Goal: Transaction & Acquisition: Obtain resource

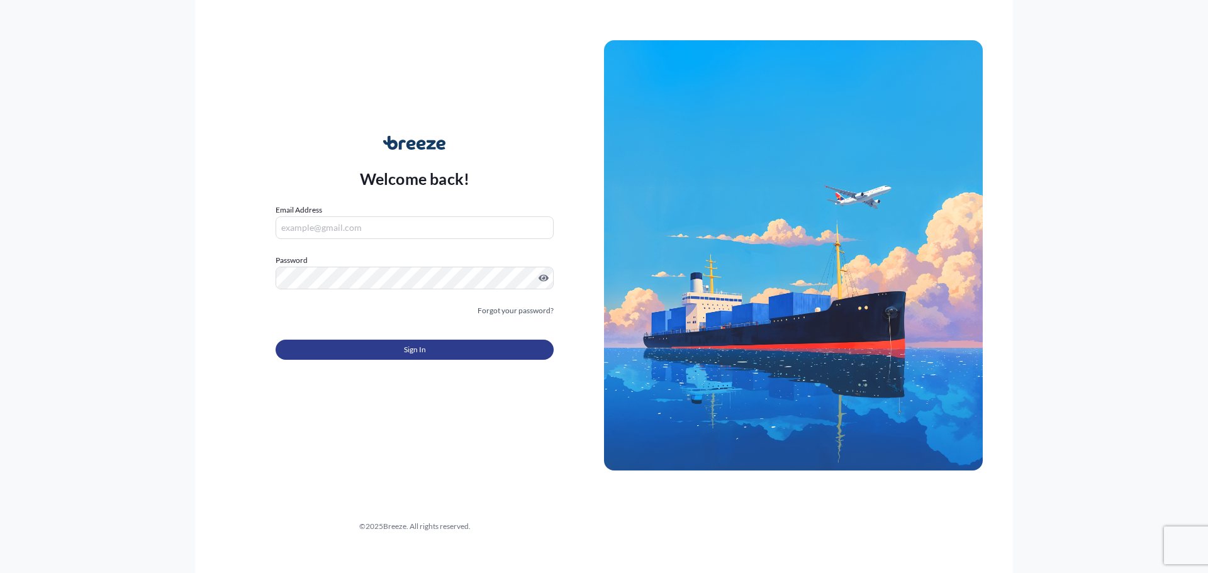
type input "[PERSON_NAME][EMAIL_ADDRESS][DOMAIN_NAME]"
click at [387, 347] on button "Sign In" at bounding box center [415, 350] width 278 height 20
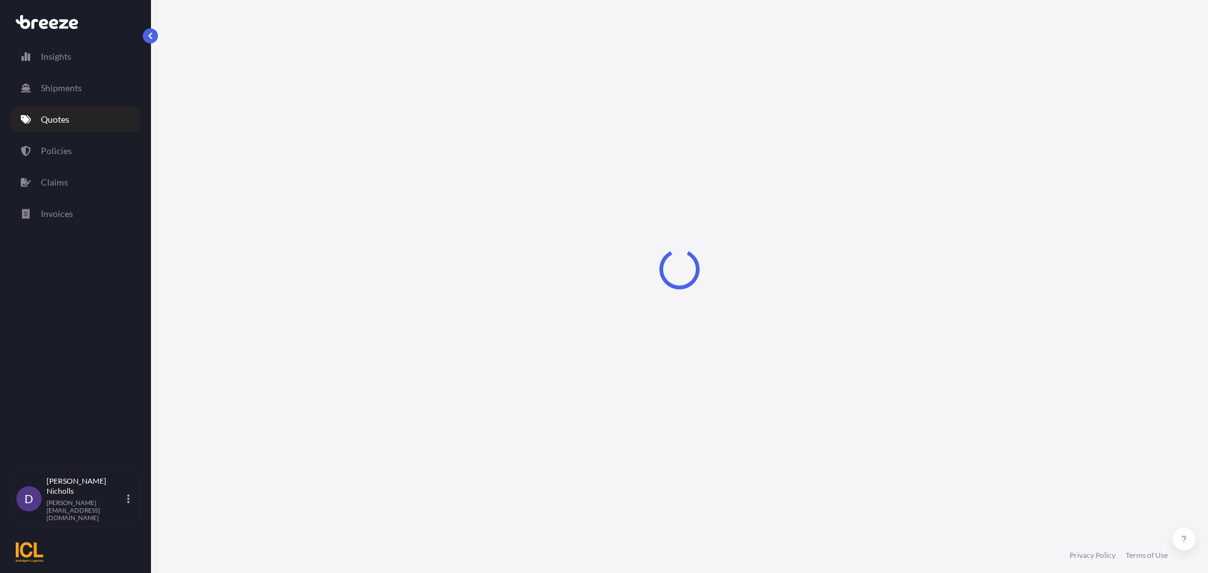
select select "Sea"
select select "1"
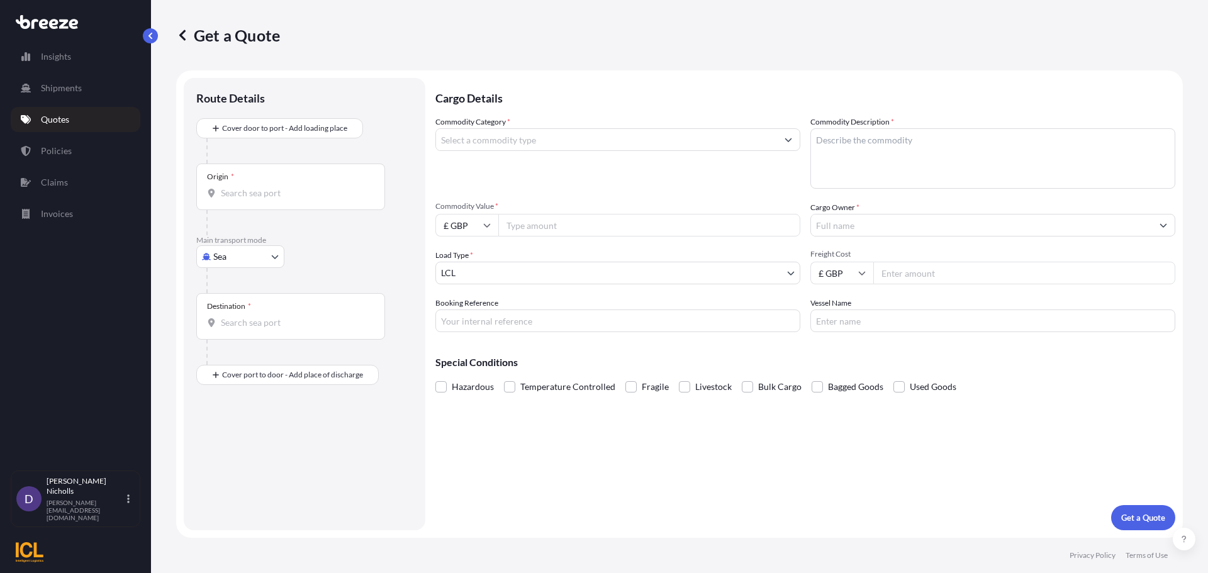
click at [48, 113] on link "Quotes" at bounding box center [76, 119] width 130 height 25
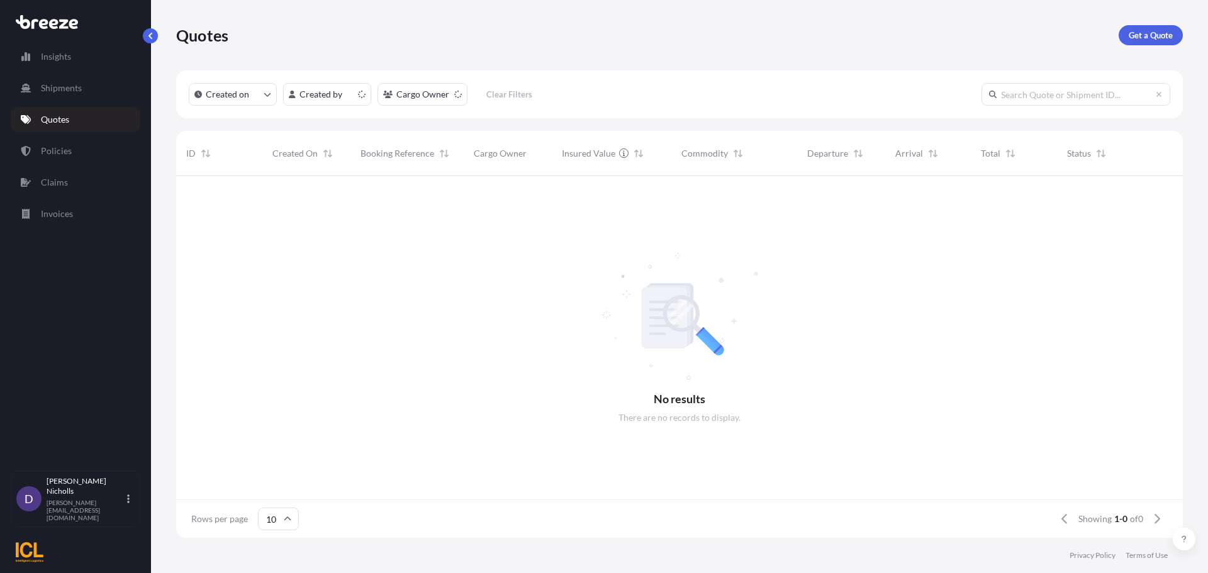
scroll to position [359, 997]
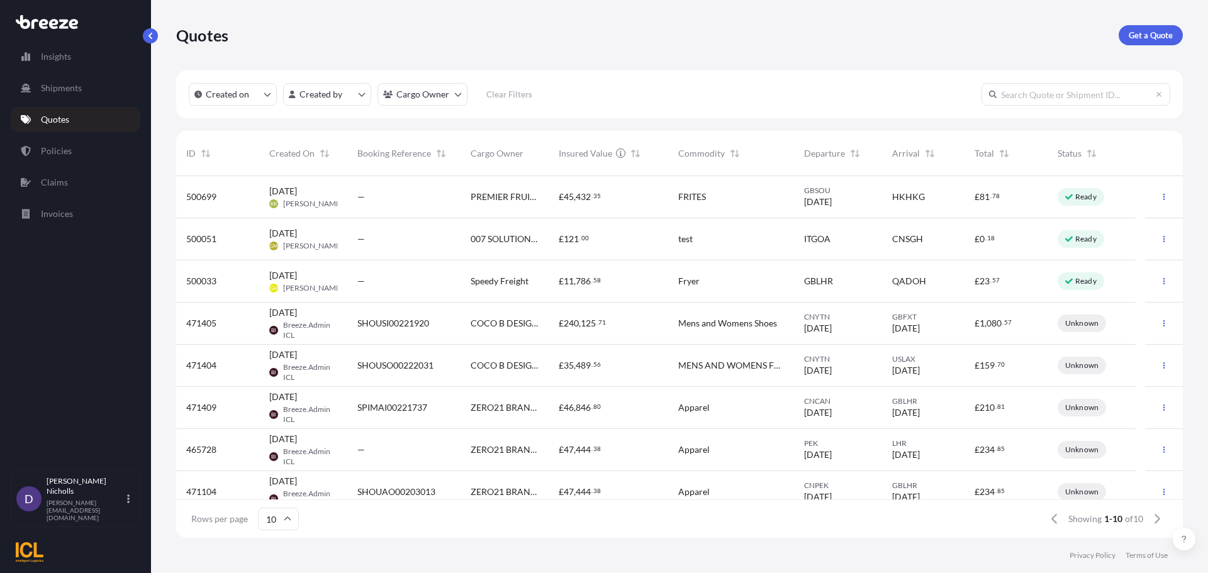
click at [1038, 98] on input "text" at bounding box center [1075, 94] width 189 height 23
paste input "SHOUSE00292714"
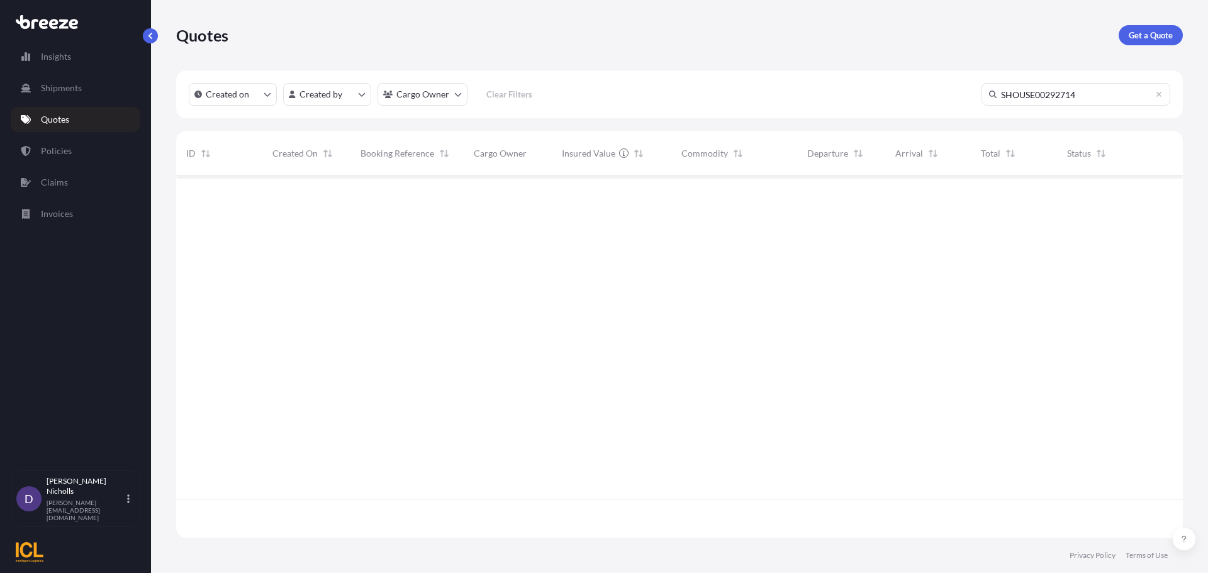
scroll to position [398, 997]
type input "SHOUSE00292714"
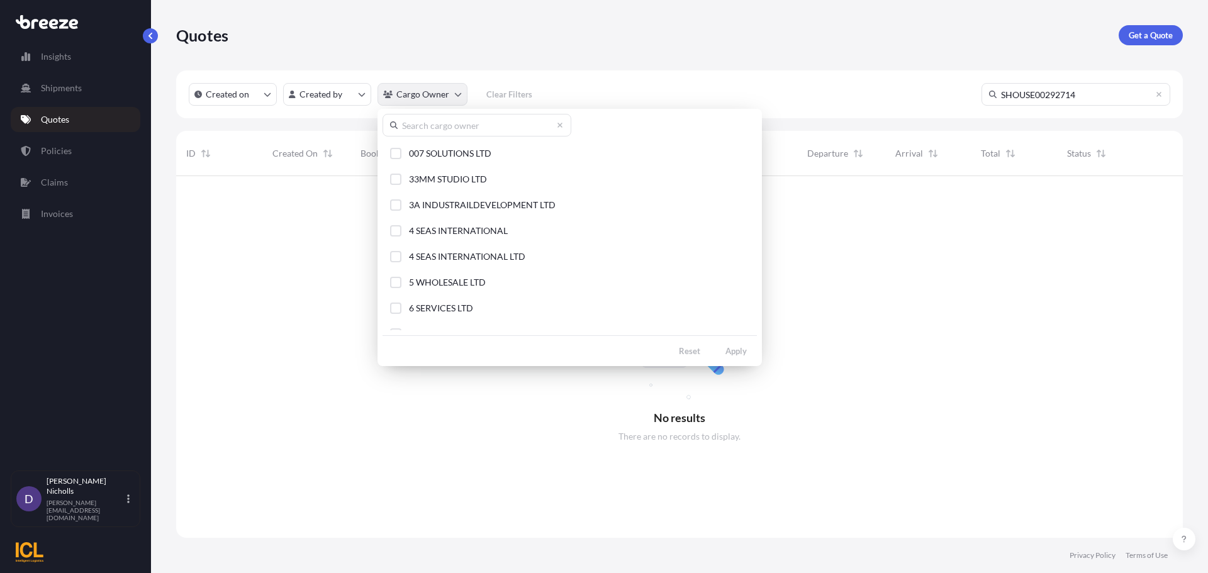
click at [436, 94] on html "Insights Shipments Quotes Policies Claims Invoices D [PERSON_NAME] [PERSON_NAME…" at bounding box center [604, 286] width 1208 height 573
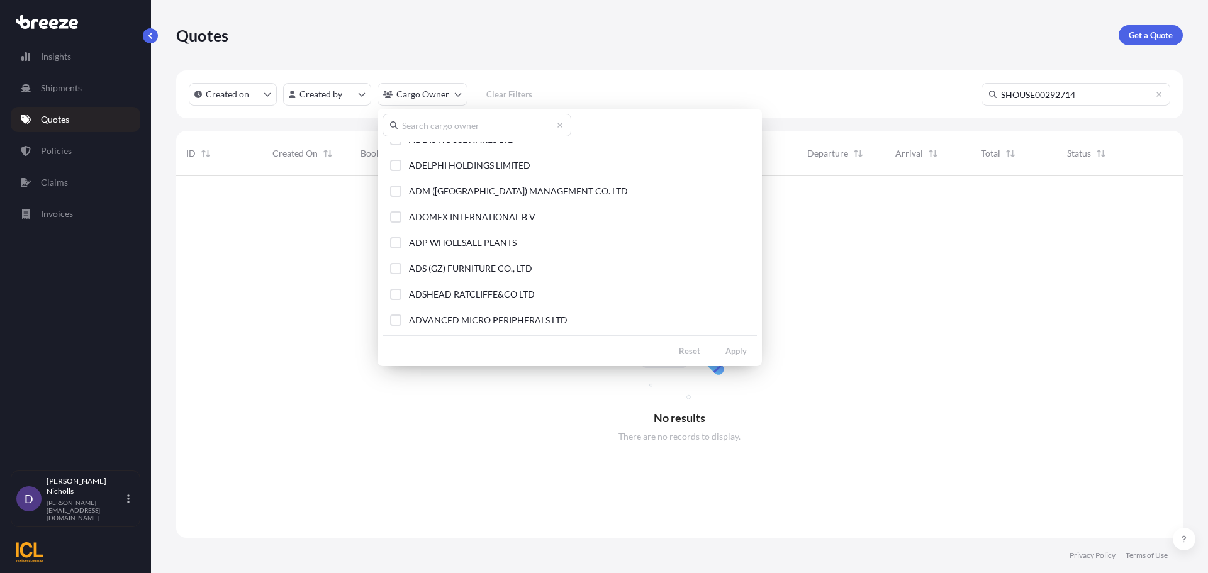
scroll to position [2388, 0]
click at [467, 126] on input "text" at bounding box center [476, 125] width 189 height 23
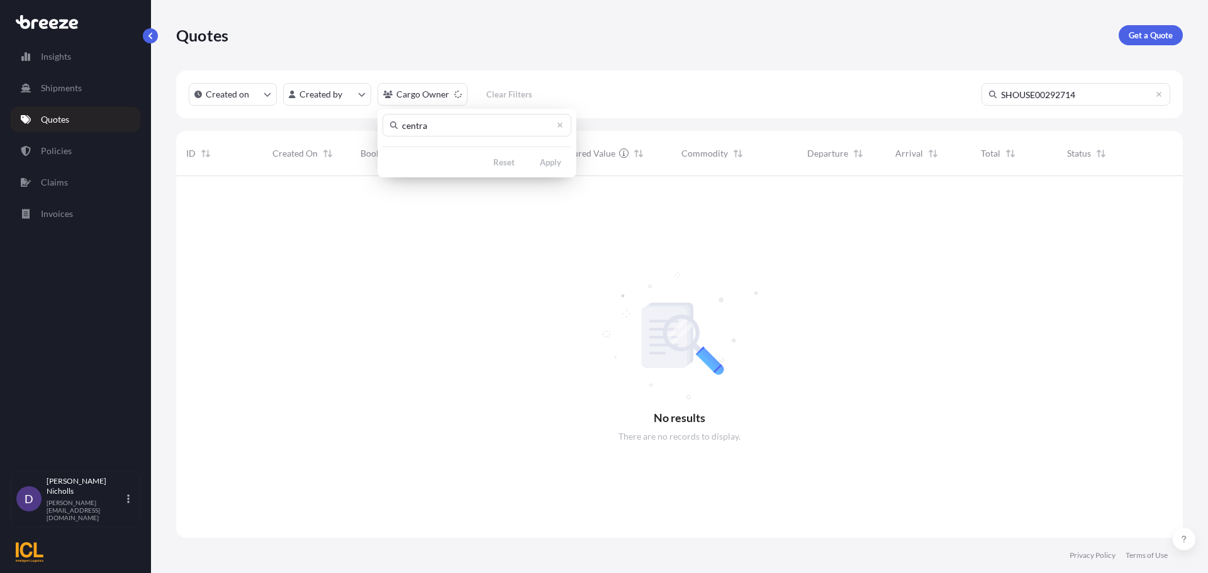
scroll to position [0, 0]
type input "centrad"
click at [455, 151] on span "CENTRADIX LIMITED" at bounding box center [452, 153] width 87 height 13
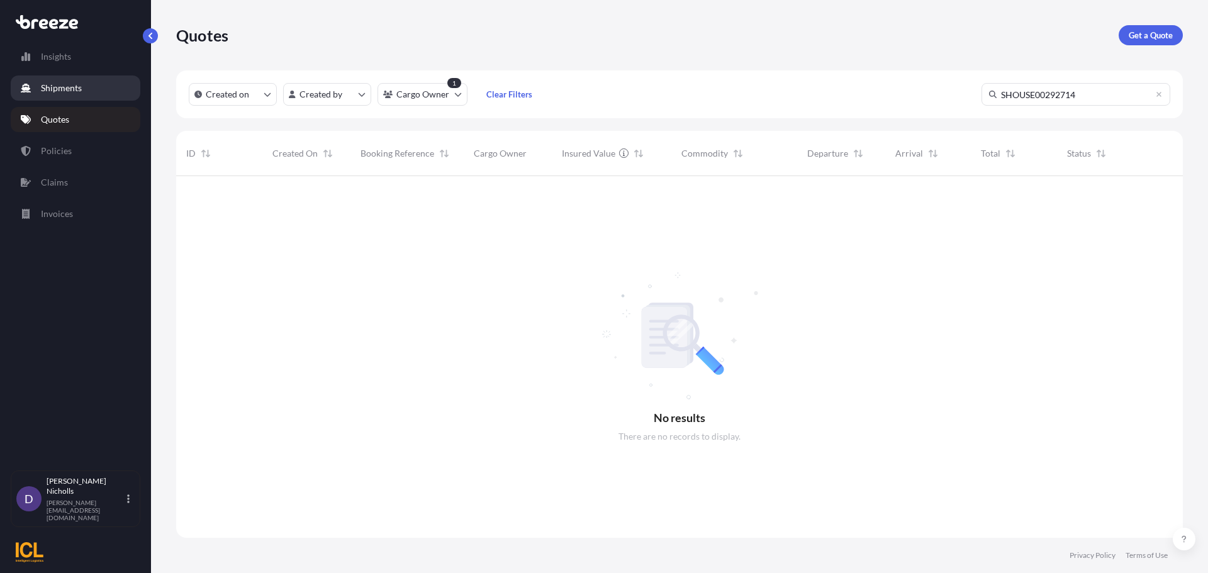
click at [43, 86] on p "Shipments" at bounding box center [61, 88] width 41 height 13
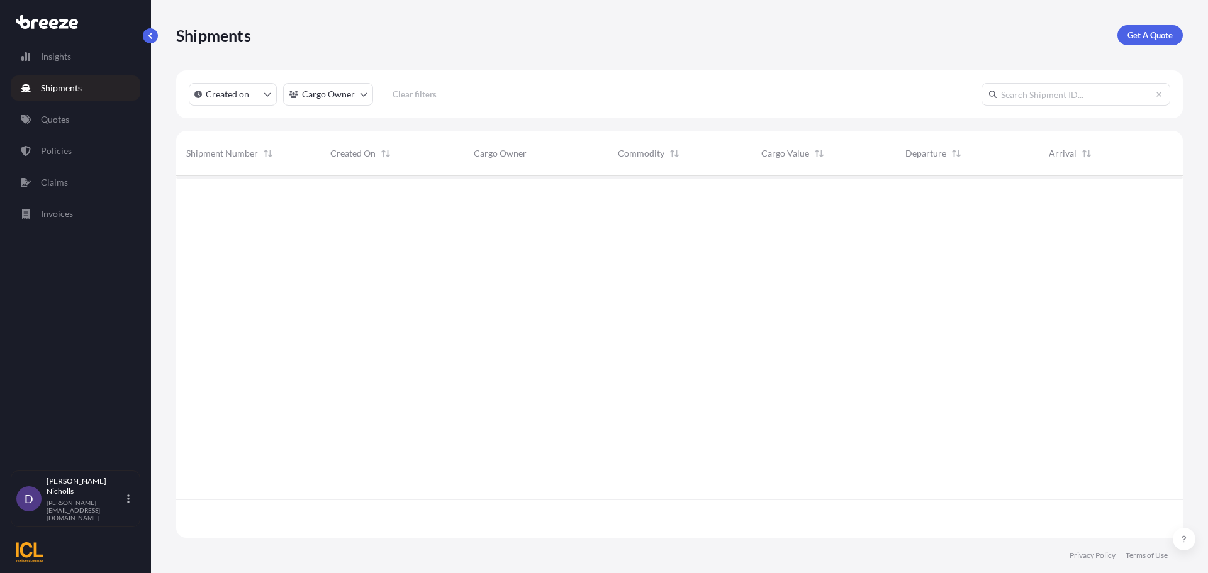
scroll to position [359, 997]
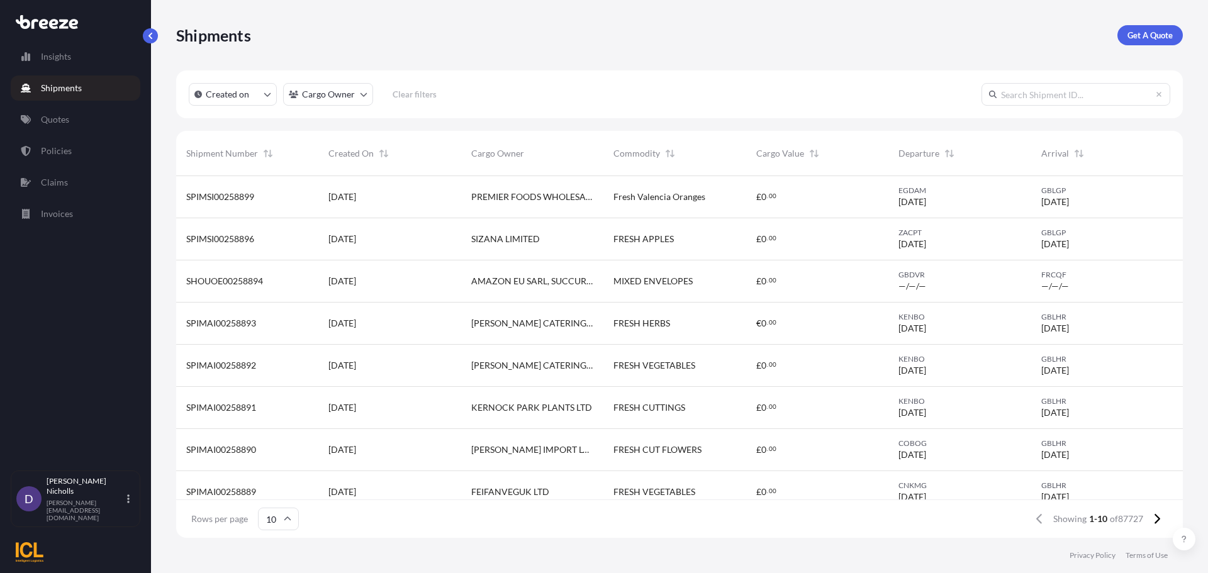
click at [359, 93] on html "Insights Shipments Quotes Policies Claims Invoices D [PERSON_NAME] [PERSON_NAME…" at bounding box center [604, 286] width 1208 height 573
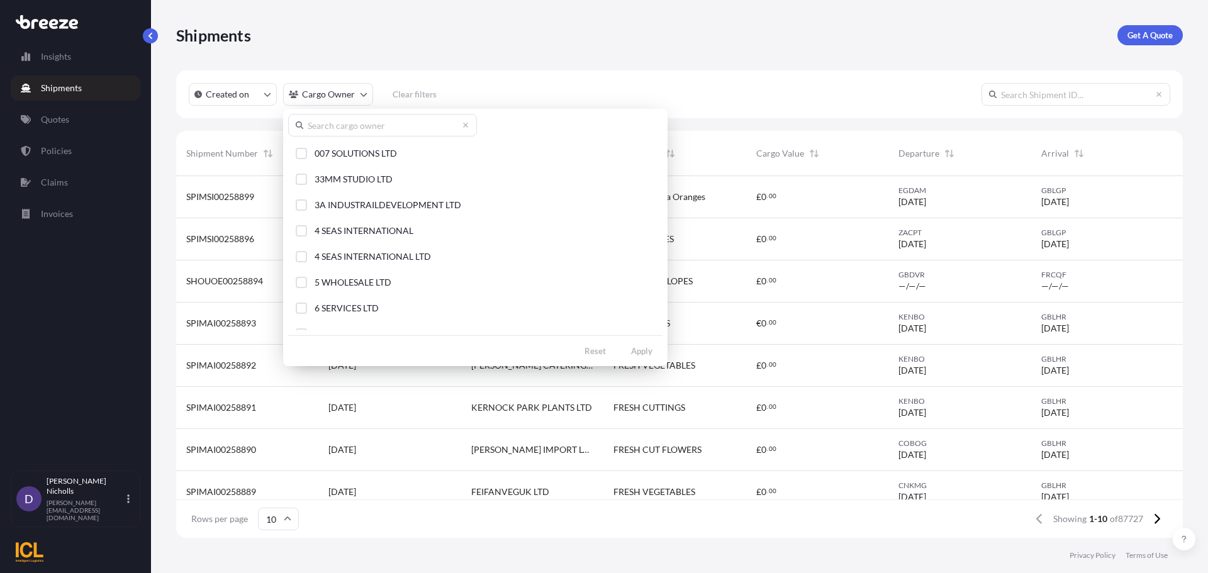
click at [332, 128] on input "text" at bounding box center [382, 125] width 189 height 23
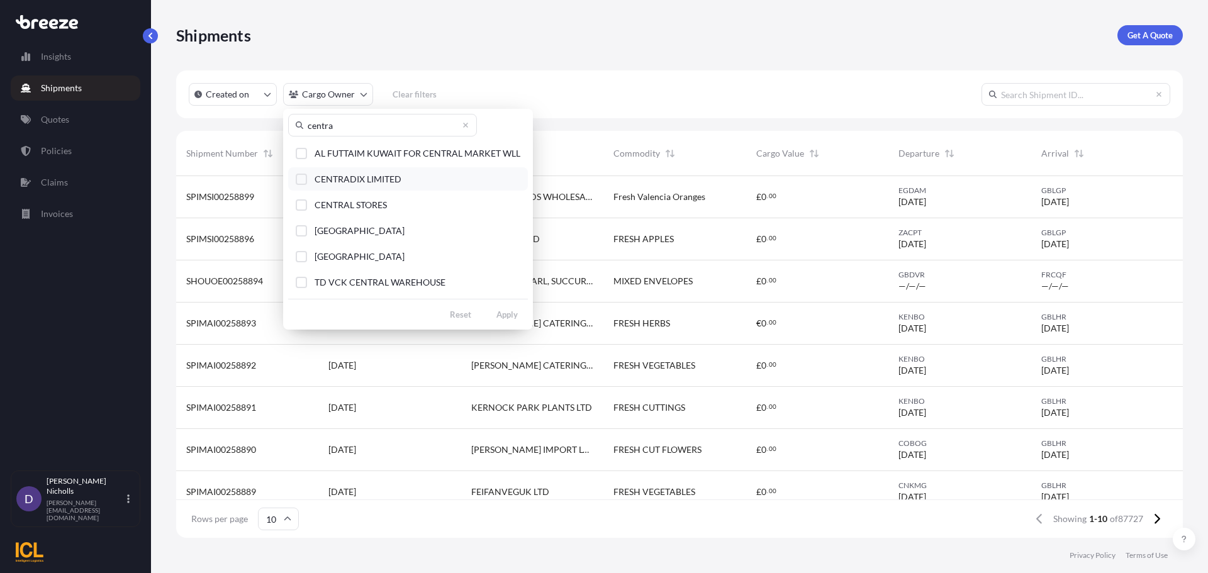
type input "centra"
click at [301, 175] on div "Select Option" at bounding box center [301, 179] width 11 height 11
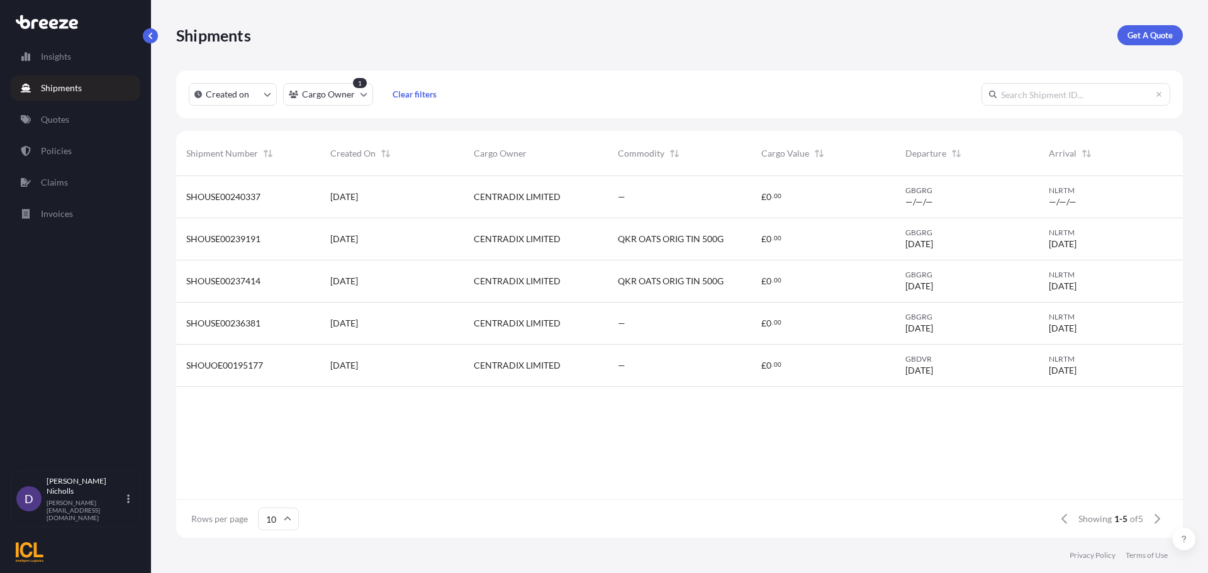
click at [277, 281] on div "SHOUSE00237414" at bounding box center [248, 281] width 124 height 13
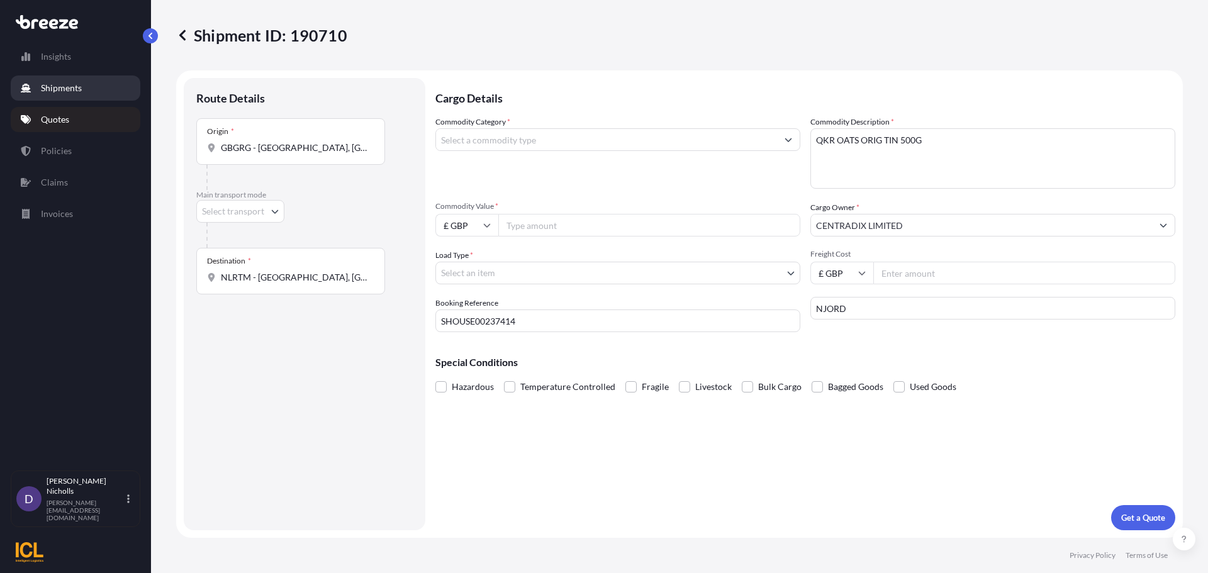
click at [84, 92] on link "Shipments" at bounding box center [76, 87] width 130 height 25
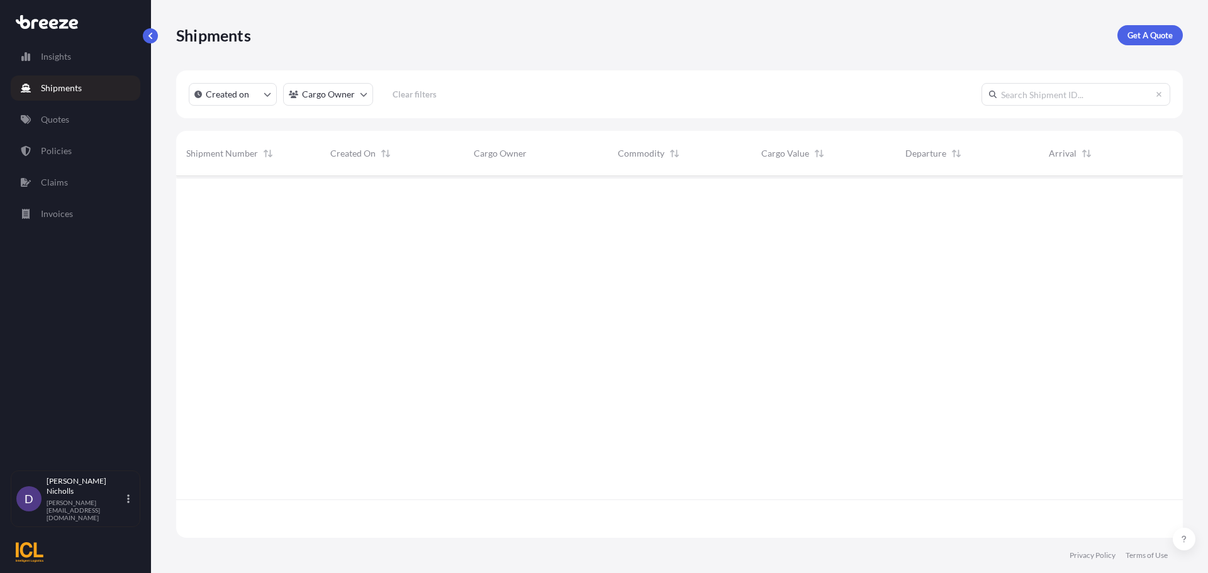
scroll to position [359, 997]
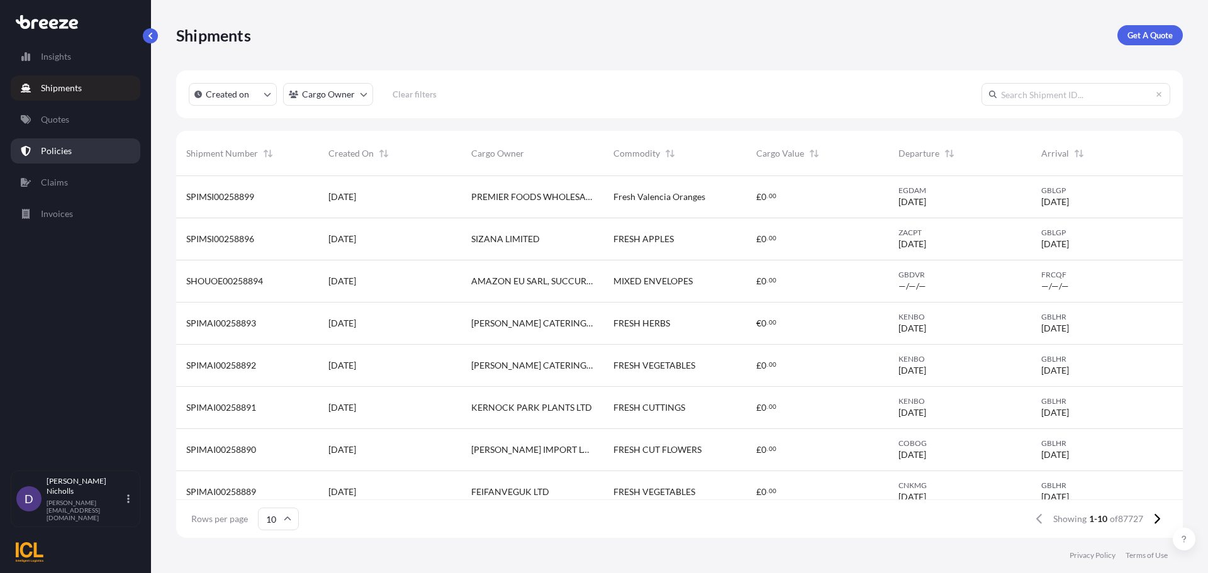
click at [59, 150] on p "Policies" at bounding box center [56, 151] width 31 height 13
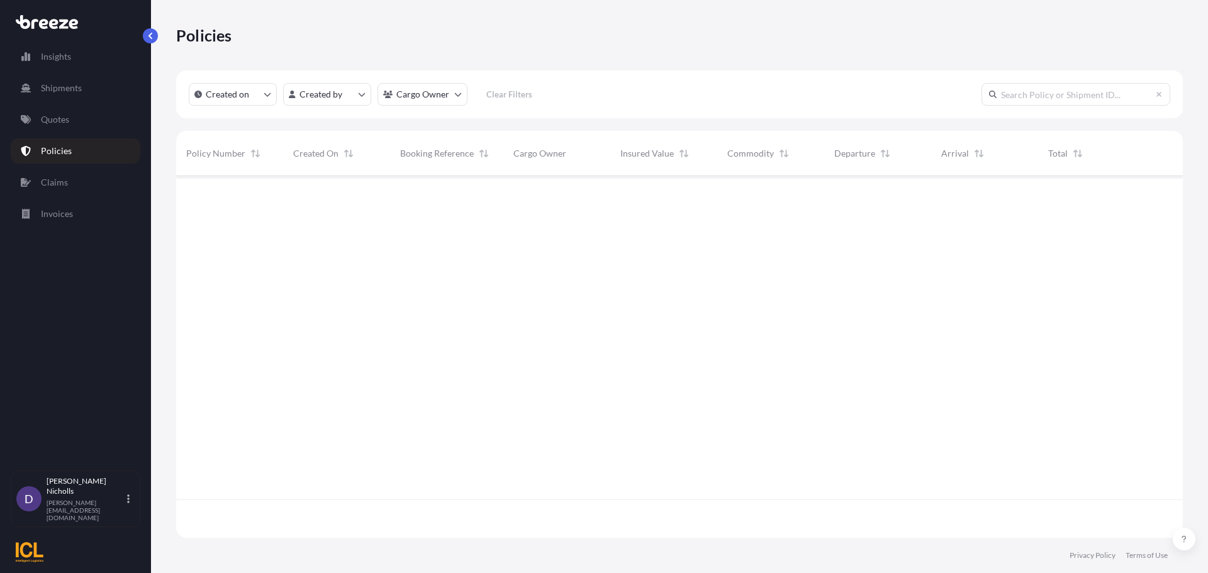
scroll to position [359, 997]
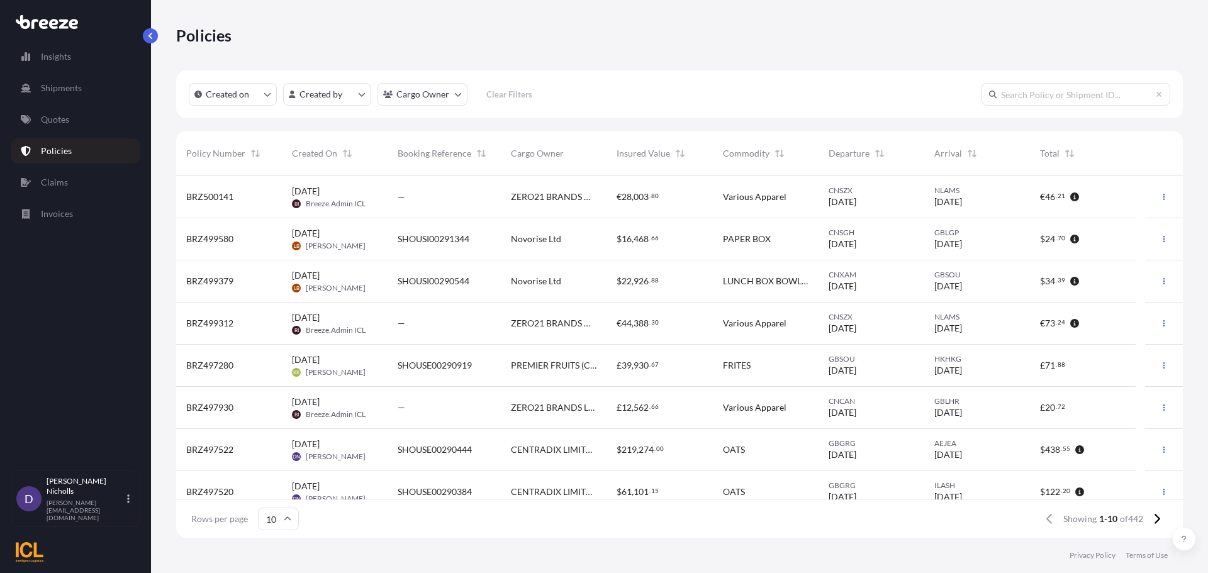
paste input "SHOUSE00292714"
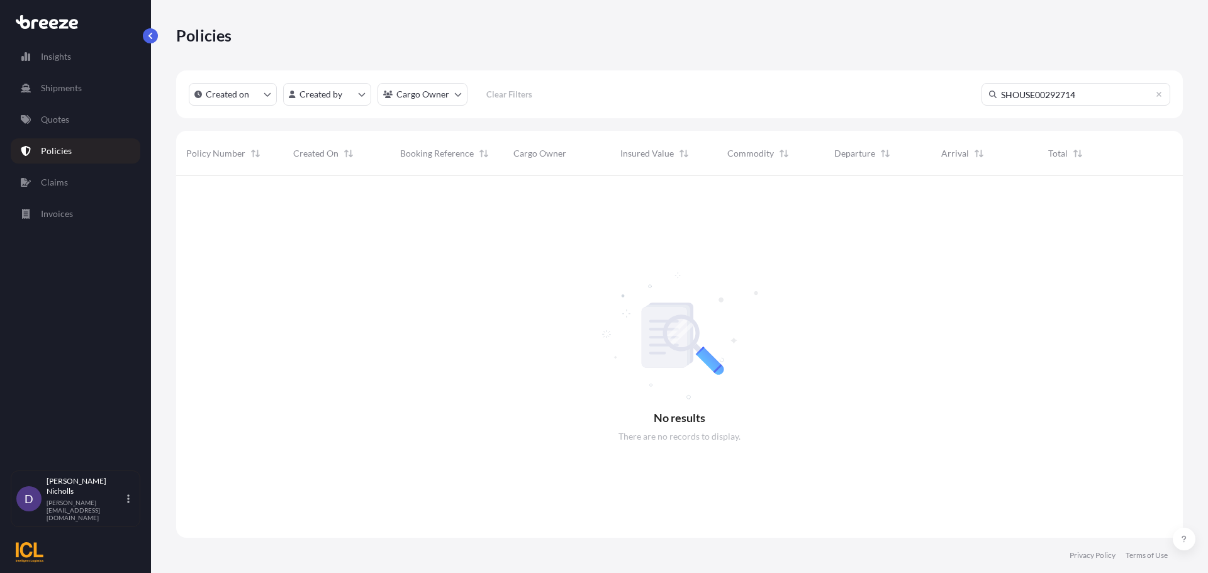
scroll to position [398, 997]
type input "SHOUSE00292714"
click at [55, 117] on p "Quotes" at bounding box center [55, 119] width 28 height 13
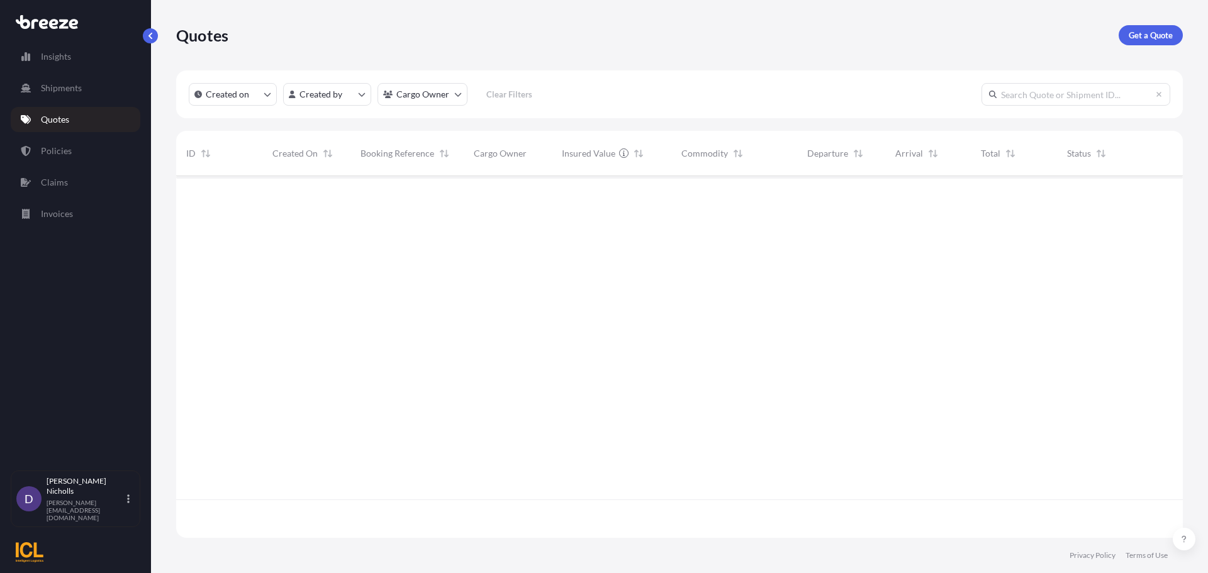
scroll to position [359, 997]
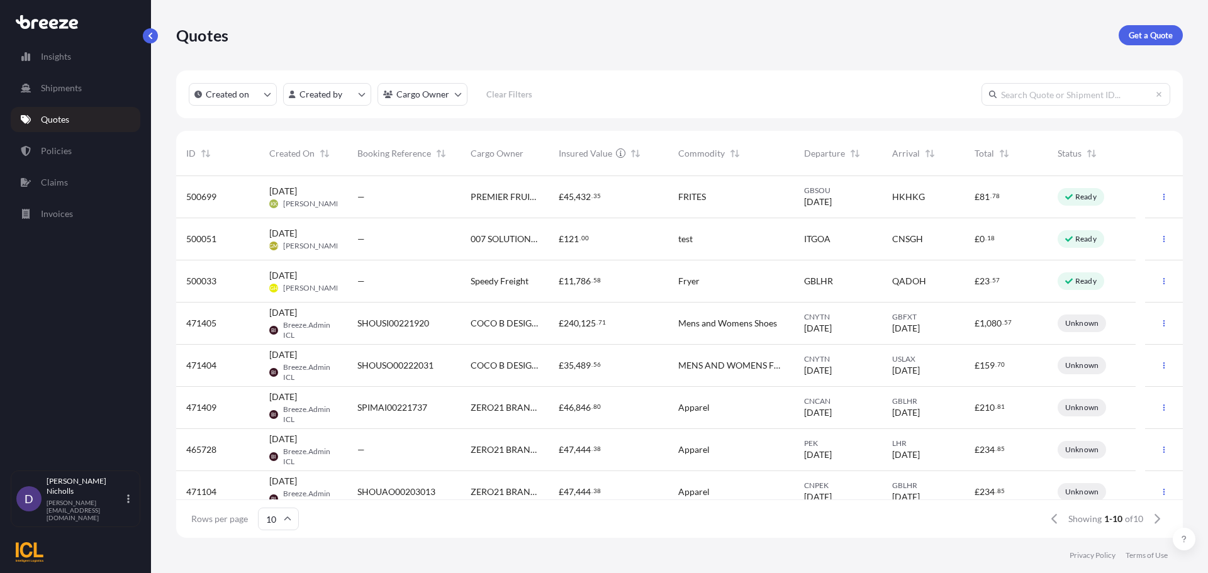
click at [1020, 96] on input "text" at bounding box center [1075, 94] width 189 height 23
paste input "SHOUSE00292714"
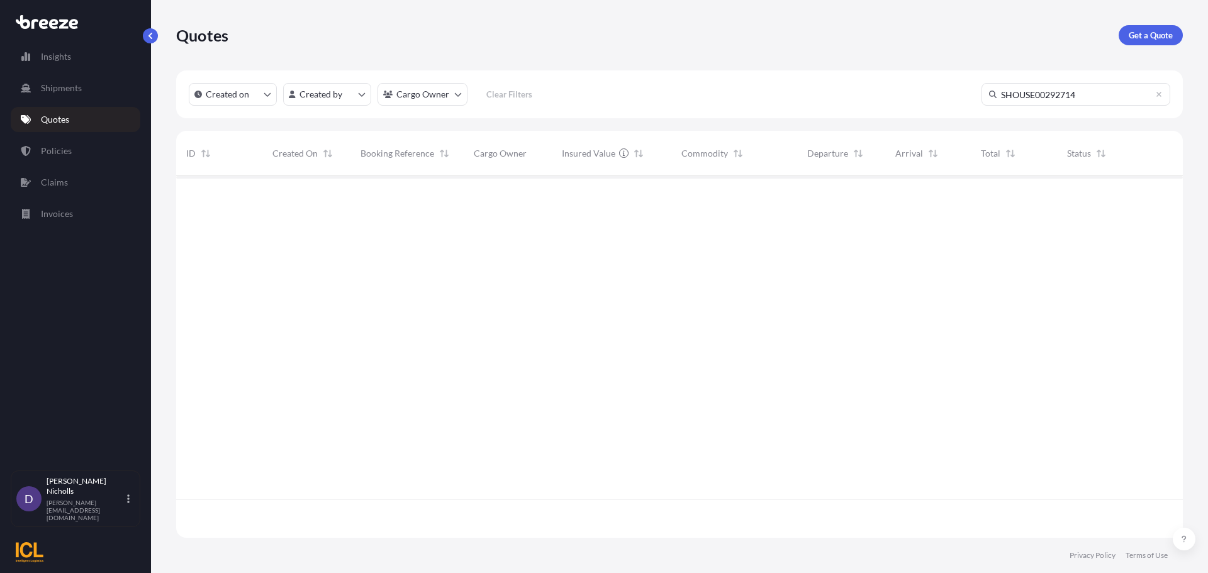
scroll to position [398, 997]
type input "SHOUSE00292714"
click at [47, 83] on p "Shipments" at bounding box center [61, 88] width 41 height 13
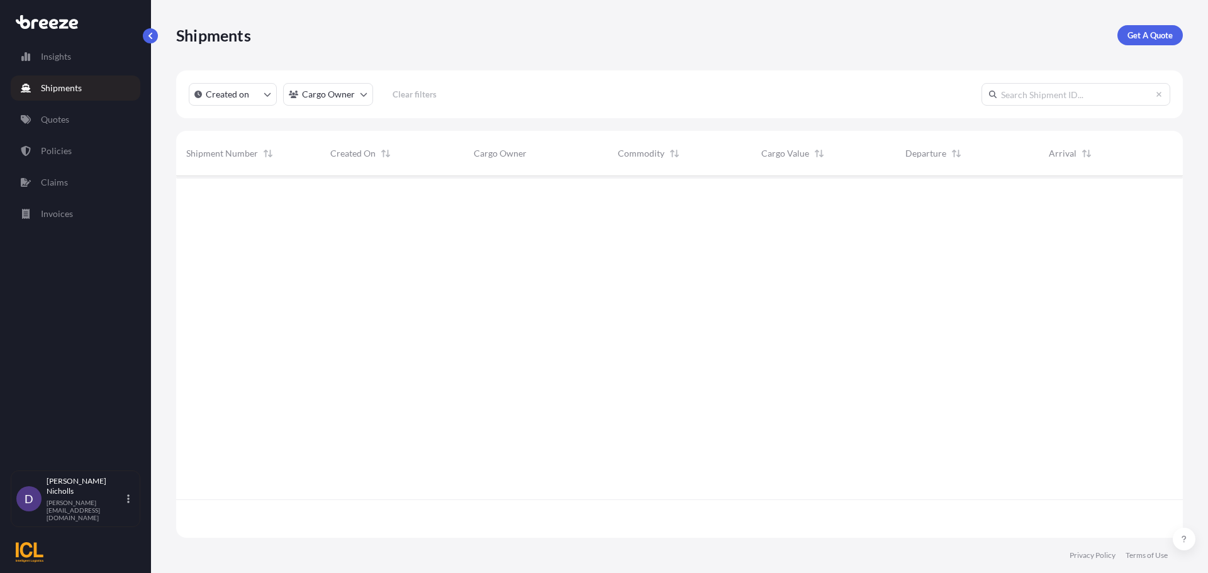
scroll to position [359, 997]
click at [1039, 95] on input "text" at bounding box center [1075, 94] width 189 height 23
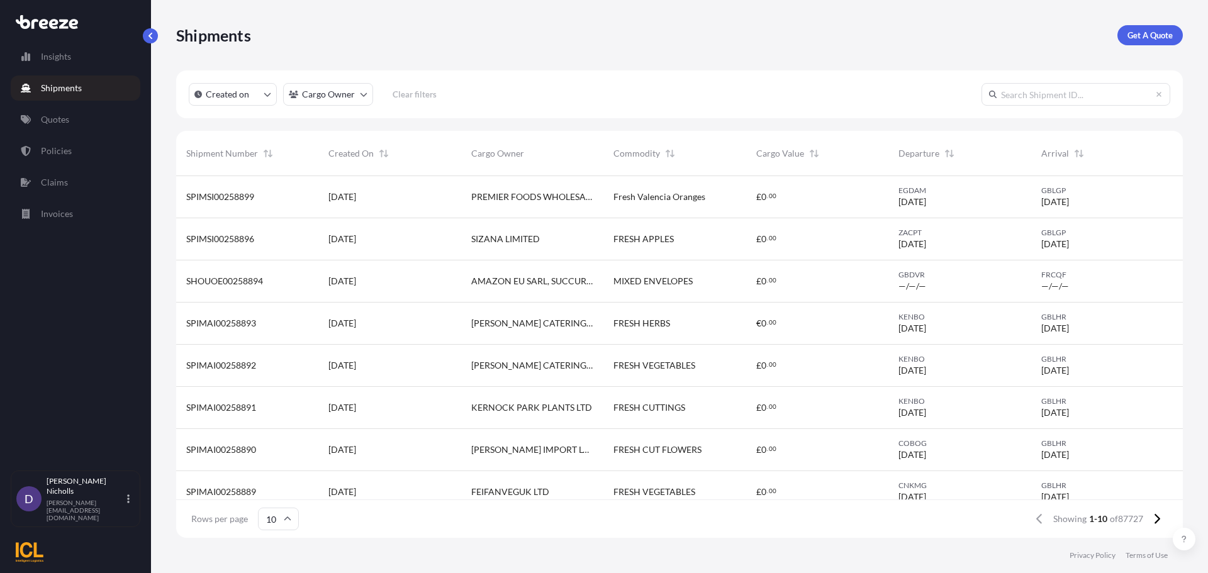
paste input "SHOUSE00292714"
type input "SHOUSE00292714"
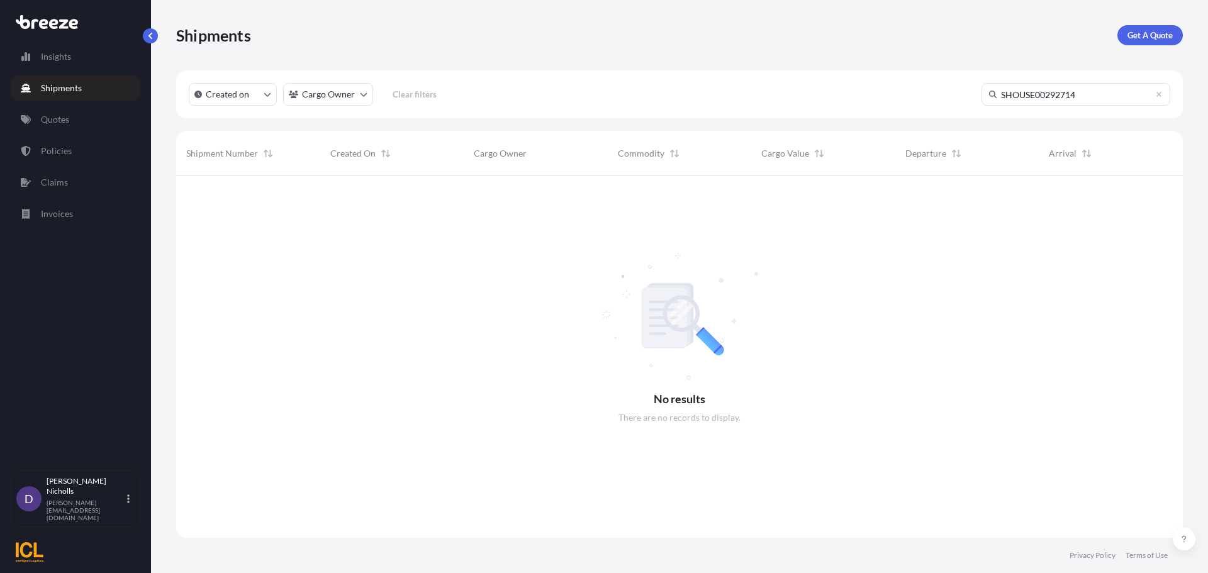
scroll to position [398, 997]
click at [60, 92] on p "Shipments" at bounding box center [61, 88] width 41 height 13
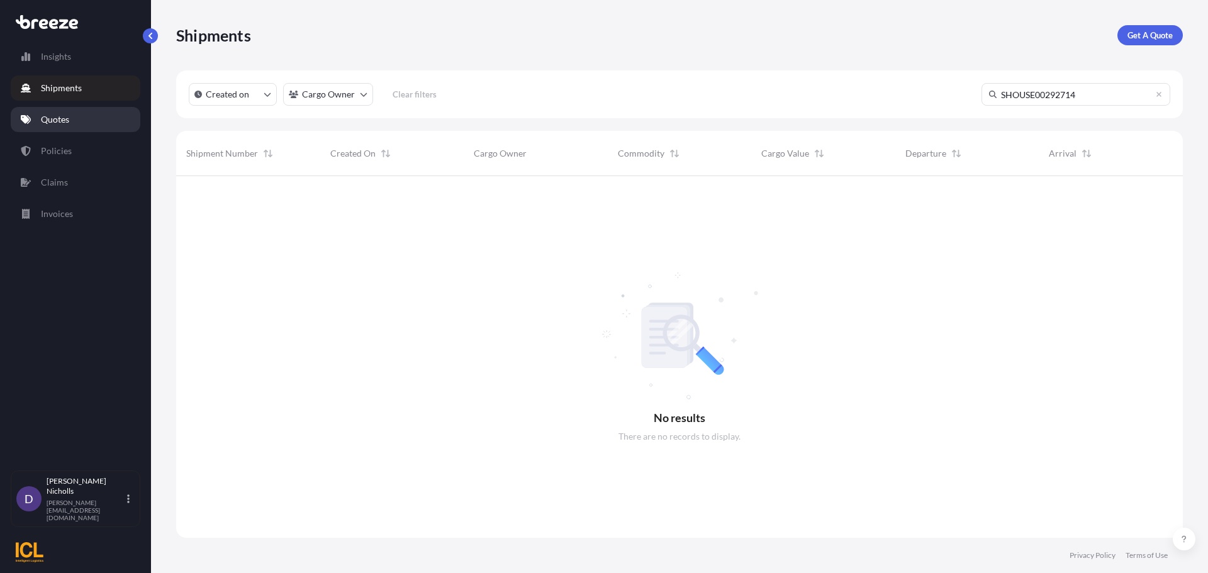
click at [54, 115] on p "Quotes" at bounding box center [55, 119] width 28 height 13
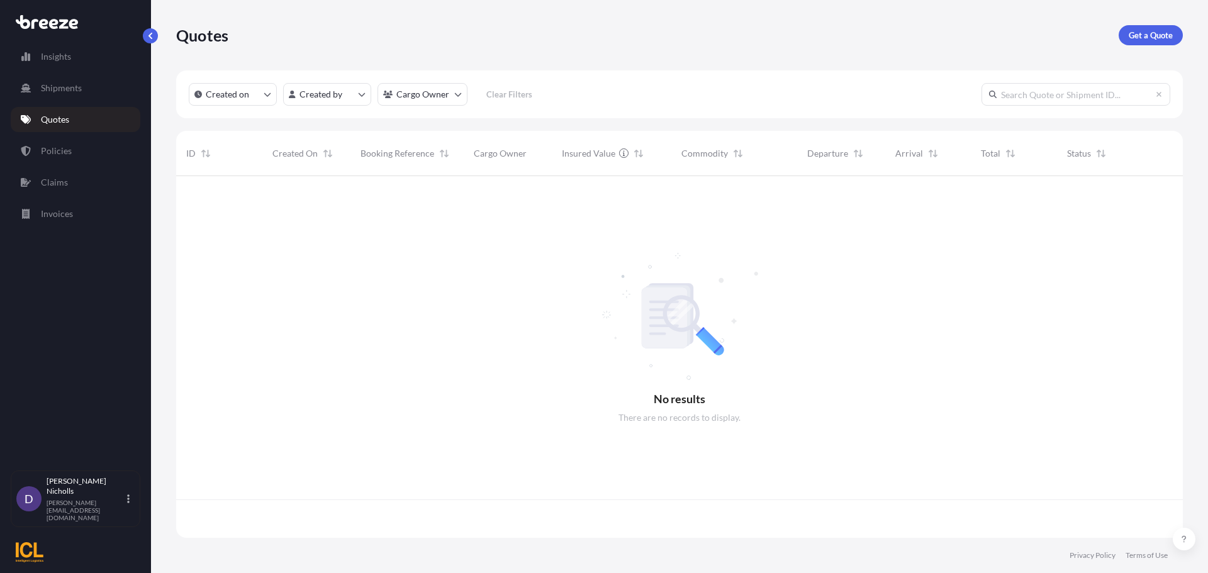
scroll to position [359, 997]
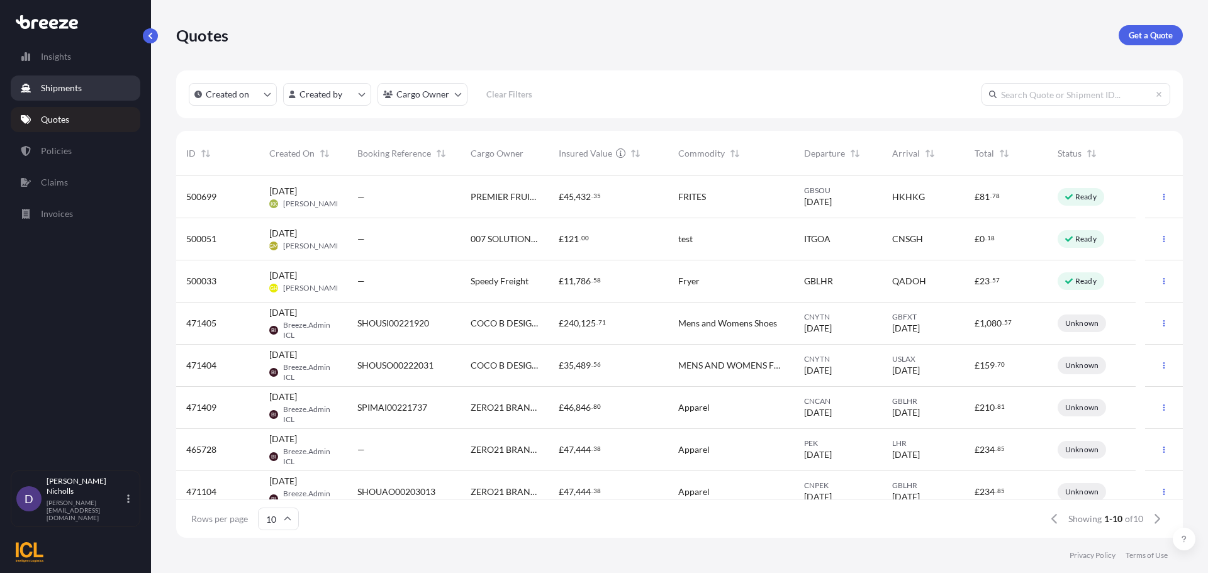
click at [48, 94] on p "Shipments" at bounding box center [61, 88] width 41 height 13
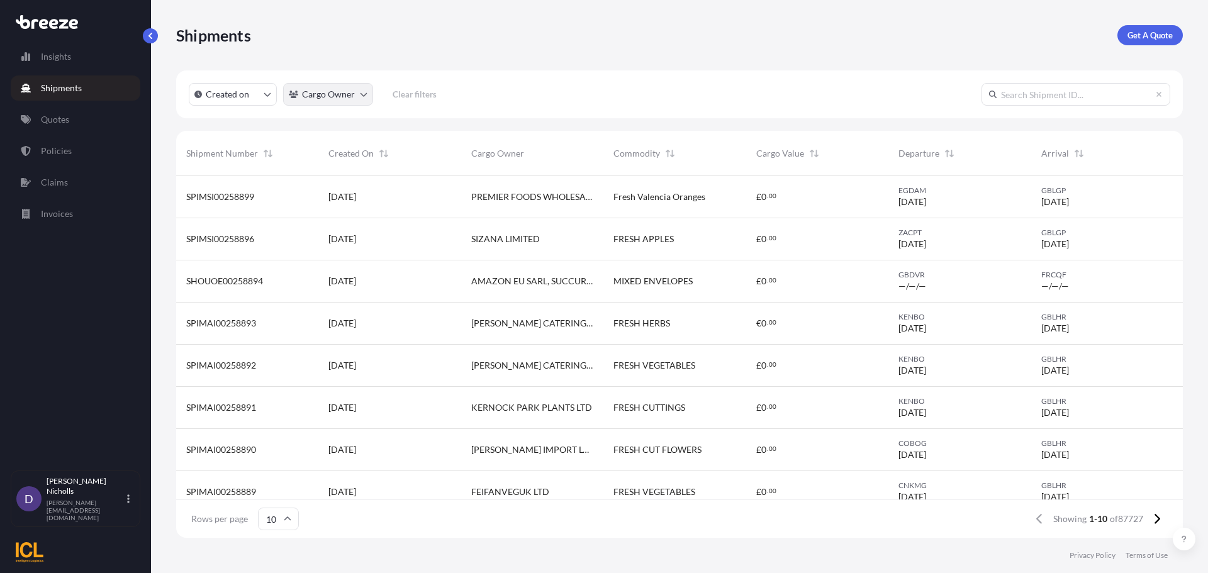
click at [359, 97] on html "Insights Shipments Quotes Policies Claims Invoices D [PERSON_NAME] [PERSON_NAME…" at bounding box center [604, 286] width 1208 height 573
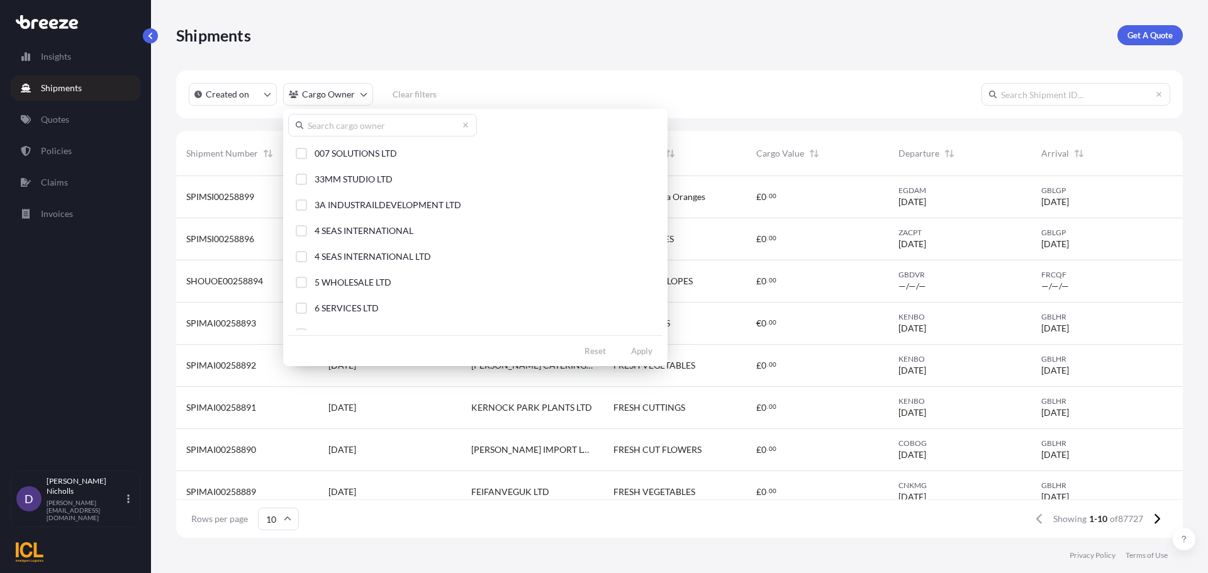
click at [340, 130] on input "text" at bounding box center [382, 125] width 189 height 23
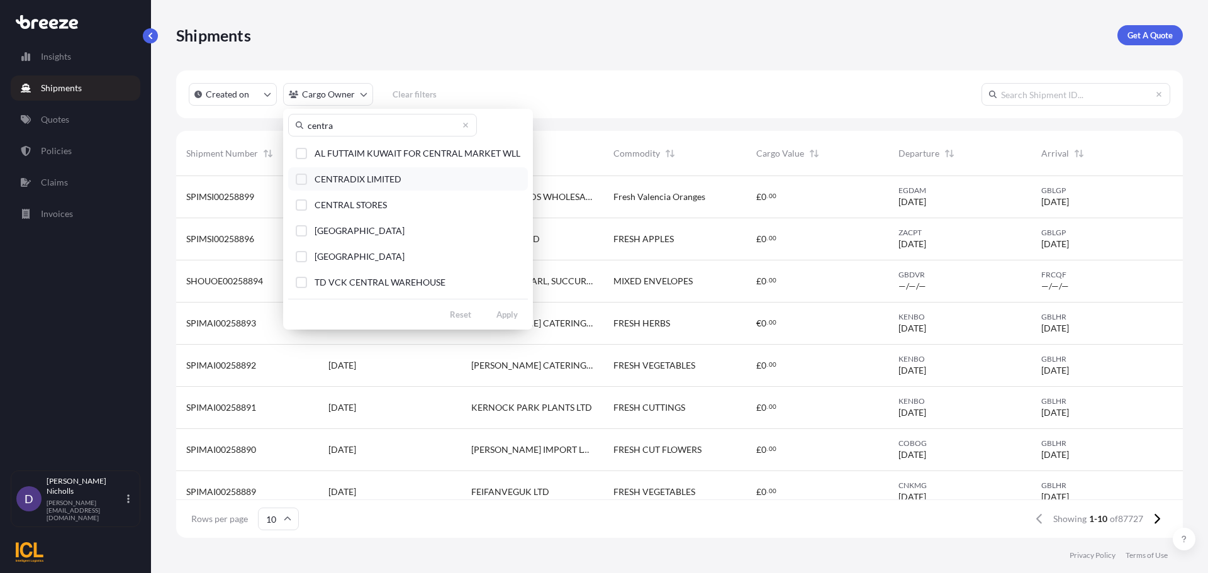
type input "centra"
click at [304, 179] on div "Select Option" at bounding box center [301, 179] width 11 height 11
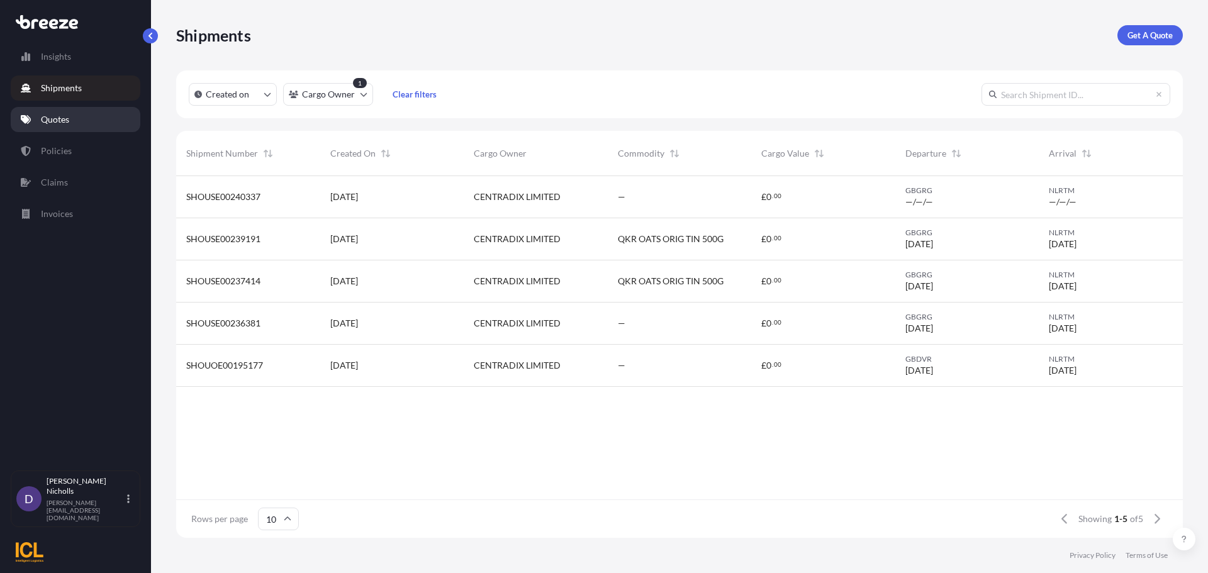
click at [44, 116] on p "Quotes" at bounding box center [55, 119] width 28 height 13
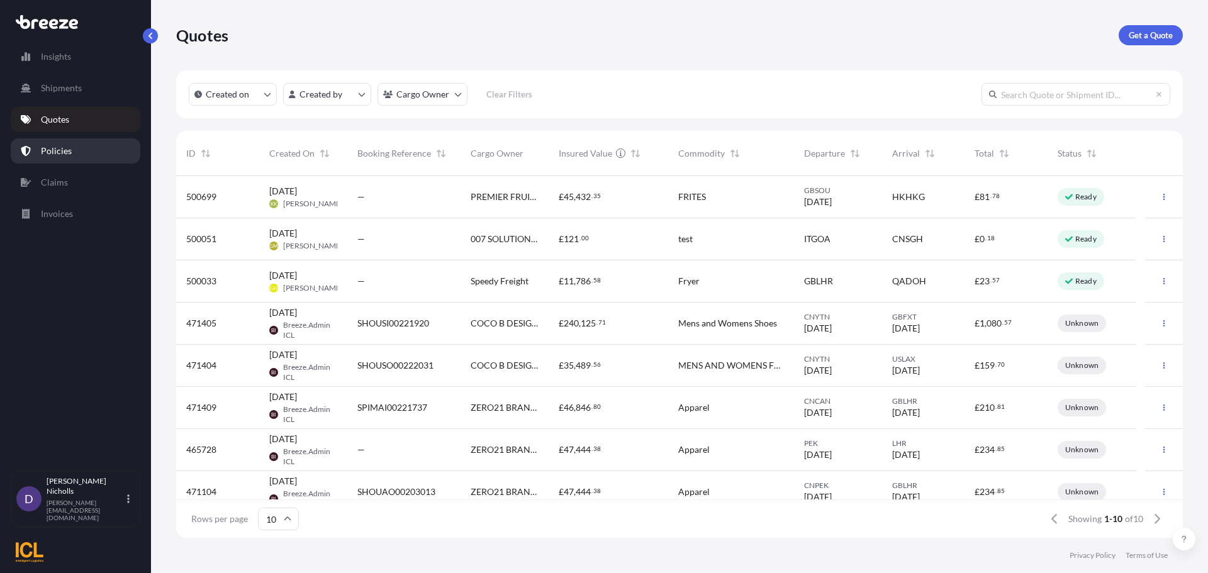
scroll to position [398, 997]
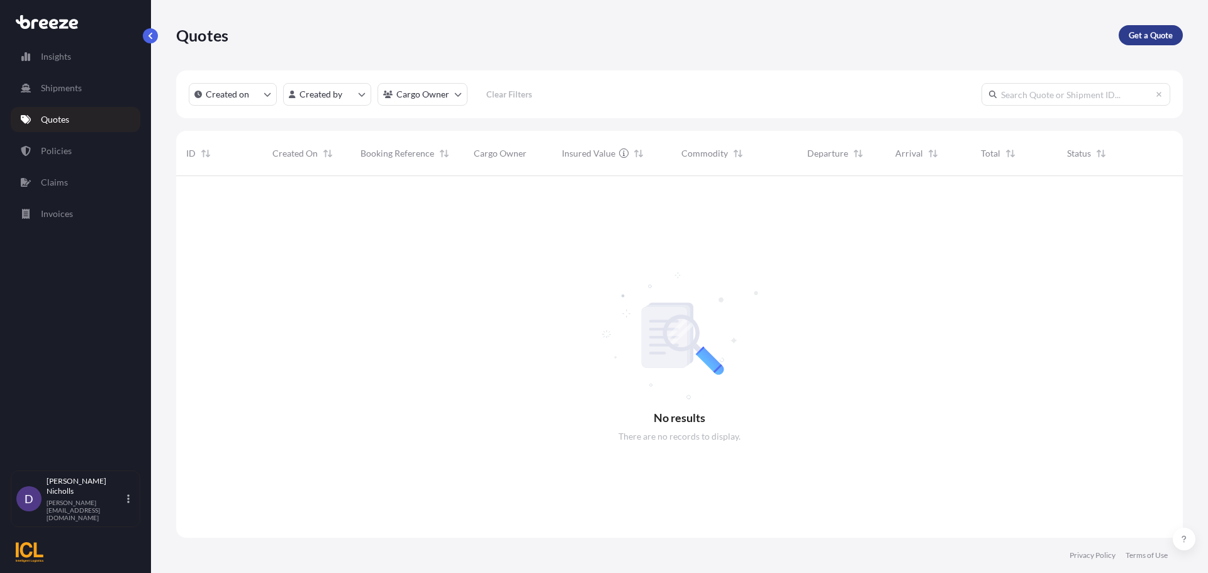
click at [1153, 36] on p "Get a Quote" at bounding box center [1151, 35] width 44 height 13
select select "Sea"
select select "1"
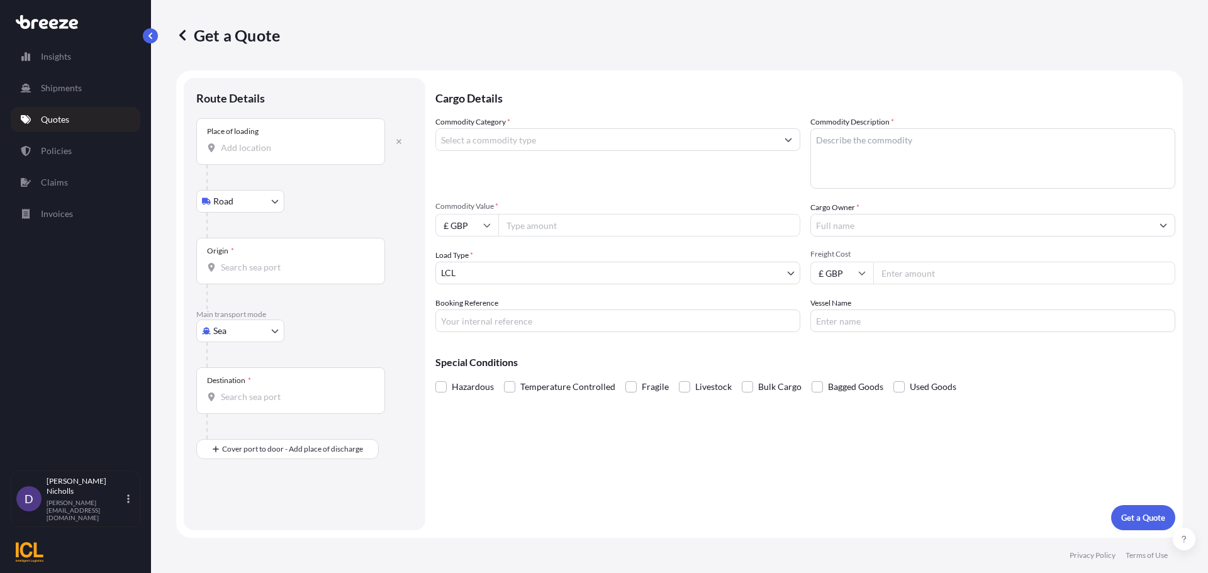
click at [248, 145] on input "Place of loading" at bounding box center [295, 148] width 148 height 13
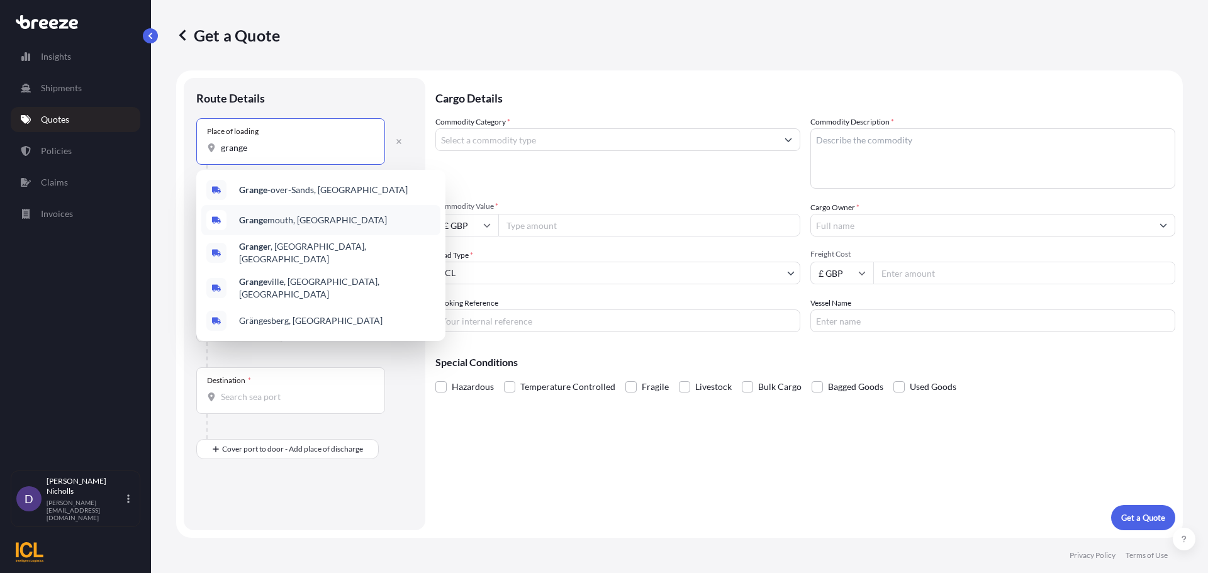
click at [272, 218] on span "Grange mouth, [GEOGRAPHIC_DATA]" at bounding box center [313, 220] width 148 height 13
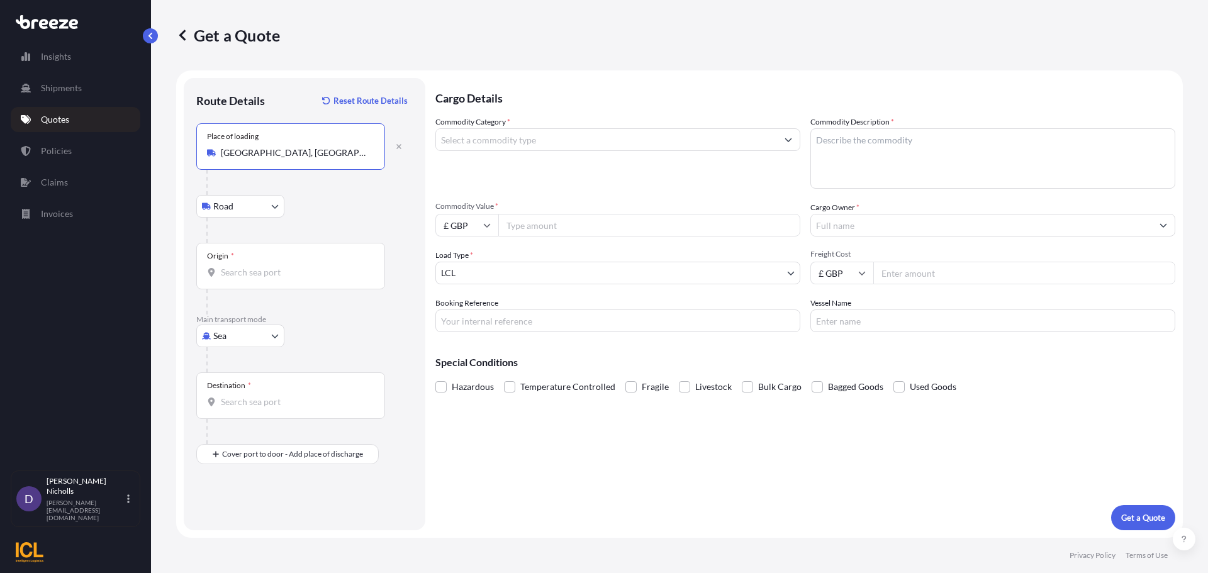
type input "[GEOGRAPHIC_DATA], [GEOGRAPHIC_DATA]"
click at [231, 274] on input "Origin *" at bounding box center [295, 272] width 148 height 13
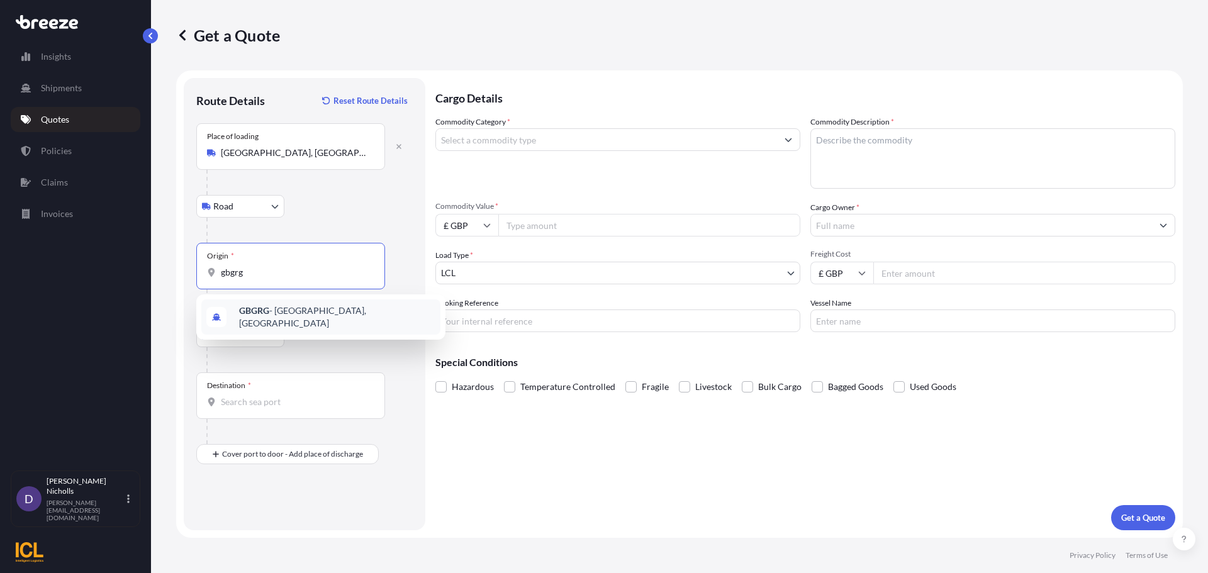
click at [270, 314] on span "GBGRG - [GEOGRAPHIC_DATA], [GEOGRAPHIC_DATA]" at bounding box center [337, 316] width 196 height 25
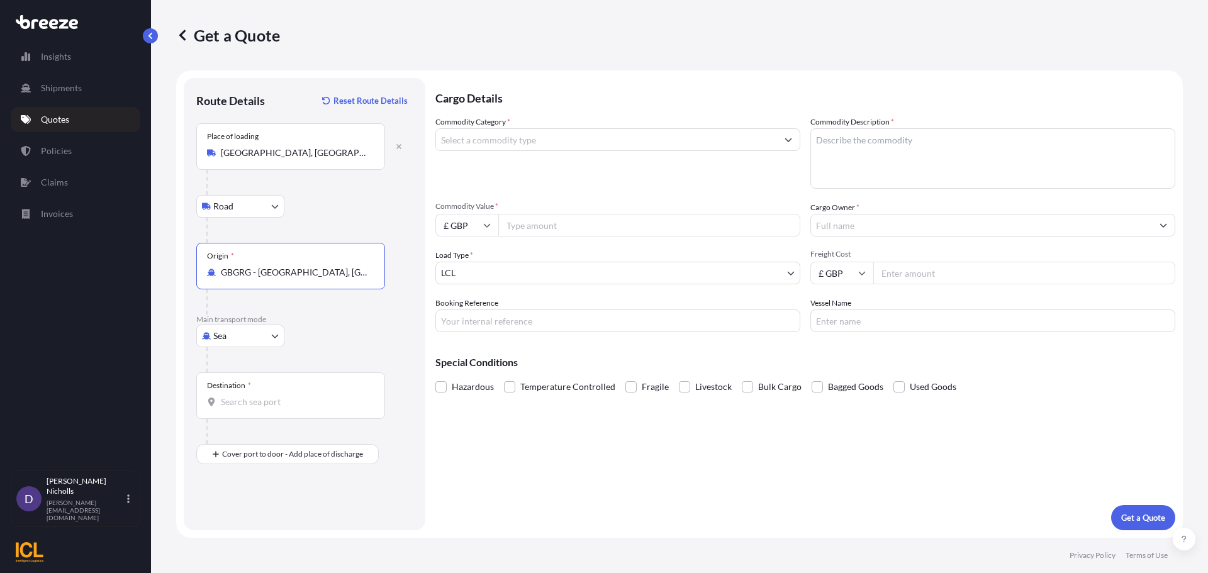
type input "GBGRG - [GEOGRAPHIC_DATA], [GEOGRAPHIC_DATA]"
click at [245, 408] on div "Destination *" at bounding box center [290, 395] width 189 height 47
click at [245, 408] on input "Destination *" at bounding box center [295, 402] width 148 height 13
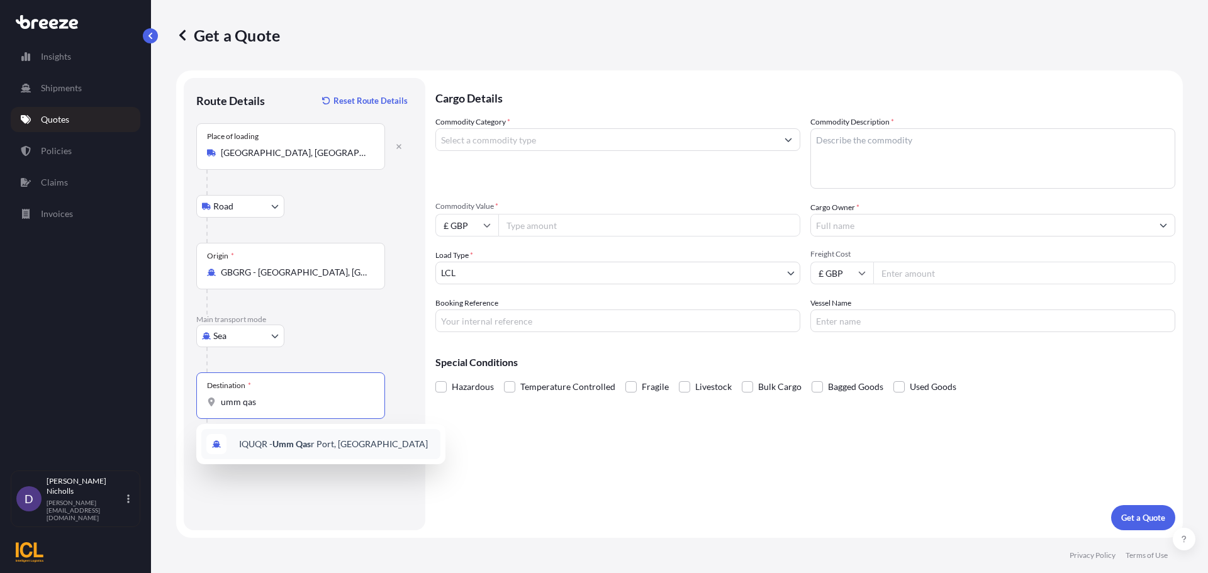
click at [269, 438] on span "IQUQR - [GEOGRAPHIC_DATA], [GEOGRAPHIC_DATA]" at bounding box center [333, 444] width 189 height 13
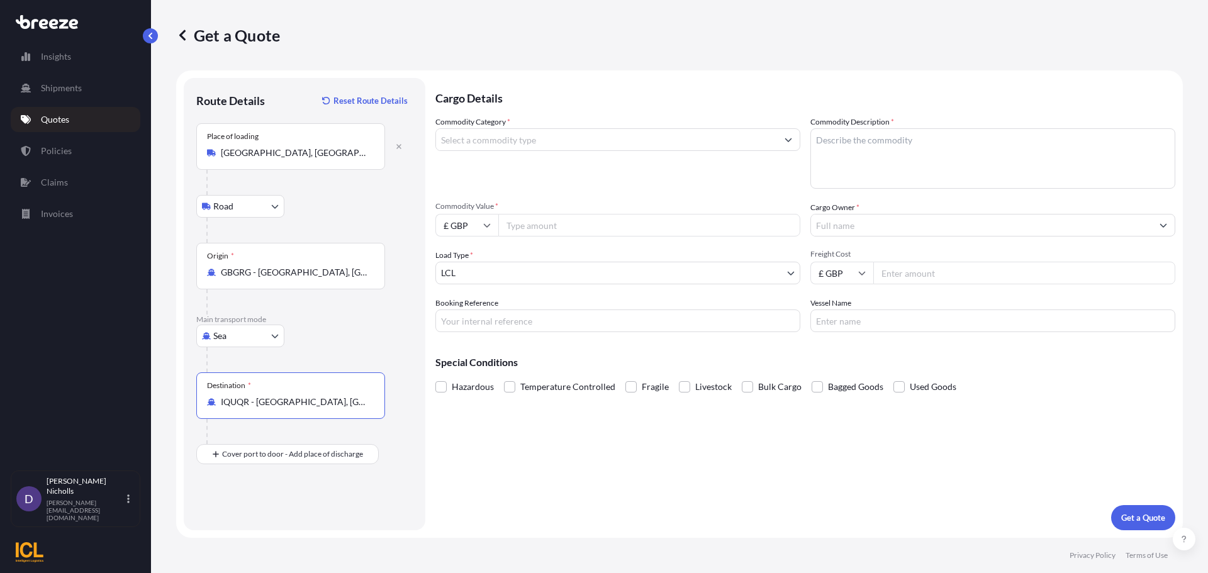
type input "IQUQR - [GEOGRAPHIC_DATA], [GEOGRAPHIC_DATA]"
click at [783, 138] on button "Show suggestions" at bounding box center [788, 139] width 23 height 23
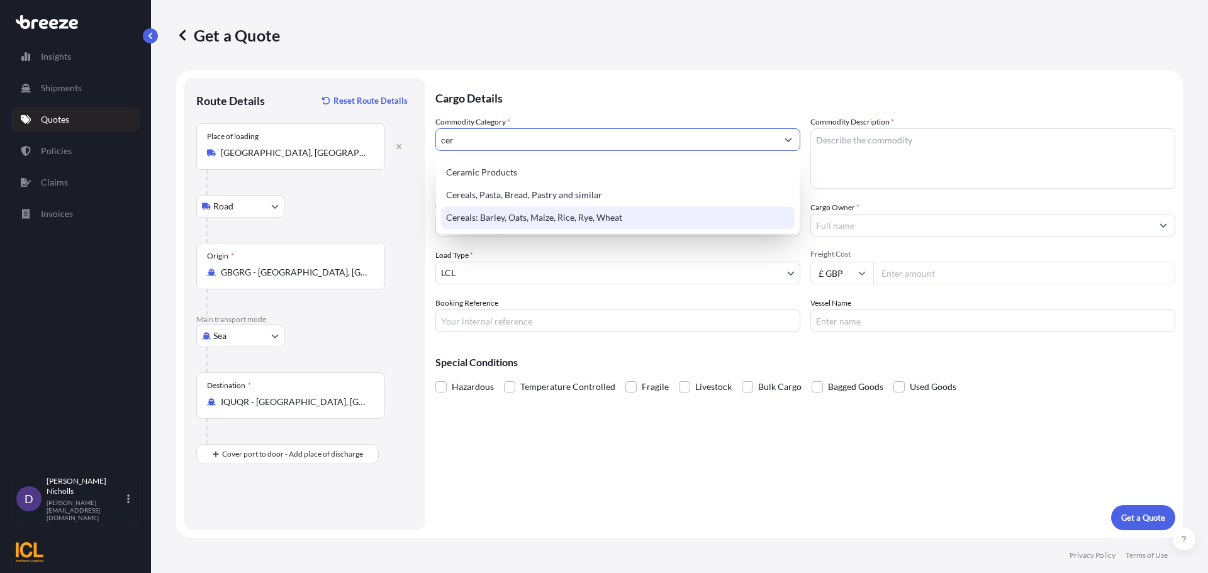
click at [570, 212] on div "Cereals: Barley, Oats, Maize, Rice, Rye, Wheat" at bounding box center [618, 217] width 354 height 23
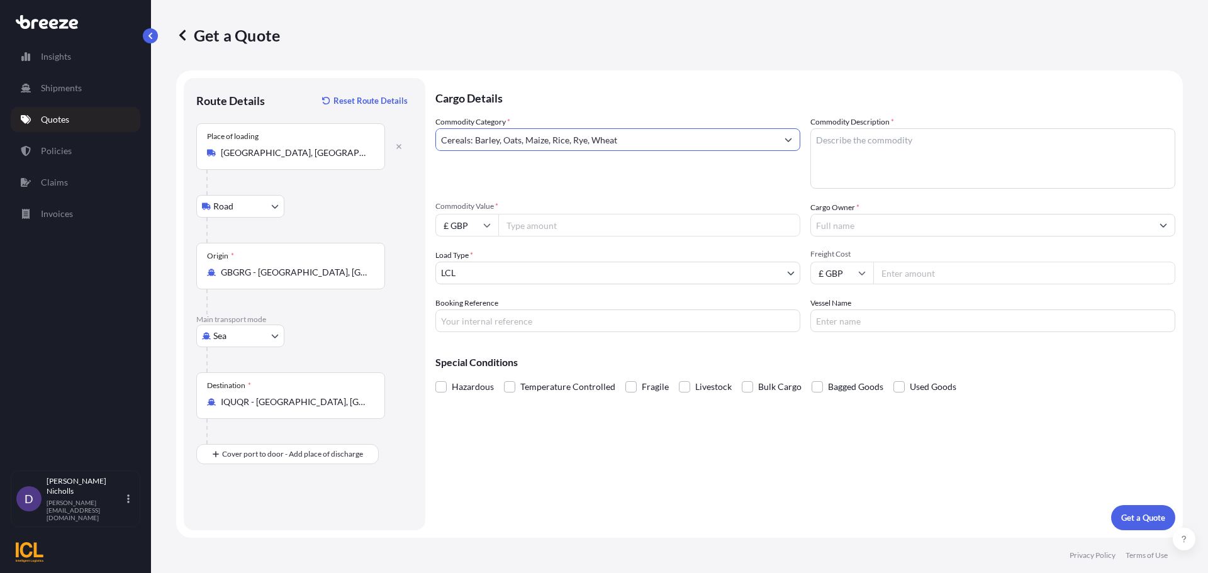
type input "Cereals: Barley, Oats, Maize, Rice, Rye, Wheat"
click at [869, 143] on textarea "Commodity Description *" at bounding box center [992, 158] width 365 height 60
type textarea "q"
type textarea "QUAKER OATS"
click at [488, 223] on icon at bounding box center [487, 225] width 8 height 8
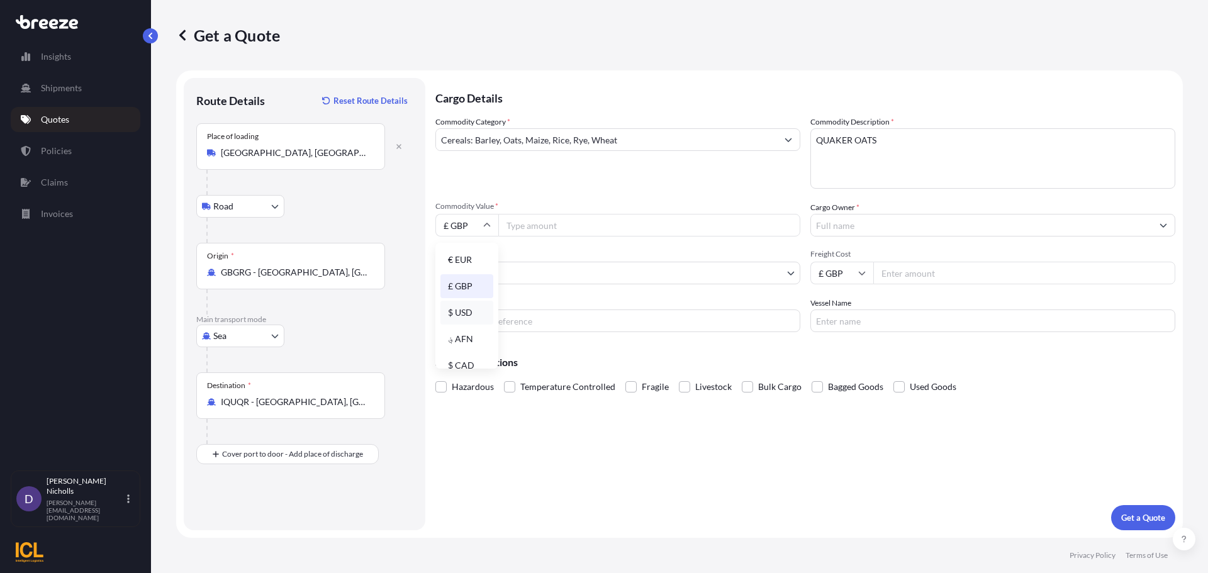
click at [469, 309] on div "$ USD" at bounding box center [466, 313] width 53 height 24
type input "$ USD"
click at [542, 226] on input "Commodity Value *" at bounding box center [649, 225] width 302 height 23
type input "50487.50"
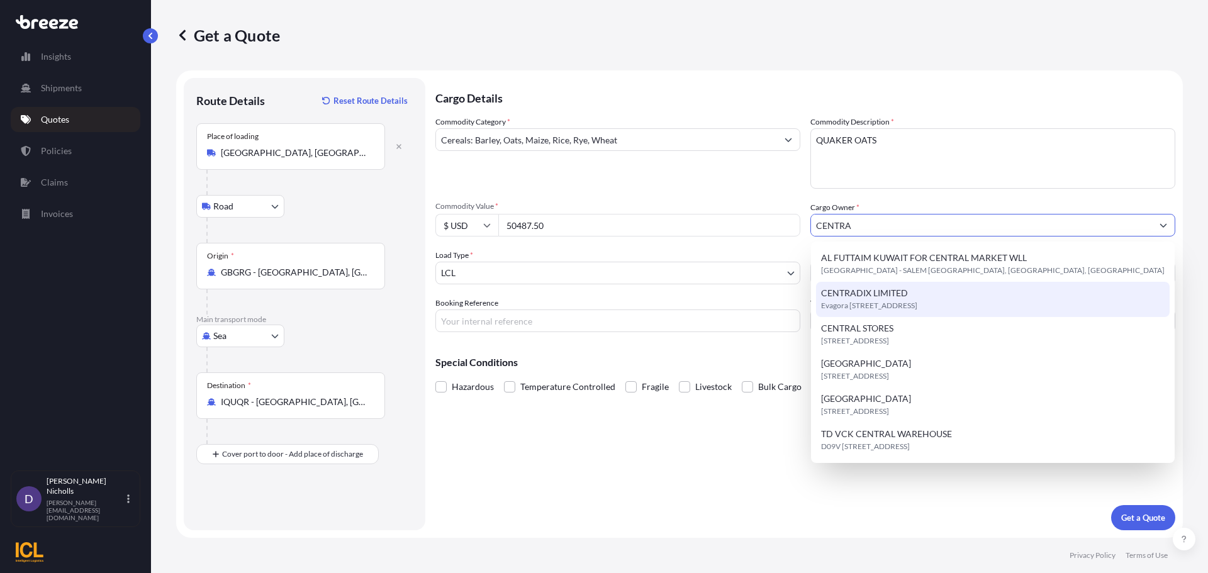
click at [844, 295] on span "CENTRADIX LIMITED" at bounding box center [864, 293] width 87 height 13
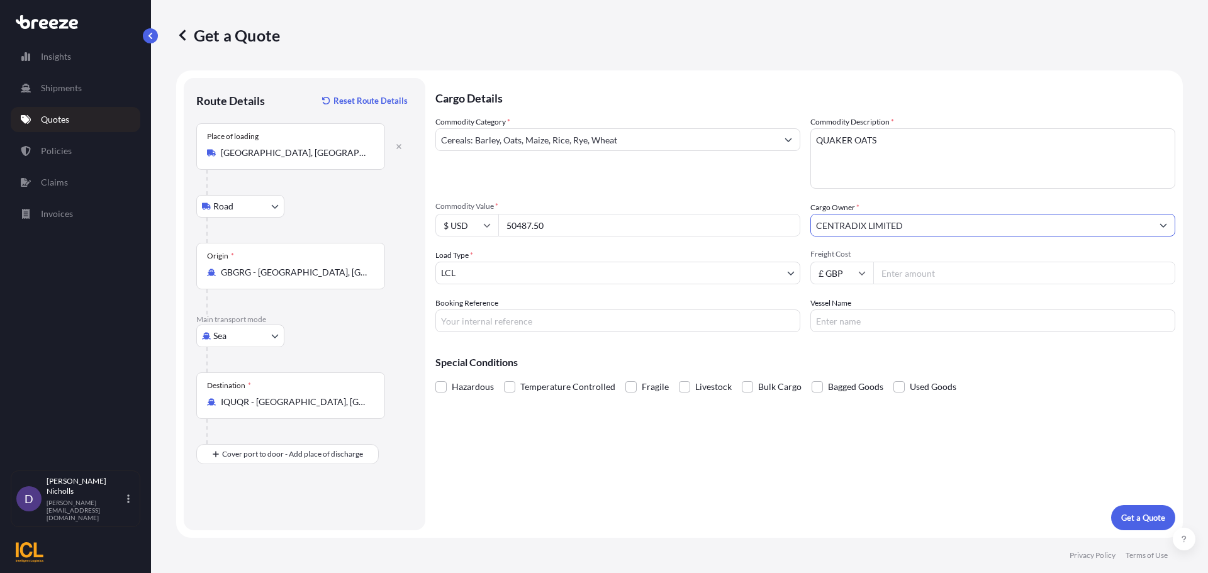
type input "CENTRADIX LIMITED"
click at [549, 272] on body "15 options available. 1 option available. 6 options available. Insights Shipmen…" at bounding box center [604, 286] width 1208 height 573
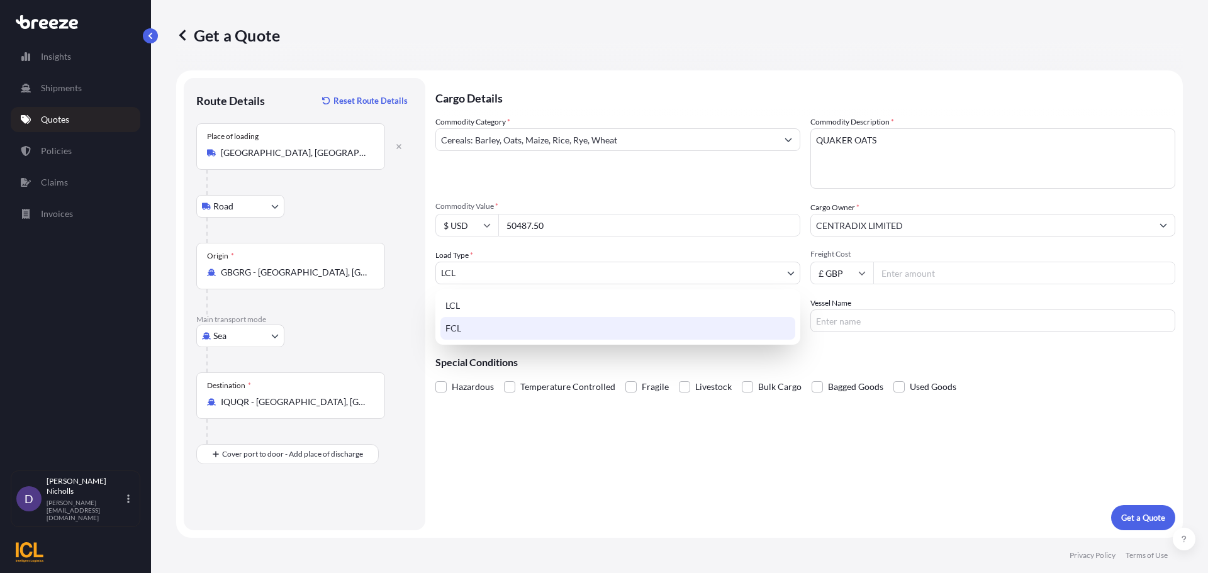
click at [474, 324] on div "FCL" at bounding box center [617, 328] width 355 height 23
select select "2"
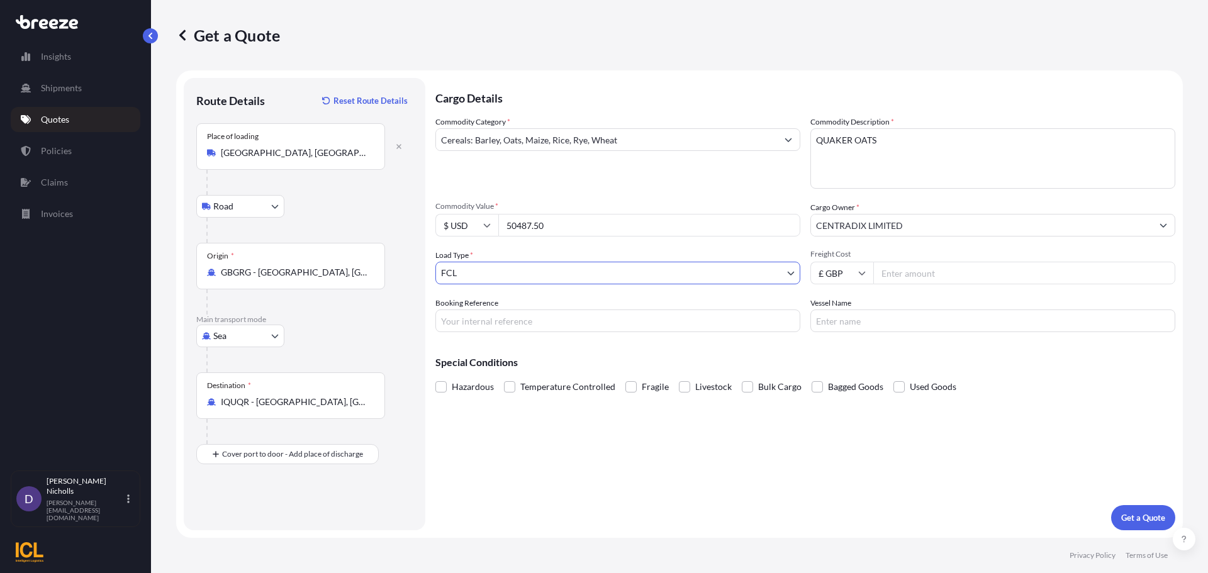
click at [865, 274] on div "£ GBP" at bounding box center [841, 273] width 63 height 23
click at [830, 359] on div "$ USD" at bounding box center [841, 361] width 53 height 24
type input "$ USD"
click at [888, 267] on input "Freight Cost" at bounding box center [1024, 273] width 302 height 23
type input "1838"
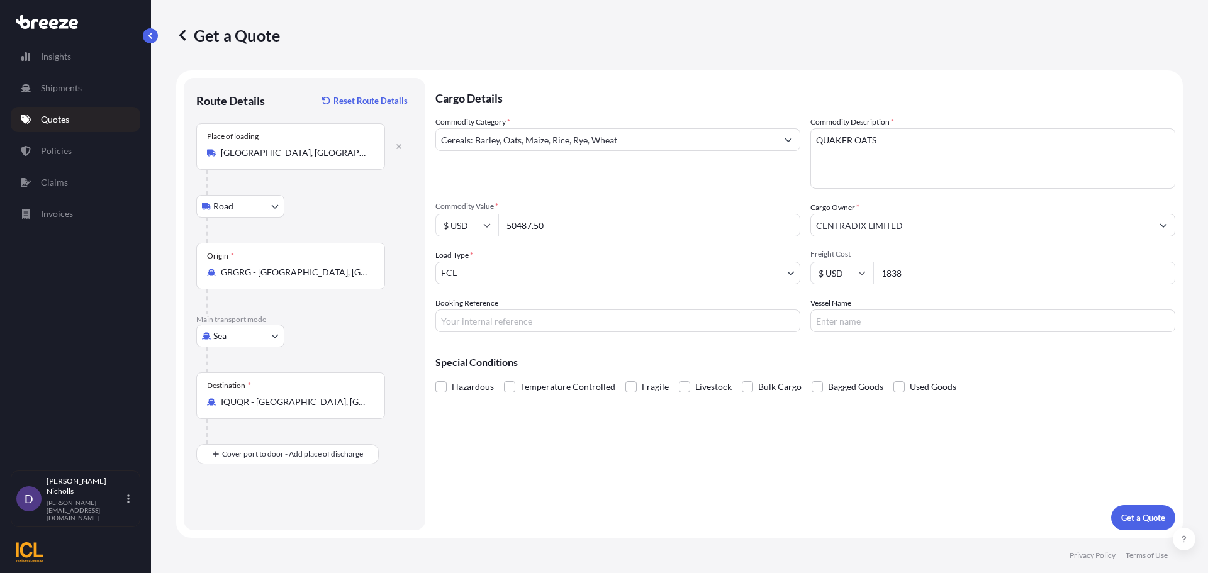
click at [477, 317] on input "Booking Reference" at bounding box center [617, 321] width 365 height 23
paste input "SHOUSE00292714"
type input "SHOUSE00292714"
click at [859, 321] on input "Vessel Name" at bounding box center [992, 321] width 365 height 23
click at [903, 320] on input "CONTSHIP TOP RG530R" at bounding box center [992, 321] width 365 height 23
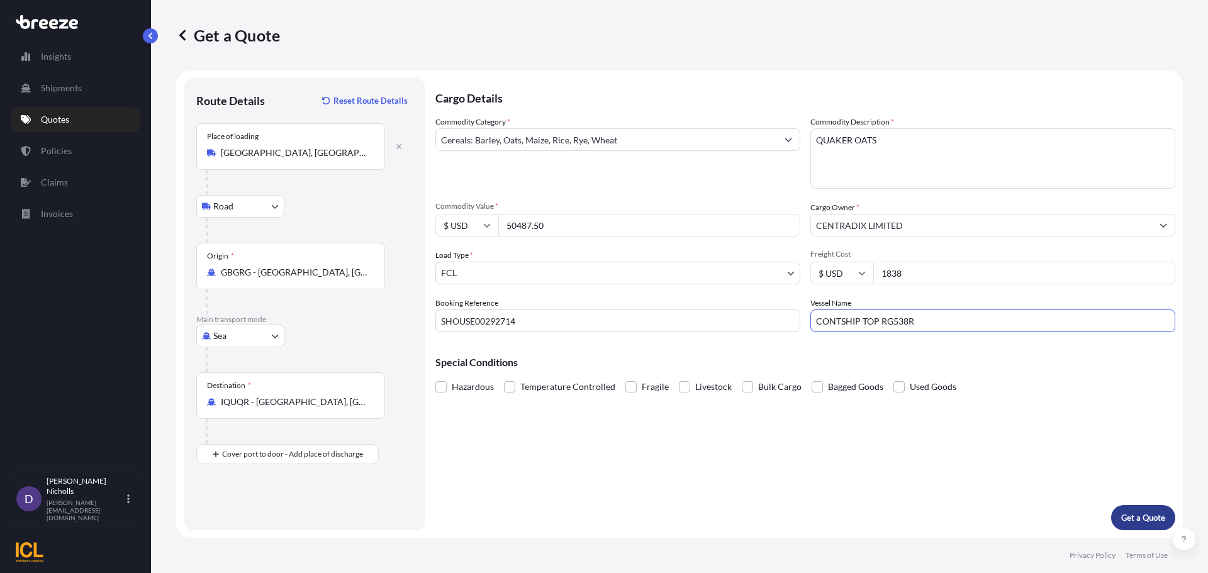
type input "CONTSHIP TOP RG538R"
click at [1133, 517] on p "Get a Quote" at bounding box center [1143, 517] width 44 height 13
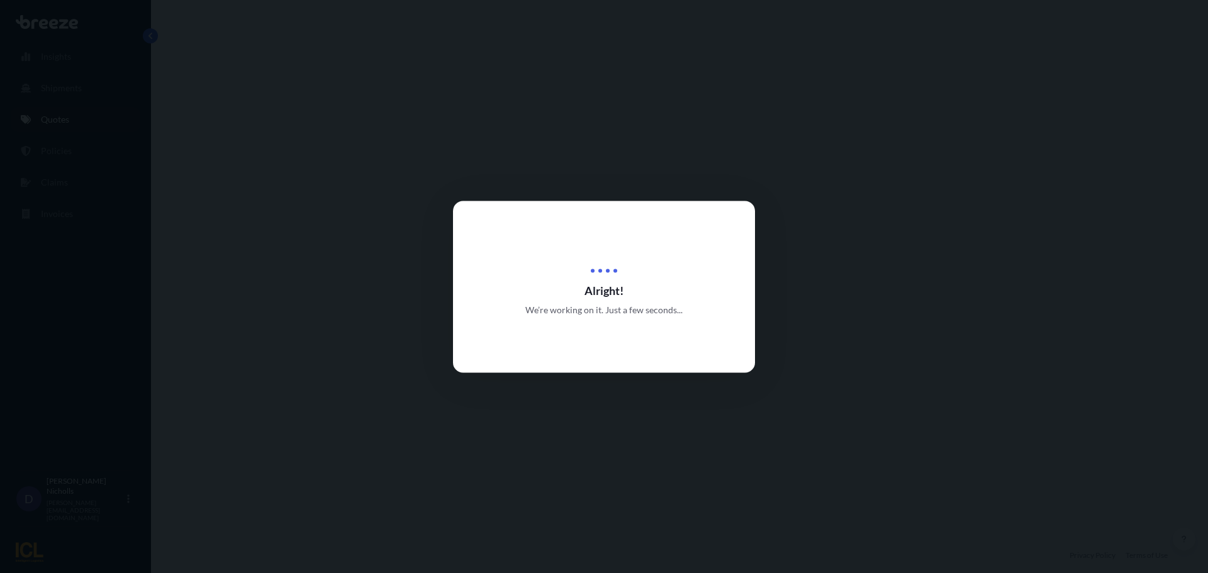
select select "Road"
select select "Sea"
select select "2"
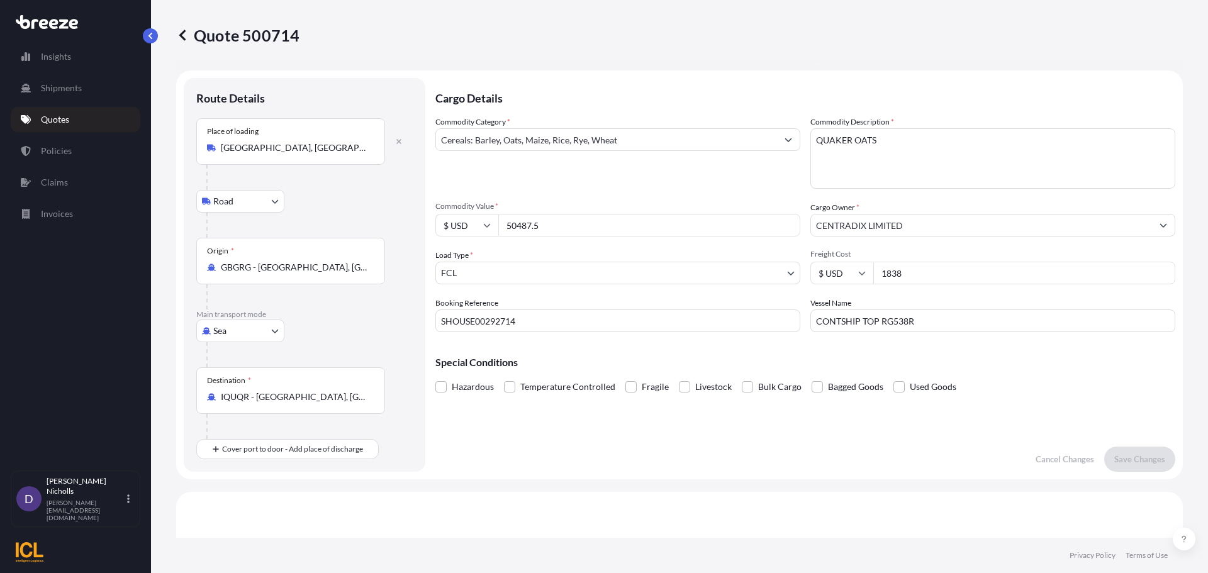
click at [64, 119] on p "Quotes" at bounding box center [55, 119] width 28 height 13
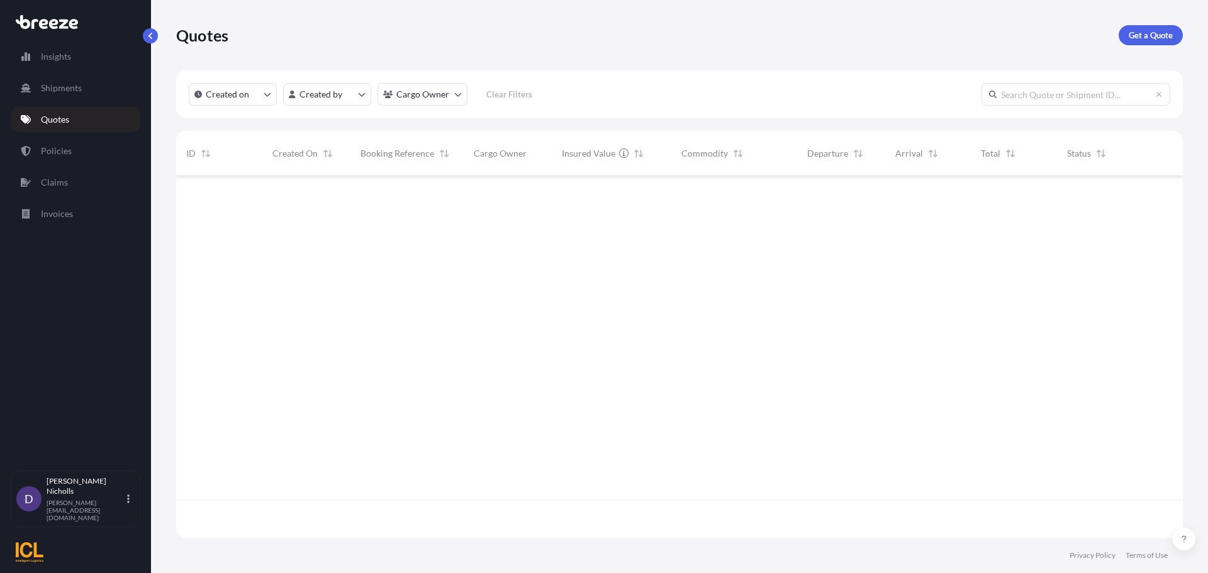
scroll to position [359, 997]
click at [1146, 36] on p "Get a Quote" at bounding box center [1151, 35] width 44 height 13
select select "Road"
select select "Sea"
select select "1"
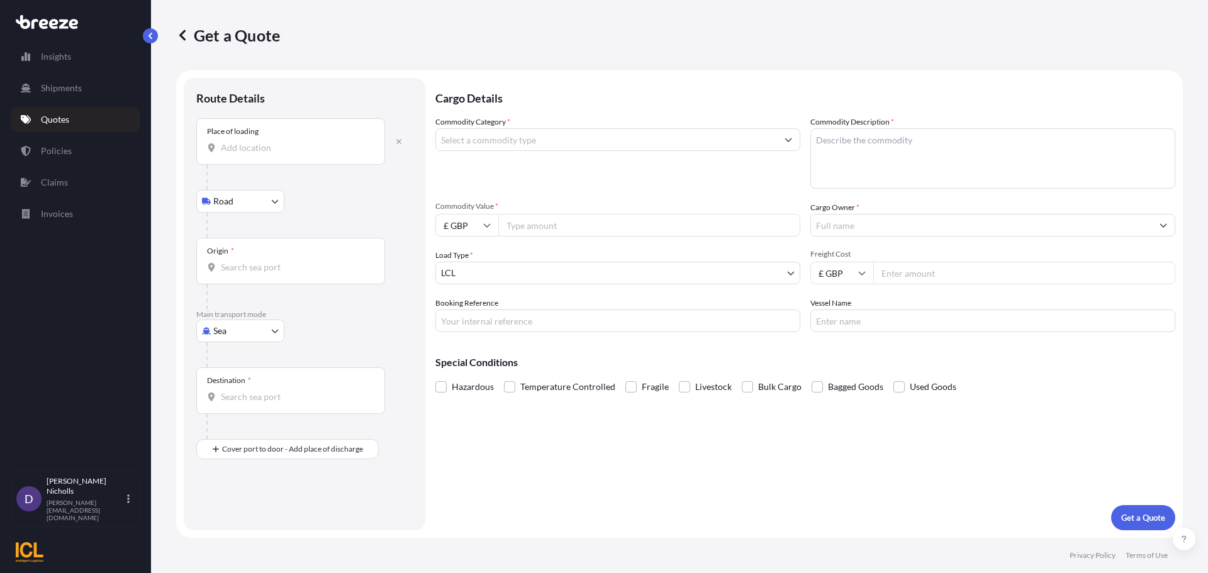
click at [253, 150] on input "Place of loading" at bounding box center [295, 148] width 148 height 13
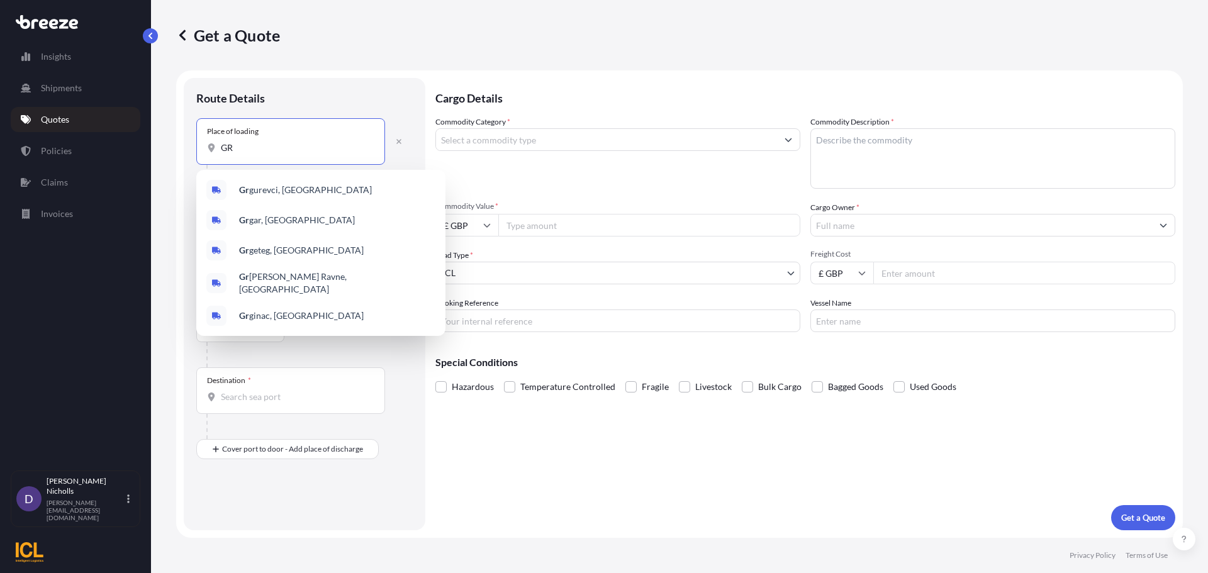
type input "G"
click at [296, 219] on span "Grange mouth, [GEOGRAPHIC_DATA]" at bounding box center [313, 220] width 148 height 13
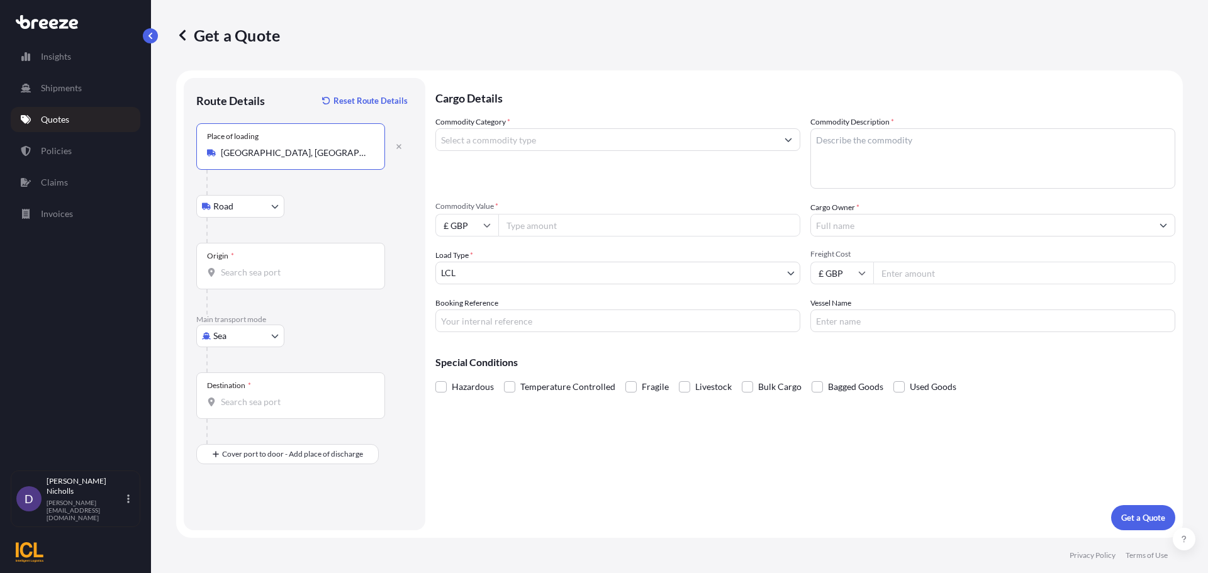
type input "[GEOGRAPHIC_DATA], [GEOGRAPHIC_DATA]"
click at [237, 271] on input "Origin *" at bounding box center [295, 272] width 148 height 13
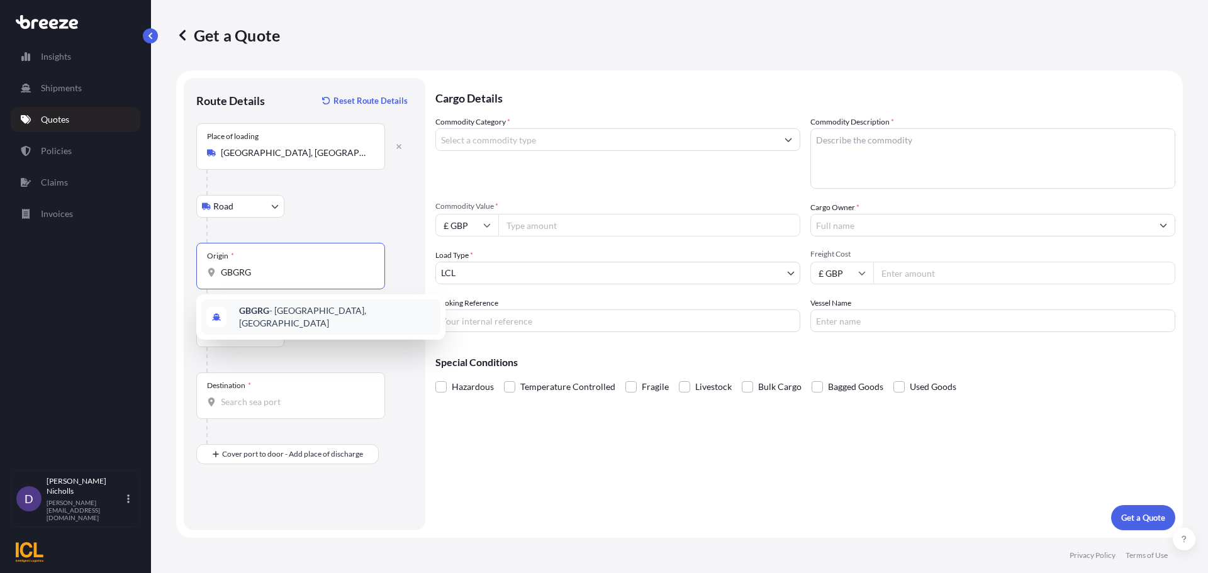
click at [250, 319] on span "GBGRG - [GEOGRAPHIC_DATA], [GEOGRAPHIC_DATA]" at bounding box center [337, 316] width 196 height 25
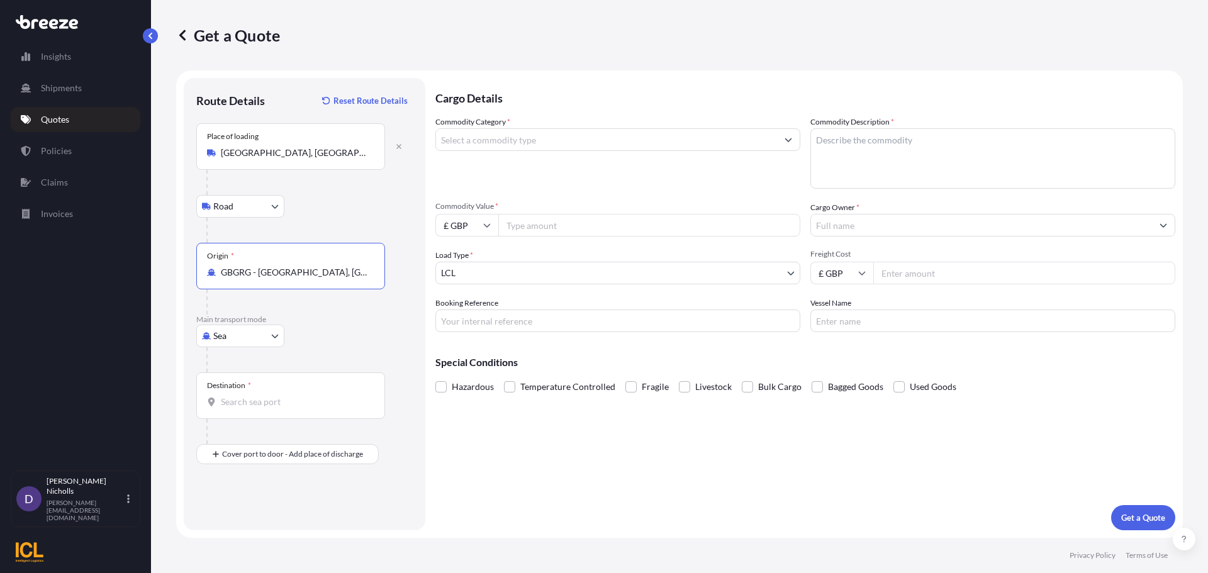
type input "GBGRG - [GEOGRAPHIC_DATA], [GEOGRAPHIC_DATA]"
click at [242, 405] on input "Destination *" at bounding box center [295, 402] width 148 height 13
click at [236, 400] on input "Destination * Please select a destination" at bounding box center [295, 402] width 148 height 13
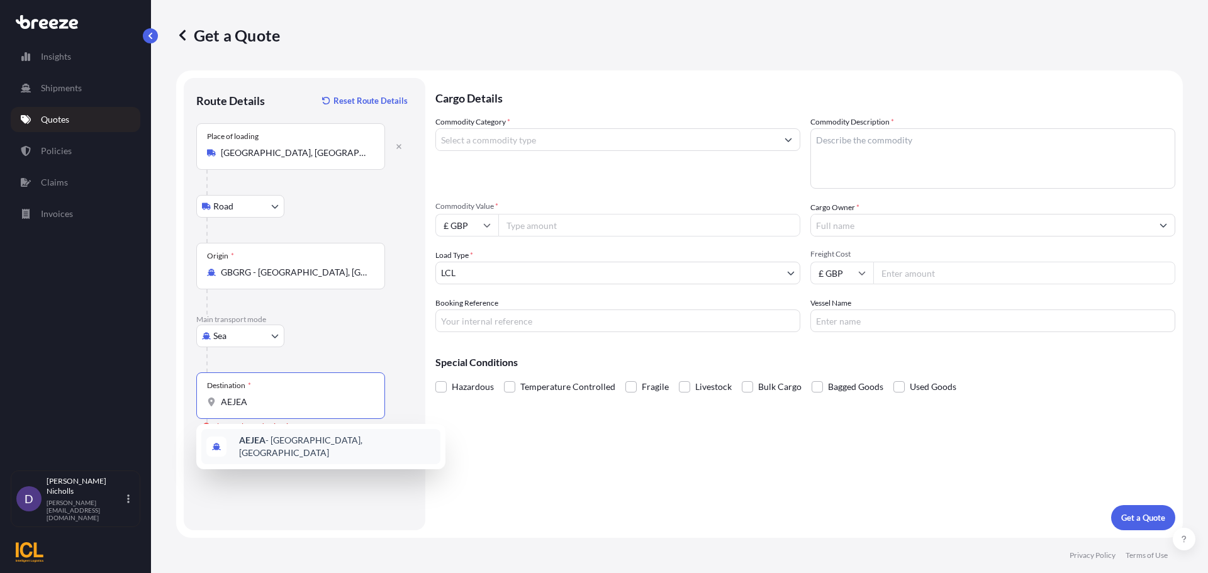
click at [259, 437] on div "AEJEA - [GEOGRAPHIC_DATA], [GEOGRAPHIC_DATA]" at bounding box center [320, 446] width 239 height 35
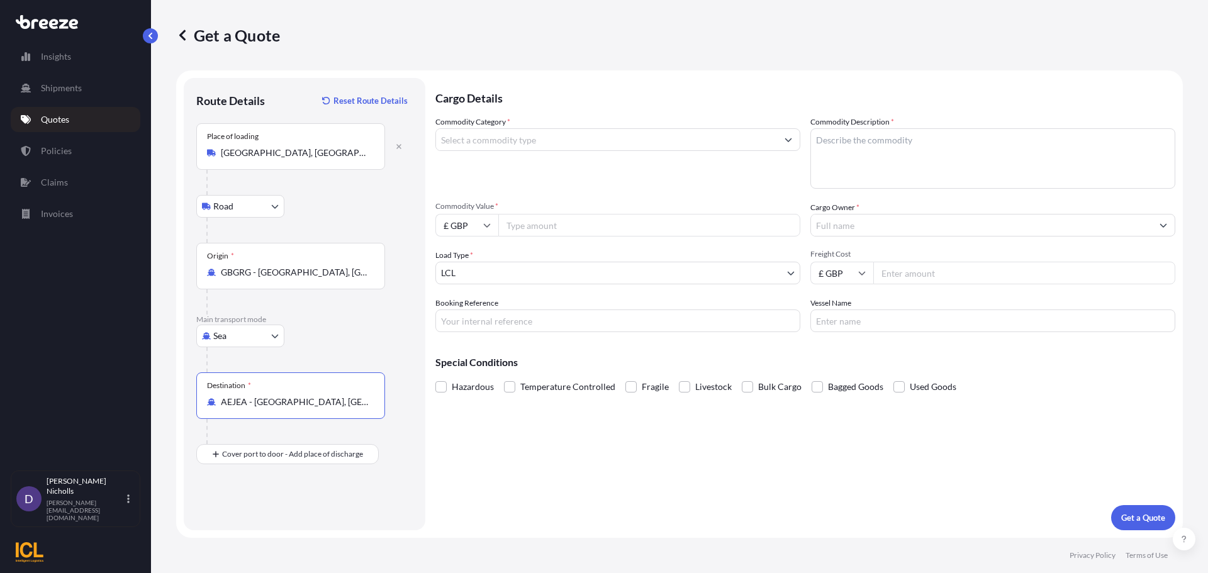
type input "AEJEA - [GEOGRAPHIC_DATA], [GEOGRAPHIC_DATA]"
click at [639, 149] on input "Commodity Category *" at bounding box center [606, 139] width 341 height 23
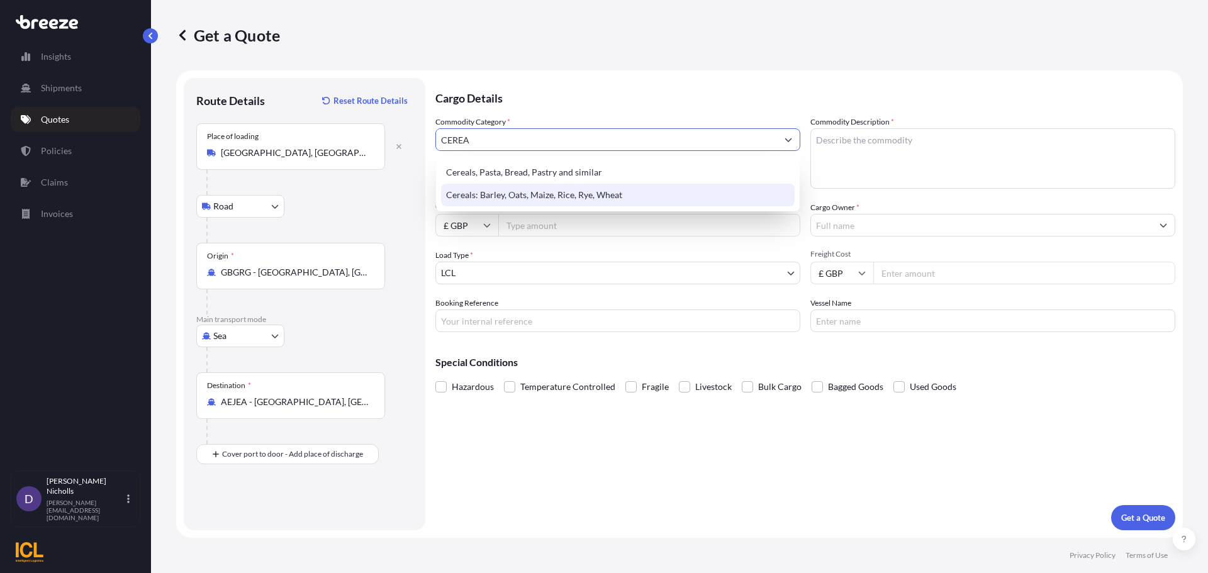
click at [584, 197] on div "Cereals: Barley, Oats, Maize, Rice, Rye, Wheat" at bounding box center [618, 195] width 354 height 23
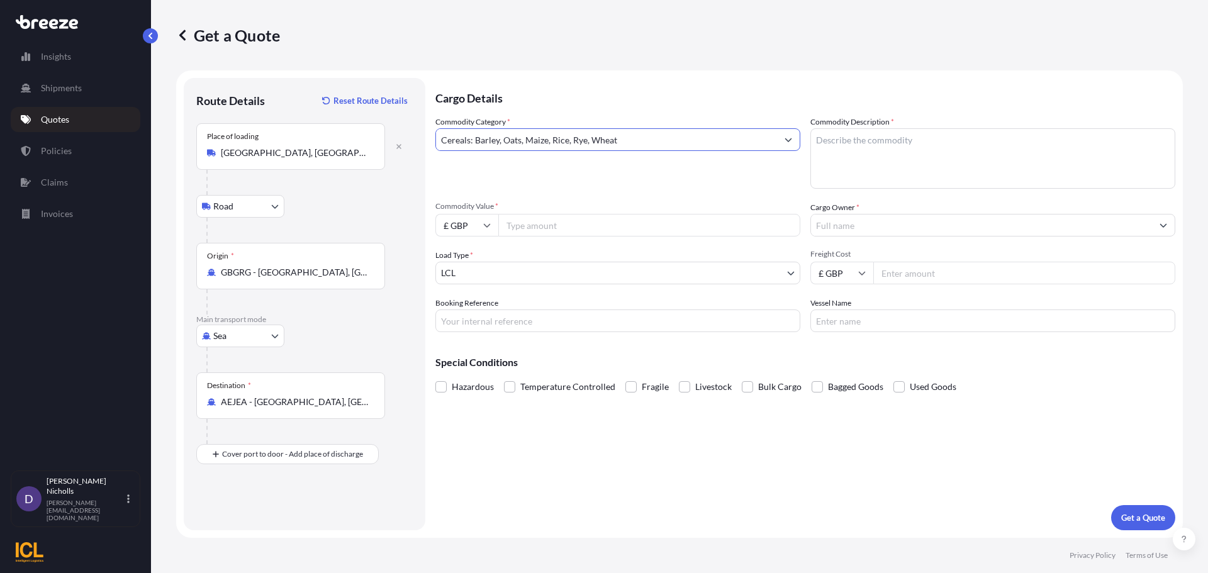
type input "Cereals: Barley, Oats, Maize, Rice, Rye, Wheat"
click at [840, 137] on textarea "Commodity Description *" at bounding box center [992, 158] width 365 height 60
type textarea "QUAKER OATS"
click at [487, 224] on icon at bounding box center [487, 225] width 8 height 8
click at [463, 306] on div "$ USD" at bounding box center [466, 313] width 53 height 24
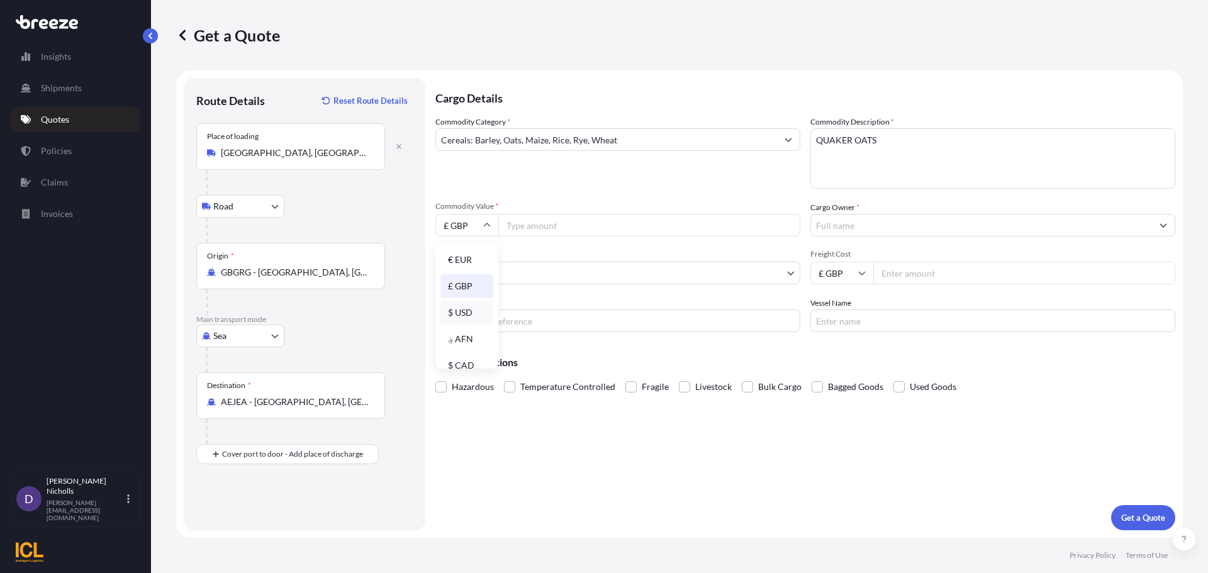
type input "$ USD"
click at [525, 222] on input "Commodity Value *" at bounding box center [649, 225] width 302 height 23
click at [518, 225] on input "Commodity Value *" at bounding box center [649, 225] width 302 height 23
type input "146212.50"
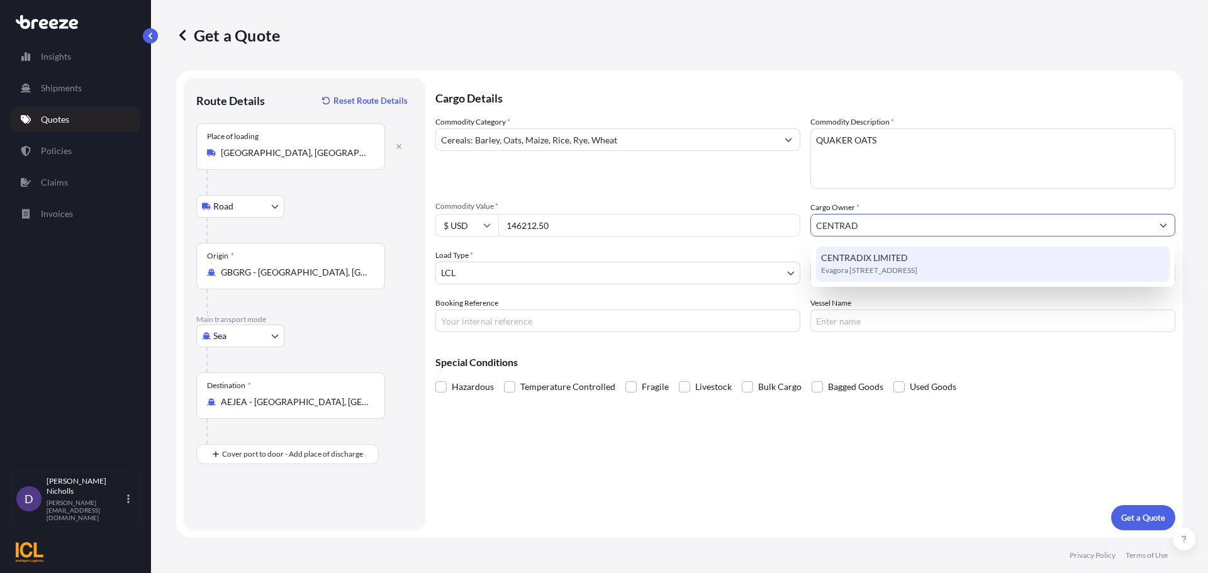
click at [844, 259] on span "CENTRADIX LIMITED" at bounding box center [864, 258] width 87 height 13
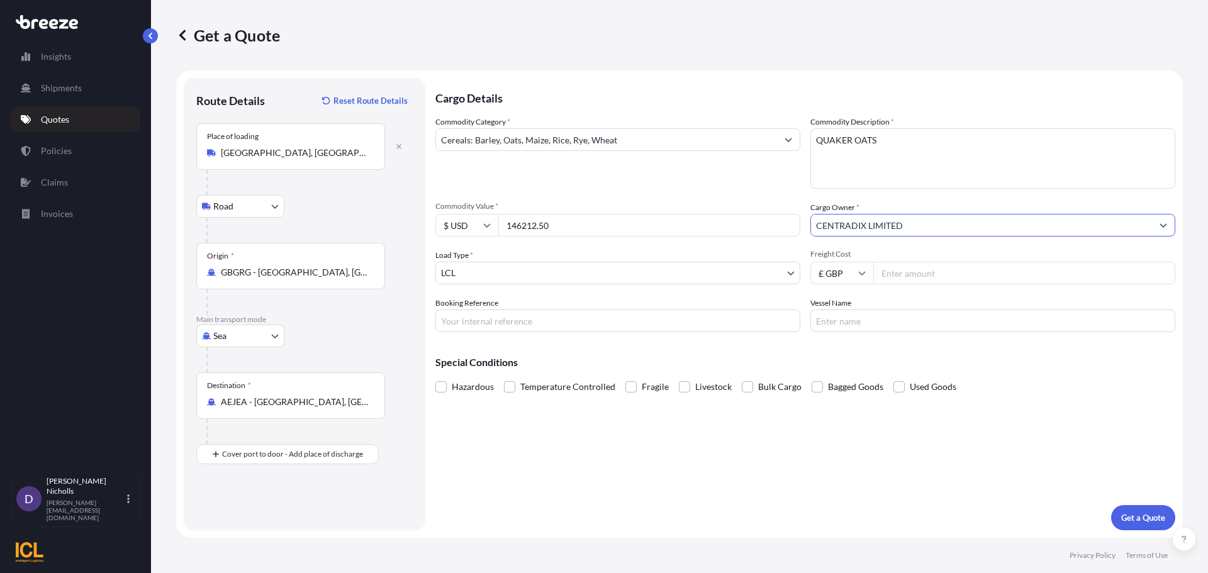
type input "CENTRADIX LIMITED"
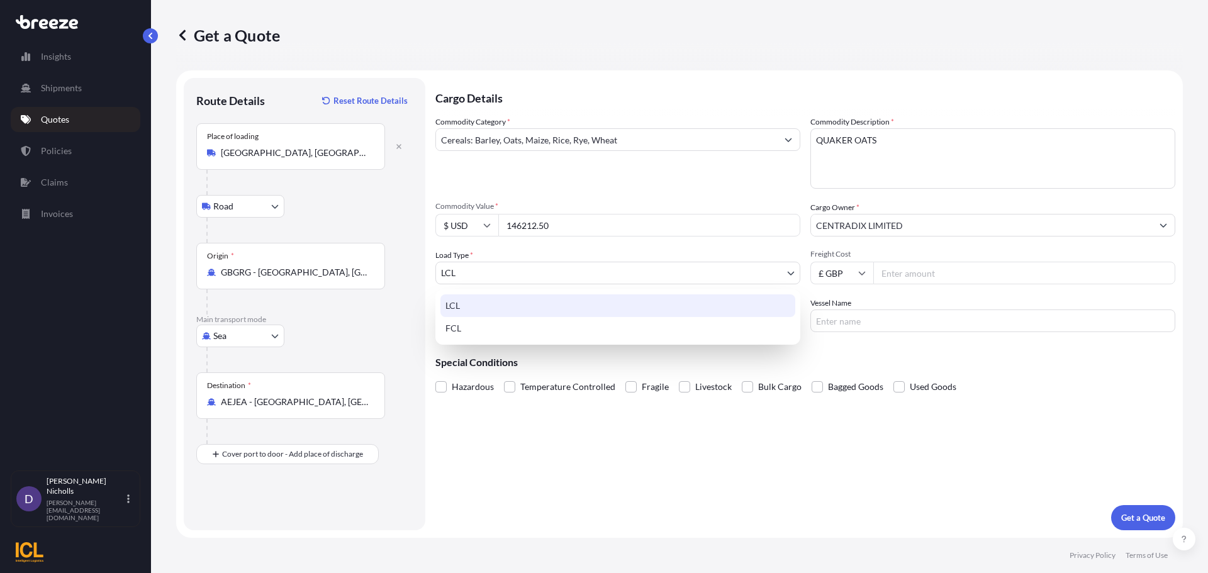
click at [533, 266] on body "15 options available. 2 options available. 1 option available. 0 options availa…" at bounding box center [604, 286] width 1208 height 573
click at [464, 331] on div "FCL" at bounding box center [617, 328] width 355 height 23
select select "2"
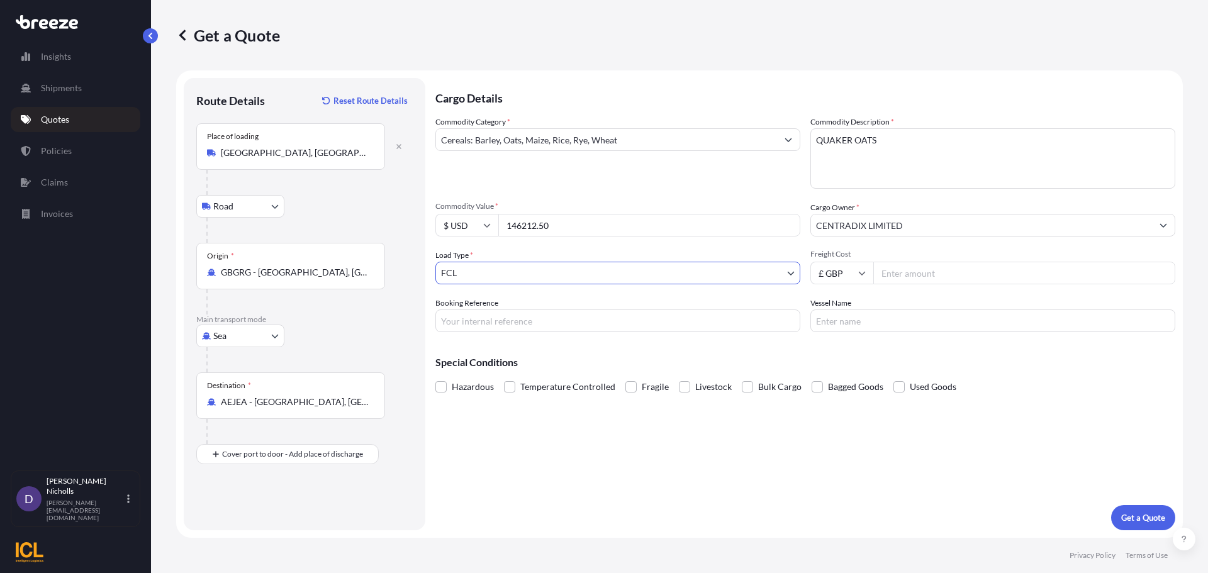
click at [859, 272] on icon at bounding box center [862, 274] width 7 height 4
click at [839, 358] on div "$ USD" at bounding box center [841, 361] width 53 height 24
type input "$ USD"
click at [896, 276] on input "Freight Cost" at bounding box center [1024, 273] width 302 height 23
type input "6300"
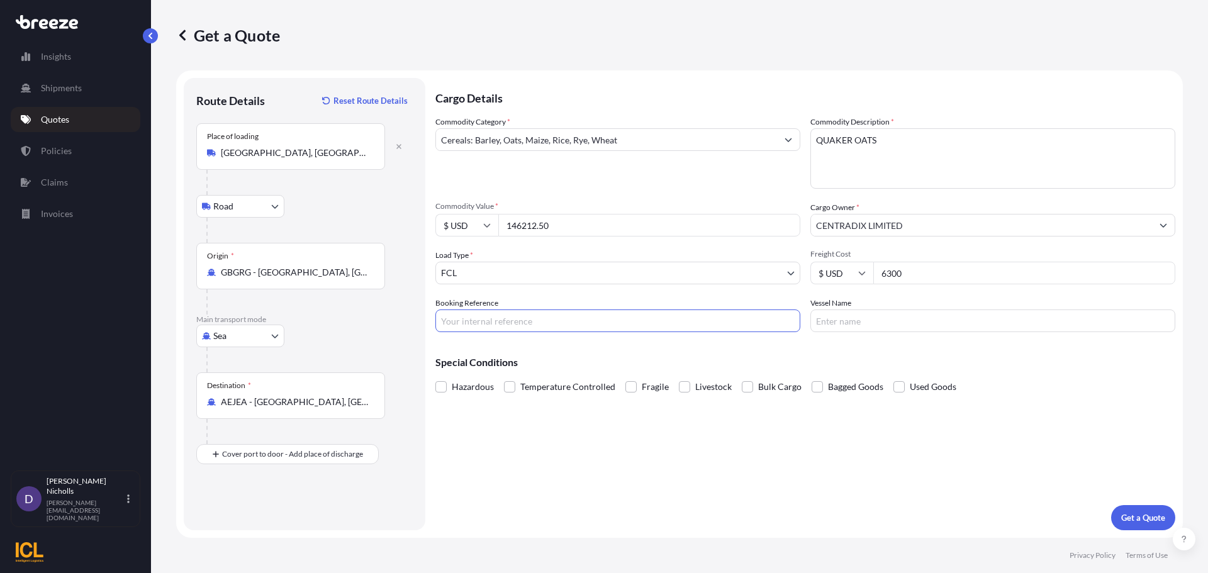
click at [509, 320] on input "Booking Reference" at bounding box center [617, 321] width 365 height 23
paste input "SHOUSE00292962"
type input "SHOUSE00292962"
click at [873, 320] on input "Vessel Name" at bounding box center [992, 321] width 365 height 23
click at [907, 320] on input "CONTSHIP TOP RG538R" at bounding box center [992, 321] width 365 height 23
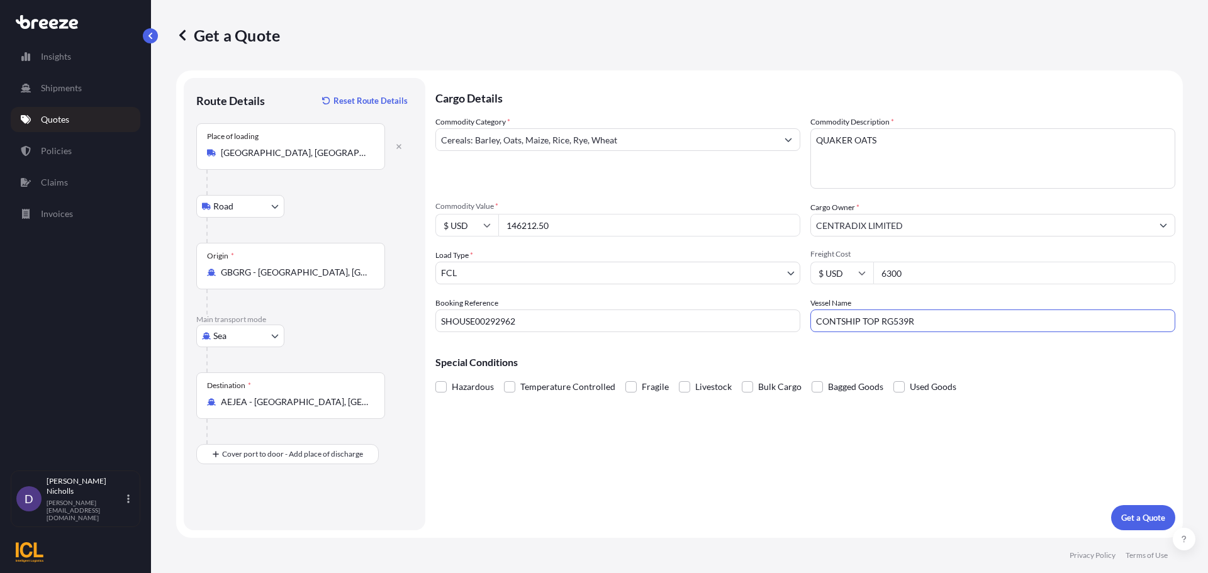
type input "CONTSHIP TOP RG539R"
click at [1133, 513] on p "Get a Quote" at bounding box center [1143, 517] width 44 height 13
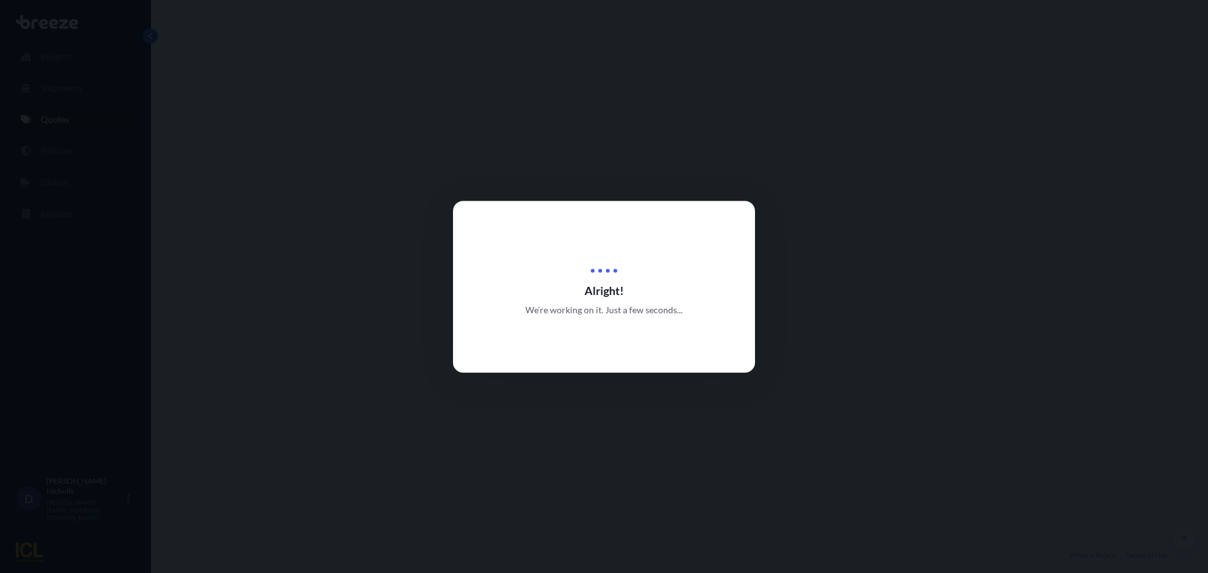
select select "Road"
select select "Sea"
select select "2"
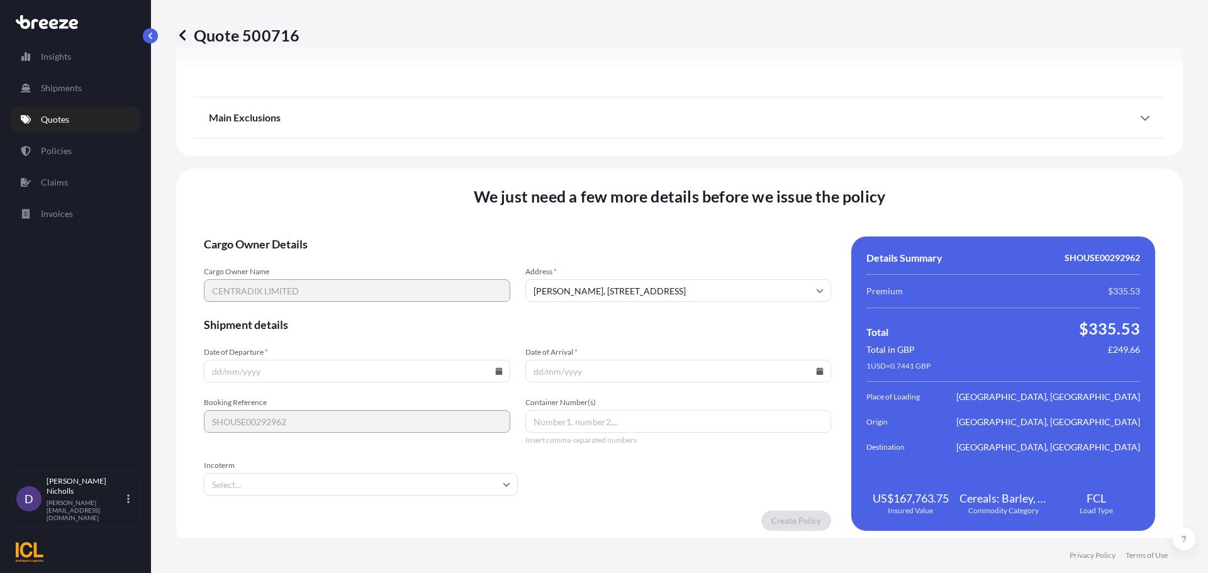
scroll to position [1524, 0]
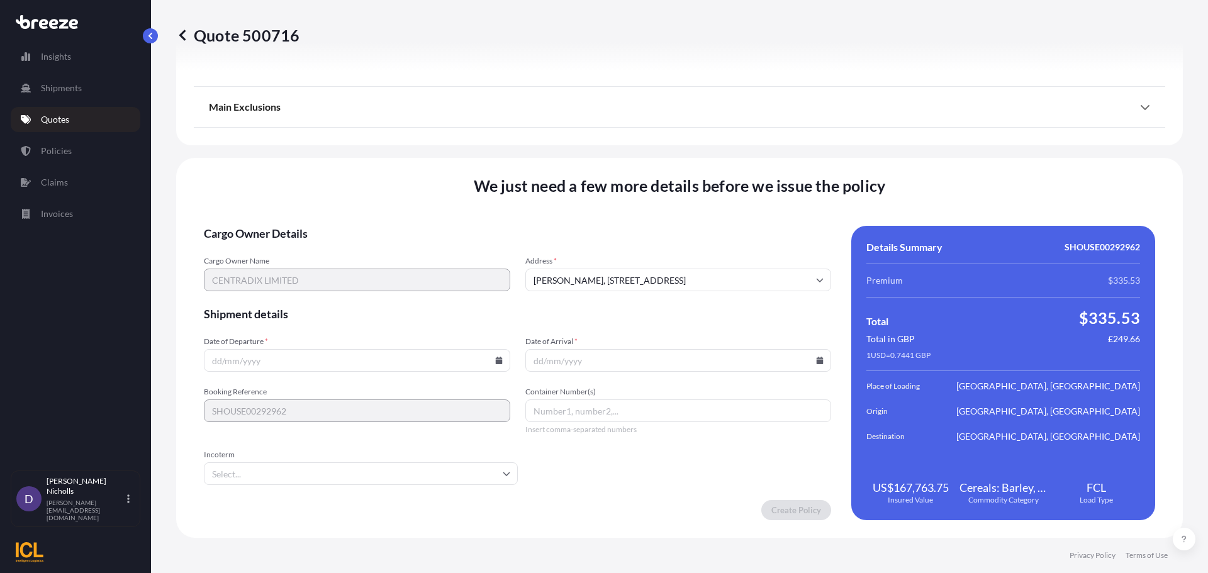
click at [570, 272] on input "[PERSON_NAME], [STREET_ADDRESS]" at bounding box center [678, 280] width 306 height 23
click at [570, 310] on li "[PERSON_NAME], [STREET_ADDRESS]" at bounding box center [673, 313] width 293 height 24
click at [497, 359] on icon at bounding box center [498, 361] width 7 height 8
click at [324, 201] on button "1" at bounding box center [326, 201] width 20 height 20
type input "[DATE]"
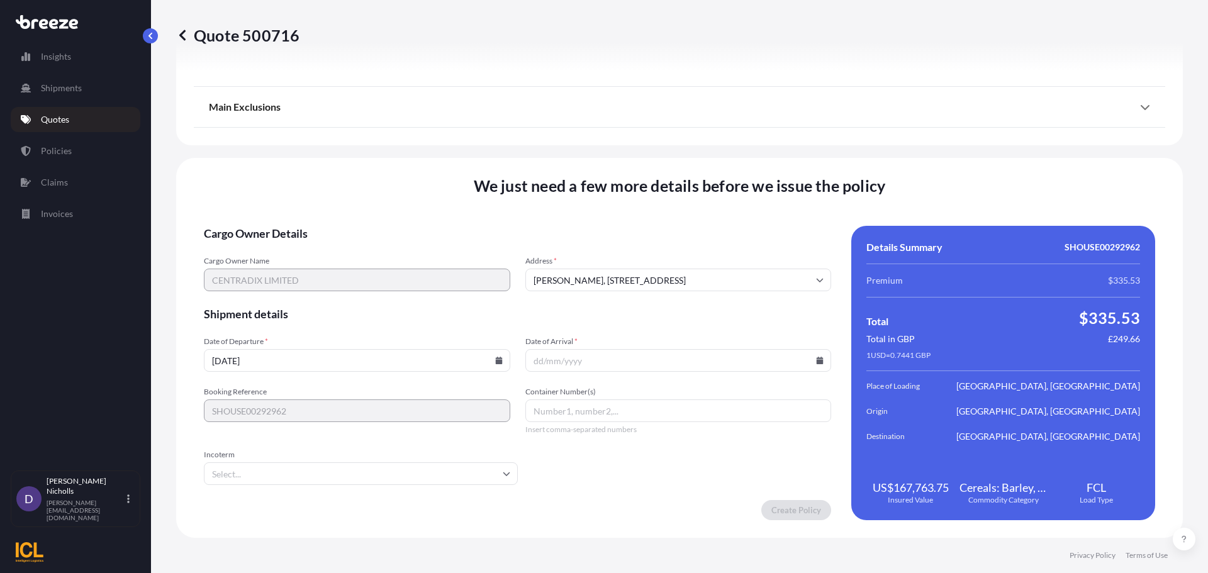
click at [815, 356] on input "Date of Arrival *" at bounding box center [678, 360] width 306 height 23
click at [816, 359] on icon at bounding box center [820, 361] width 8 height 8
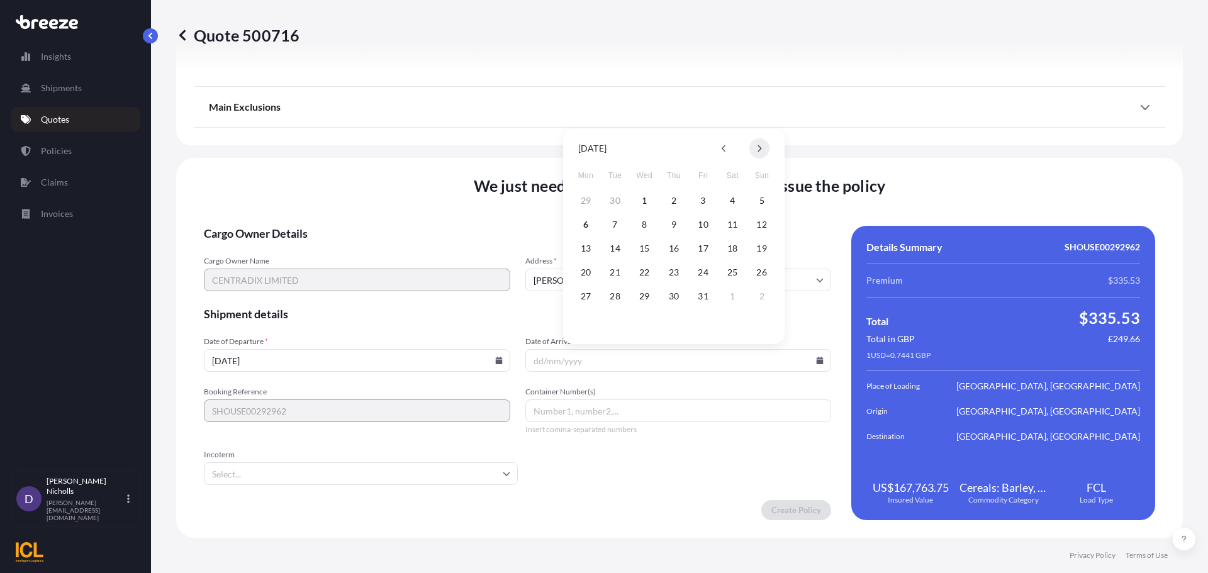
click at [759, 147] on icon at bounding box center [760, 148] width 4 height 7
click at [622, 247] on button "11" at bounding box center [615, 248] width 20 height 20
type input "[DATE]"
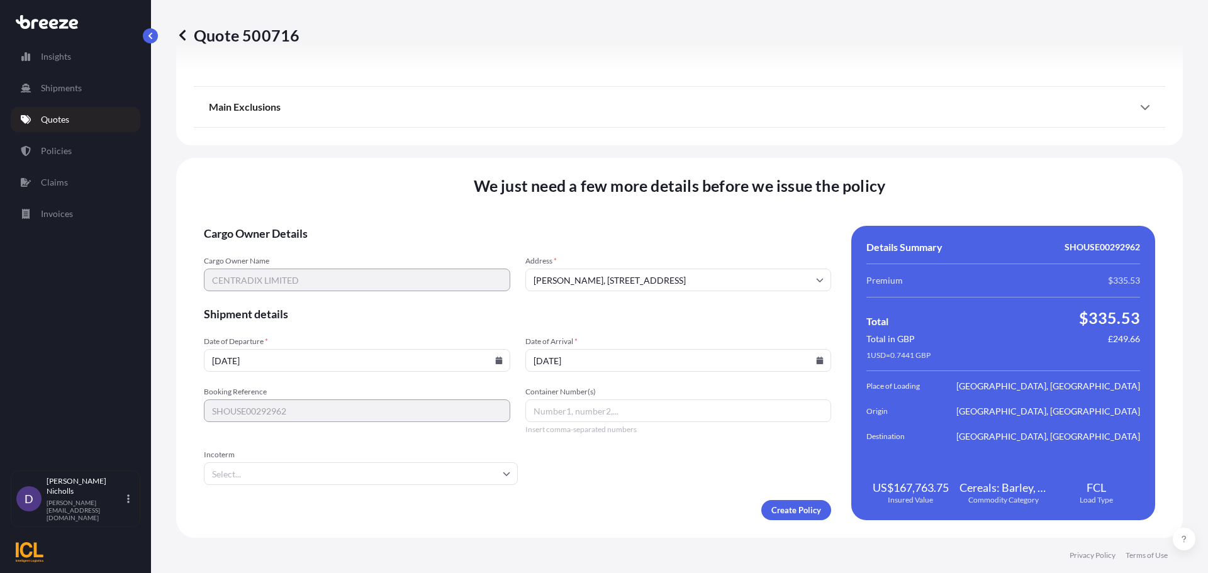
click at [556, 413] on input "Container Number(s)" at bounding box center [678, 410] width 306 height 23
paste input "TGBU5795564"
click at [623, 407] on input "TGBU5795564," at bounding box center [678, 410] width 306 height 23
paste input "FFAU3865504"
click at [674, 413] on input "TGBU5795564, FFAU3865504," at bounding box center [678, 410] width 306 height 23
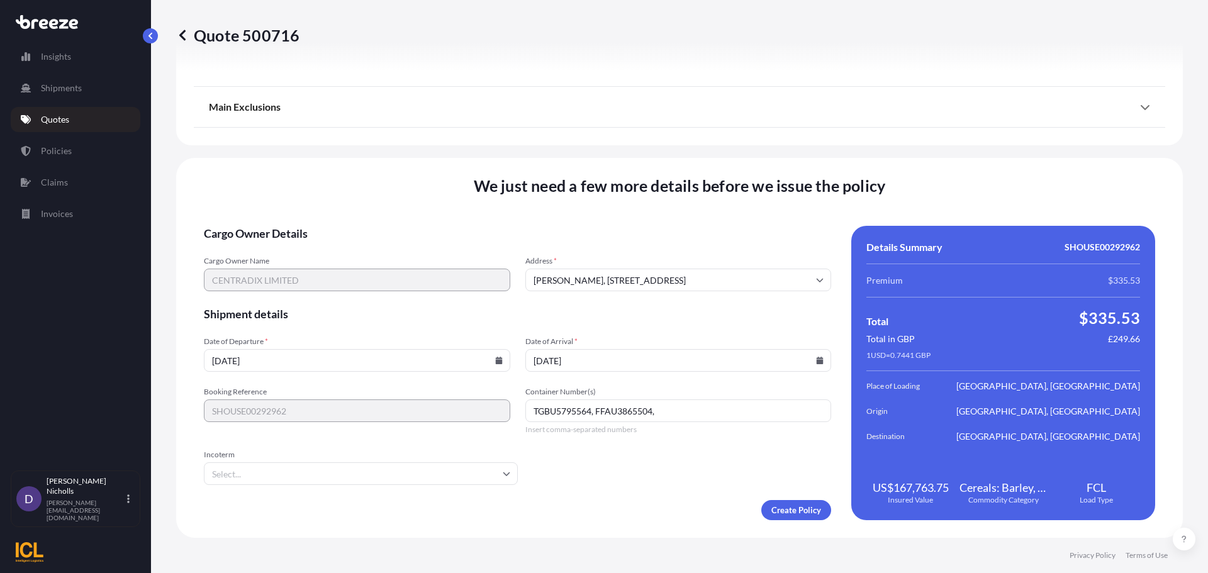
paste input "CAIU4664904"
click at [503, 474] on icon at bounding box center [507, 474] width 8 height 8
type input "TGBU5795564, FFAU3865504, CAIU4664904"
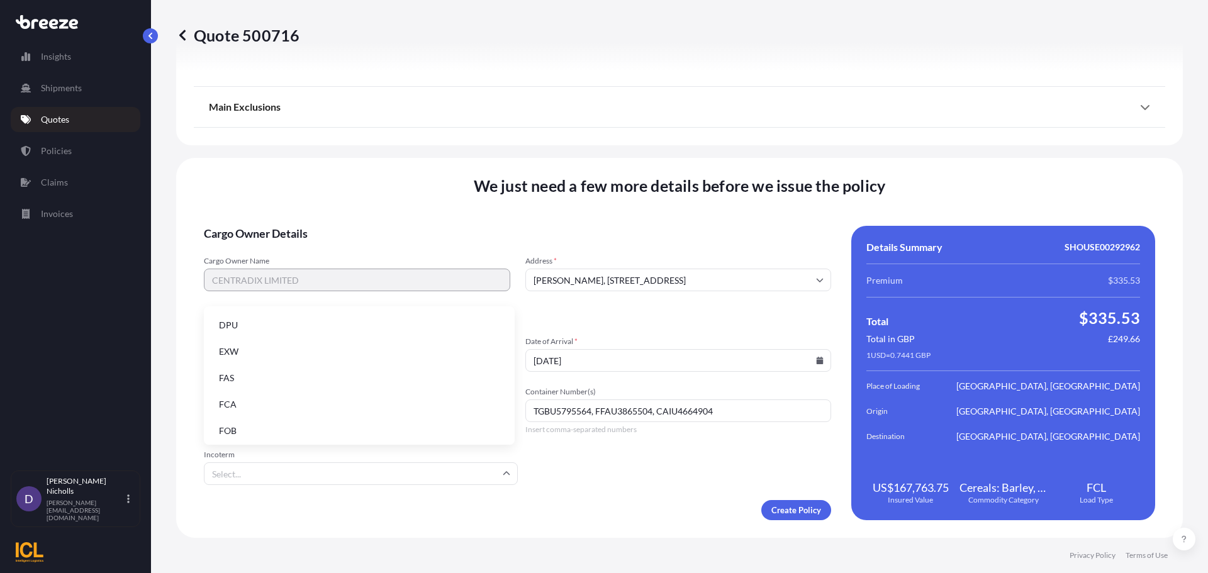
scroll to position [160, 0]
click at [353, 353] on li "EXW" at bounding box center [359, 349] width 301 height 24
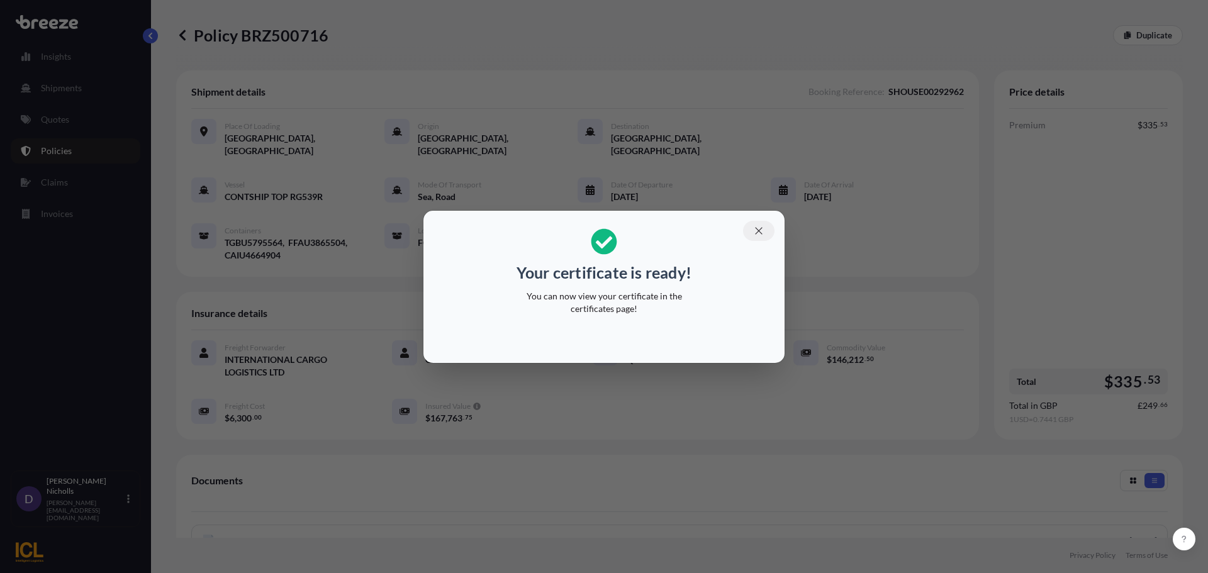
click at [758, 229] on icon "button" at bounding box center [758, 230] width 11 height 11
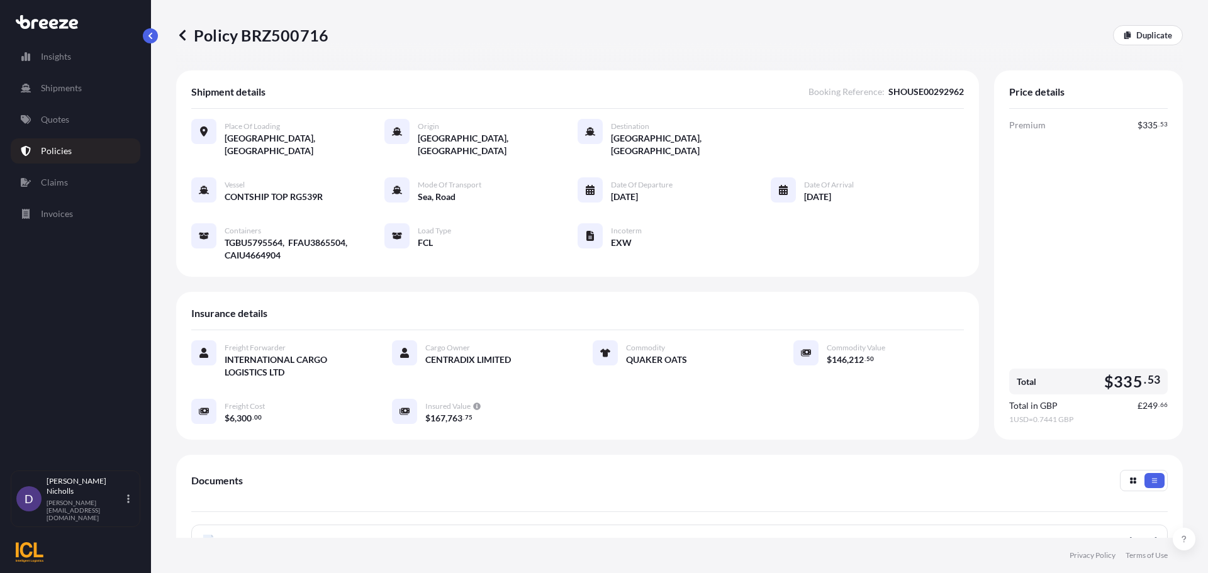
scroll to position [126, 0]
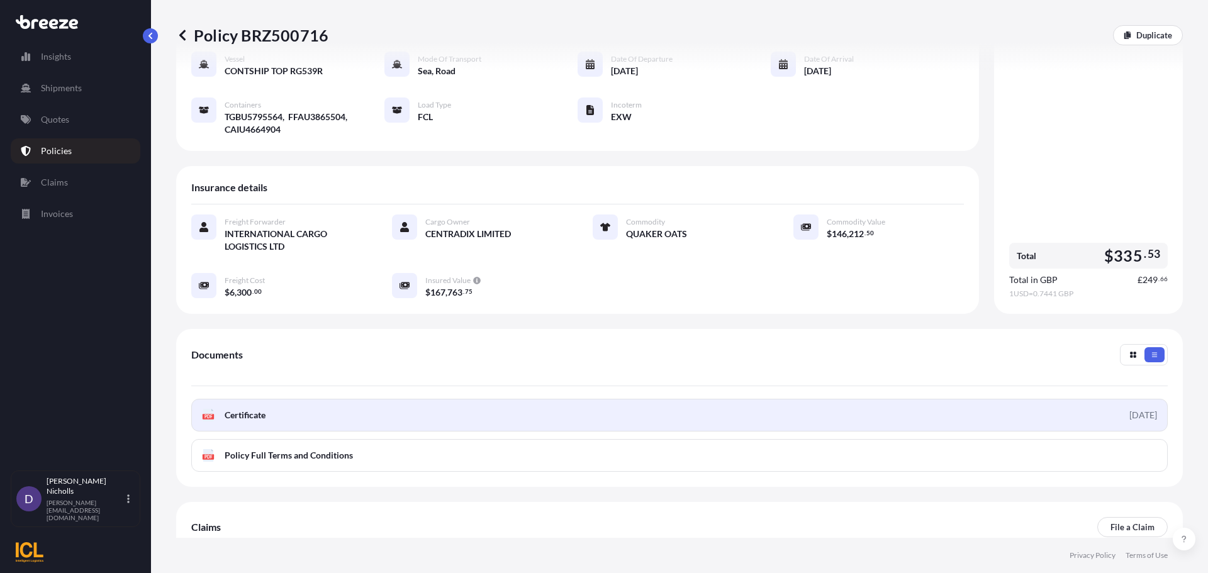
click at [316, 399] on link "PDF Certificate [DATE]" at bounding box center [679, 415] width 976 height 33
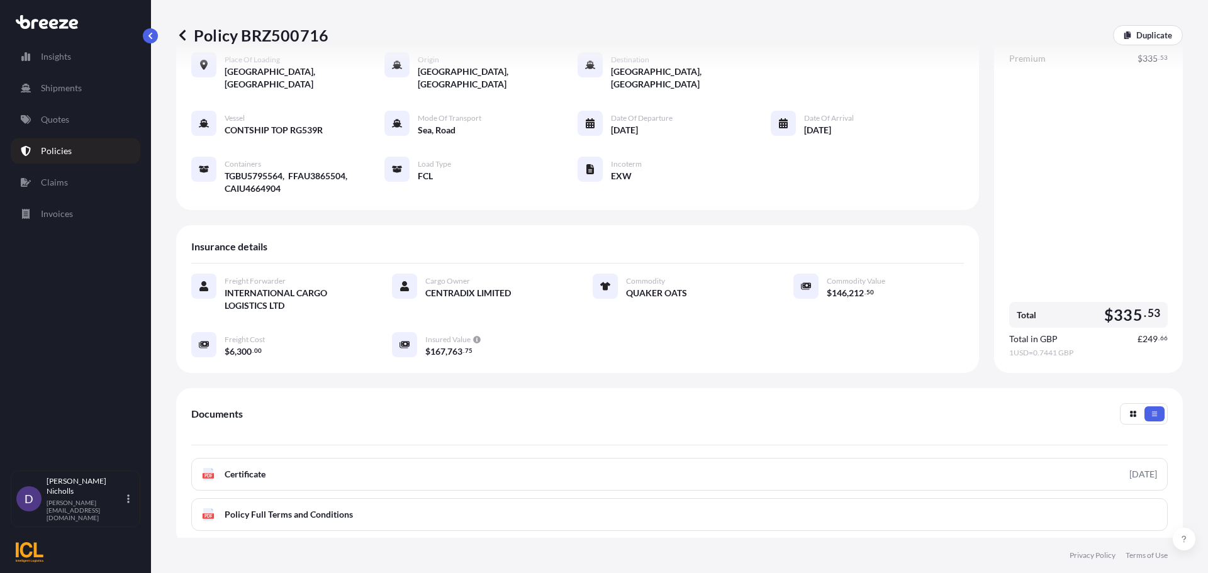
scroll to position [0, 0]
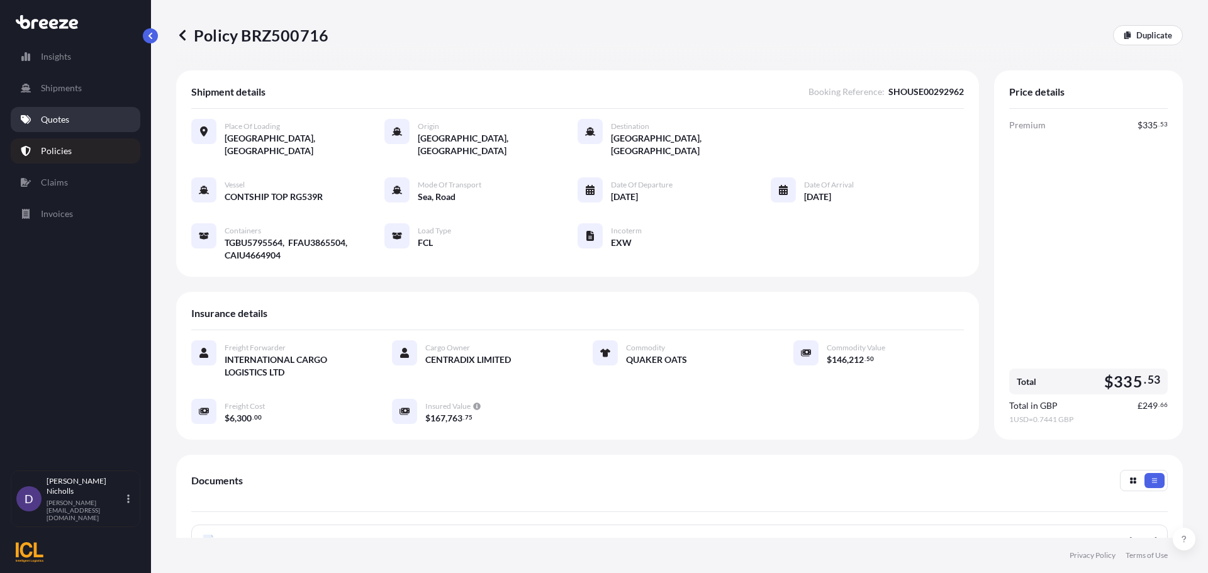
click at [43, 116] on p "Quotes" at bounding box center [55, 119] width 28 height 13
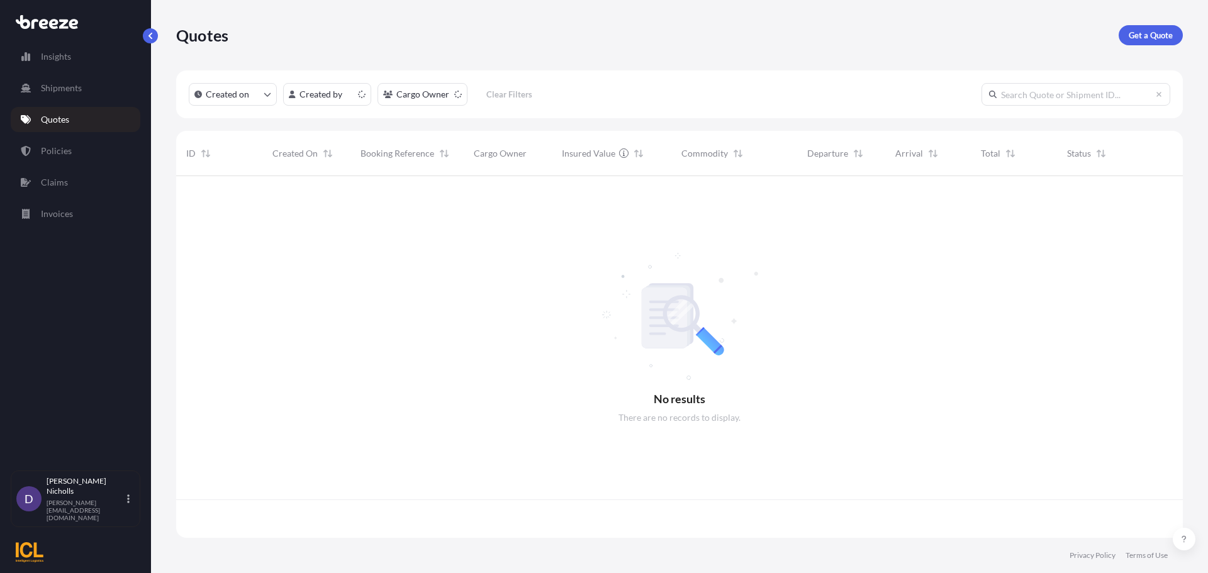
scroll to position [359, 997]
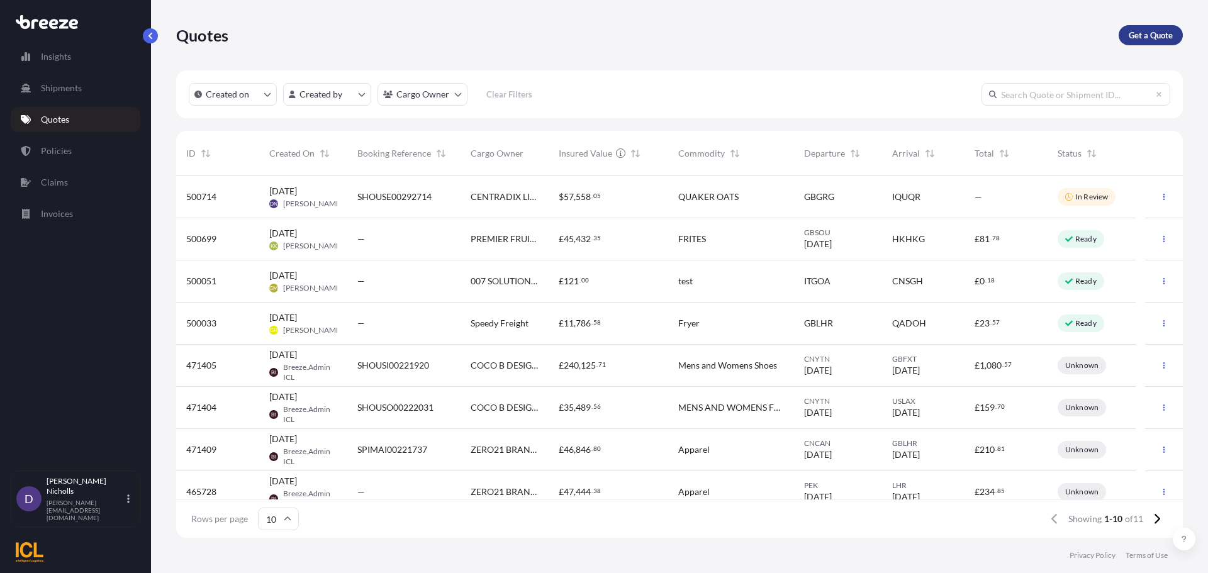
click at [1145, 34] on p "Get a Quote" at bounding box center [1151, 35] width 44 height 13
select select "Road"
select select "Sea"
select select "1"
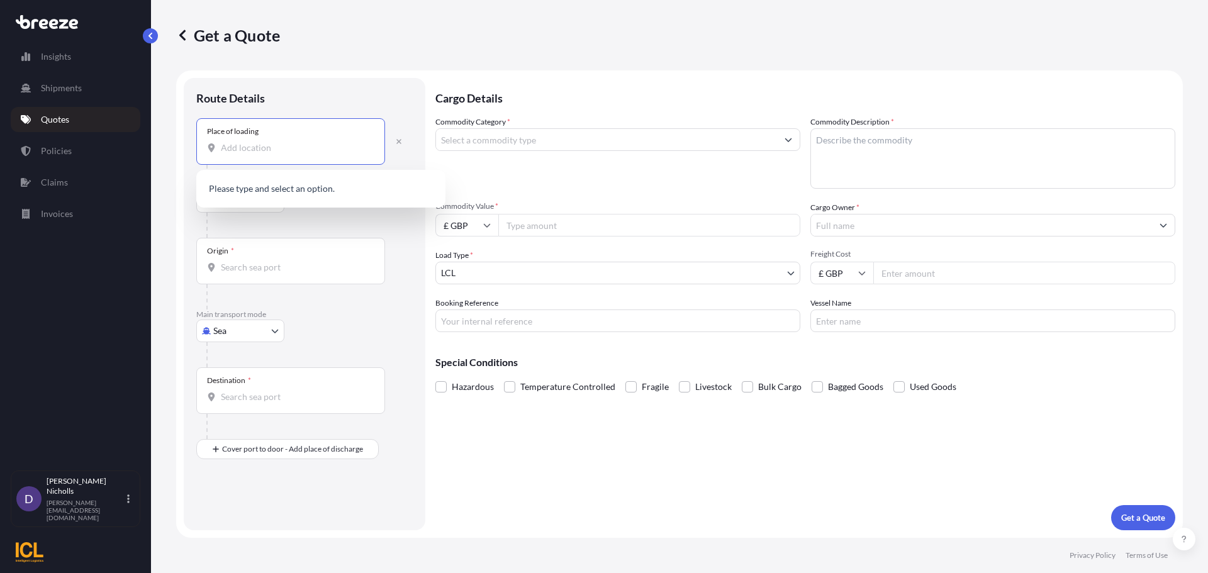
click at [271, 145] on input "Place of loading" at bounding box center [295, 148] width 148 height 13
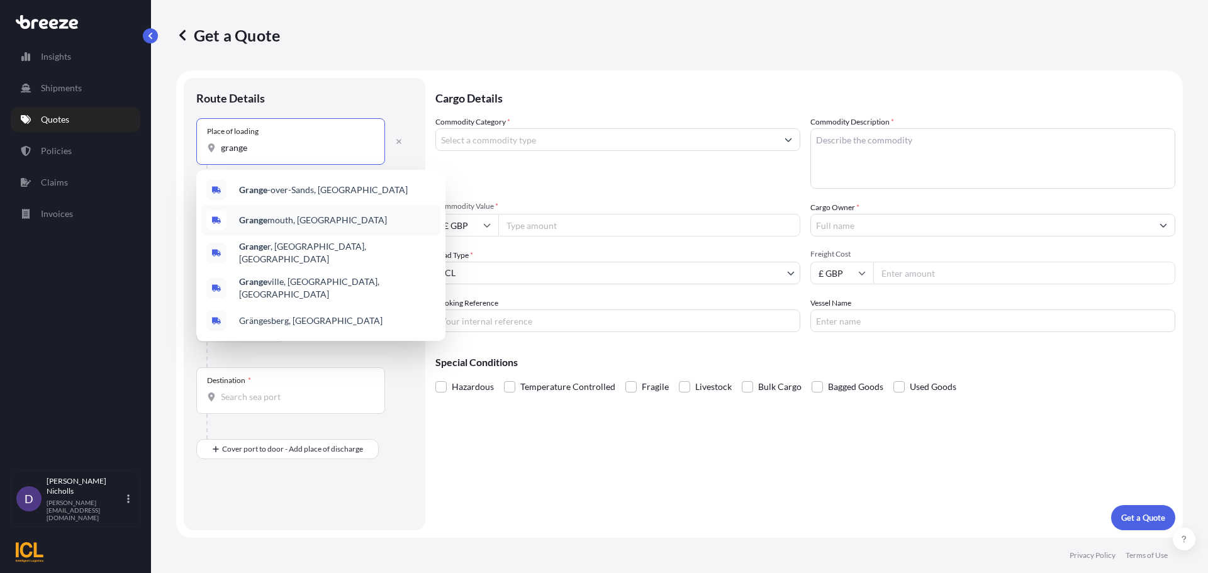
click at [247, 213] on div "Grange mouth, [GEOGRAPHIC_DATA]" at bounding box center [320, 220] width 239 height 30
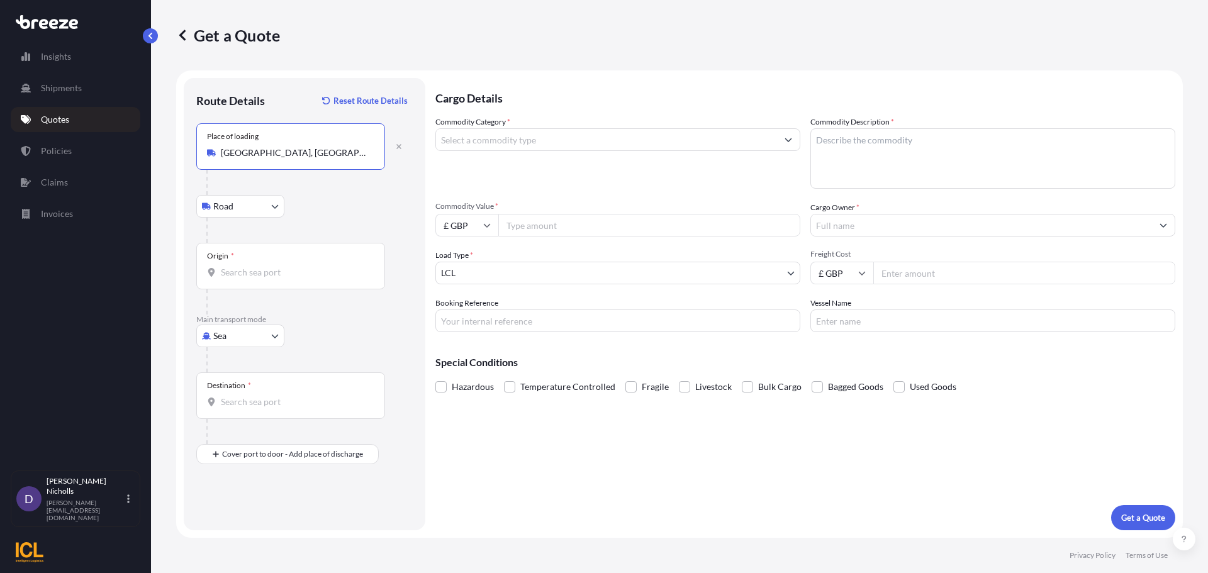
type input "[GEOGRAPHIC_DATA], [GEOGRAPHIC_DATA]"
click at [233, 271] on input "Origin *" at bounding box center [295, 272] width 148 height 13
type input "gbgrg"
click at [281, 275] on input "gbgrg" at bounding box center [295, 272] width 148 height 13
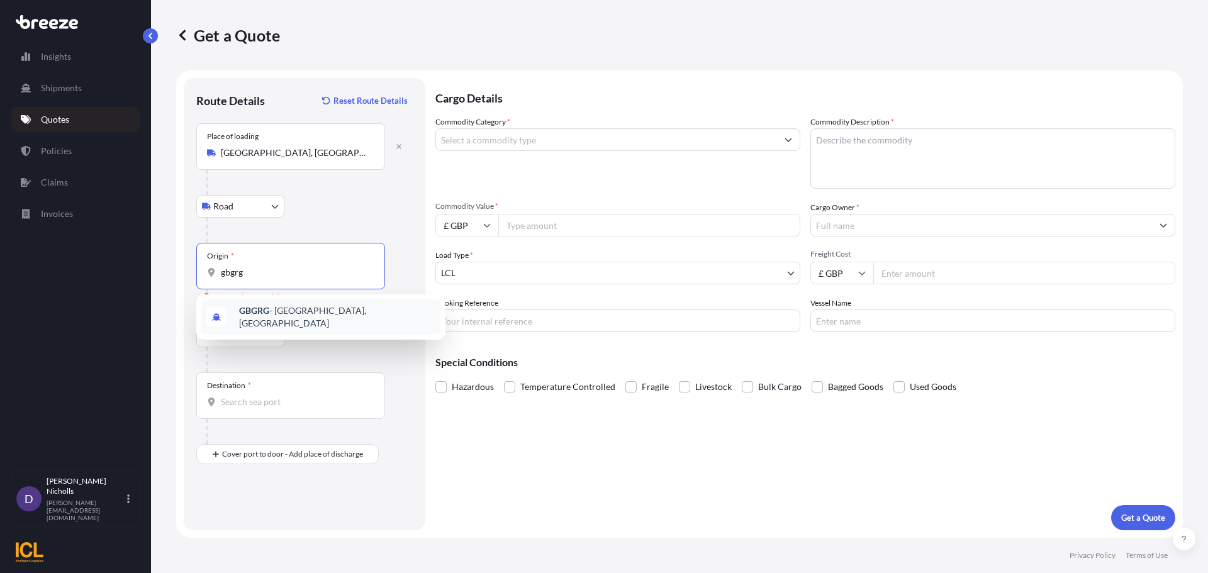
click at [280, 313] on span "GBGRG - [GEOGRAPHIC_DATA], [GEOGRAPHIC_DATA]" at bounding box center [337, 316] width 196 height 25
type input "GBGRG - [GEOGRAPHIC_DATA], [GEOGRAPHIC_DATA]"
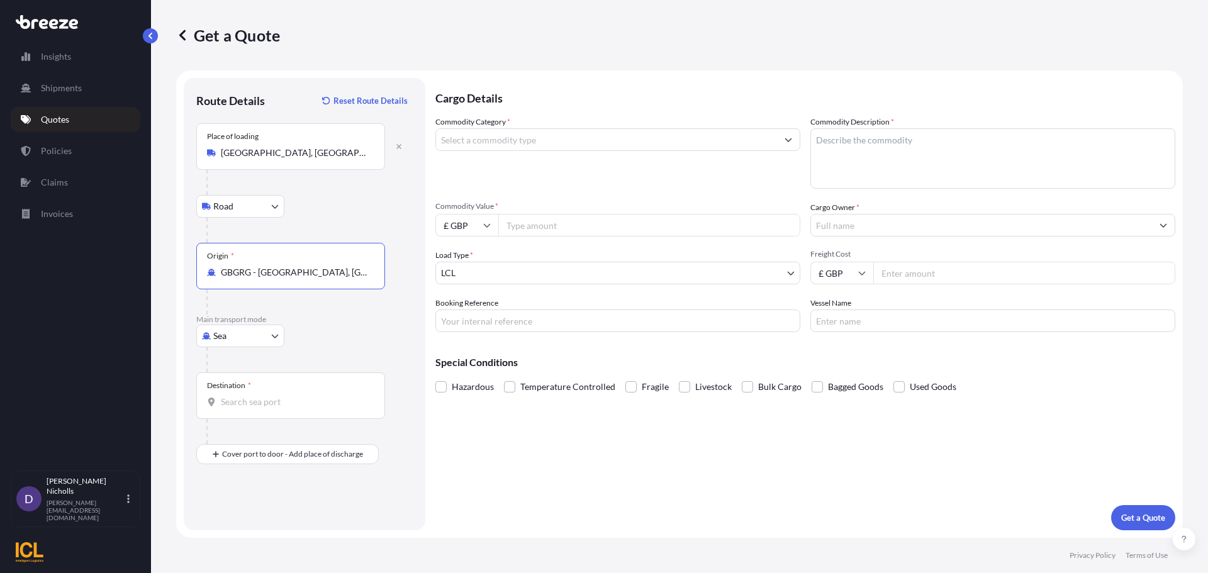
click at [238, 396] on input "Destination *" at bounding box center [295, 402] width 148 height 13
click at [262, 440] on b "AEJEA" at bounding box center [252, 440] width 26 height 11
type input "AEJEA - [GEOGRAPHIC_DATA], [GEOGRAPHIC_DATA]"
click at [656, 143] on input "Commodity Category *" at bounding box center [606, 139] width 341 height 23
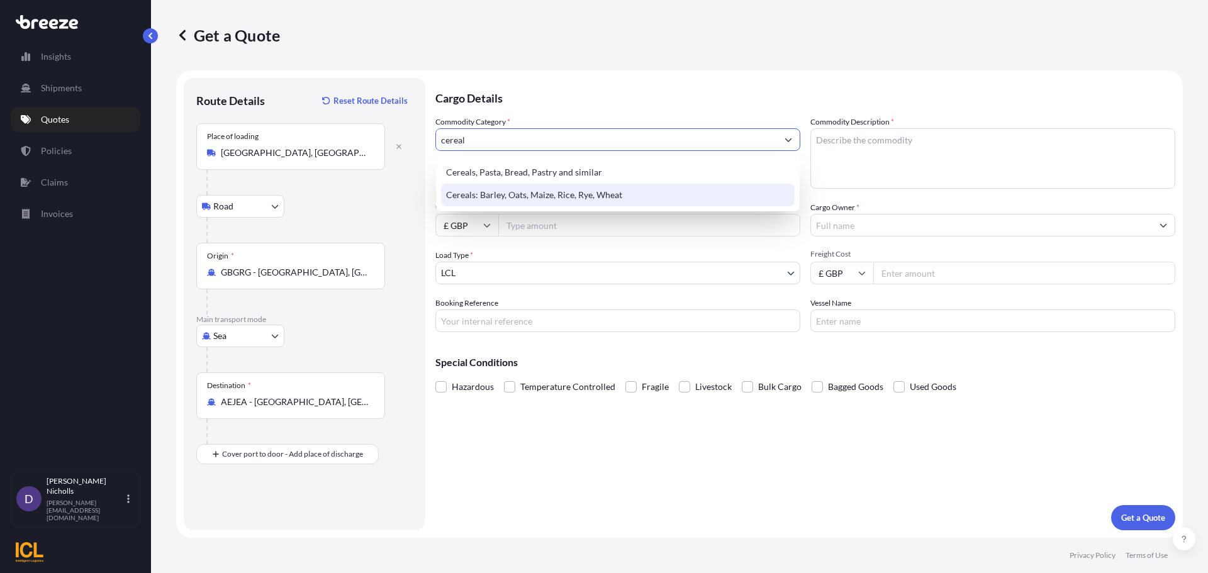
click at [522, 187] on div "Cereals: Barley, Oats, Maize, Rice, Rye, Wheat" at bounding box center [618, 195] width 354 height 23
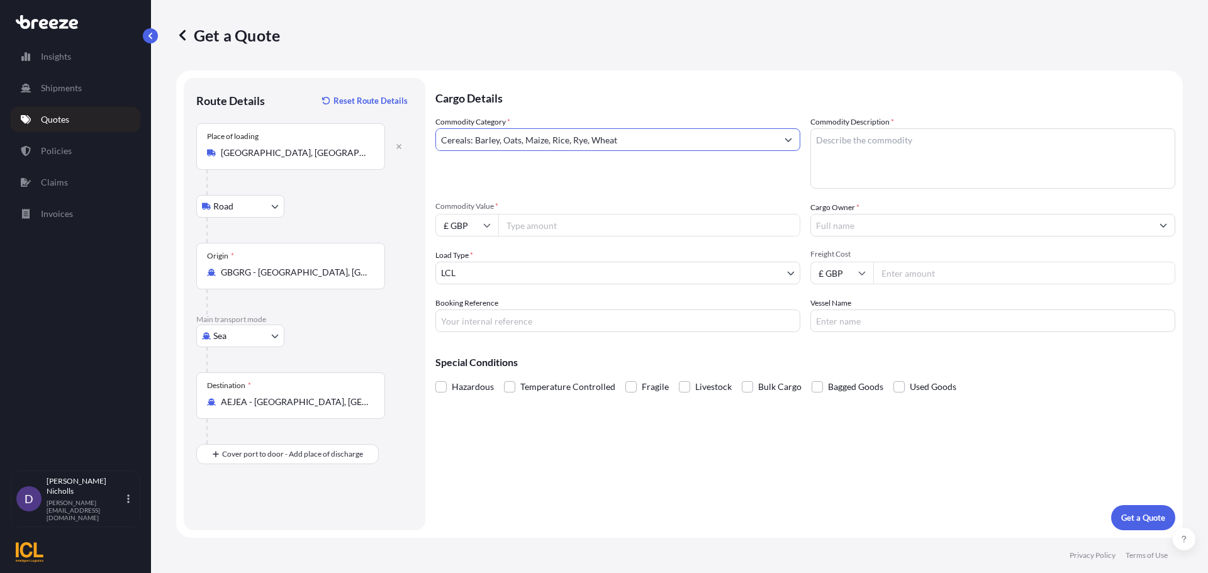
type input "Cereals: Barley, Oats, Maize, Rice, Rye, Wheat"
click at [840, 138] on textarea "Commodity Description *" at bounding box center [992, 158] width 365 height 60
type textarea "q"
type textarea "QUAKER OATS"
click at [491, 223] on input "£ GBP" at bounding box center [466, 225] width 63 height 23
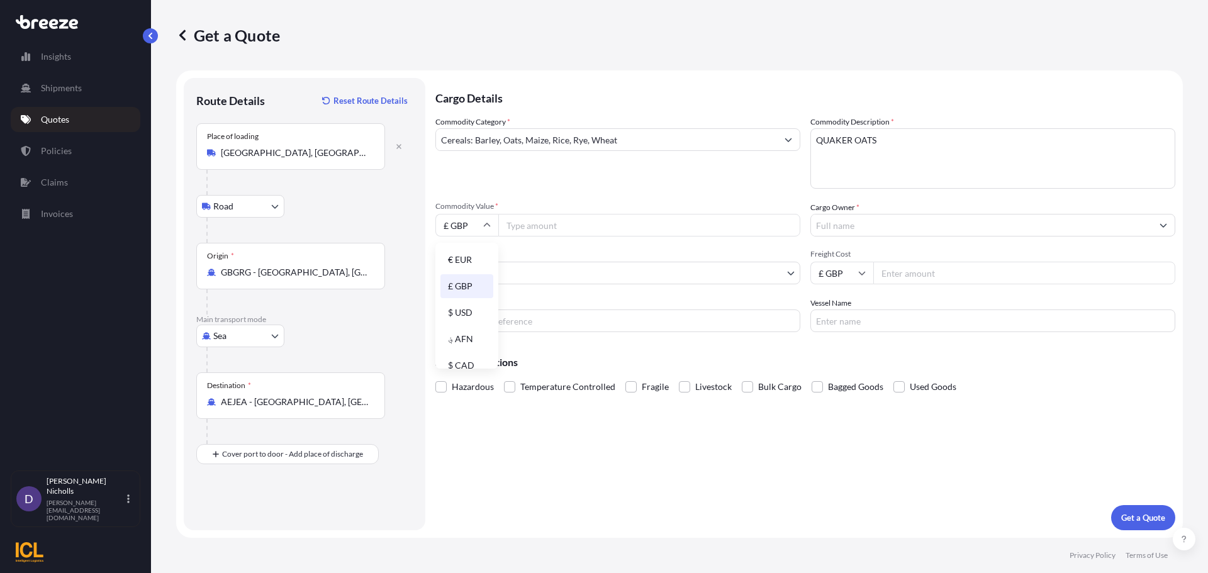
click at [457, 310] on div "$ USD" at bounding box center [466, 313] width 53 height 24
type input "$ USD"
click at [536, 221] on input "Commodity Value *" at bounding box center [649, 225] width 302 height 23
type input "48475"
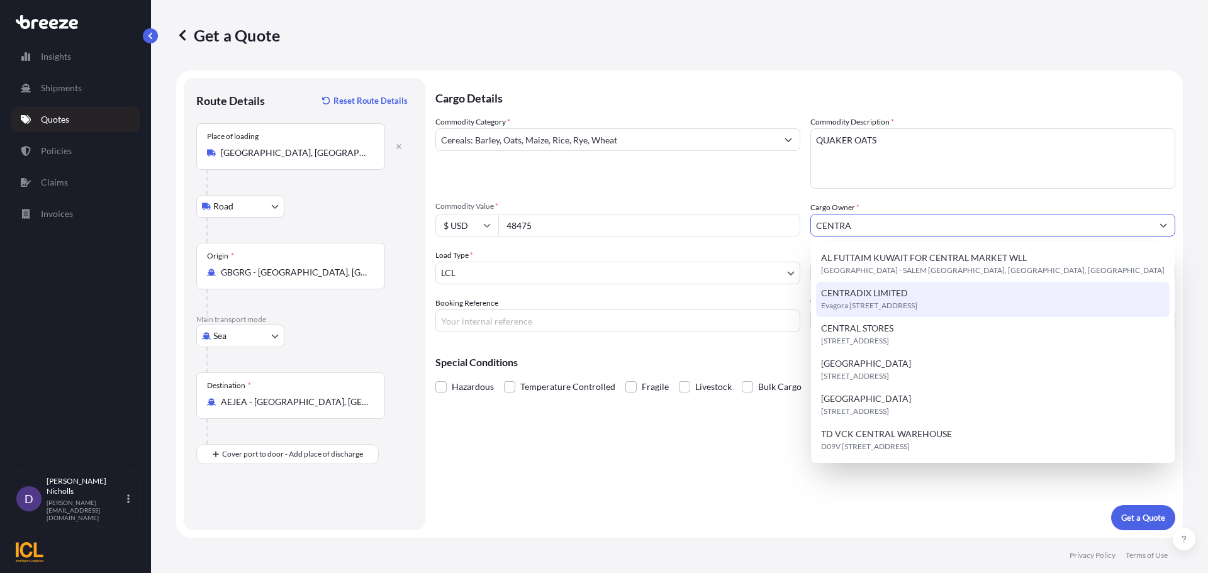
click at [873, 308] on span "Evagora [STREET_ADDRESS]" at bounding box center [869, 305] width 96 height 13
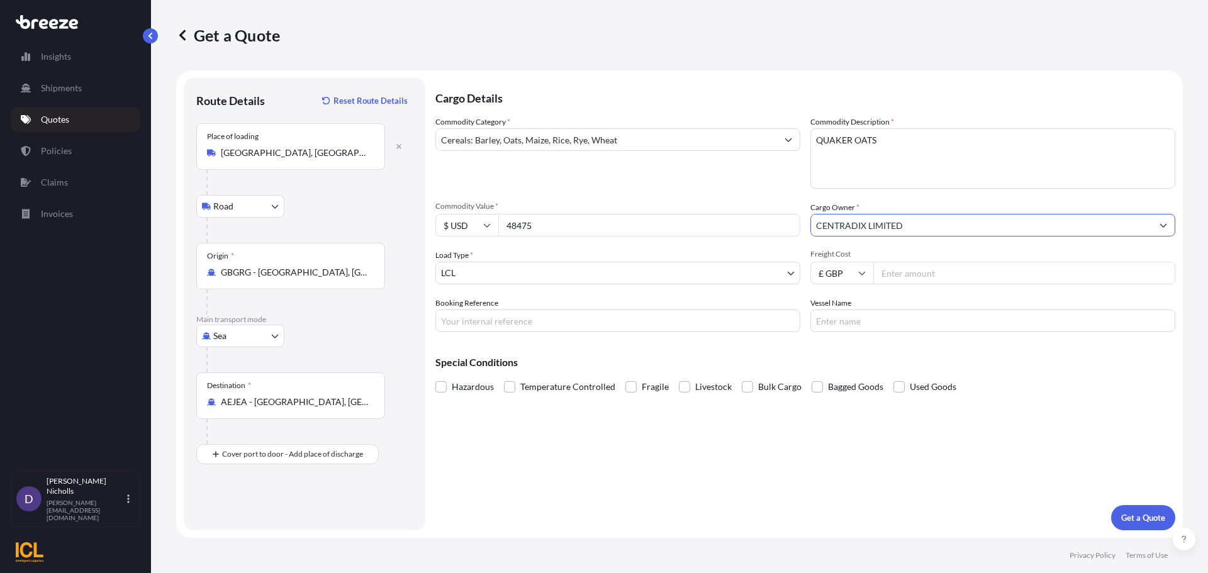
type input "CENTRADIX LIMITED"
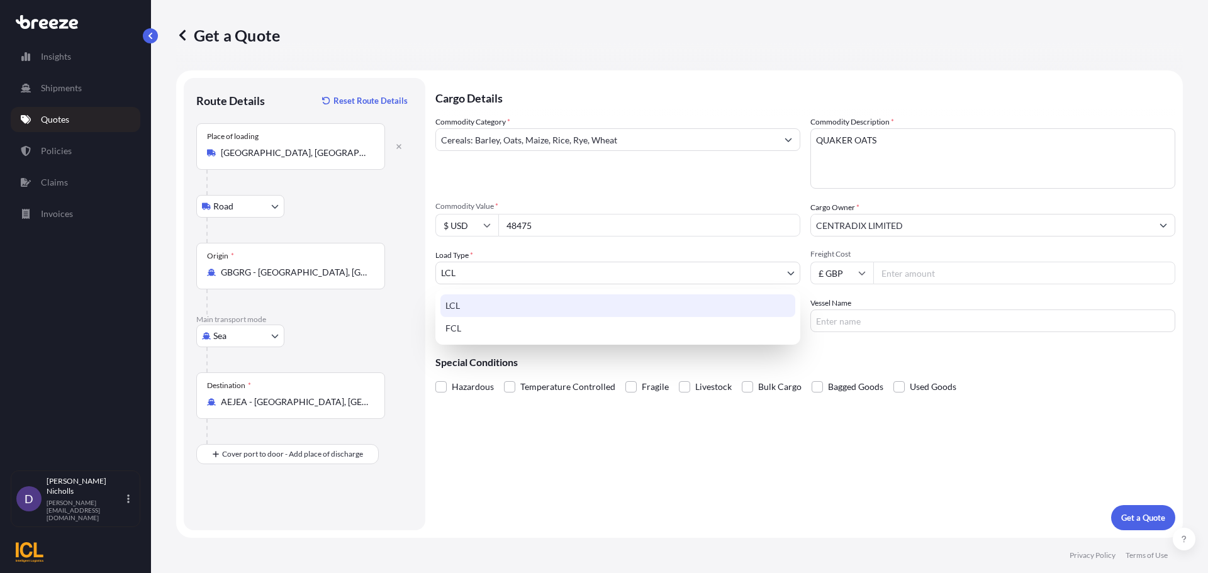
click at [549, 272] on body "1 option available. 0 options available. 15 options available. 1 option availab…" at bounding box center [604, 286] width 1208 height 573
click at [461, 324] on div "FCL" at bounding box center [617, 328] width 355 height 23
select select "2"
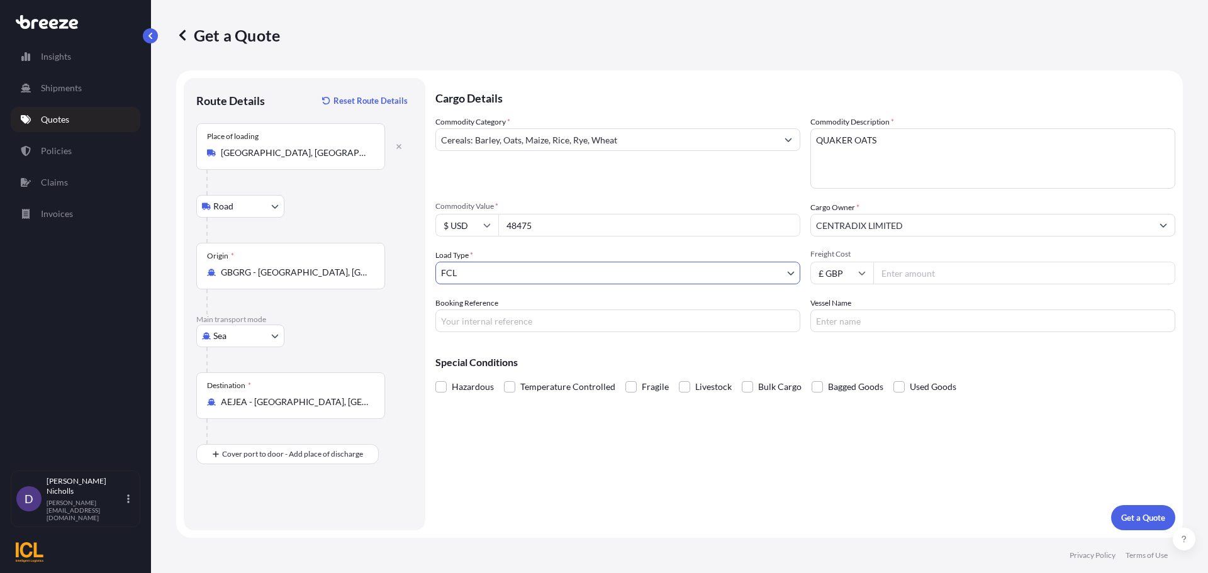
click at [860, 271] on icon at bounding box center [862, 273] width 8 height 8
click at [834, 359] on div "$ USD" at bounding box center [841, 361] width 53 height 24
type input "$ USD"
click at [917, 274] on input "Freight Cost" at bounding box center [1024, 273] width 302 height 23
type input "2100"
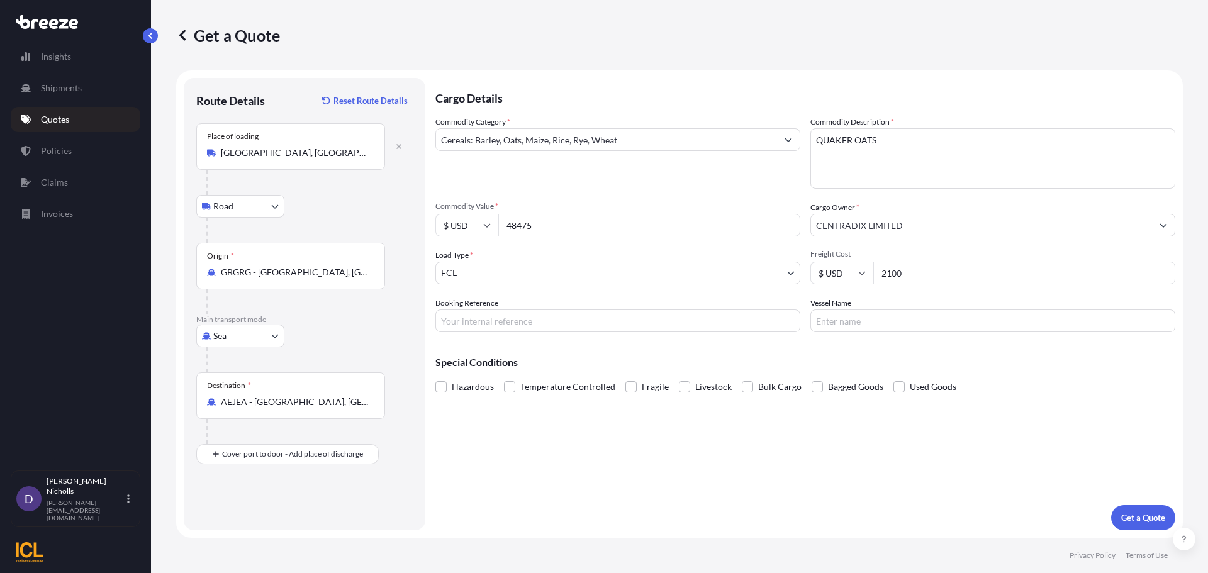
click at [506, 321] on input "Booking Reference" at bounding box center [617, 321] width 365 height 23
paste input "SHOUSE00292980"
type input "SHOUSE00292980"
click at [842, 322] on input "Vessel Name" at bounding box center [992, 321] width 365 height 23
click at [907, 319] on input "CONTSHIP TOP RG538R" at bounding box center [992, 321] width 365 height 23
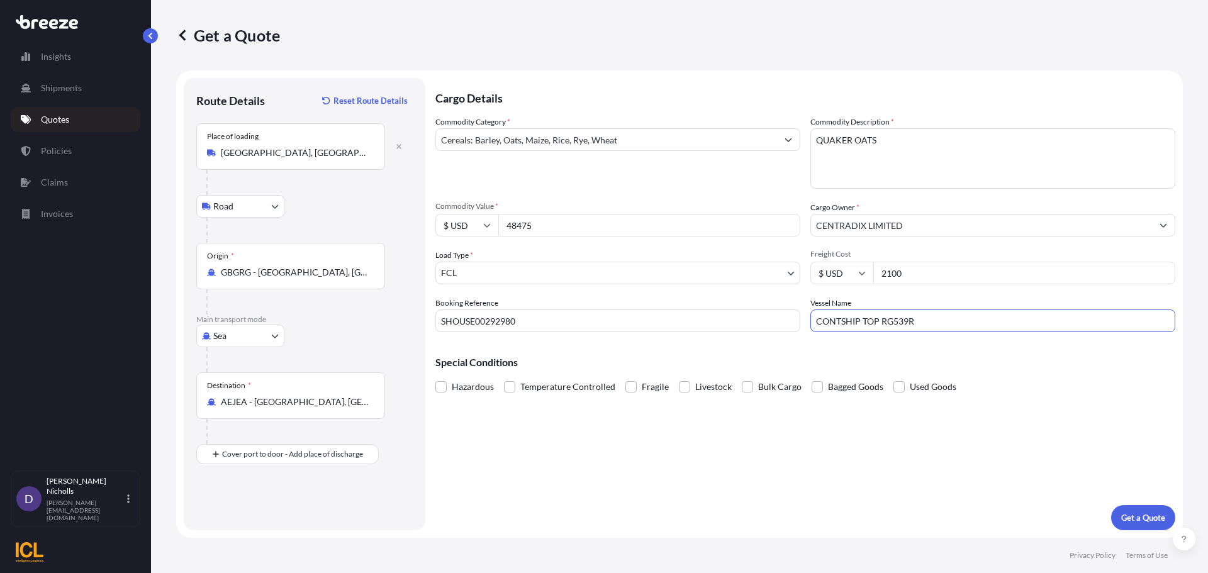
type input "CONTSHIP TOP RG539R"
click at [1142, 518] on p "Get a Quote" at bounding box center [1143, 517] width 44 height 13
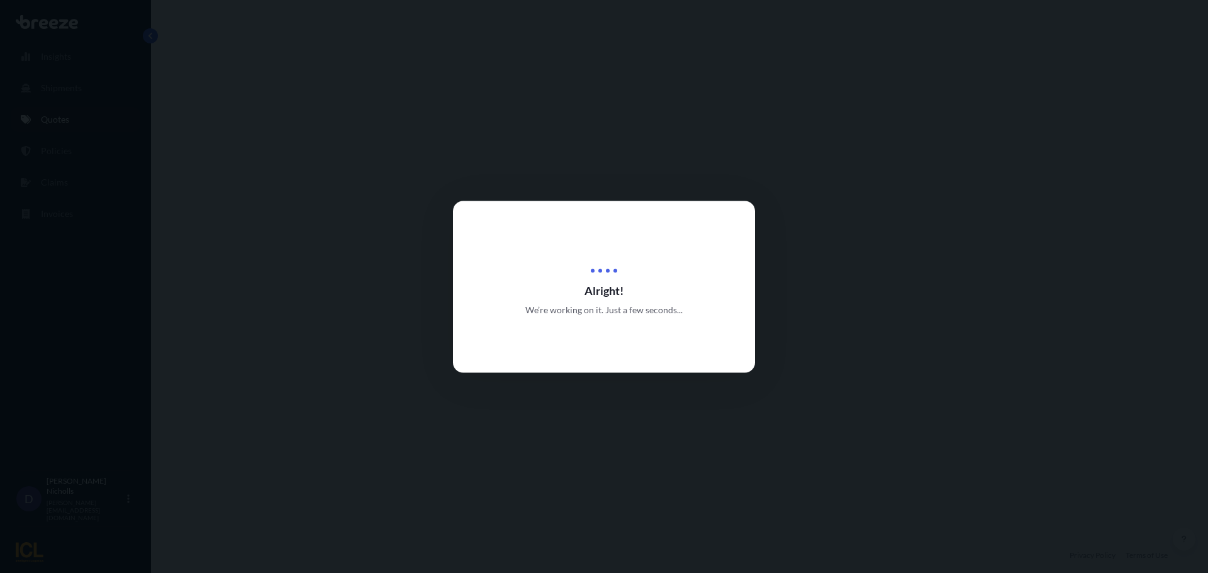
select select "Road"
select select "Sea"
select select "2"
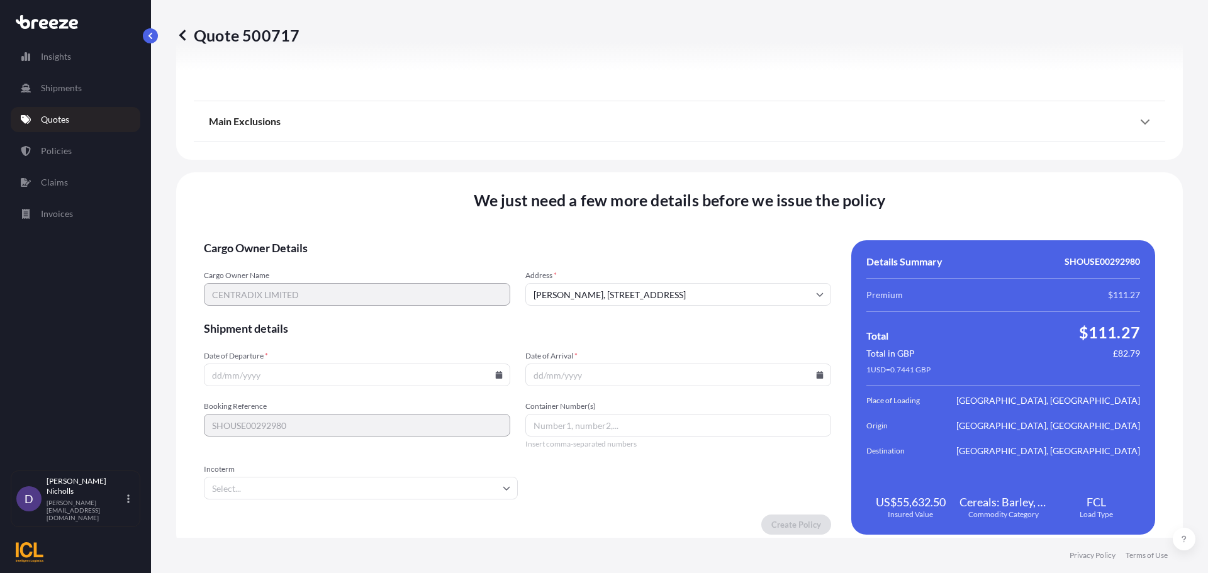
scroll to position [1524, 0]
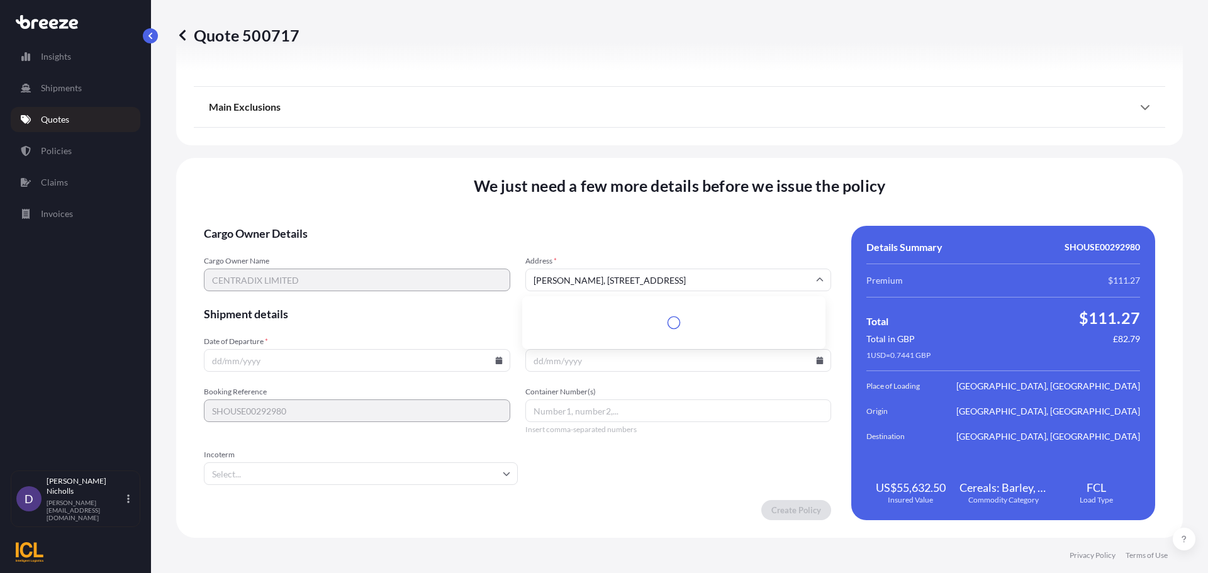
click at [560, 277] on input "[PERSON_NAME], [STREET_ADDRESS]" at bounding box center [678, 280] width 306 height 23
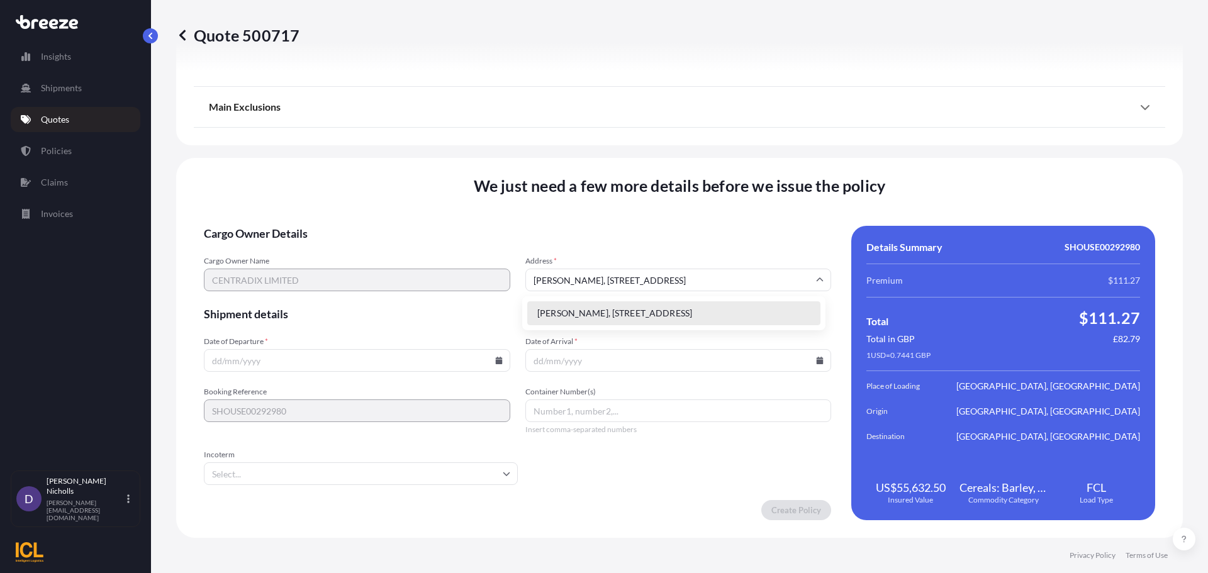
click at [561, 315] on li "[PERSON_NAME], [STREET_ADDRESS]" at bounding box center [673, 313] width 293 height 24
click at [227, 364] on input "Date of Departure *" at bounding box center [357, 360] width 306 height 23
click at [498, 360] on icon at bounding box center [498, 361] width 7 height 8
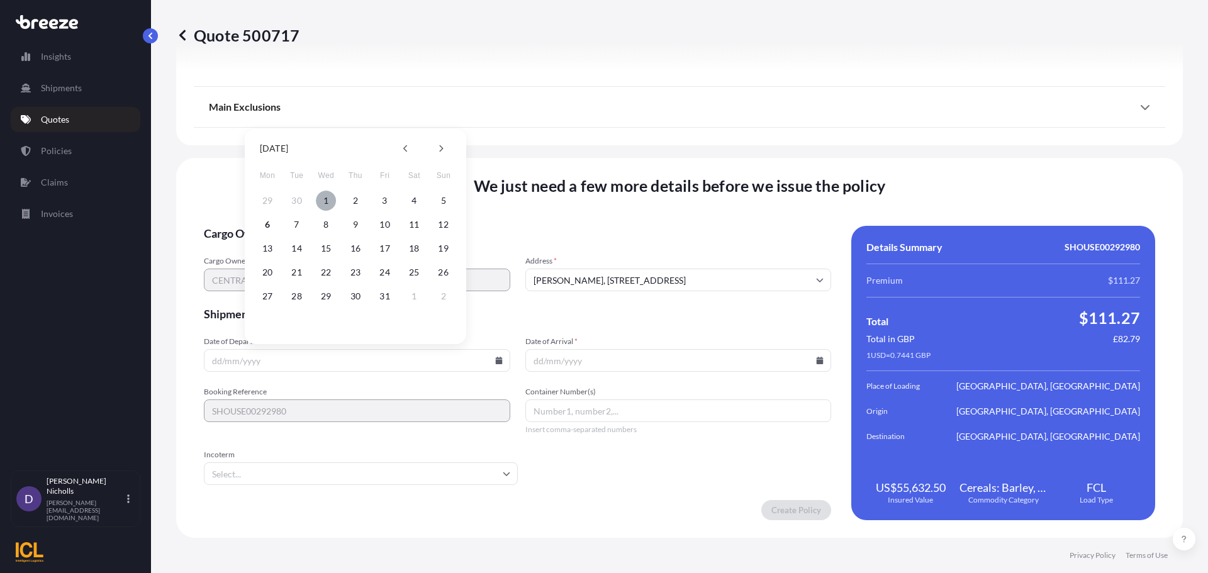
click at [325, 199] on button "1" at bounding box center [326, 201] width 20 height 20
type input "[DATE]"
click at [817, 360] on icon at bounding box center [820, 361] width 7 height 8
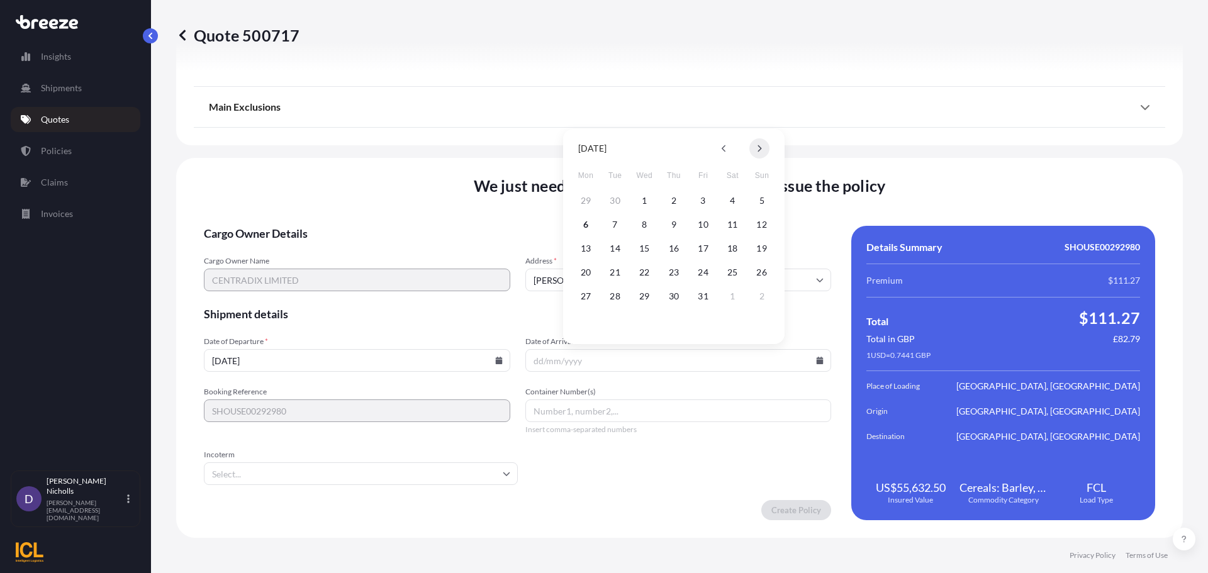
click at [758, 150] on icon at bounding box center [759, 149] width 5 height 8
click at [614, 250] on button "11" at bounding box center [615, 248] width 20 height 20
type input "[DATE]"
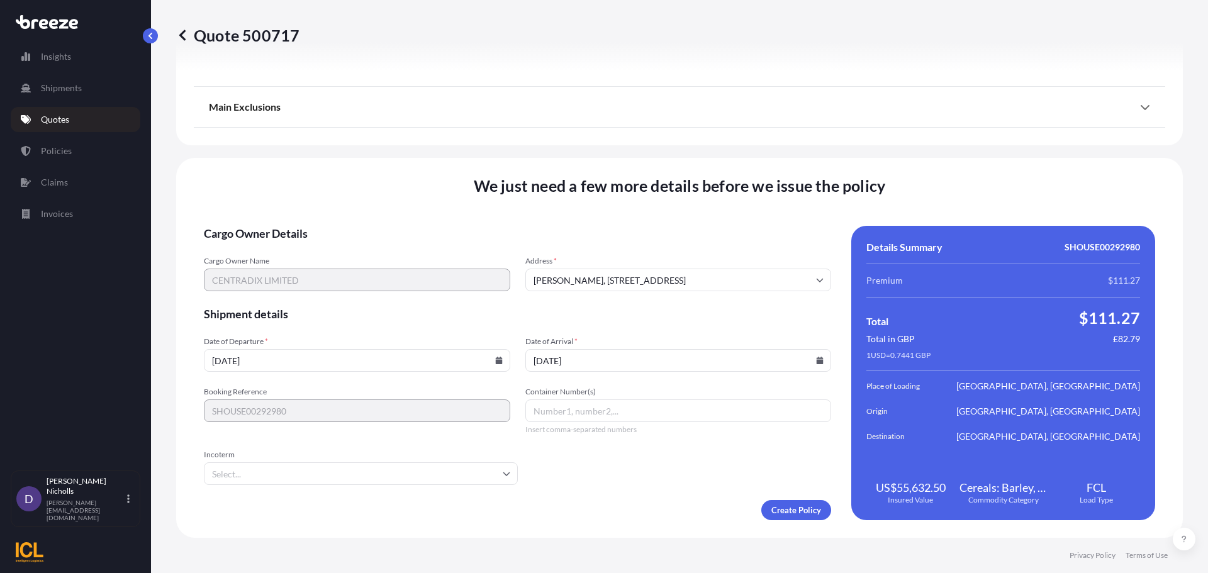
click at [561, 411] on input "Container Number(s)" at bounding box center [678, 410] width 306 height 23
paste input "CAAU6948949"
type input "CAAU6948949"
click at [426, 470] on input "Incoterm" at bounding box center [361, 473] width 314 height 23
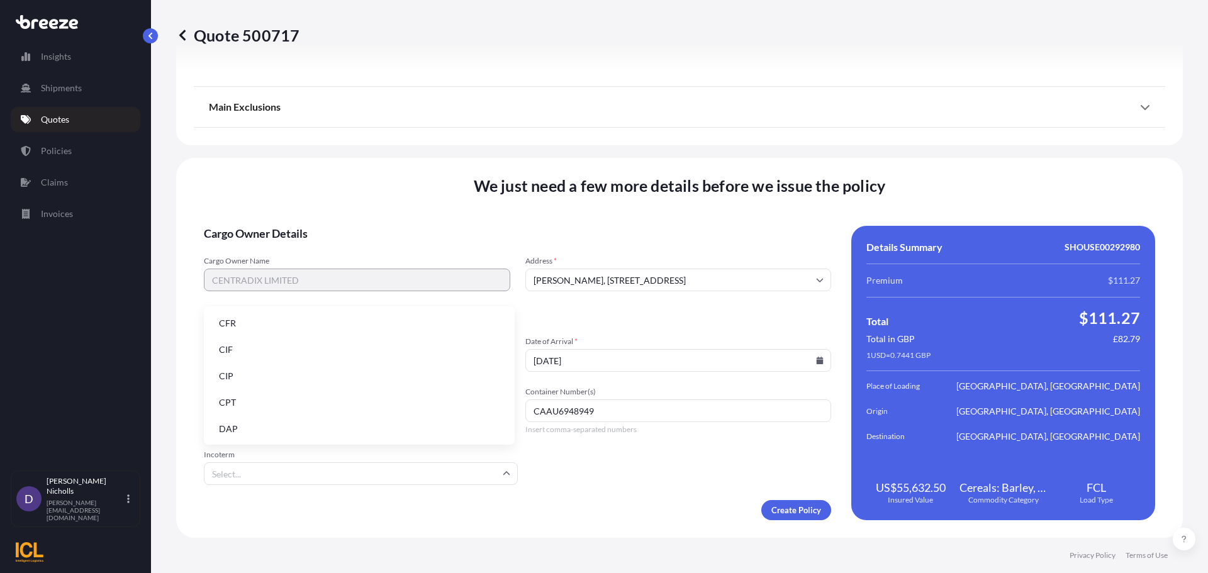
type input "E"
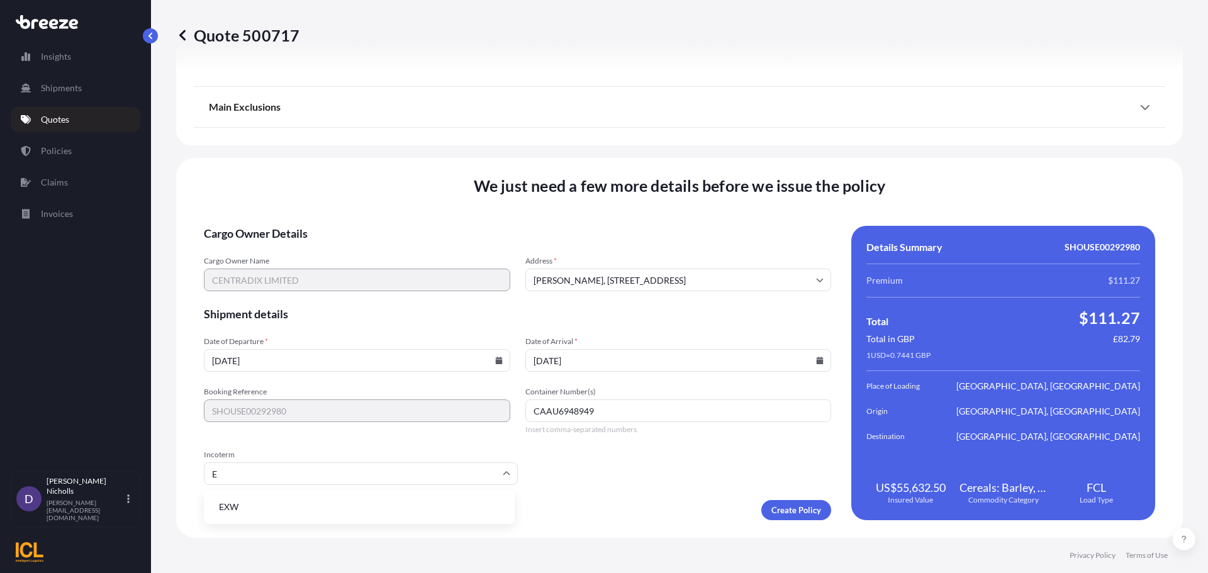
click at [236, 505] on li "EXW" at bounding box center [359, 507] width 301 height 24
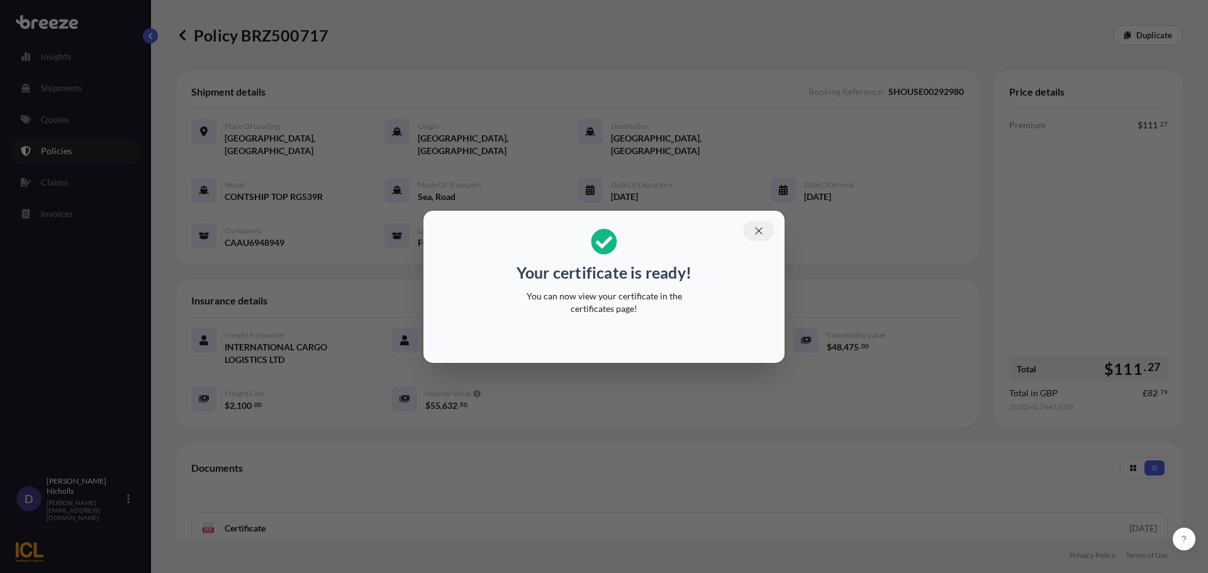
click at [761, 233] on icon "button" at bounding box center [758, 230] width 7 height 7
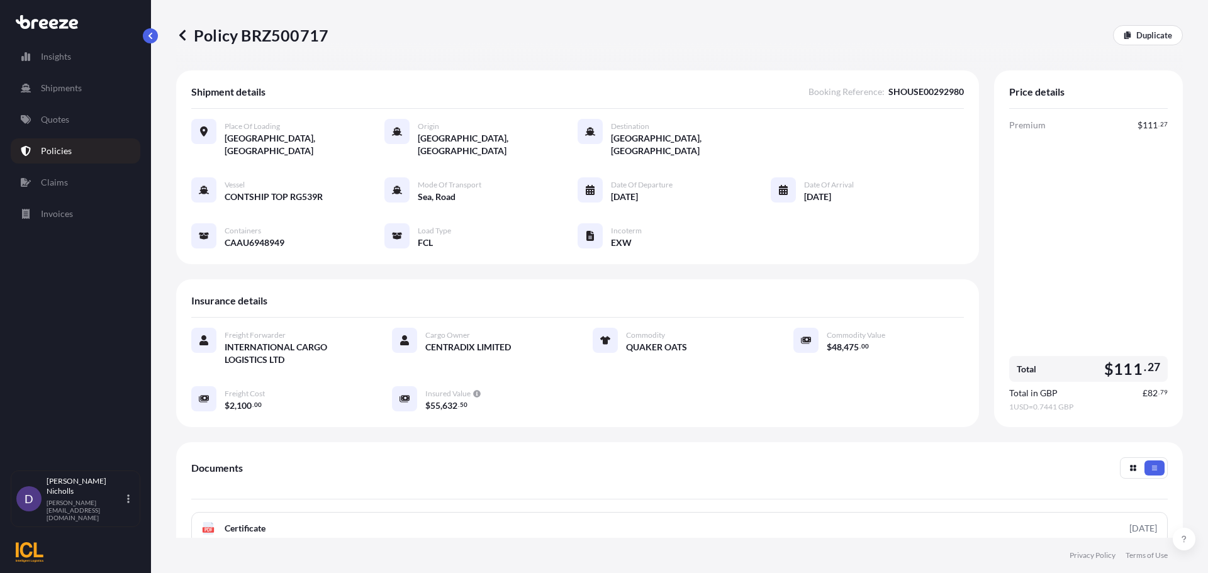
scroll to position [126, 0]
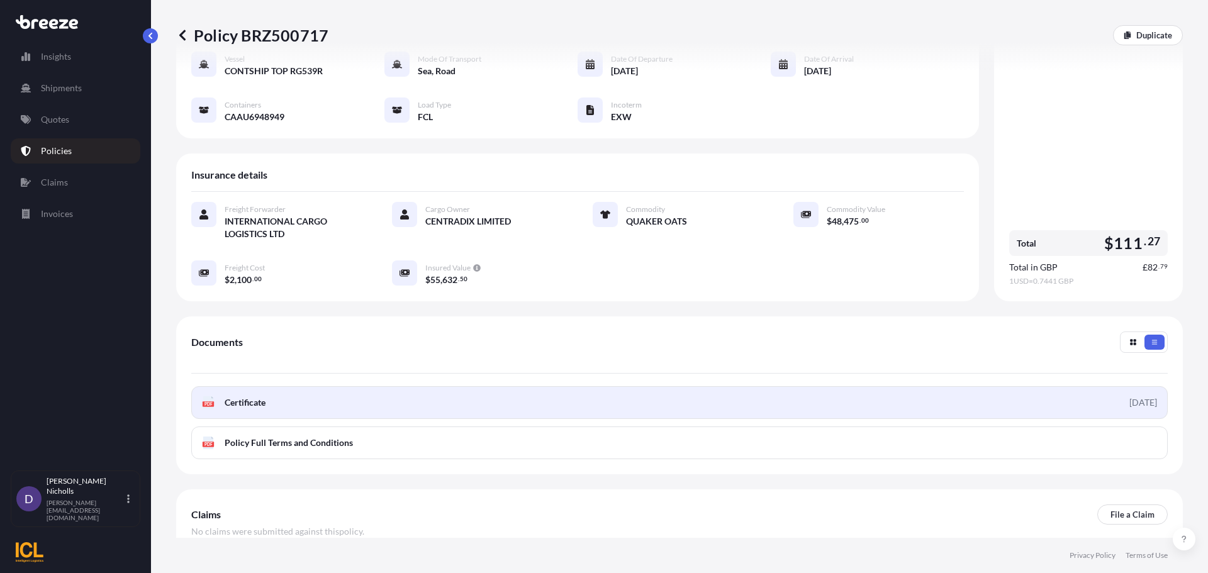
click at [525, 392] on link "PDF Certificate [DATE]" at bounding box center [679, 402] width 976 height 33
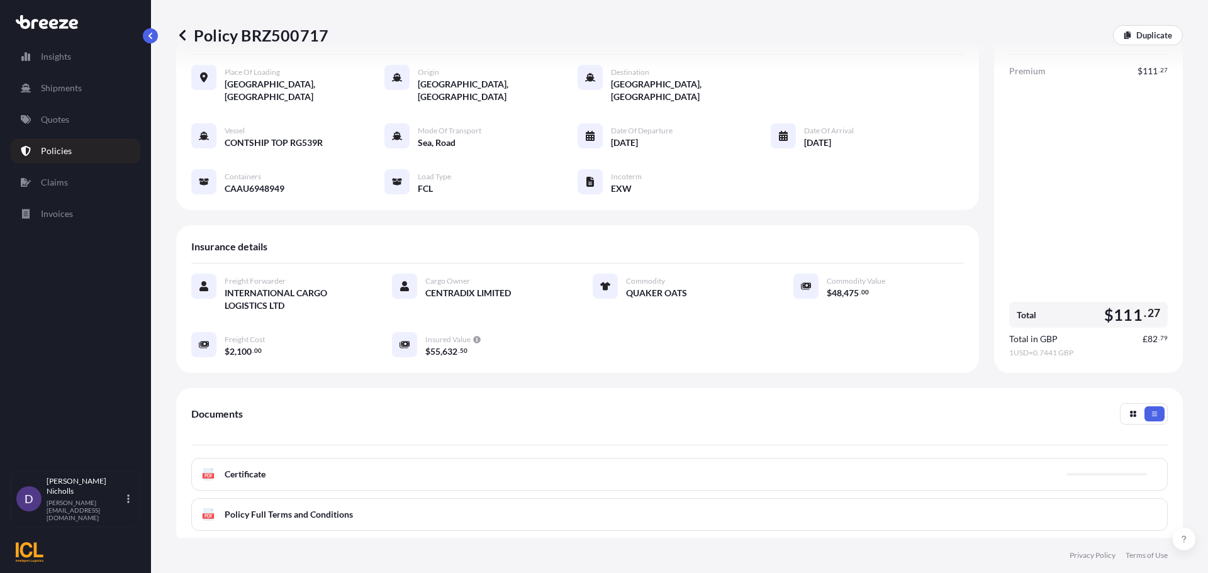
scroll to position [0, 0]
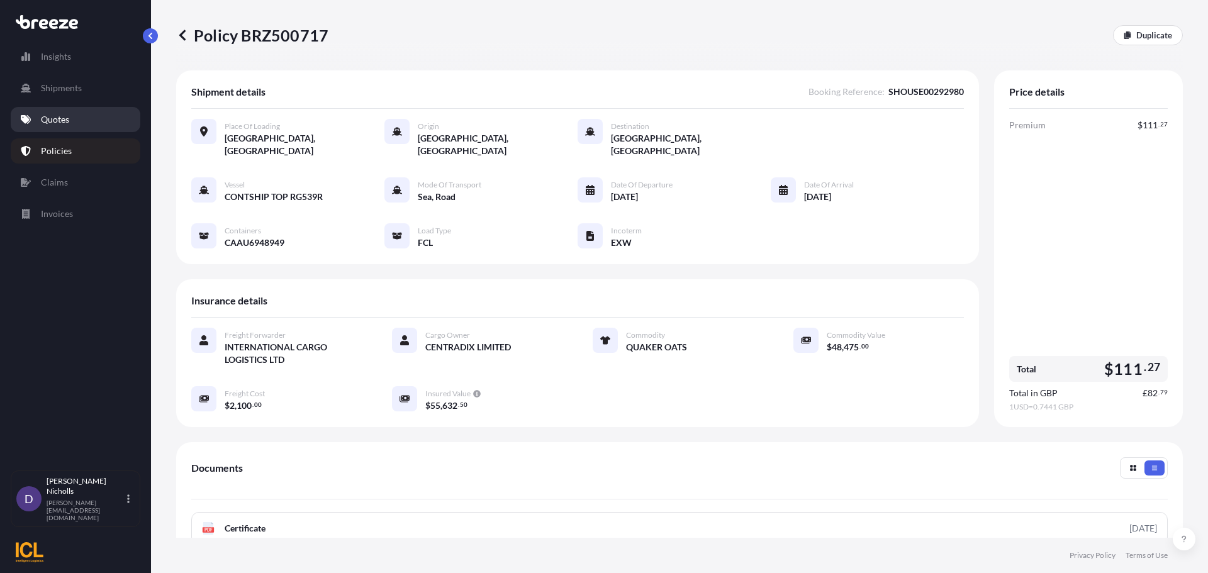
click at [59, 116] on p "Quotes" at bounding box center [55, 119] width 28 height 13
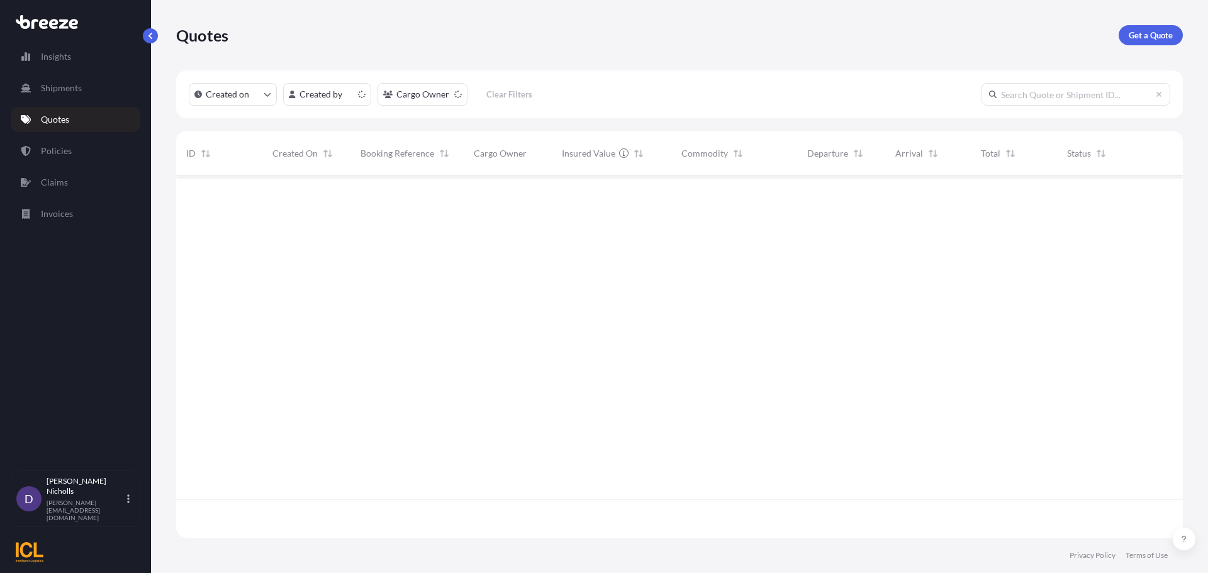
scroll to position [359, 997]
click at [1141, 32] on p "Get a Quote" at bounding box center [1151, 35] width 44 height 13
select select "Road"
select select "Sea"
select select "1"
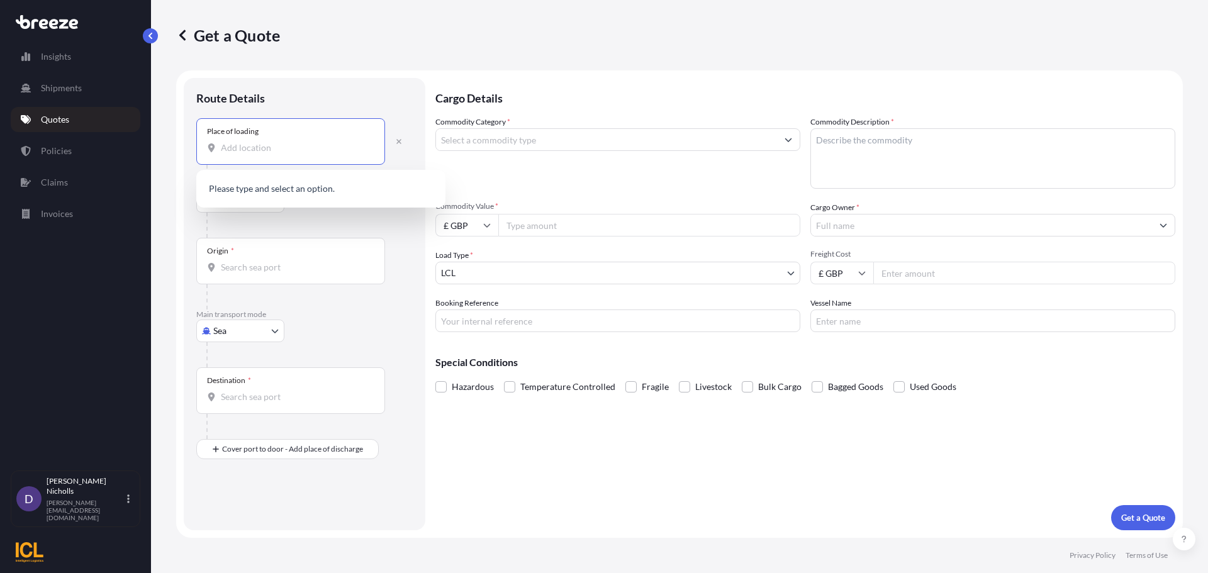
click at [249, 147] on input "Place of loading" at bounding box center [295, 148] width 148 height 13
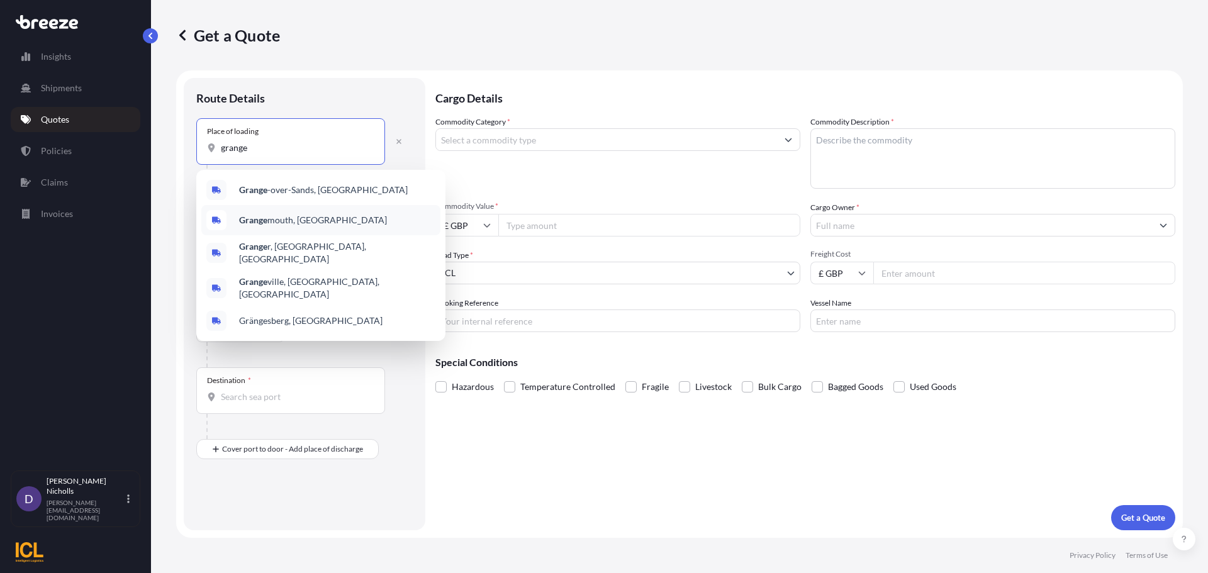
click at [256, 215] on b "Grange" at bounding box center [253, 220] width 28 height 11
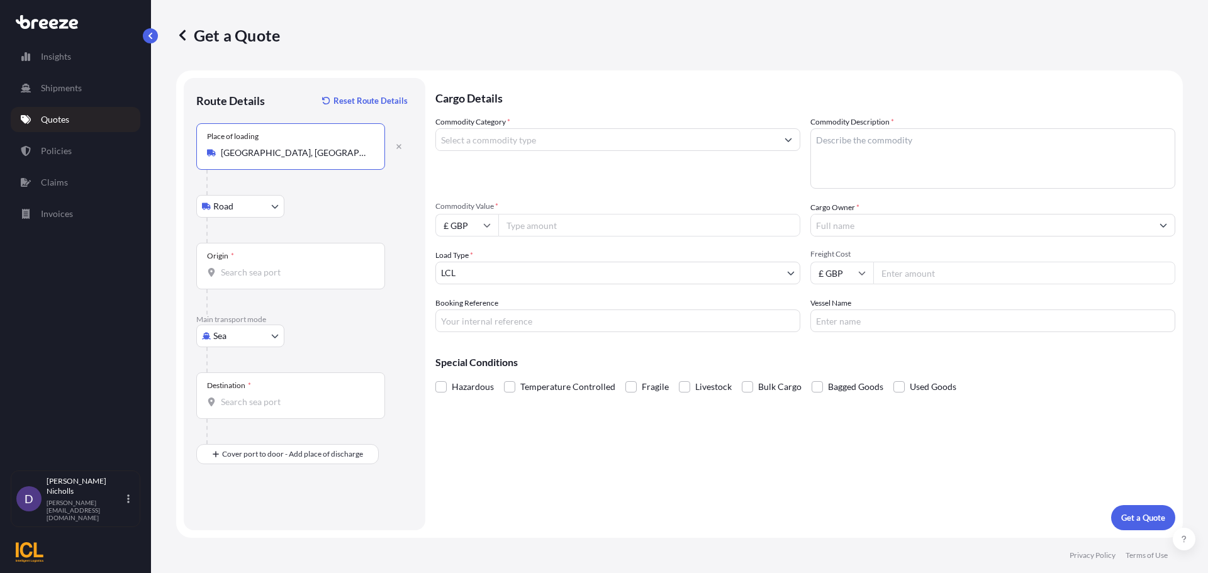
type input "[GEOGRAPHIC_DATA], [GEOGRAPHIC_DATA]"
click at [247, 269] on input "Origin *" at bounding box center [295, 272] width 148 height 13
type input "gbgrg"
click at [272, 278] on input "gbgrg" at bounding box center [295, 272] width 148 height 13
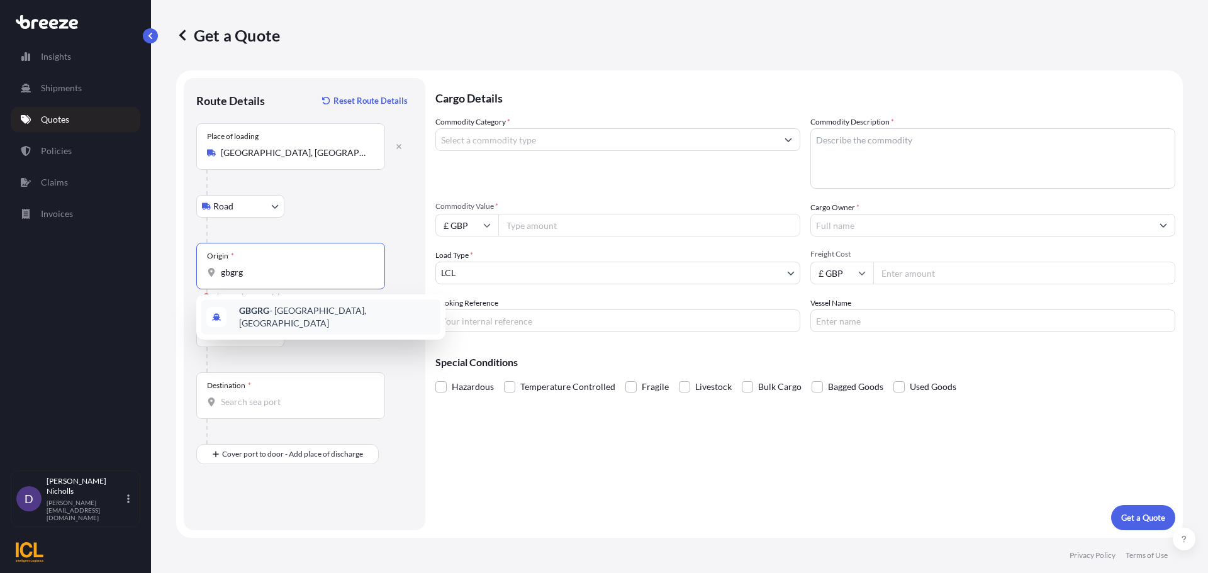
click at [271, 325] on div "GBGRG - [GEOGRAPHIC_DATA], [GEOGRAPHIC_DATA]" at bounding box center [320, 316] width 239 height 35
type input "GBGRG - [GEOGRAPHIC_DATA], [GEOGRAPHIC_DATA]"
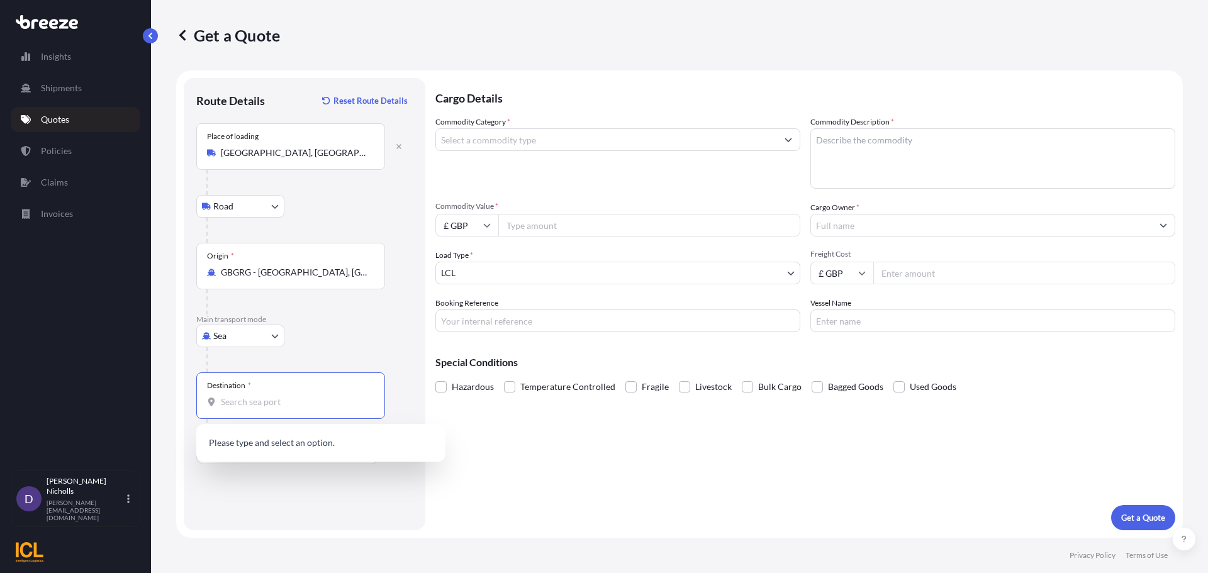
click at [235, 402] on input "Destination *" at bounding box center [295, 402] width 148 height 13
click at [282, 443] on span "AEJEA - [GEOGRAPHIC_DATA], [GEOGRAPHIC_DATA]" at bounding box center [337, 446] width 196 height 25
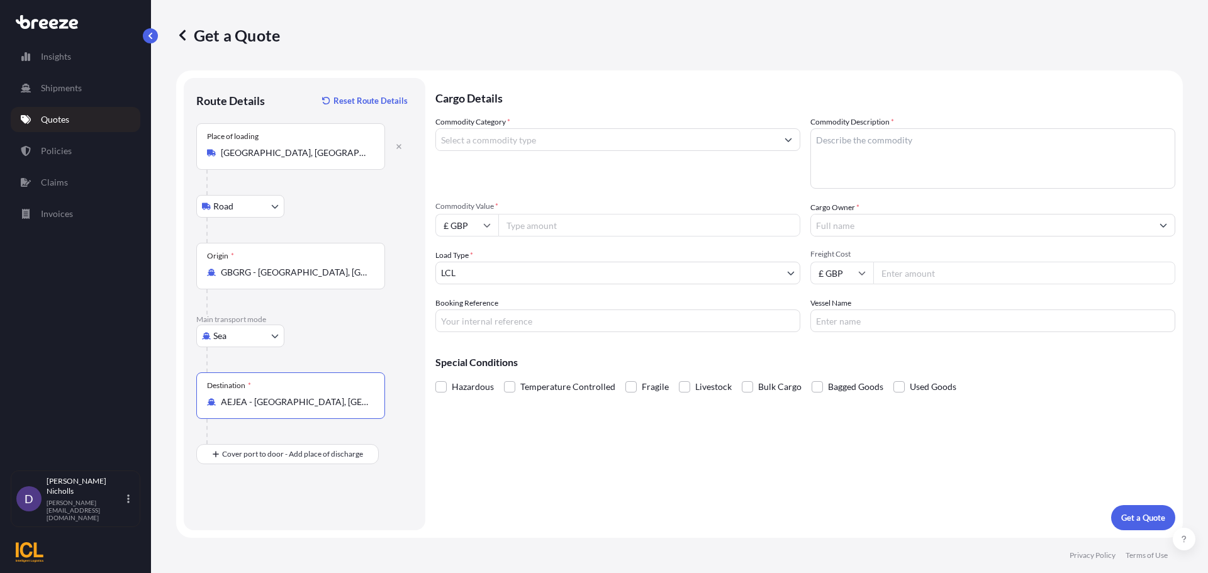
type input "AEJEA - [GEOGRAPHIC_DATA], [GEOGRAPHIC_DATA]"
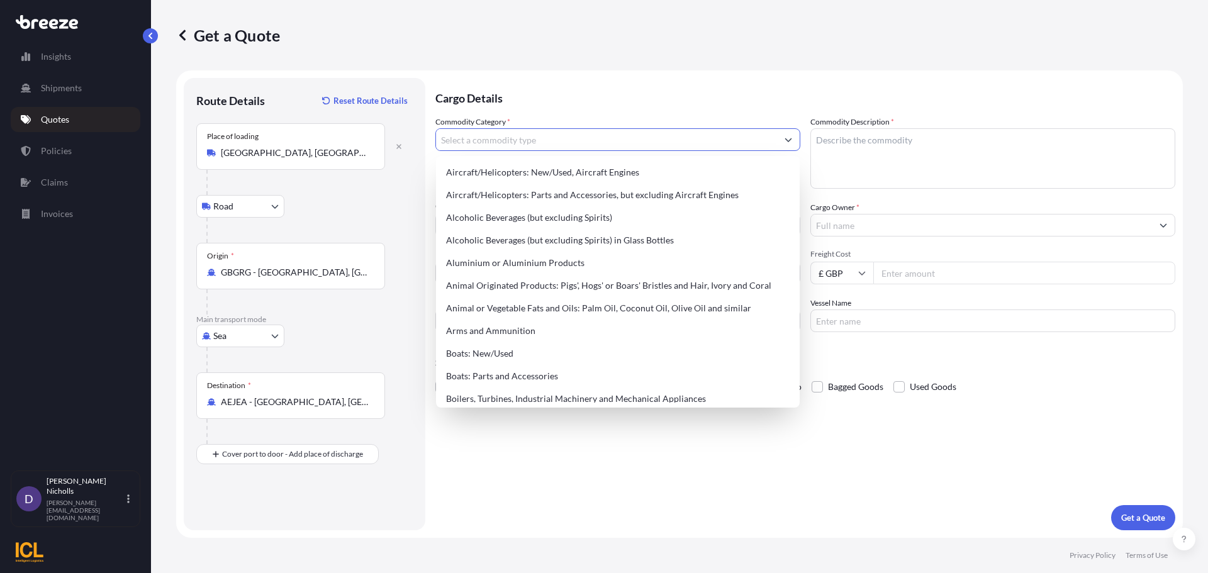
click at [532, 139] on input "Commodity Category *" at bounding box center [606, 139] width 341 height 23
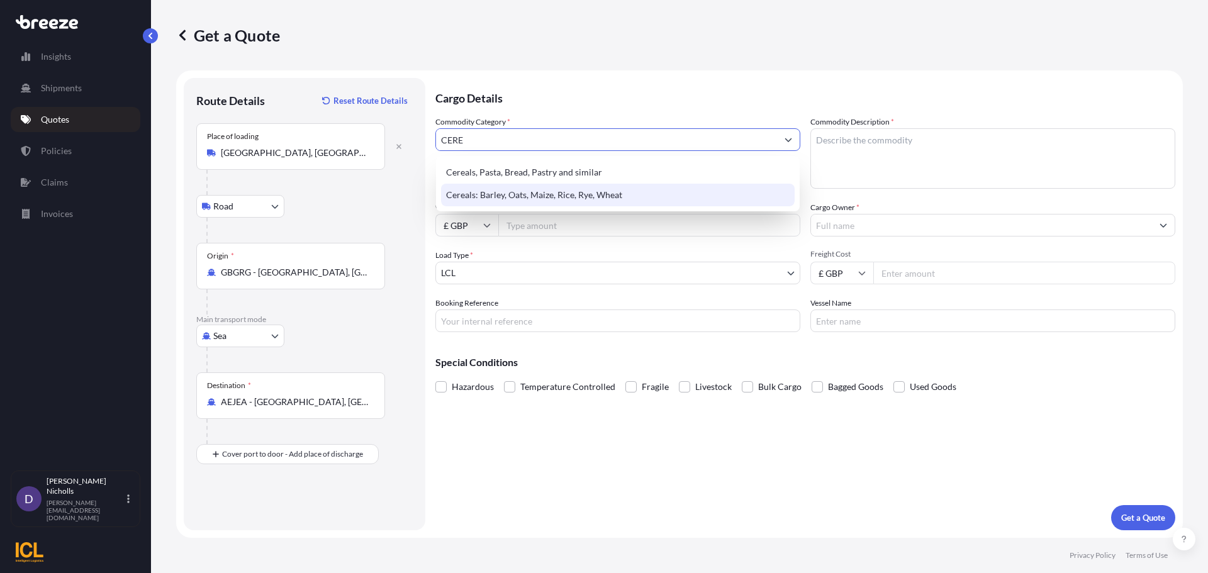
click at [578, 187] on div "Cereals: Barley, Oats, Maize, Rice, Rye, Wheat" at bounding box center [618, 195] width 354 height 23
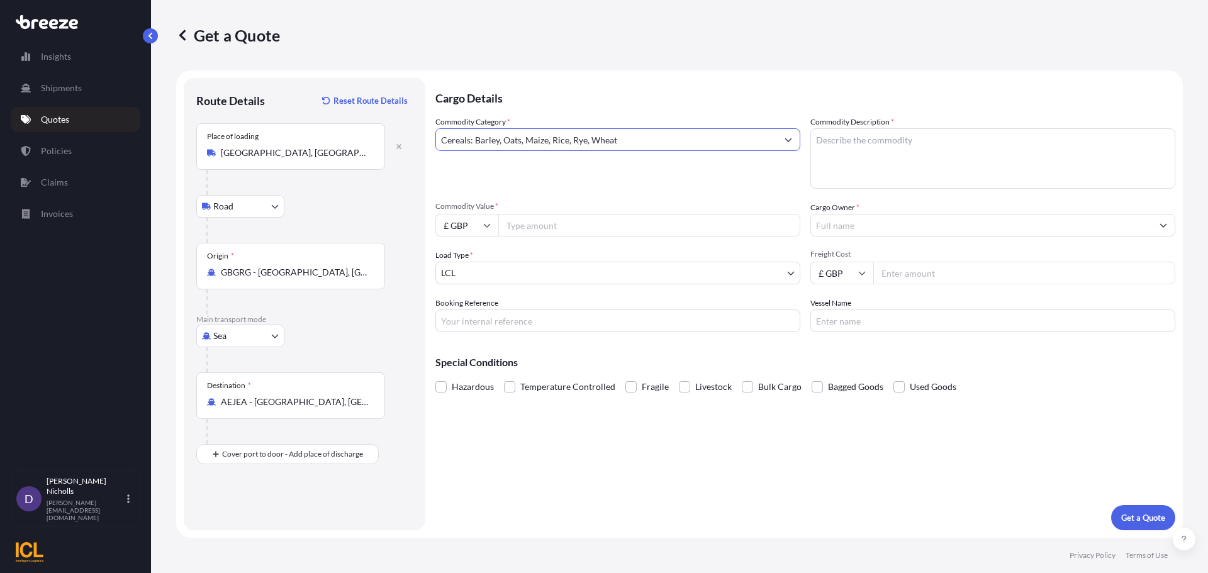
type input "Cereals: Barley, Oats, Maize, Rice, Rye, Wheat"
click at [866, 148] on textarea "Commodity Description *" at bounding box center [992, 158] width 365 height 60
type textarea "QUAKER OATS"
click at [490, 223] on div "£ GBP" at bounding box center [466, 225] width 63 height 23
click at [462, 312] on div "$ USD" at bounding box center [466, 313] width 53 height 24
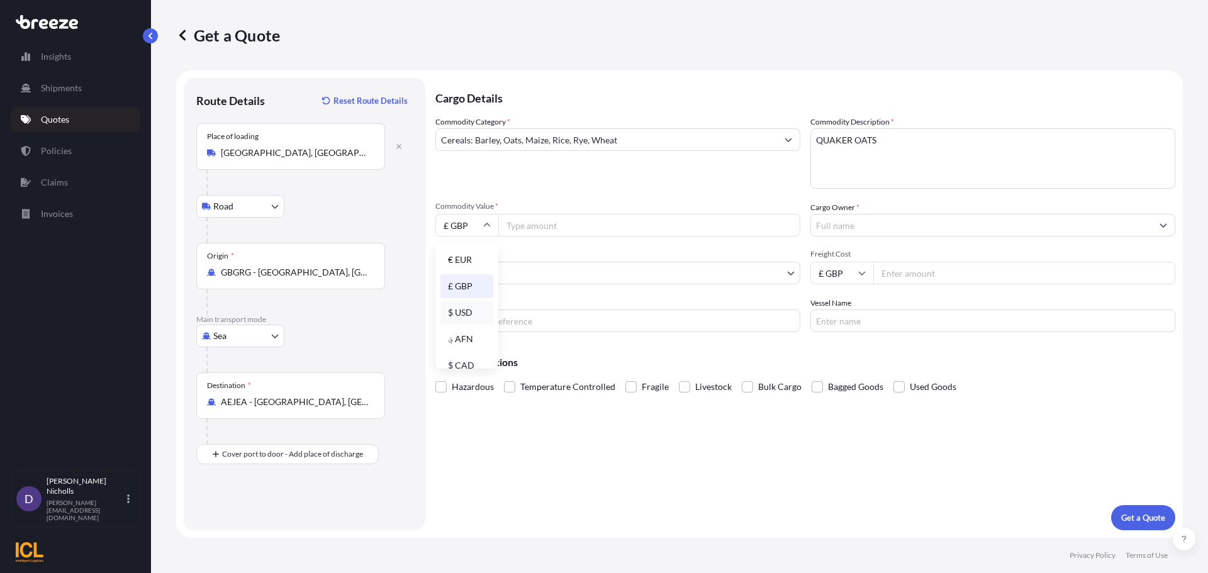
type input "$ USD"
click at [535, 225] on input "Commodity Value *" at bounding box center [649, 225] width 302 height 23
click at [610, 229] on input "Commodity Value *" at bounding box center [649, 225] width 302 height 23
type input "193900"
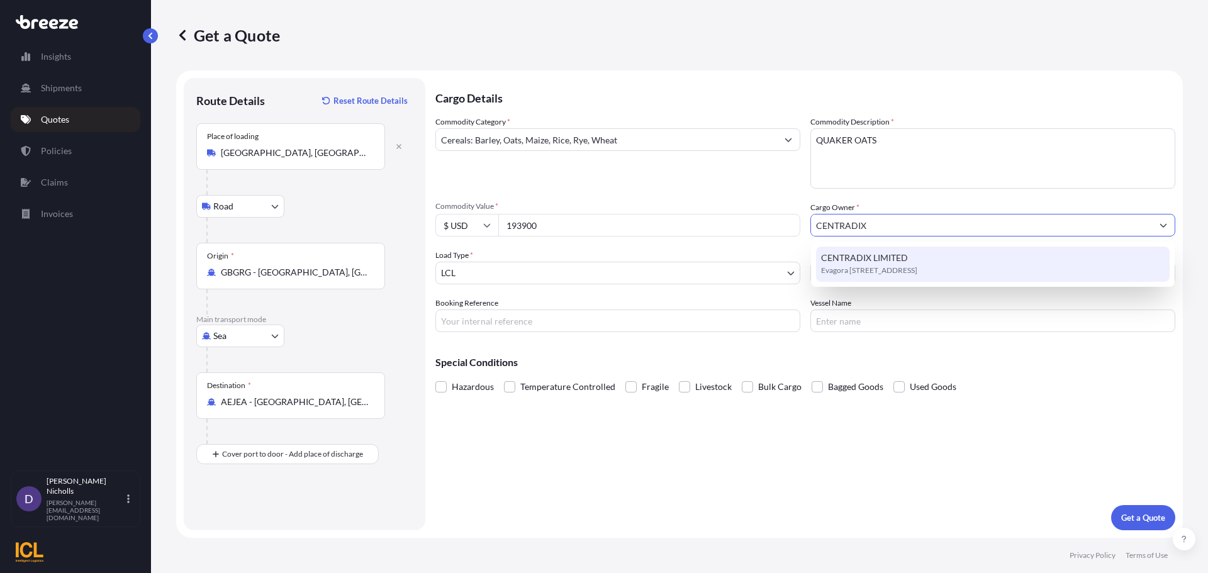
click at [849, 261] on span "CENTRADIX LIMITED" at bounding box center [864, 258] width 87 height 13
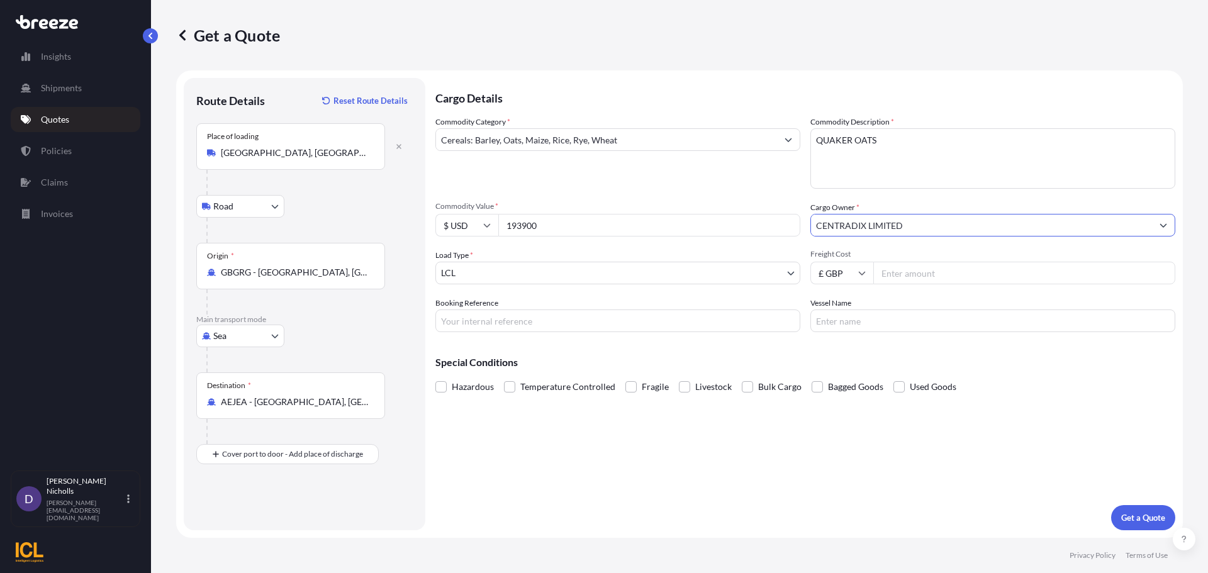
type input "CENTRADIX LIMITED"
click at [530, 266] on body "2 options available. 1 option available. 0 options available. 1 option availabl…" at bounding box center [604, 286] width 1208 height 573
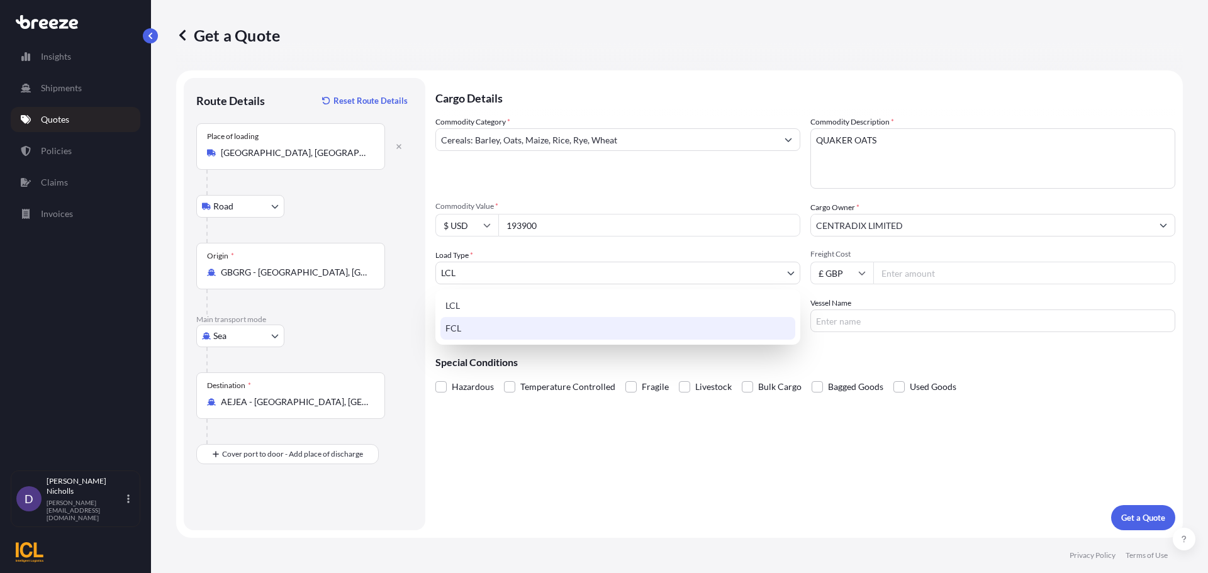
click at [471, 331] on div "FCL" at bounding box center [617, 328] width 355 height 23
select select "2"
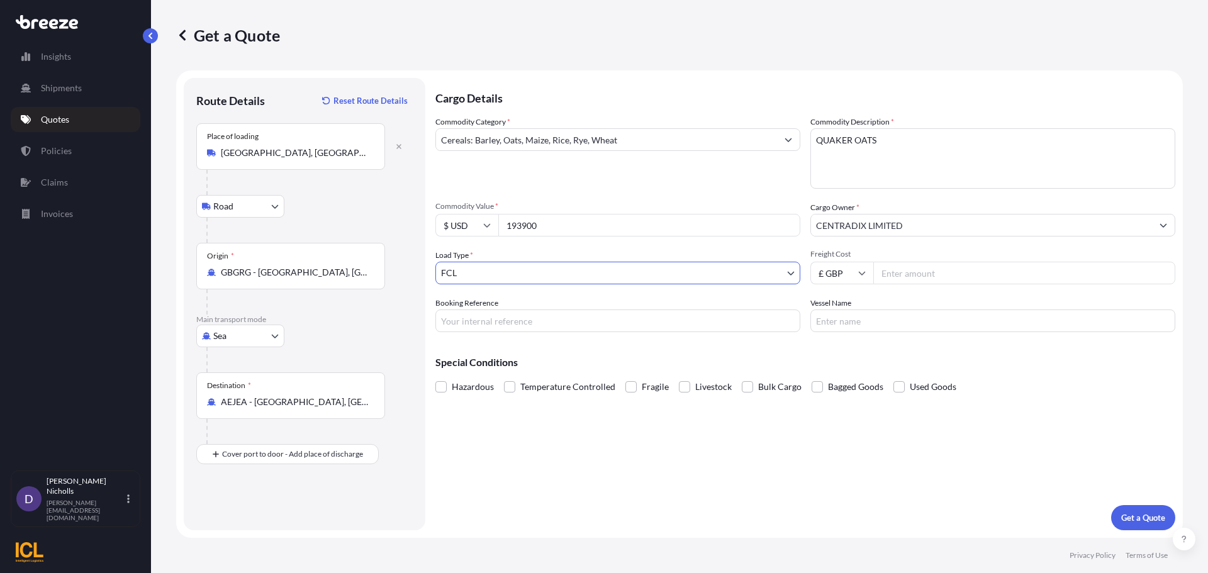
click at [858, 274] on icon at bounding box center [862, 273] width 8 height 8
click at [830, 359] on div "$ USD" at bounding box center [841, 361] width 53 height 24
type input "$ USD"
click at [898, 273] on input "Freight Cost" at bounding box center [1024, 273] width 302 height 23
type input "8400"
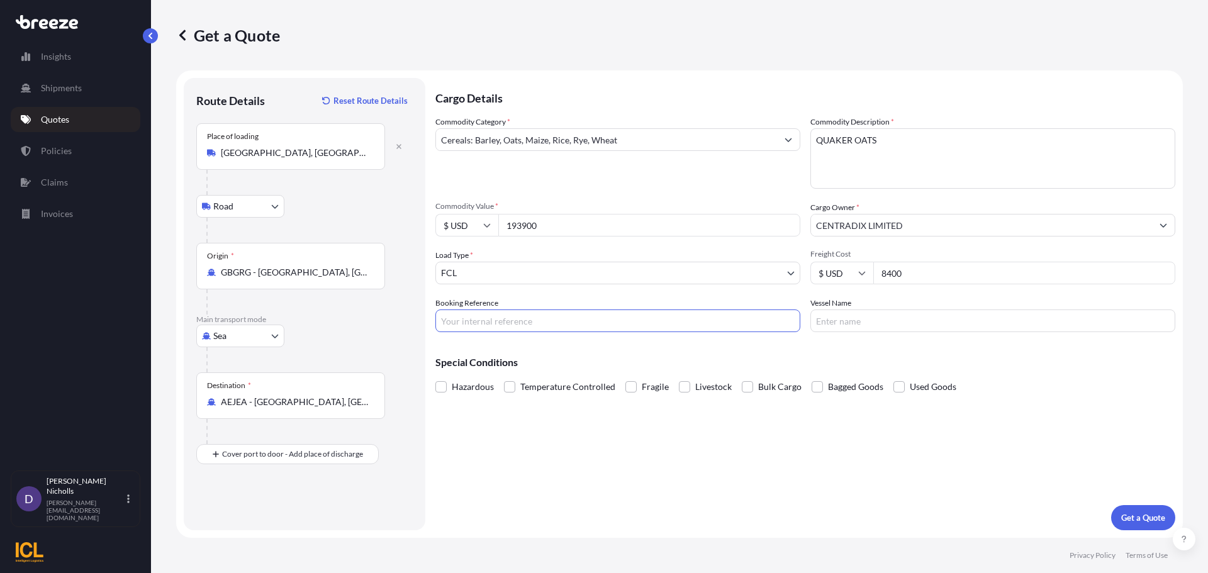
click at [522, 323] on input "Booking Reference" at bounding box center [617, 321] width 365 height 23
paste input "SHOUSE00292959"
type input "SHOUSE00292959"
click at [845, 319] on input "Vessel Name" at bounding box center [992, 321] width 365 height 23
click at [905, 325] on input "CONTSHIP TOP RG538R" at bounding box center [992, 321] width 365 height 23
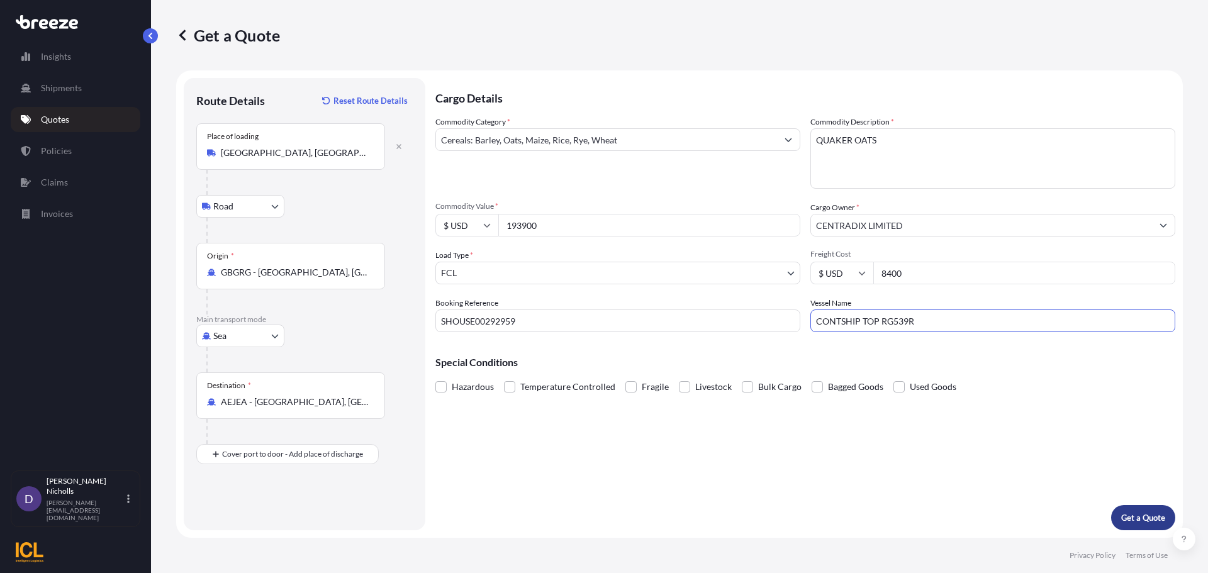
type input "CONTSHIP TOP RG539R"
click at [1144, 513] on p "Get a Quote" at bounding box center [1143, 517] width 44 height 13
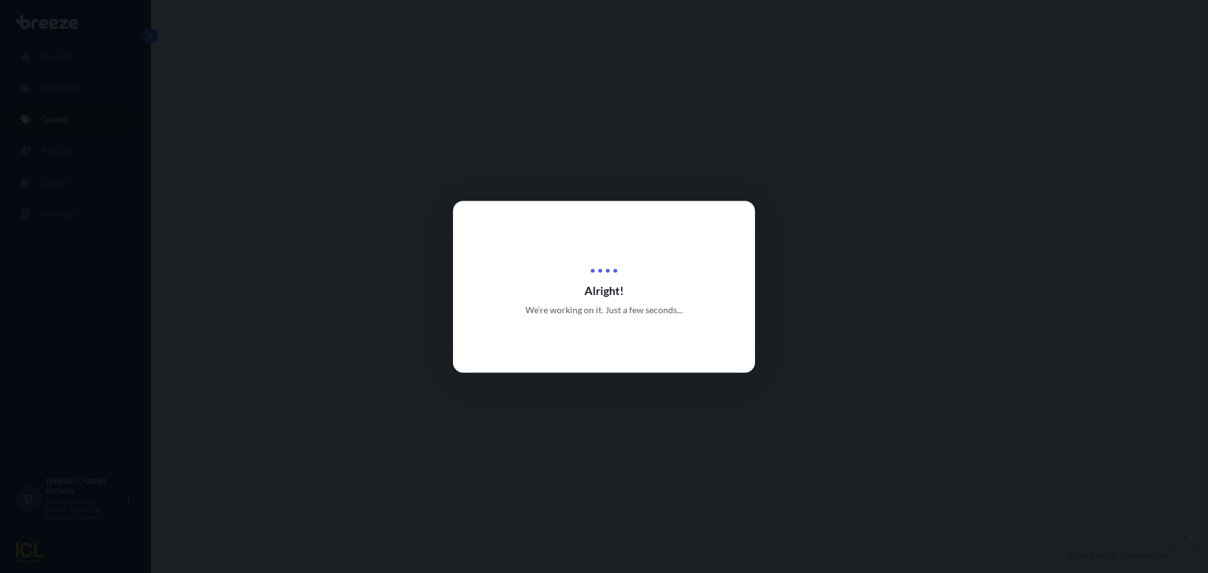
select select "Road"
select select "Sea"
select select "2"
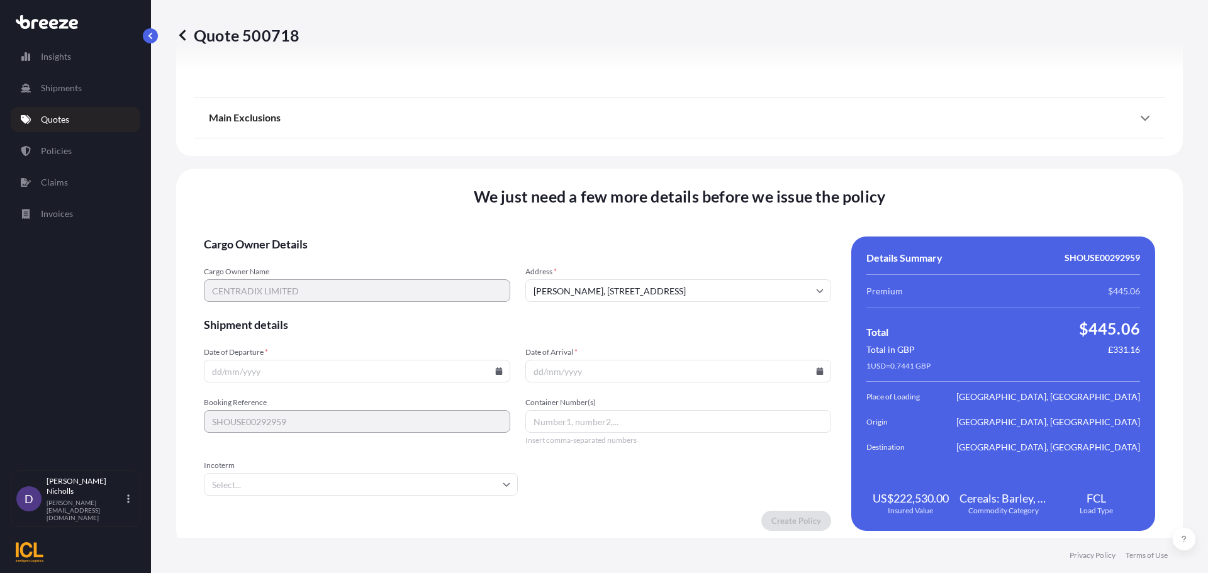
scroll to position [1524, 0]
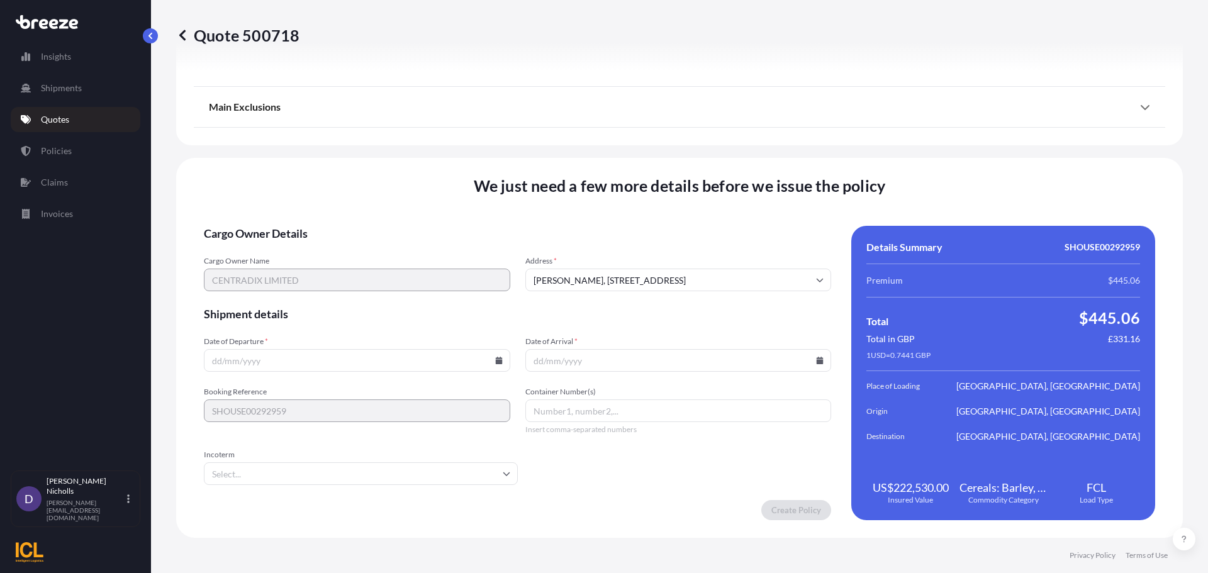
click at [594, 286] on input "[PERSON_NAME], [STREET_ADDRESS]" at bounding box center [678, 280] width 306 height 23
click at [578, 313] on li "[PERSON_NAME], [STREET_ADDRESS]" at bounding box center [673, 313] width 293 height 24
click at [496, 362] on icon at bounding box center [498, 361] width 7 height 8
click at [322, 199] on button "1" at bounding box center [326, 201] width 20 height 20
type input "[DATE]"
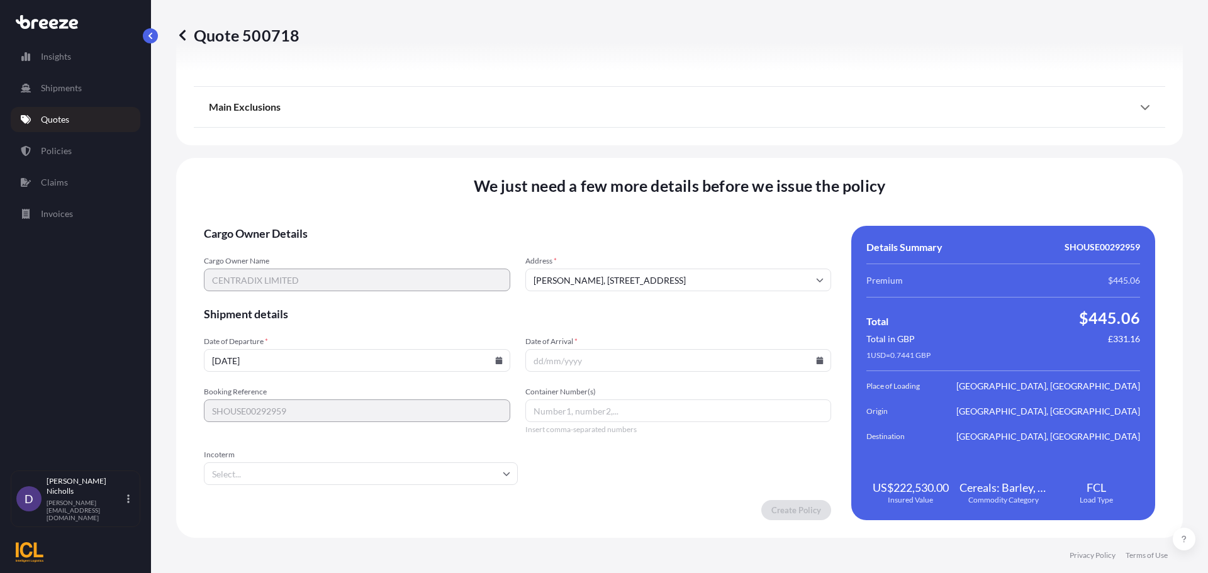
click at [817, 360] on icon at bounding box center [820, 361] width 7 height 8
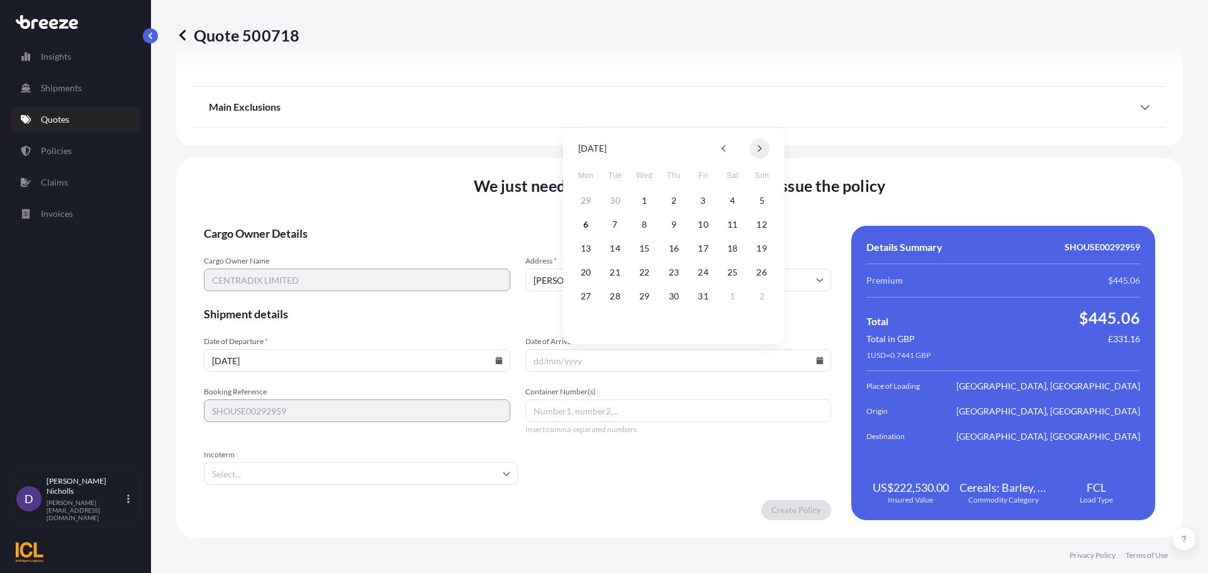
click at [761, 147] on button at bounding box center [759, 148] width 20 height 20
click at [671, 247] on button "13" at bounding box center [674, 248] width 20 height 20
type input "[DATE]"
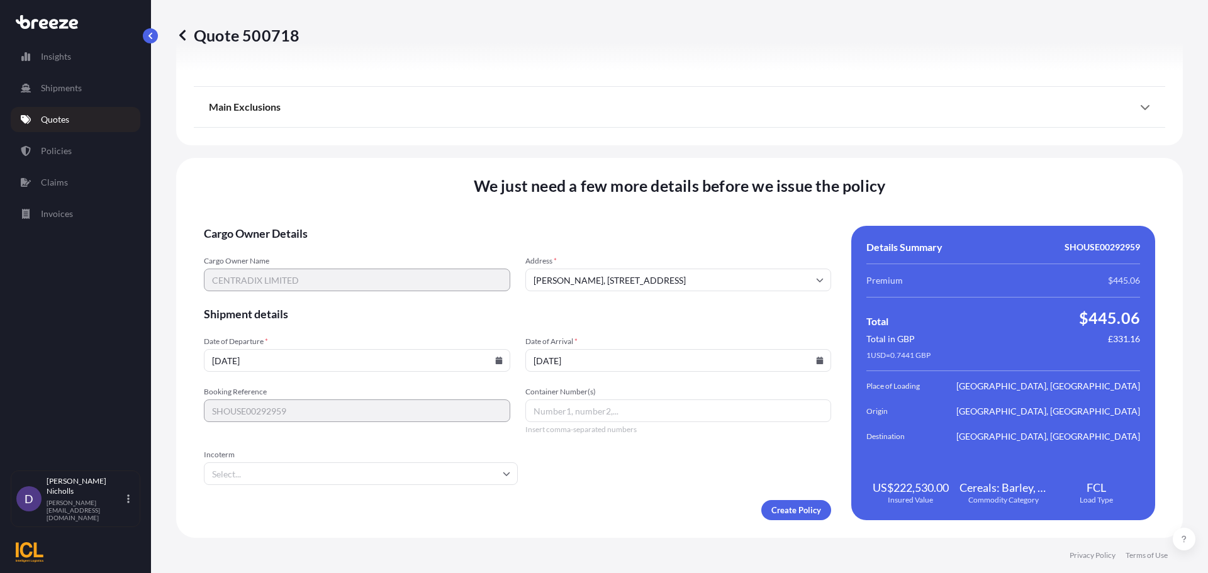
click at [575, 418] on input "Container Number(s)" at bounding box center [678, 410] width 306 height 23
paste input "MSBU8334780"
click at [604, 420] on input "MSBU8334780," at bounding box center [678, 410] width 306 height 23
paste input "MSBU6798879"
click at [671, 404] on input "MSBU8334780, MSBU6798879," at bounding box center [678, 410] width 306 height 23
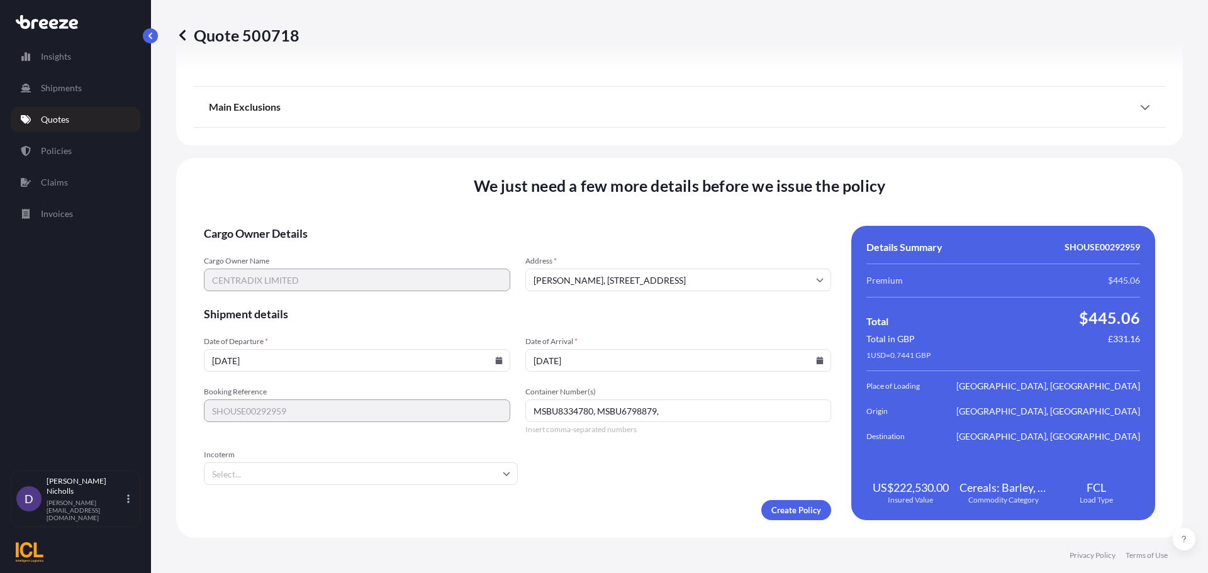
paste input "FFAU3508847"
click at [727, 411] on input "MSBU8334780, MSBU6798879, FFAU3508847," at bounding box center [678, 410] width 306 height 23
paste input "FCIU8016560"
type input "MSBU8334780, MSBU6798879, FFAU3508847, FCIU8016560"
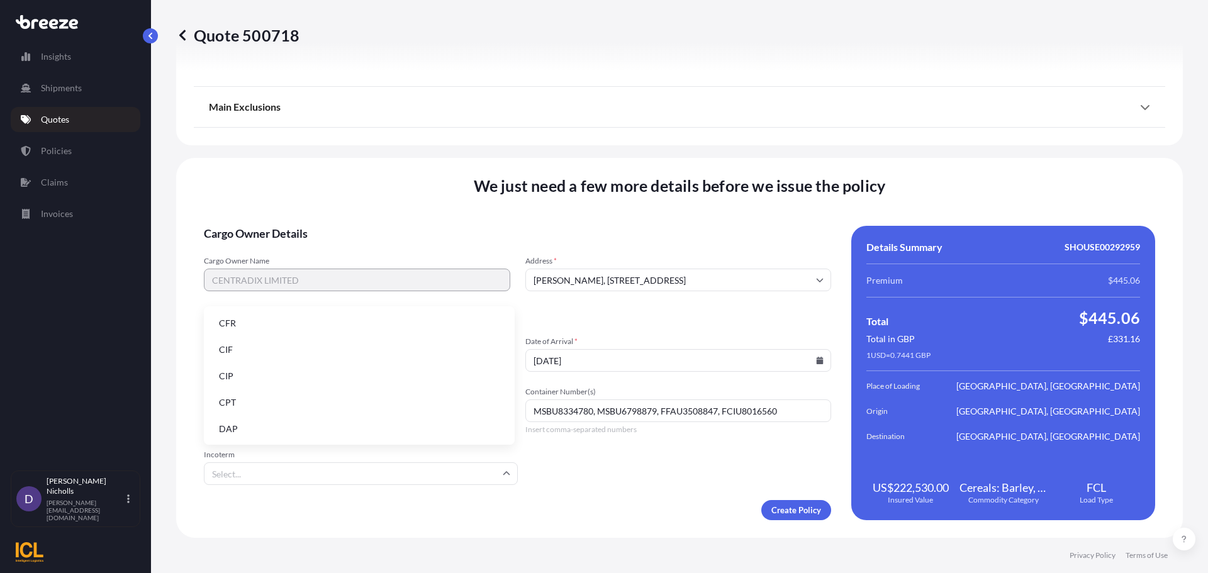
click at [491, 473] on input "Incoterm" at bounding box center [361, 473] width 314 height 23
type input "E"
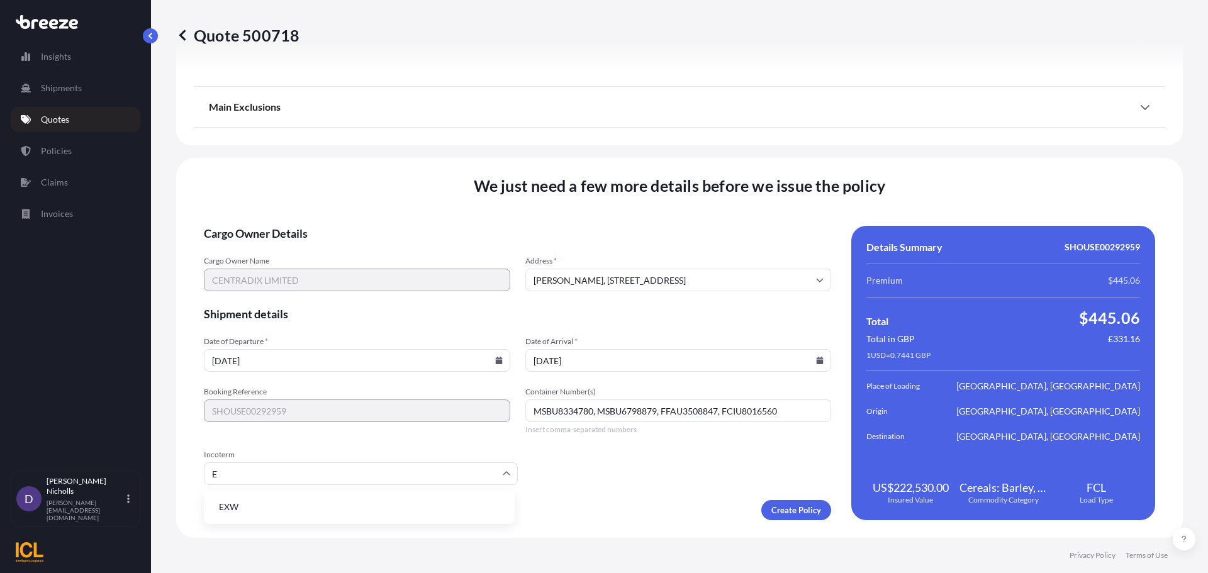
click at [243, 512] on li "EXW" at bounding box center [359, 507] width 301 height 24
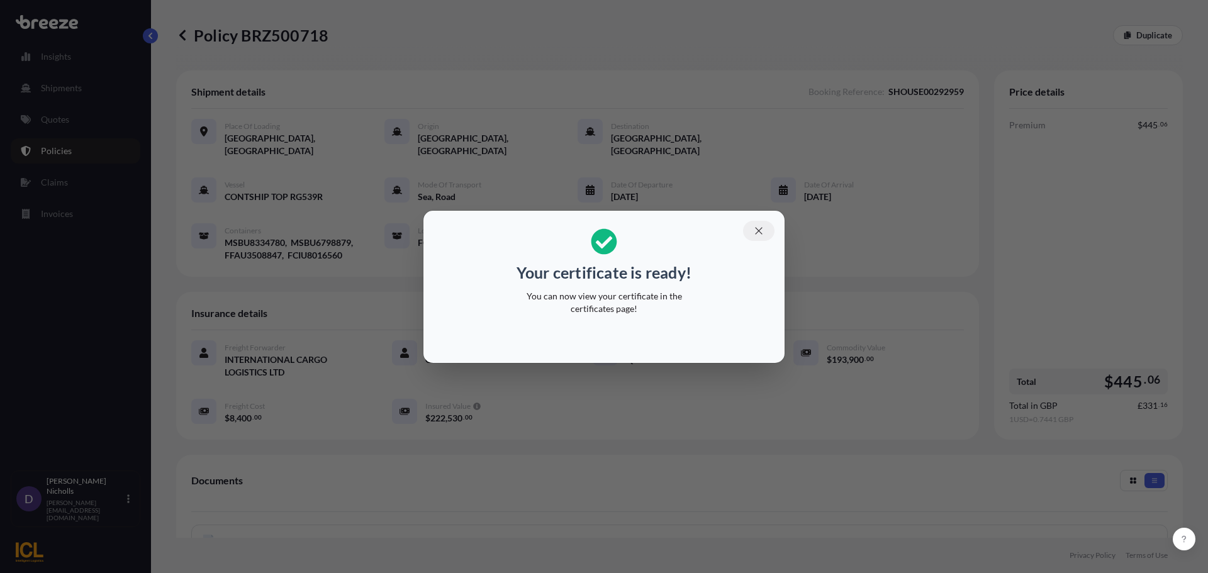
click at [757, 236] on icon "button" at bounding box center [758, 230] width 11 height 11
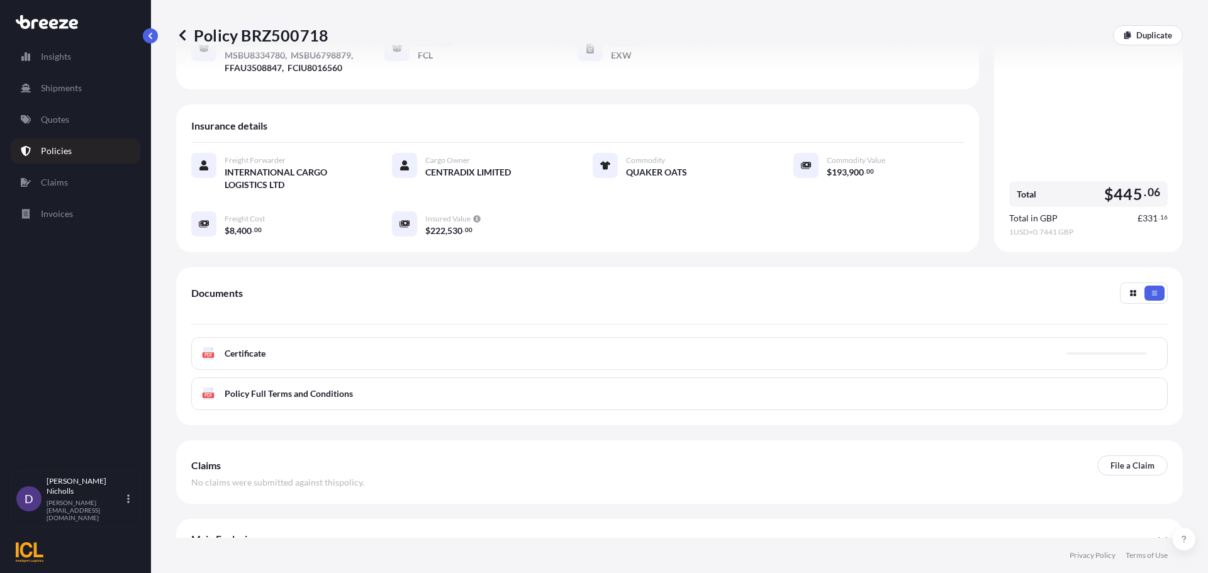
scroll to position [189, 0]
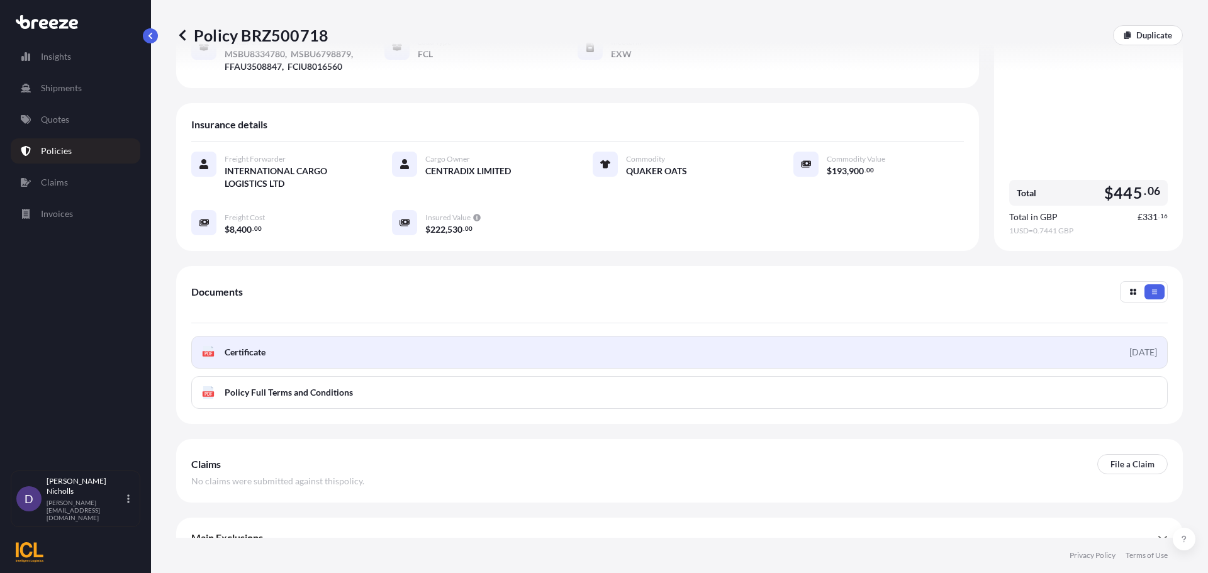
click at [488, 340] on link "PDF Certificate [DATE]" at bounding box center [679, 352] width 976 height 33
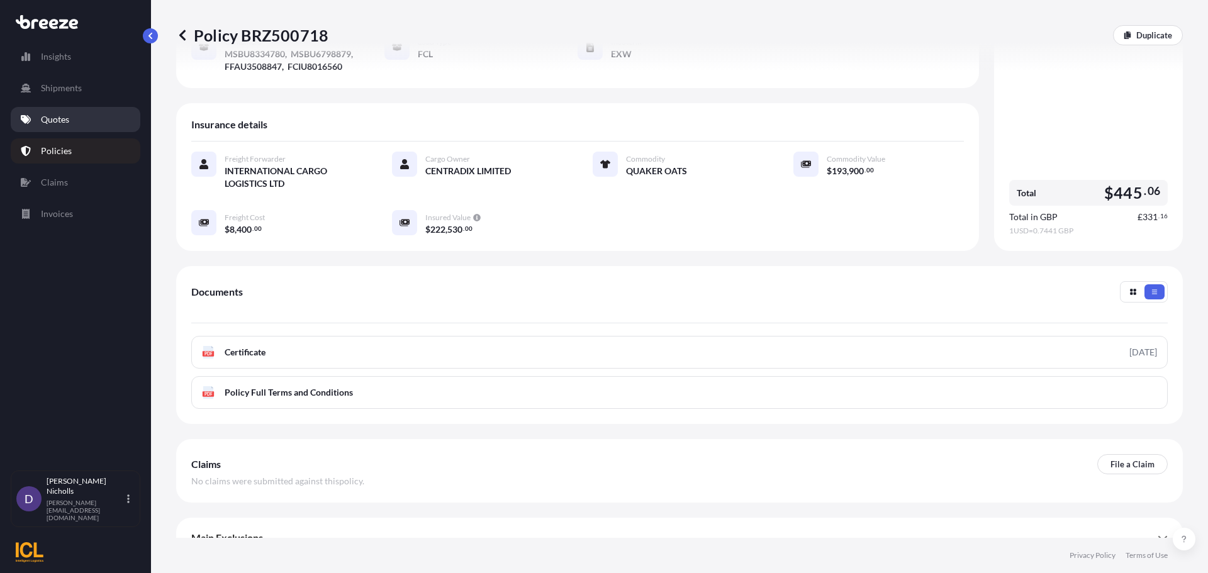
click at [55, 114] on p "Quotes" at bounding box center [55, 119] width 28 height 13
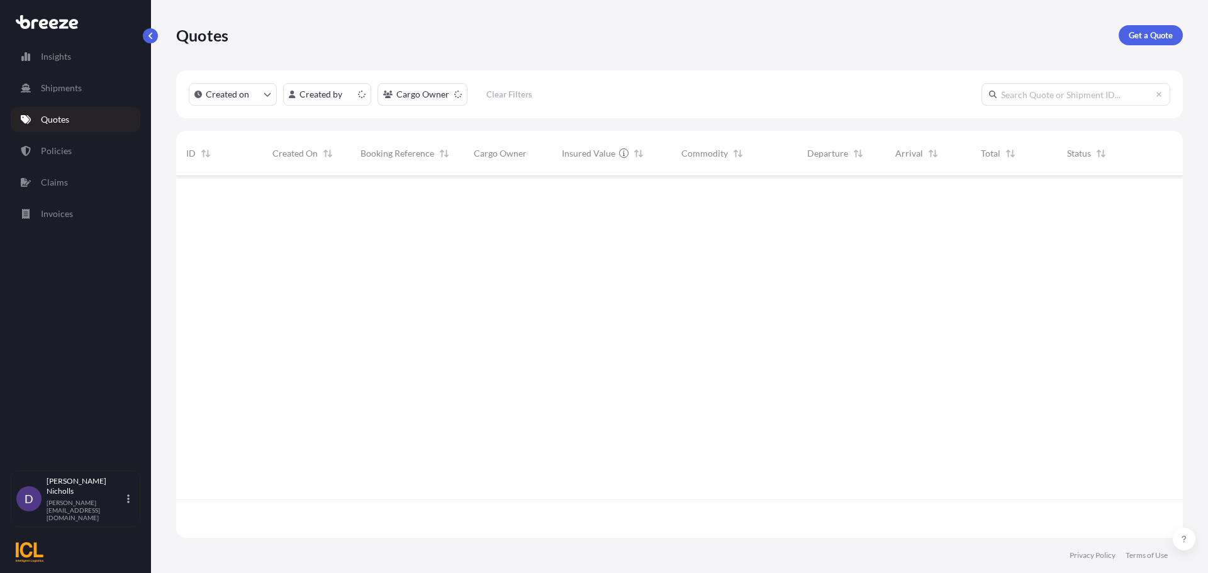
scroll to position [359, 997]
click at [1152, 29] on p "Get a Quote" at bounding box center [1151, 35] width 44 height 13
select select "Road"
select select "Sea"
select select "1"
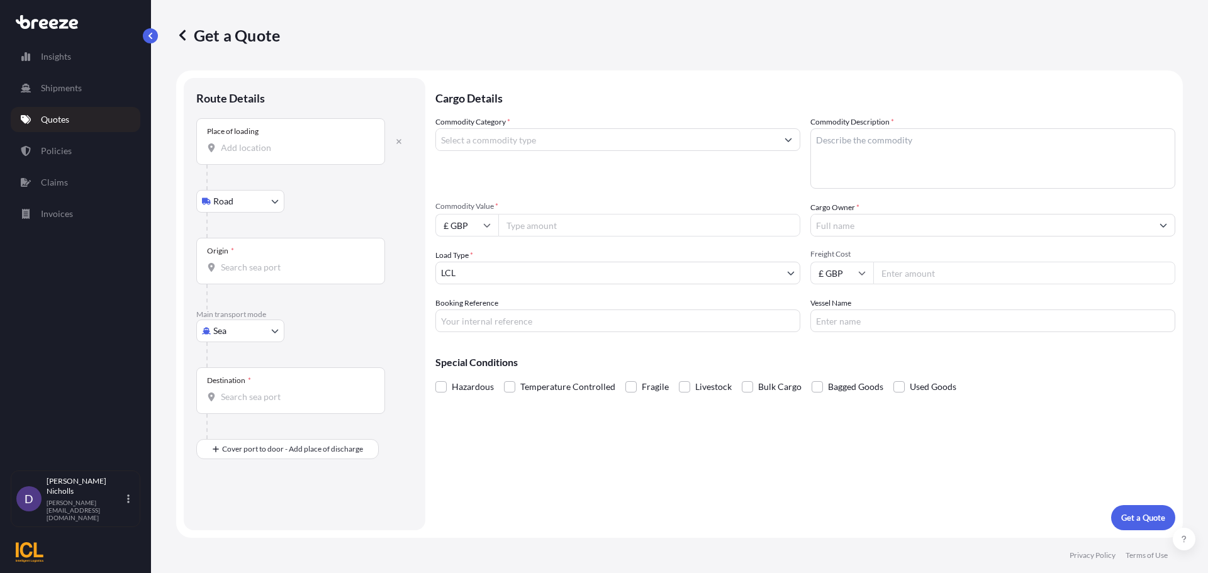
click at [248, 151] on input "Place of loading" at bounding box center [295, 148] width 148 height 13
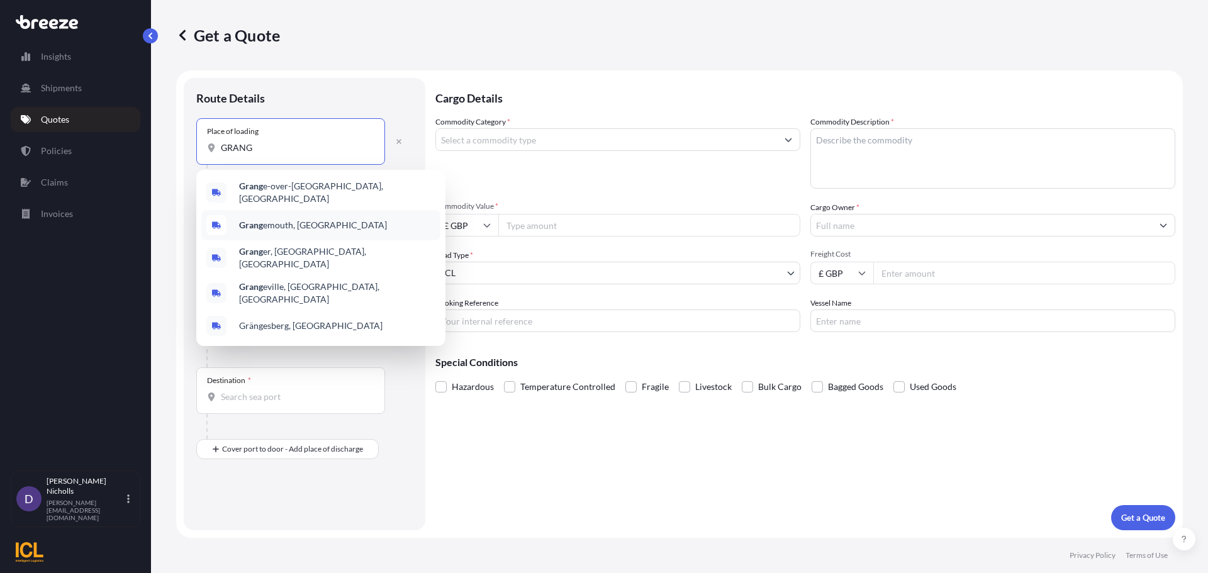
click at [257, 220] on b "Grang" at bounding box center [251, 225] width 24 height 11
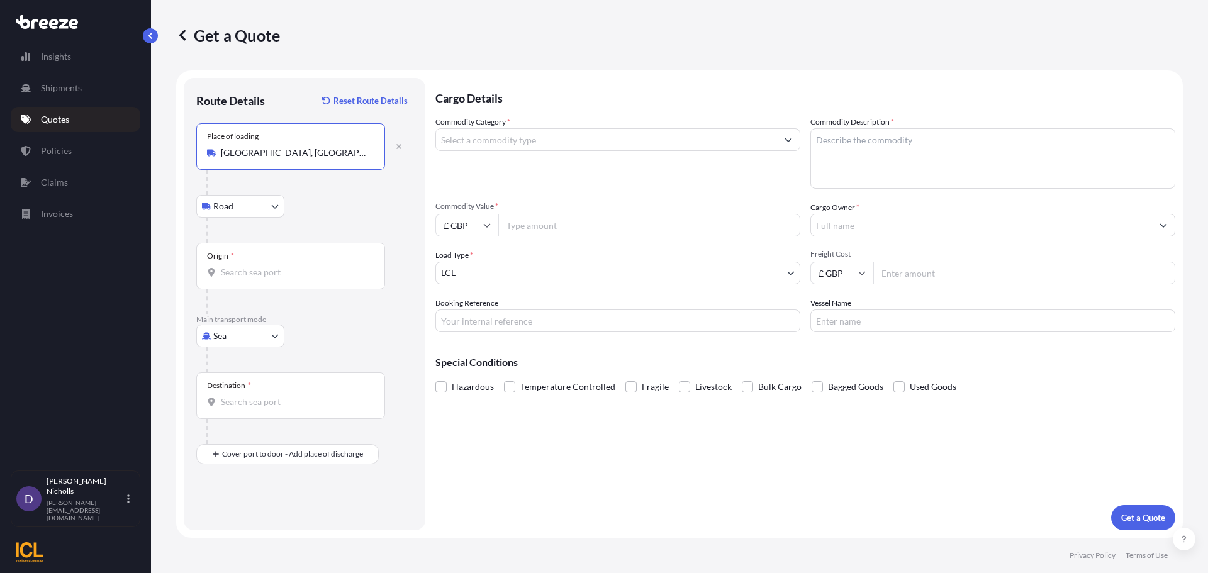
type input "[GEOGRAPHIC_DATA], [GEOGRAPHIC_DATA]"
click at [235, 271] on input "Origin *" at bounding box center [295, 272] width 148 height 13
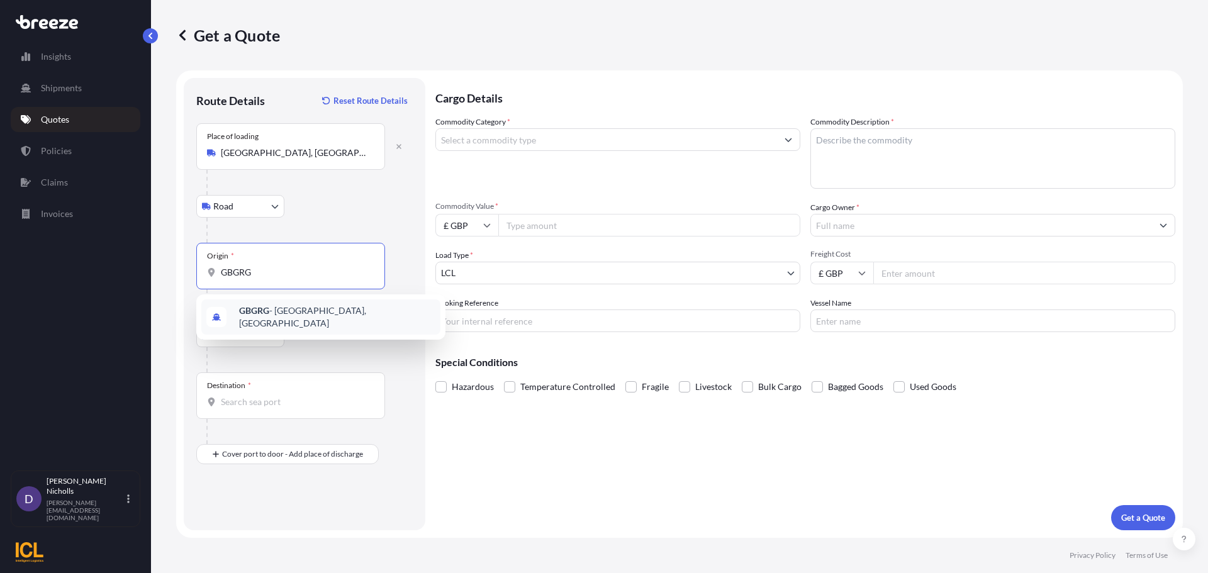
click at [271, 313] on span "GBGRG - [GEOGRAPHIC_DATA], [GEOGRAPHIC_DATA]" at bounding box center [337, 316] width 196 height 25
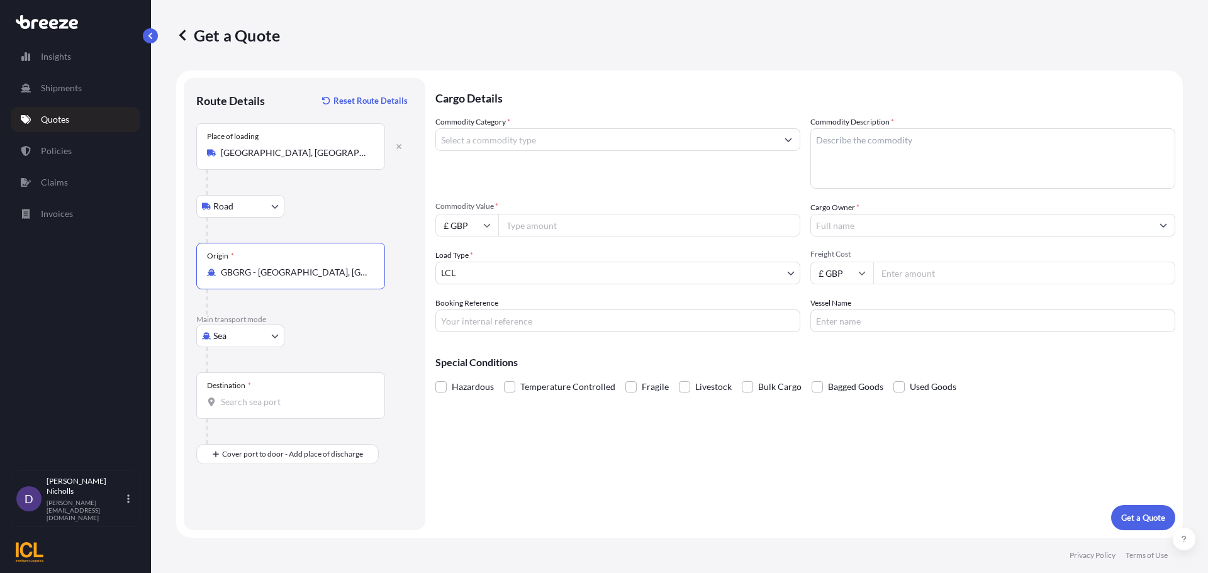
type input "GBGRG - [GEOGRAPHIC_DATA], [GEOGRAPHIC_DATA]"
click at [248, 404] on input "Destination *" at bounding box center [295, 402] width 148 height 13
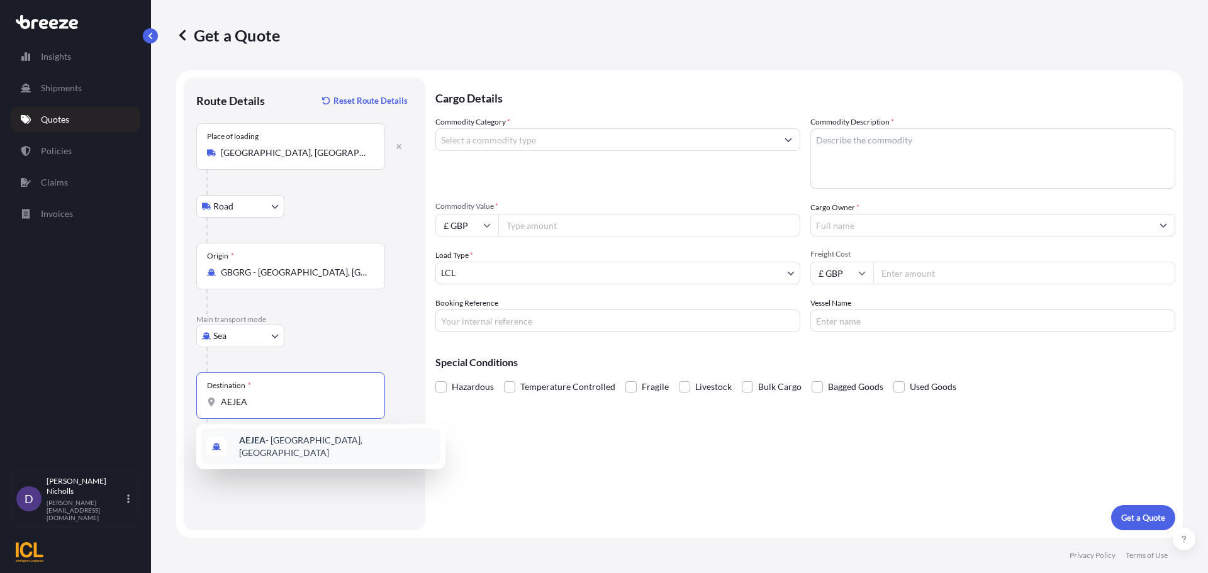
click at [286, 452] on div "AEJEA - [GEOGRAPHIC_DATA], [GEOGRAPHIC_DATA]" at bounding box center [320, 446] width 239 height 35
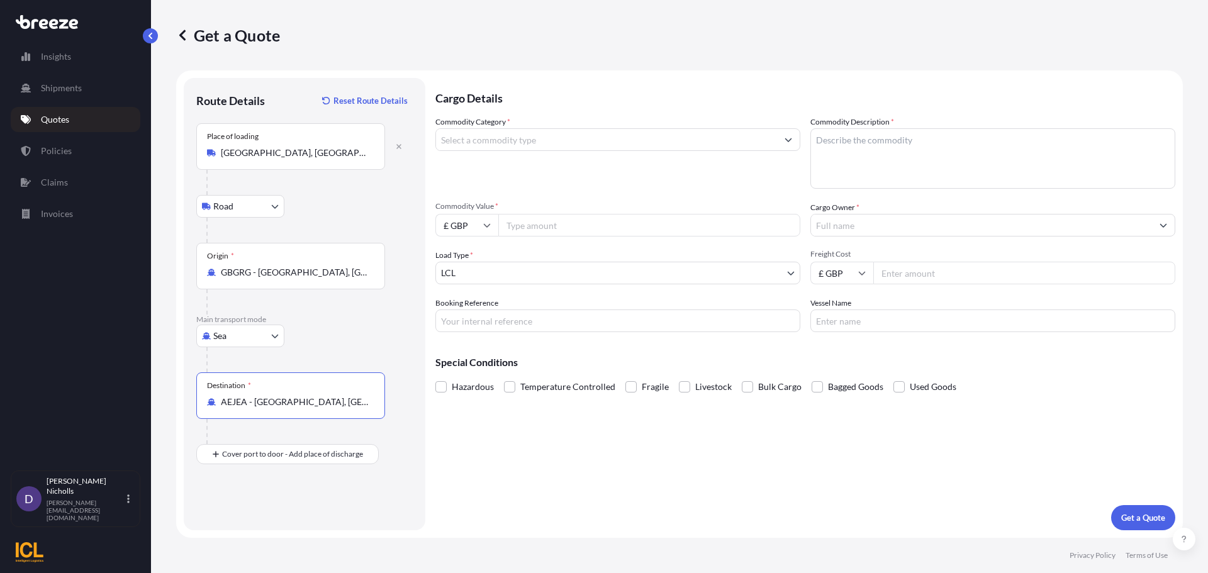
type input "AEJEA - [GEOGRAPHIC_DATA], [GEOGRAPHIC_DATA]"
click at [546, 139] on input "Commodity Category *" at bounding box center [606, 139] width 341 height 23
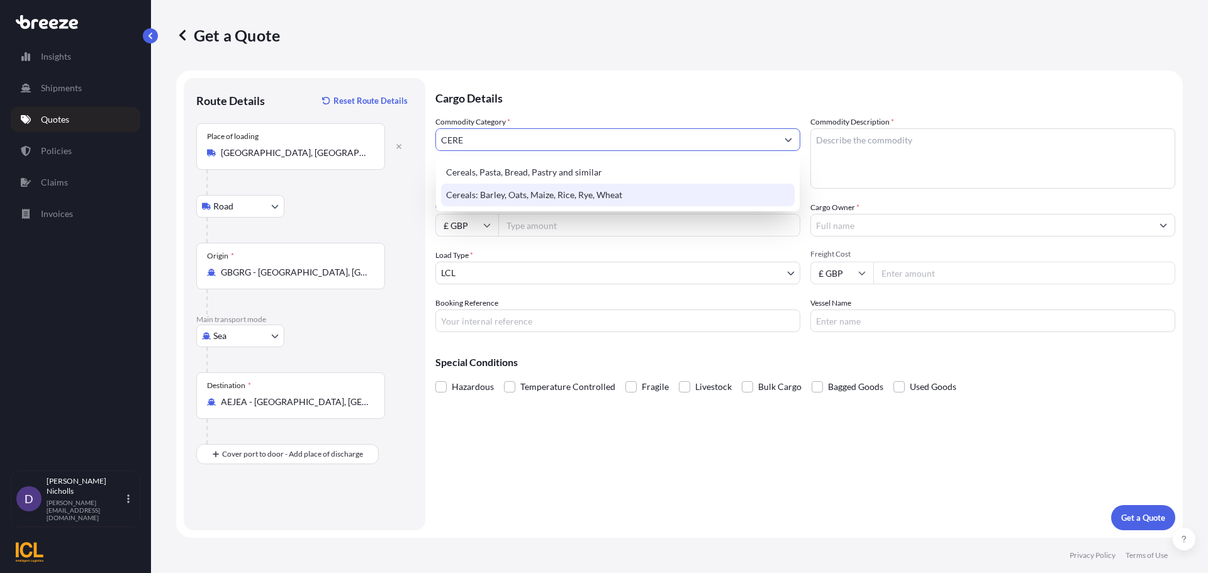
click at [523, 189] on div "Cereals: Barley, Oats, Maize, Rice, Rye, Wheat" at bounding box center [618, 195] width 354 height 23
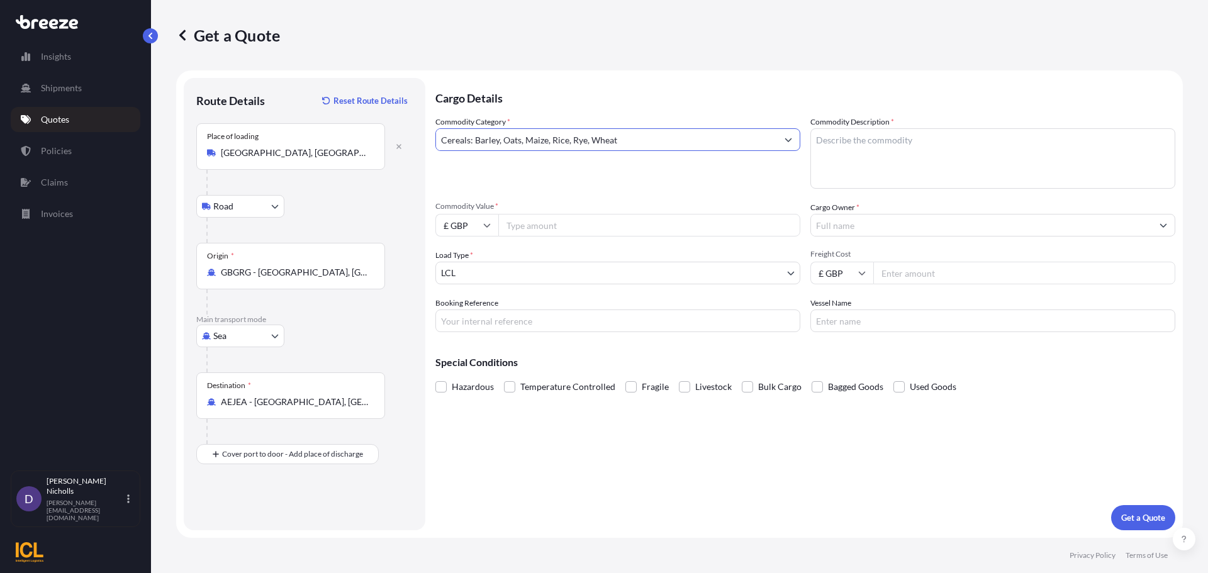
type input "Cereals: Barley, Oats, Maize, Rice, Rye, Wheat"
click at [907, 143] on textarea "Commodity Description *" at bounding box center [992, 158] width 365 height 60
type textarea "q"
type textarea "QUAKER OATS"
click at [486, 226] on icon at bounding box center [487, 226] width 7 height 4
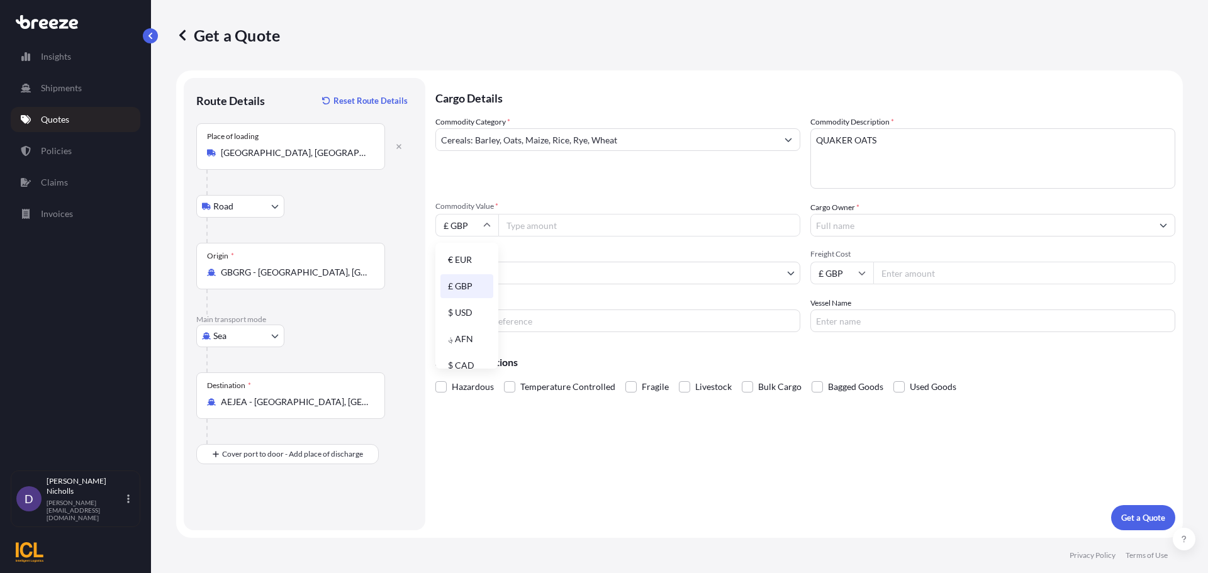
click at [471, 308] on div "$ USD" at bounding box center [466, 313] width 53 height 24
type input "$ USD"
click at [551, 226] on input "Commodity Value *" at bounding box center [649, 225] width 302 height 23
type input "48825"
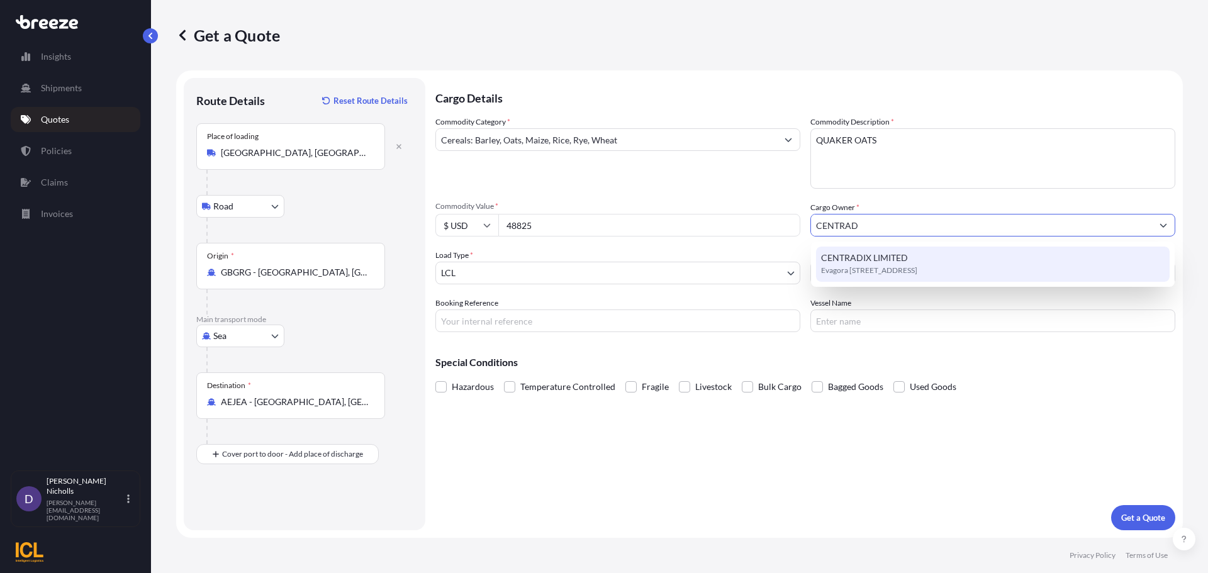
click at [857, 267] on span "Evagora [STREET_ADDRESS]" at bounding box center [869, 270] width 96 height 13
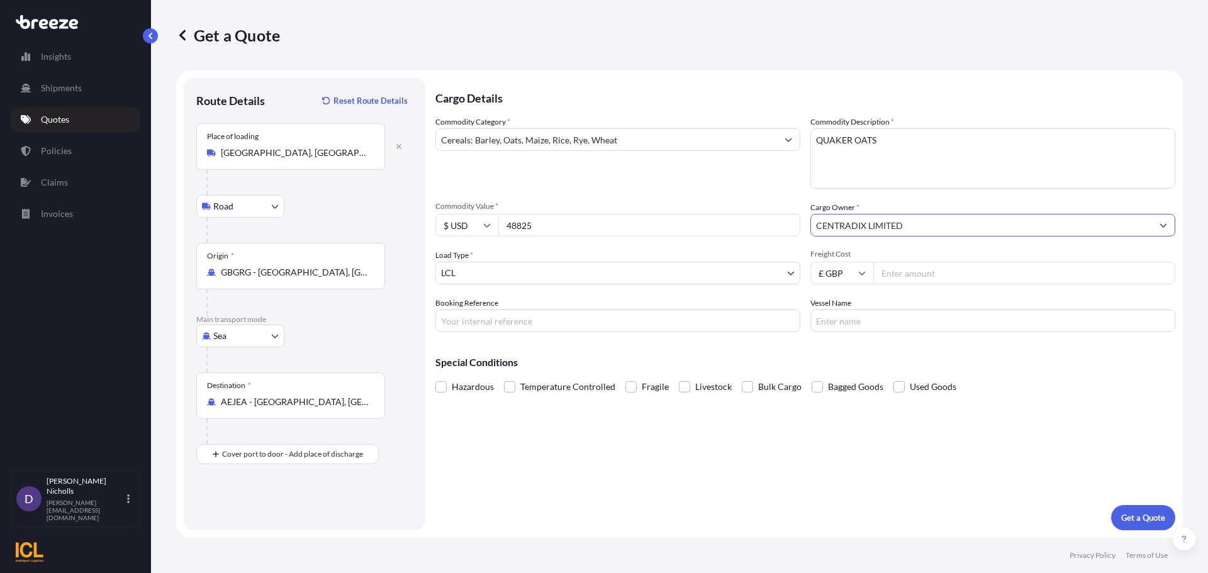
type input "CENTRADIX LIMITED"
click at [579, 271] on body "15 options available. 2 options available. 1 option available. 0 options availa…" at bounding box center [604, 286] width 1208 height 573
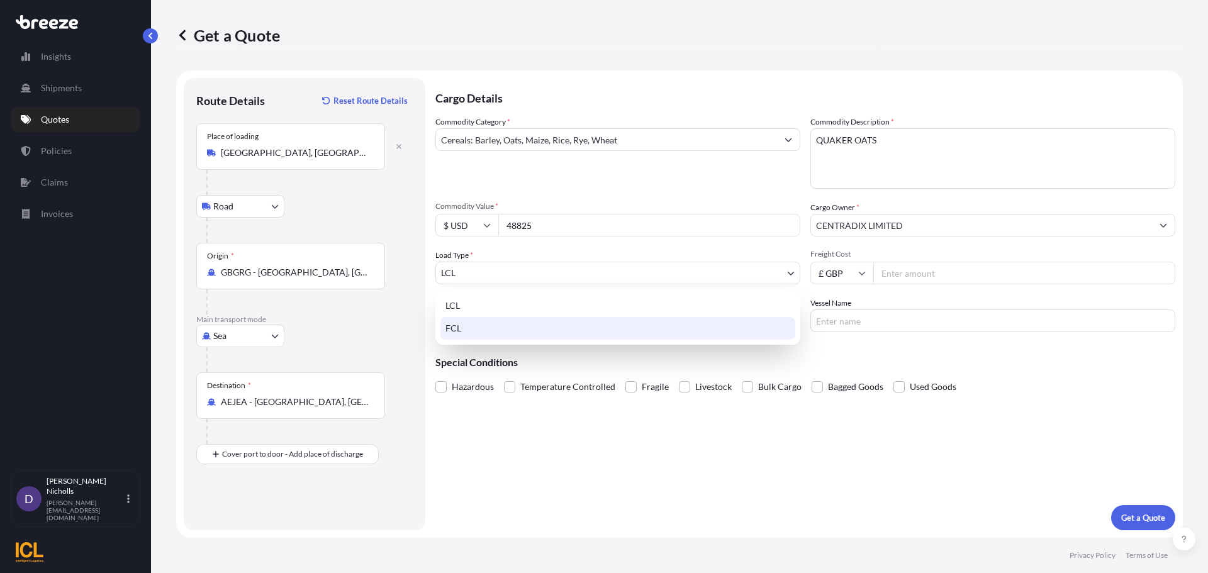
click at [457, 323] on div "FCL" at bounding box center [617, 328] width 355 height 23
select select "2"
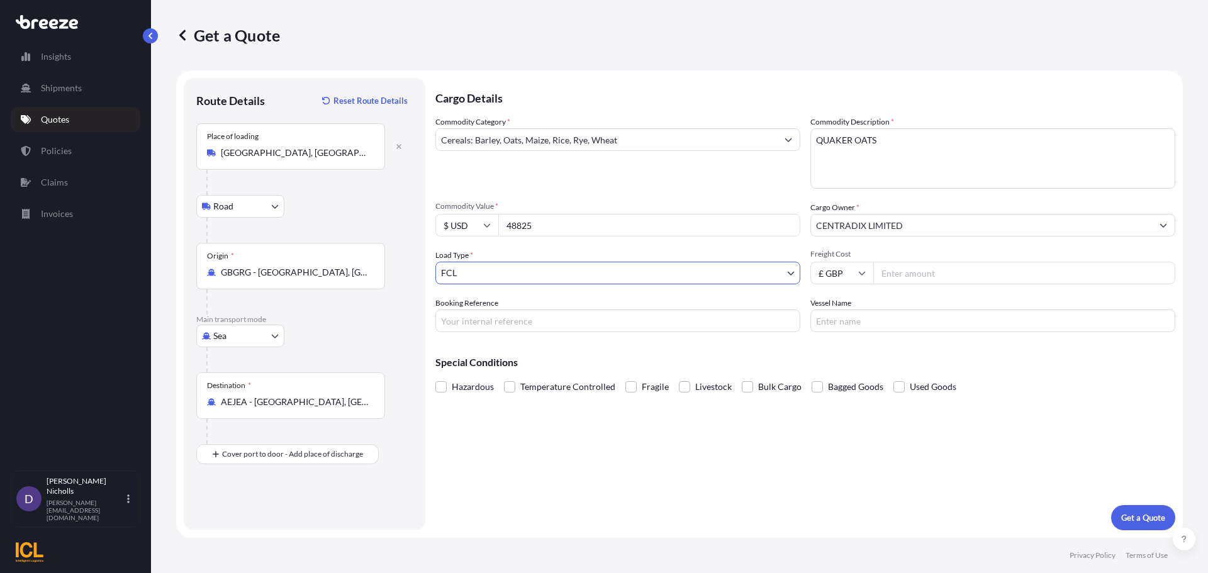
click at [856, 273] on input "£ GBP" at bounding box center [841, 273] width 63 height 23
click at [835, 362] on div "$ USD" at bounding box center [841, 361] width 53 height 24
type input "$ USD"
click at [898, 274] on input "Freight Cost" at bounding box center [1024, 273] width 302 height 23
type input "6300"
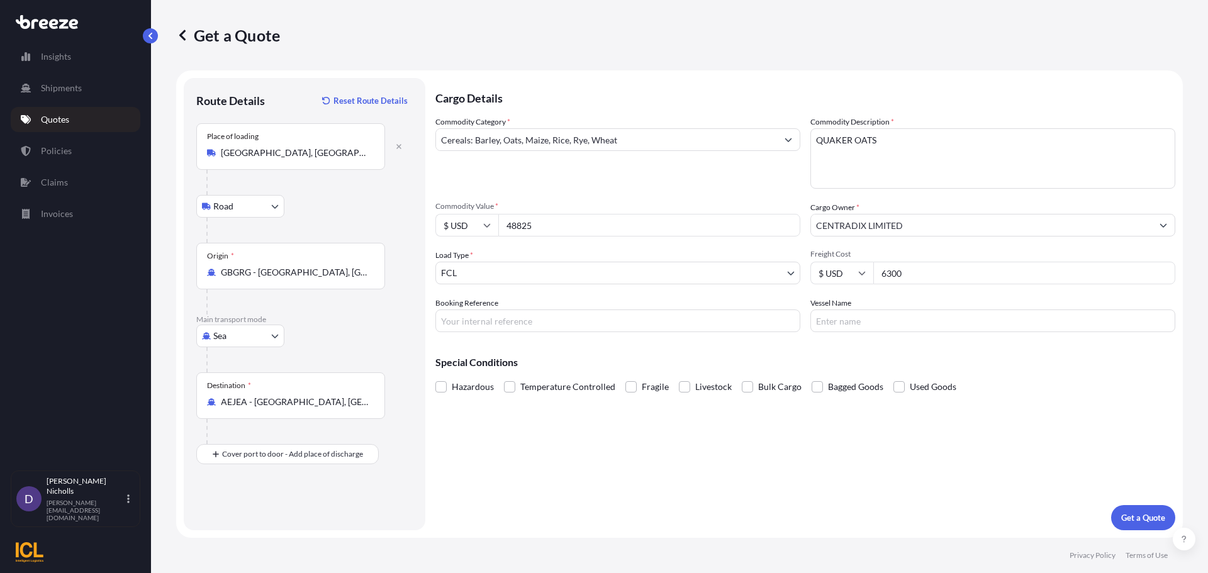
click at [469, 321] on input "Booking Reference" at bounding box center [617, 321] width 365 height 23
paste input "SHOUSE00293260"
type input "SHOUSE00293260"
click at [870, 319] on input "Vessel Name" at bounding box center [992, 321] width 365 height 23
drag, startPoint x: 900, startPoint y: 320, endPoint x: 906, endPoint y: 321, distance: 6.3
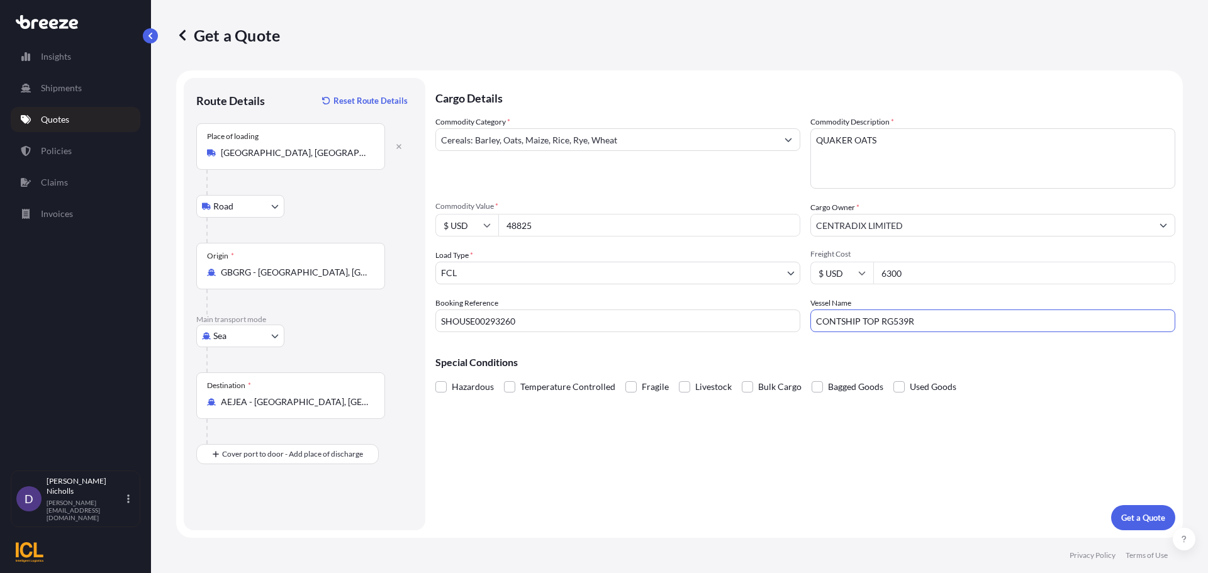
click at [906, 321] on input "CONTSHIP TOP RG539R" at bounding box center [992, 321] width 365 height 23
type input "CONTSHIP TOP RG540R"
click at [1141, 508] on button "Get a Quote" at bounding box center [1143, 517] width 64 height 25
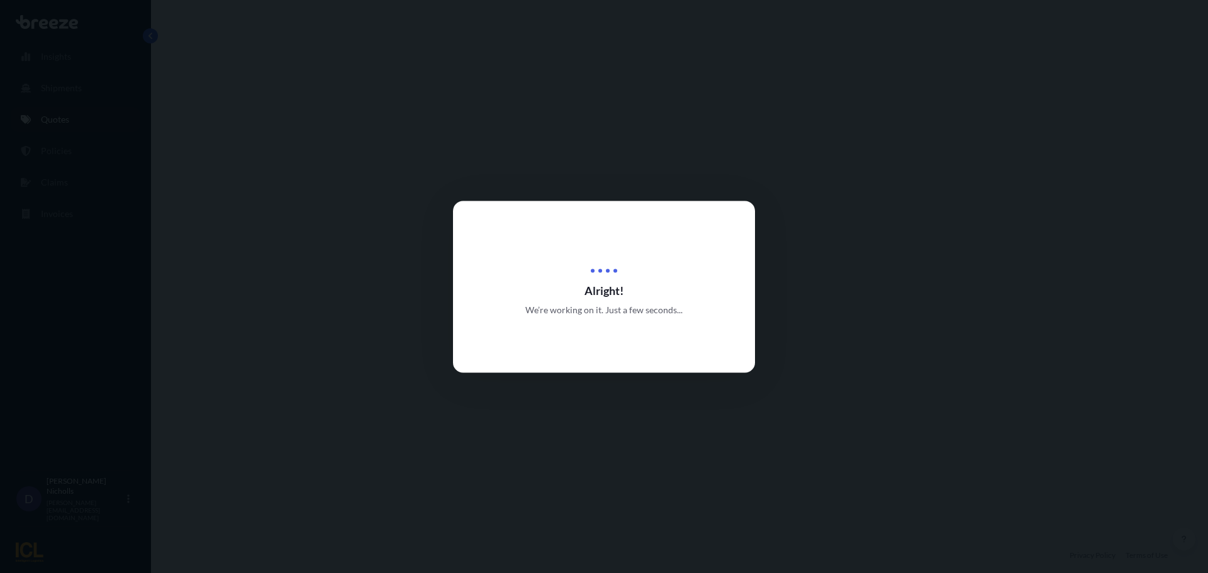
select select "Road"
select select "Sea"
select select "2"
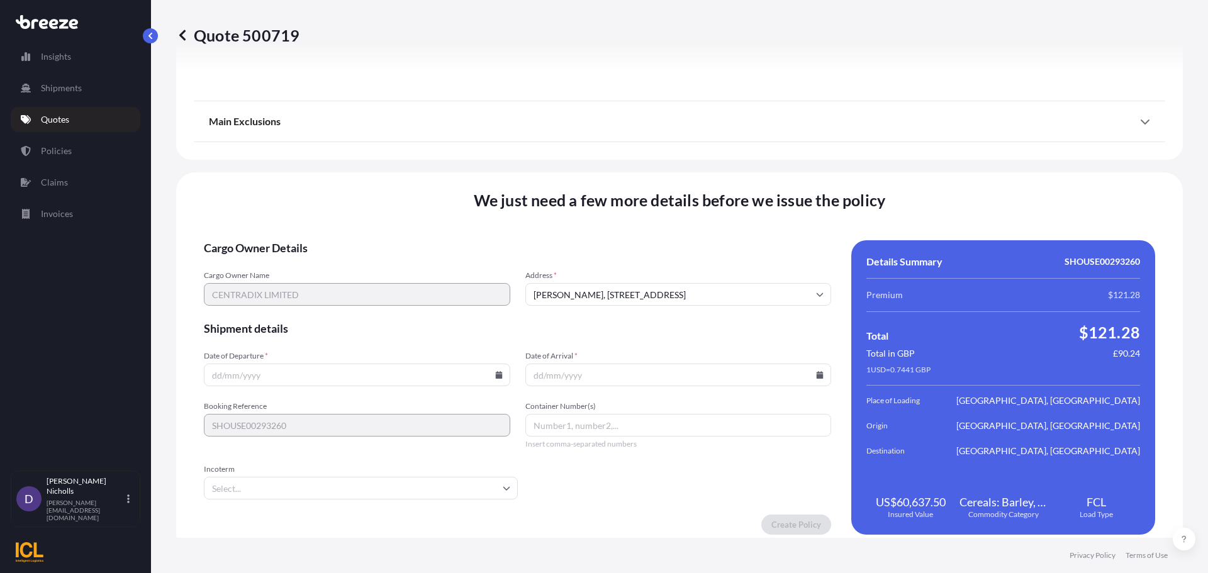
scroll to position [1524, 0]
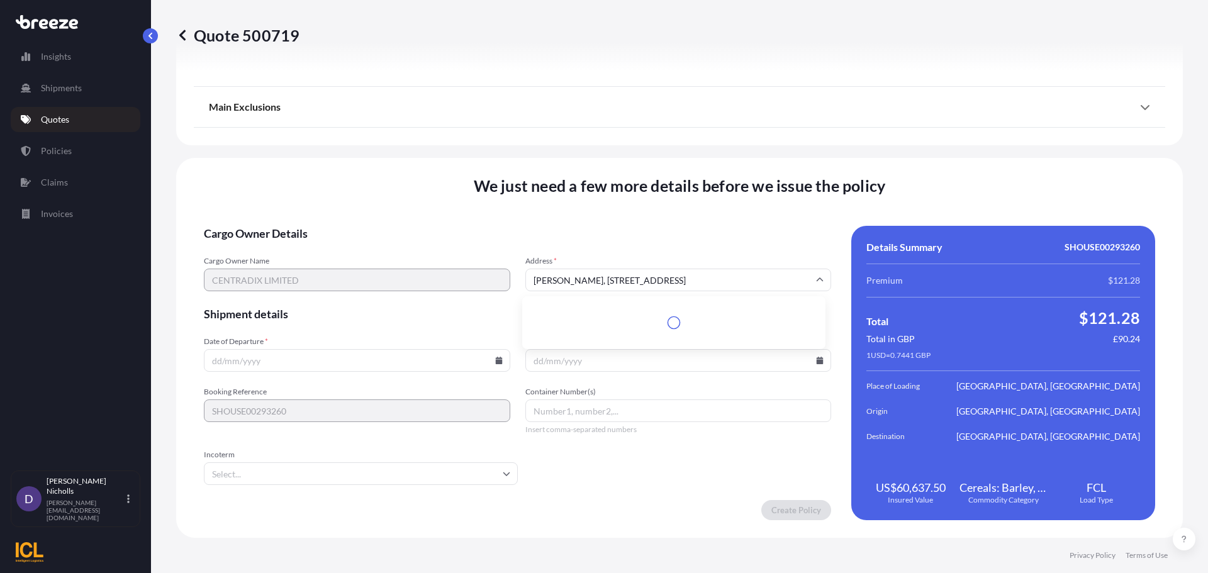
click at [576, 280] on input "[PERSON_NAME], [STREET_ADDRESS]" at bounding box center [678, 280] width 306 height 23
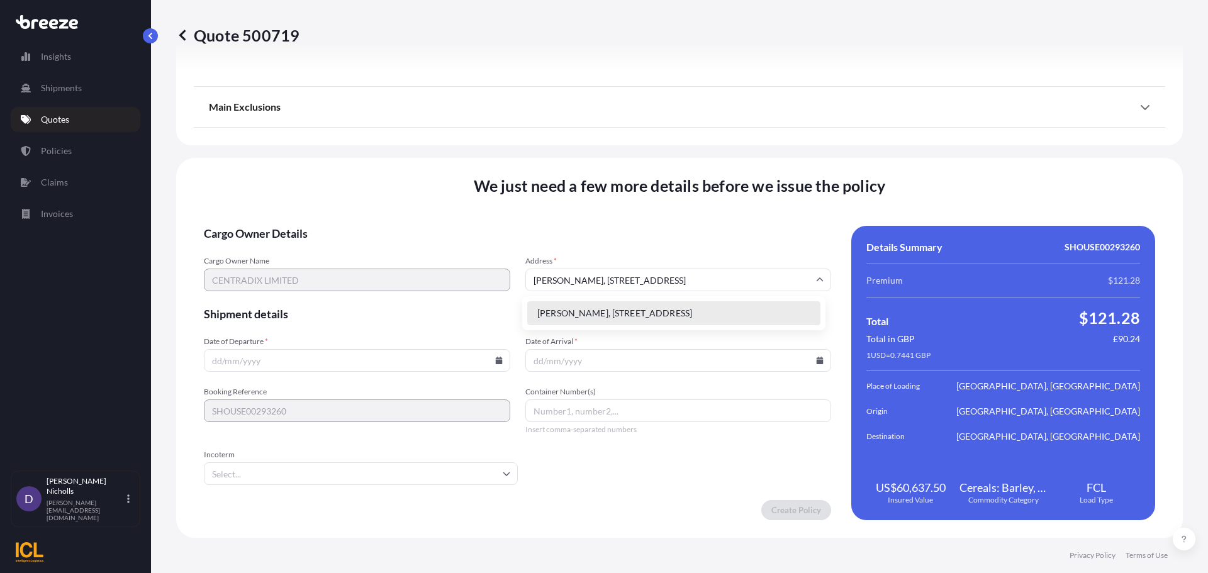
click at [576, 311] on li "[PERSON_NAME], [STREET_ADDRESS]" at bounding box center [673, 313] width 293 height 24
click at [498, 361] on icon at bounding box center [498, 361] width 7 height 8
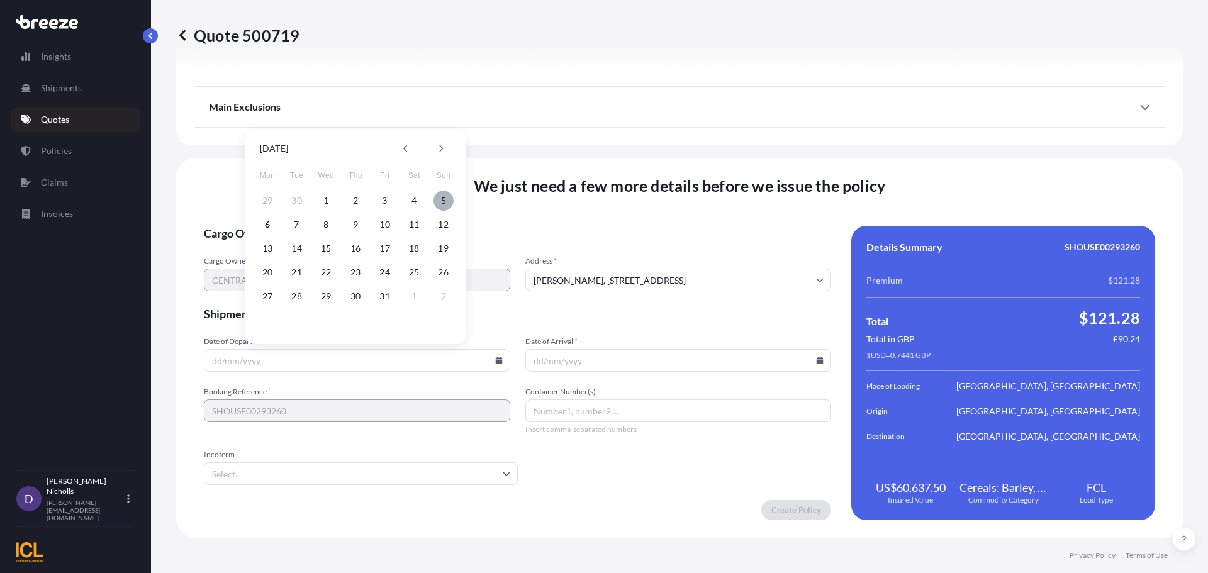
click at [445, 198] on button "5" at bounding box center [443, 201] width 20 height 20
type input "[DATE]"
click at [817, 358] on icon at bounding box center [820, 361] width 7 height 8
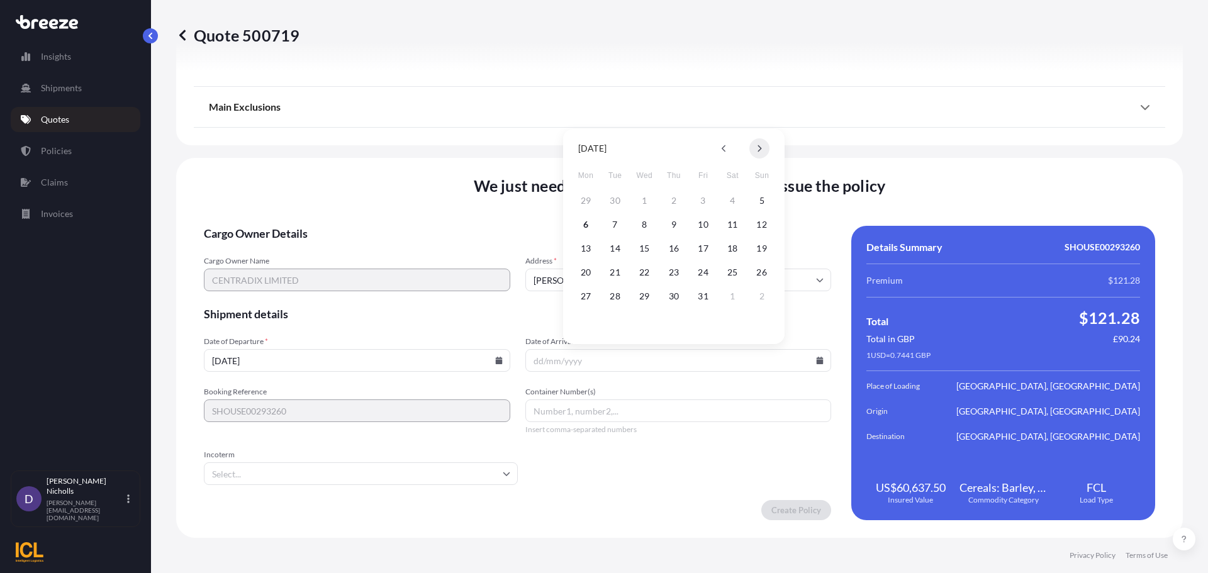
click at [757, 146] on icon at bounding box center [759, 149] width 5 height 8
click at [644, 247] on button "12" at bounding box center [644, 248] width 20 height 20
type input "[DATE]"
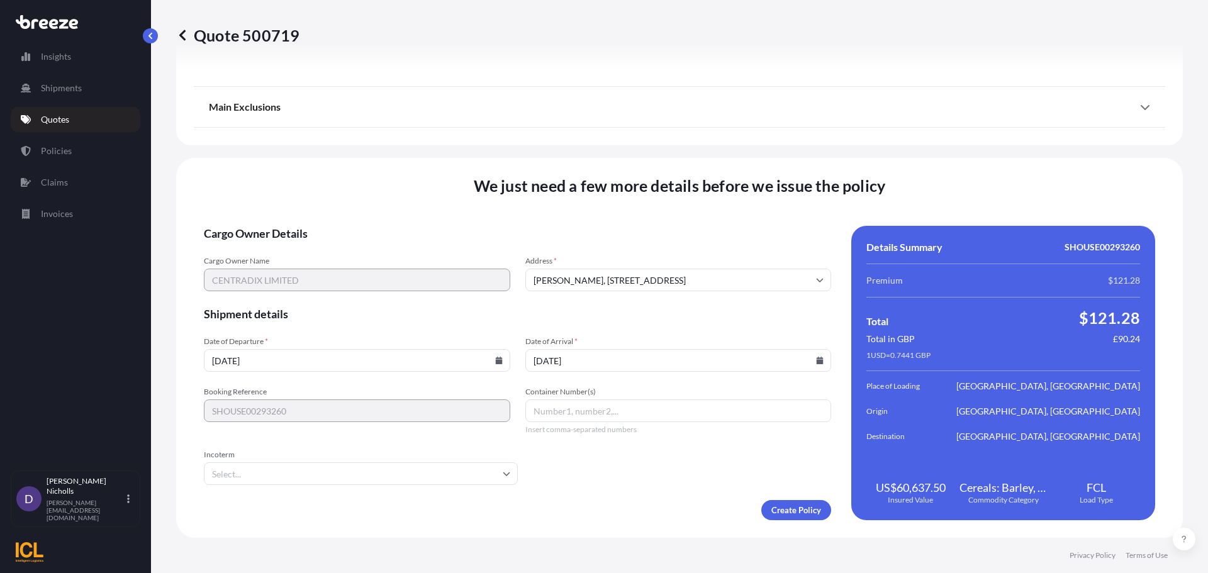
click at [562, 415] on input "Container Number(s)" at bounding box center [678, 410] width 306 height 23
paste input "TGBU5460405"
click at [602, 411] on input "TGBU5460405," at bounding box center [678, 410] width 306 height 23
paste input "TCNU1923902"
click at [666, 413] on input "TGBU5460405, TCNU1923902," at bounding box center [678, 410] width 306 height 23
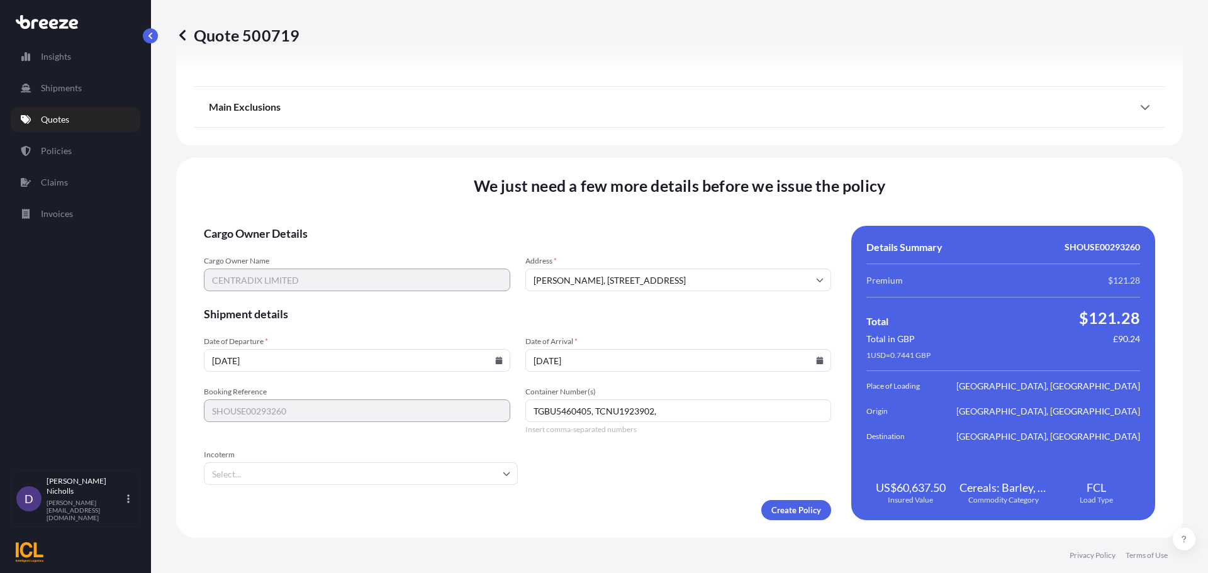
paste input "MSDU6275622"
type input "TGBU5460405, TCNU1923902, MSDU6275622"
click at [350, 472] on input "Incoterm" at bounding box center [361, 473] width 314 height 23
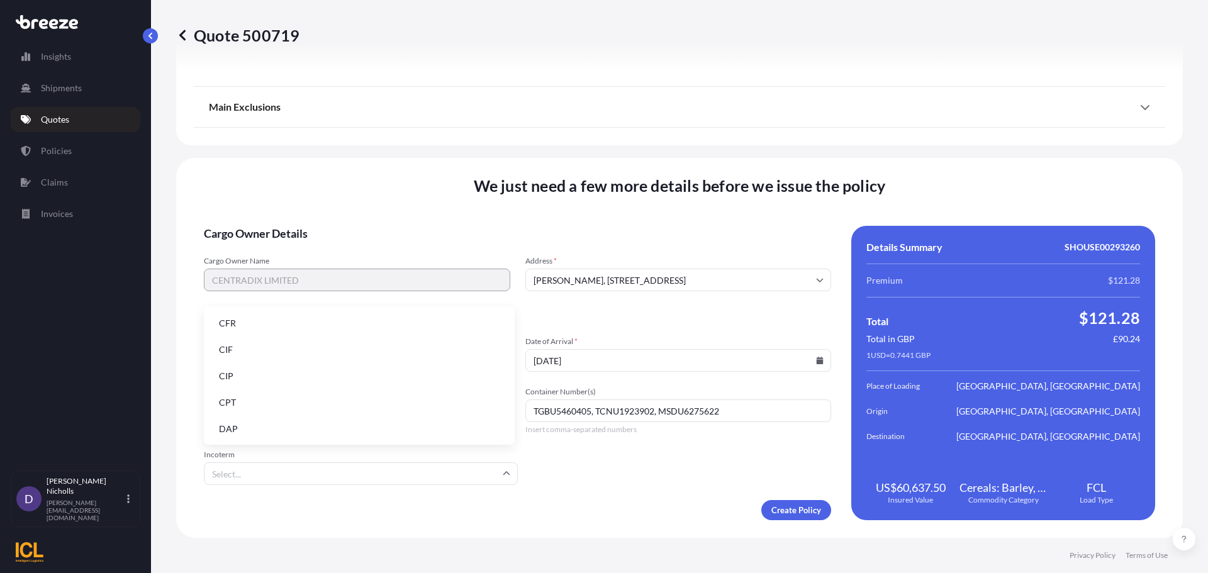
type input "E"
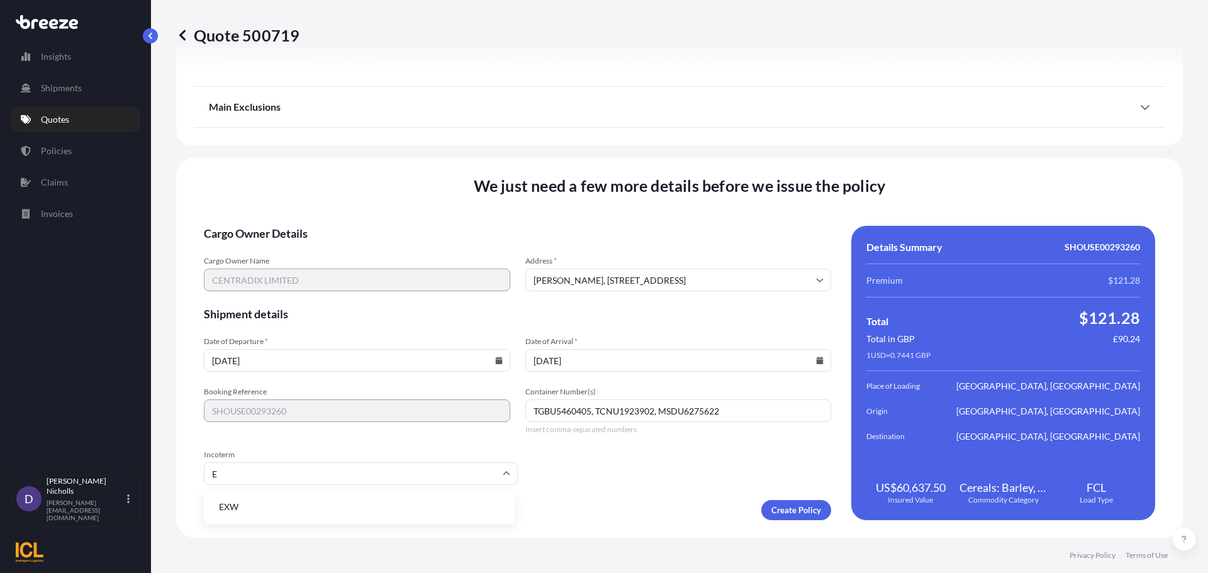
click at [267, 505] on li "EXW" at bounding box center [359, 507] width 301 height 24
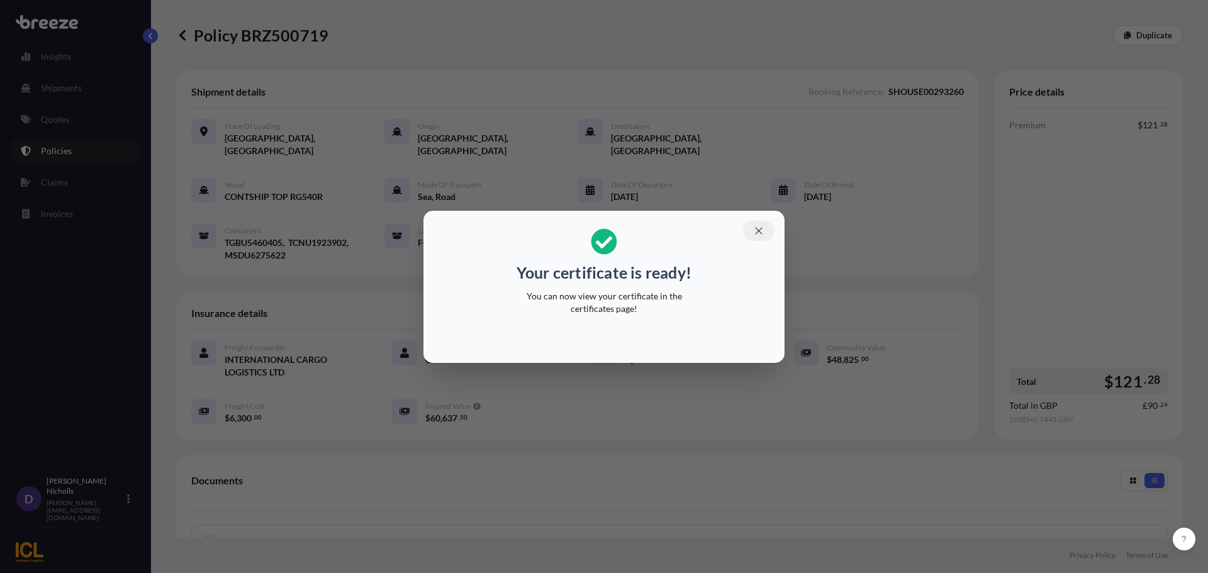
click at [763, 227] on icon "button" at bounding box center [758, 230] width 11 height 11
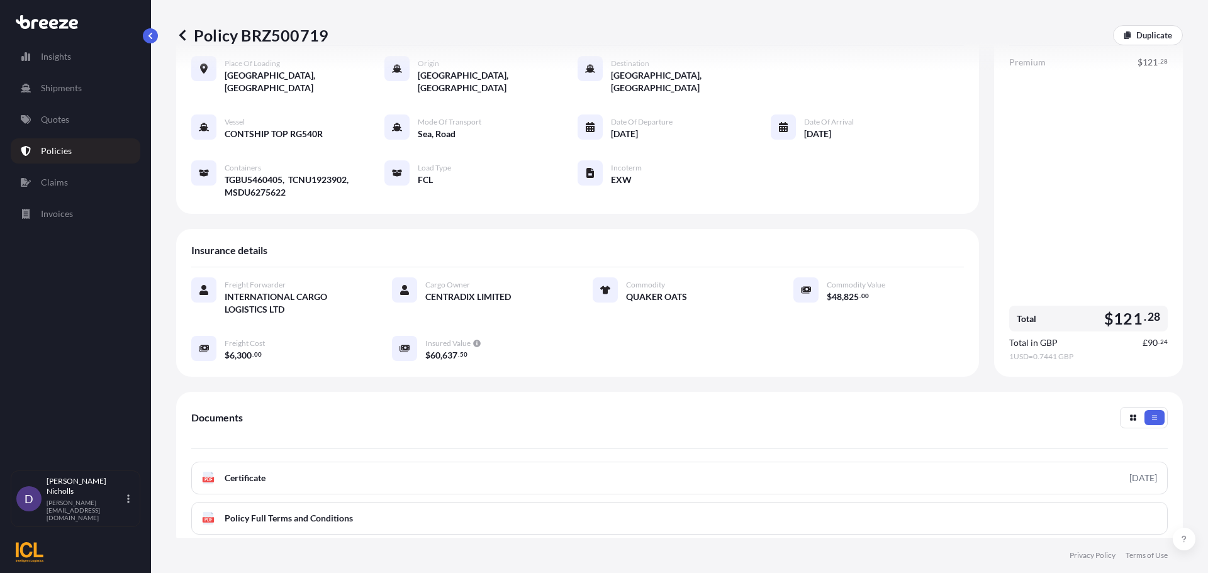
scroll to position [126, 0]
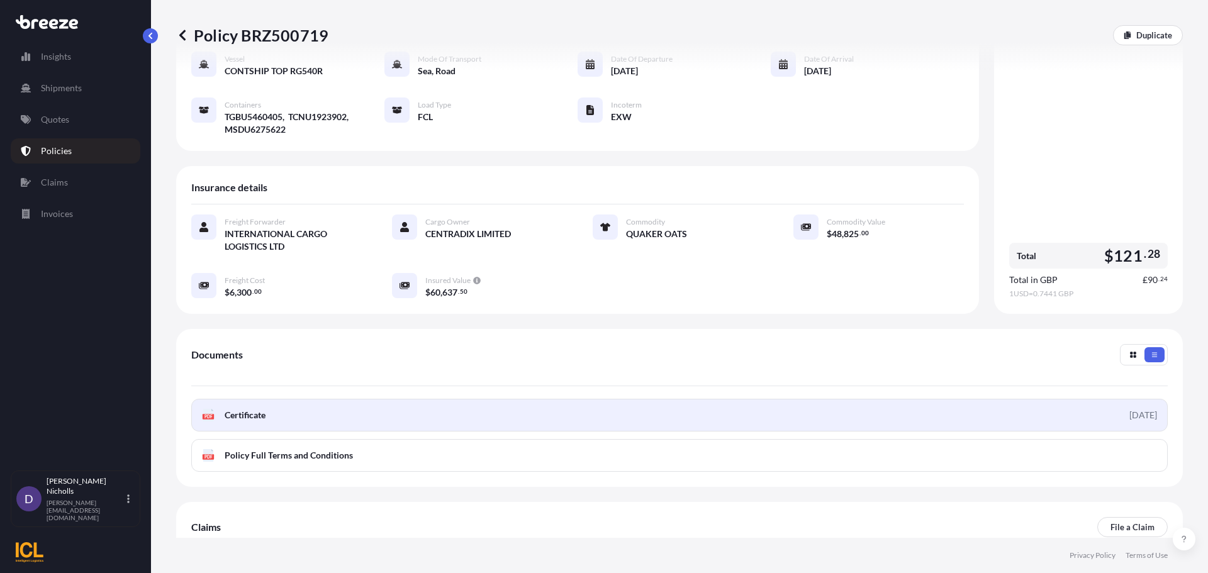
click at [409, 401] on link "PDF Certificate [DATE]" at bounding box center [679, 415] width 976 height 33
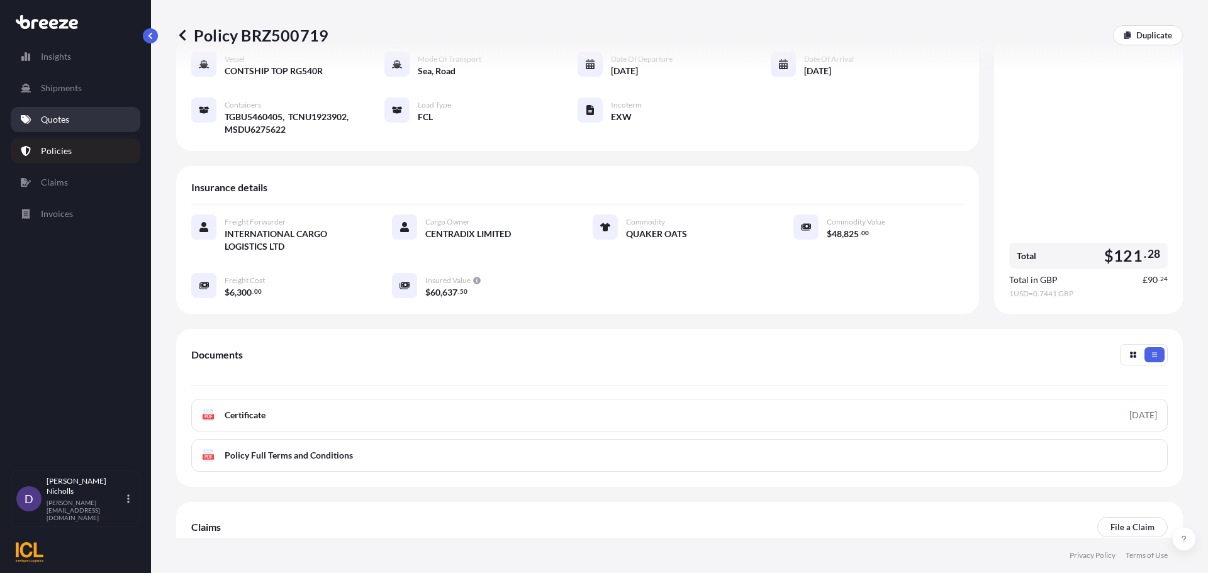
click at [45, 118] on p "Quotes" at bounding box center [55, 119] width 28 height 13
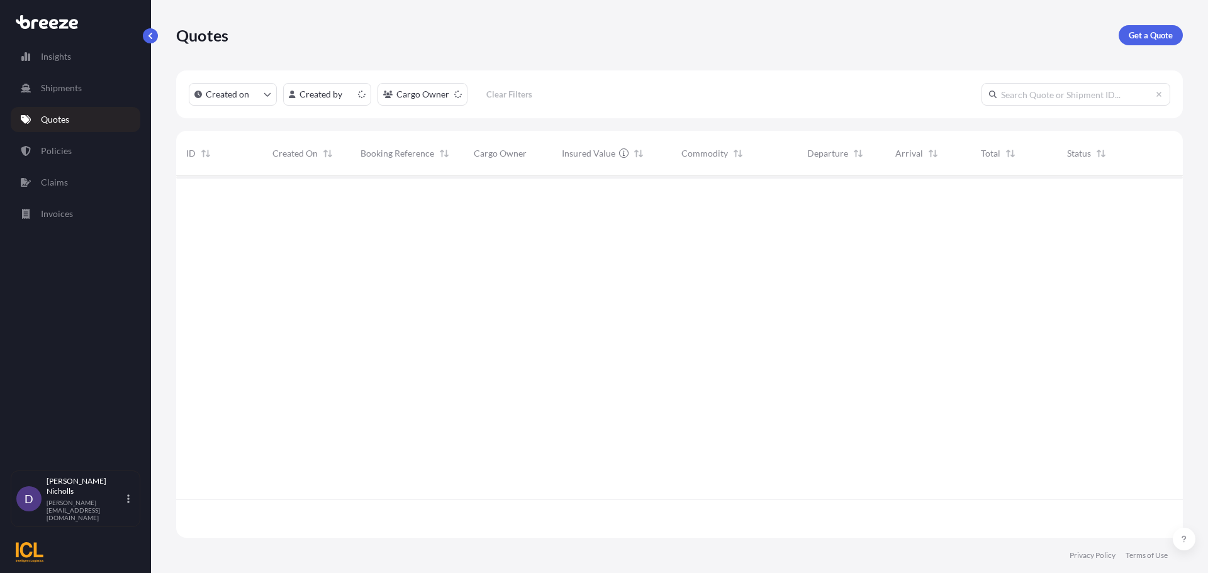
scroll to position [359, 997]
click at [1147, 42] on link "Get a Quote" at bounding box center [1151, 35] width 64 height 20
select select "Road"
select select "Sea"
select select "1"
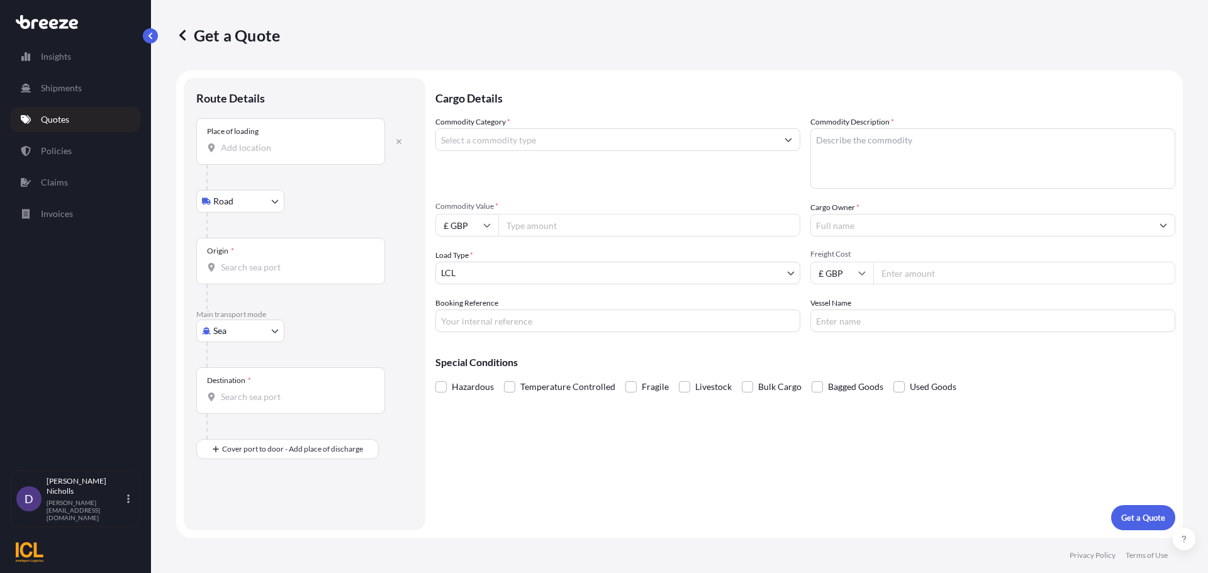
click at [255, 147] on input "Place of loading" at bounding box center [295, 148] width 148 height 13
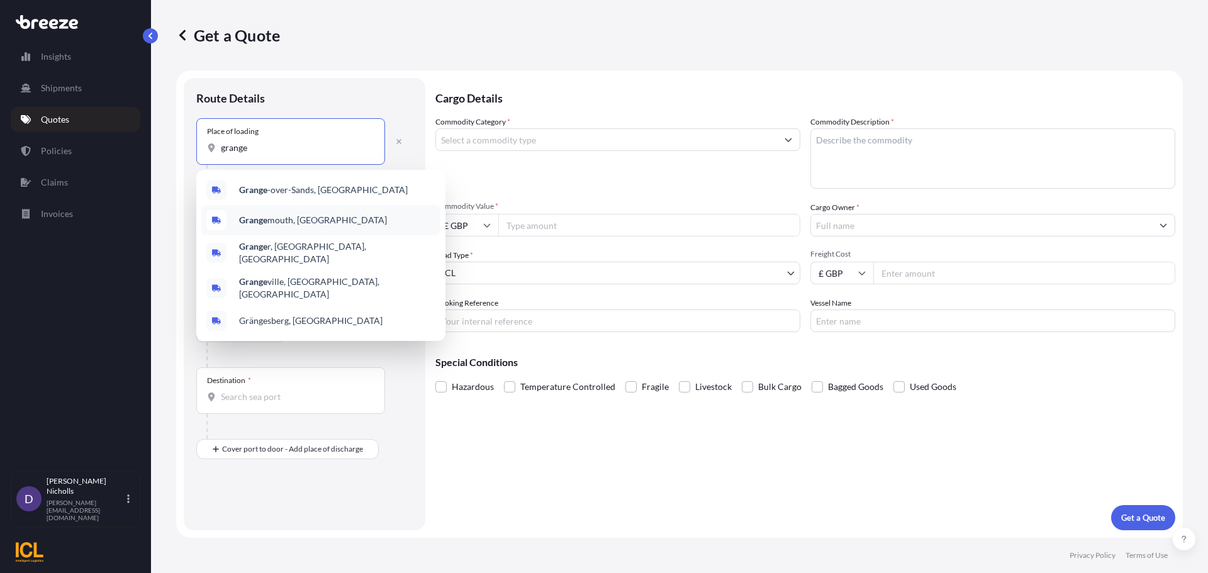
click at [260, 226] on span "Grange mouth, [GEOGRAPHIC_DATA]" at bounding box center [313, 220] width 148 height 13
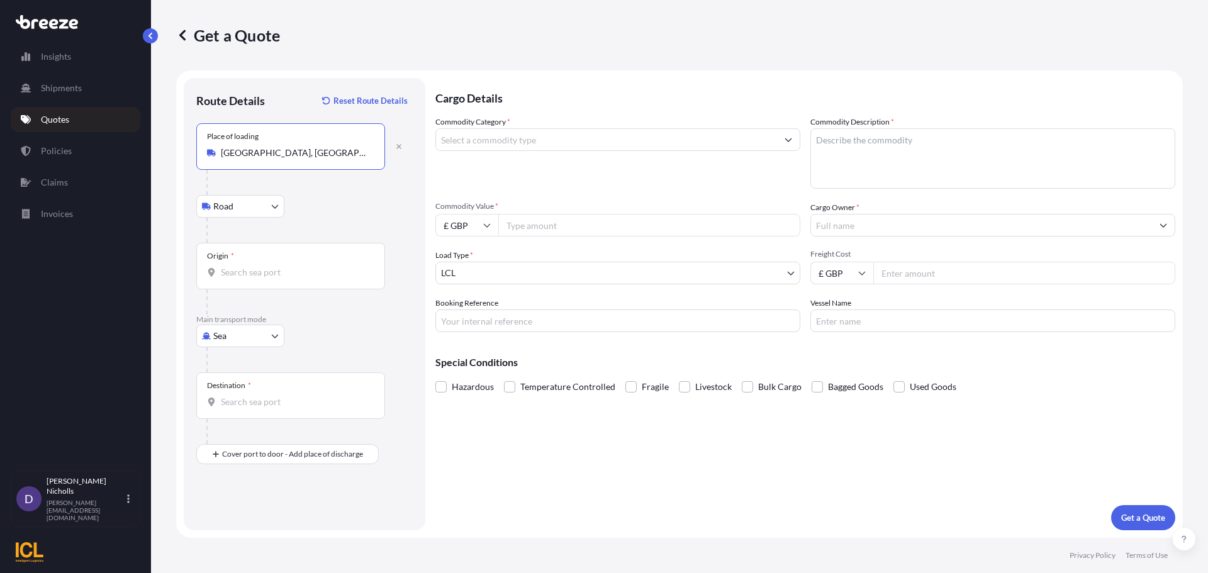
type input "[GEOGRAPHIC_DATA], [GEOGRAPHIC_DATA]"
click at [228, 276] on input "Origin *" at bounding box center [295, 272] width 148 height 13
type input "gbgrg"
click at [252, 277] on input "gbgrg" at bounding box center [295, 272] width 148 height 13
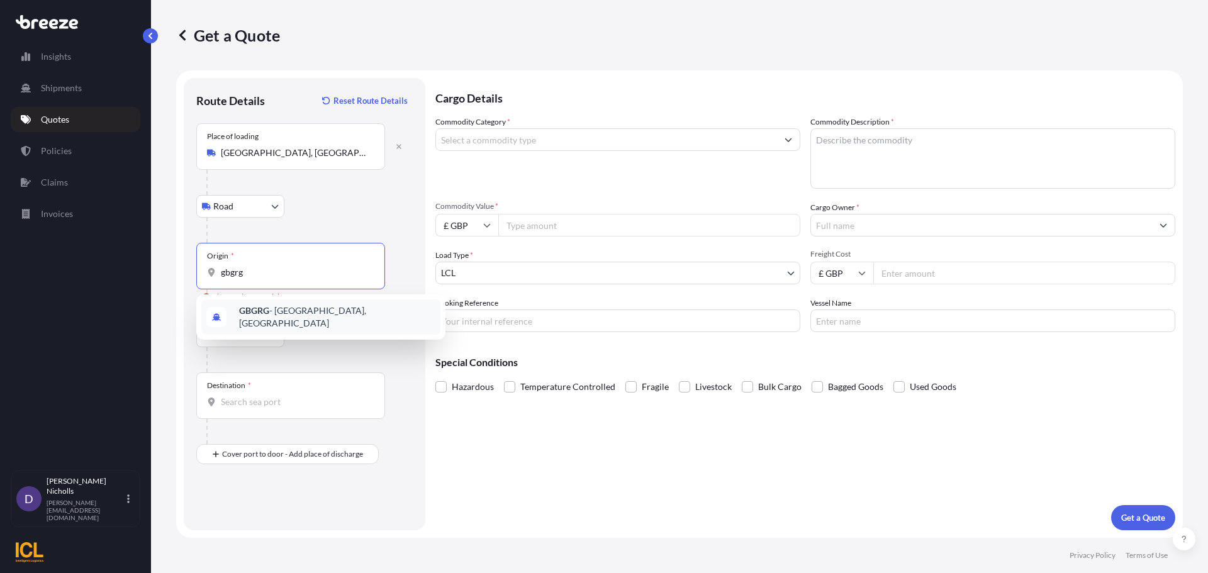
click at [274, 306] on div "GBGRG - [GEOGRAPHIC_DATA], [GEOGRAPHIC_DATA]" at bounding box center [320, 316] width 239 height 35
type input "GBGRG - [GEOGRAPHIC_DATA], [GEOGRAPHIC_DATA]"
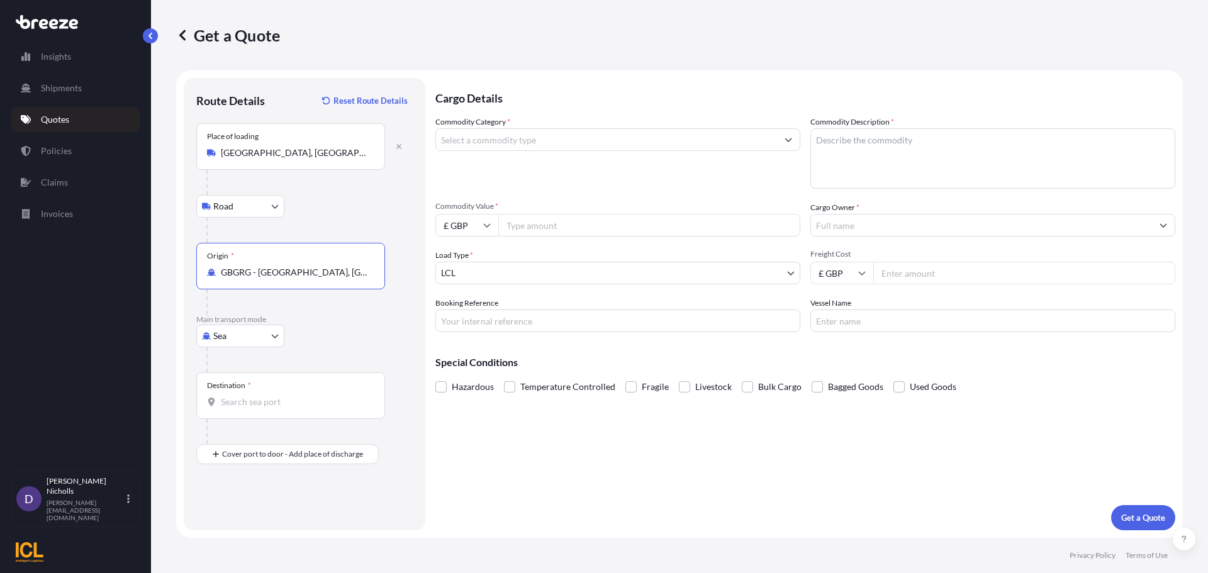
click at [235, 399] on input "Destination *" at bounding box center [295, 402] width 148 height 13
click at [267, 438] on span "AEJEA - [GEOGRAPHIC_DATA], [GEOGRAPHIC_DATA]" at bounding box center [337, 446] width 196 height 25
type input "AEJEA - [GEOGRAPHIC_DATA], [GEOGRAPHIC_DATA]"
click at [530, 140] on input "Commodity Category *" at bounding box center [606, 139] width 341 height 23
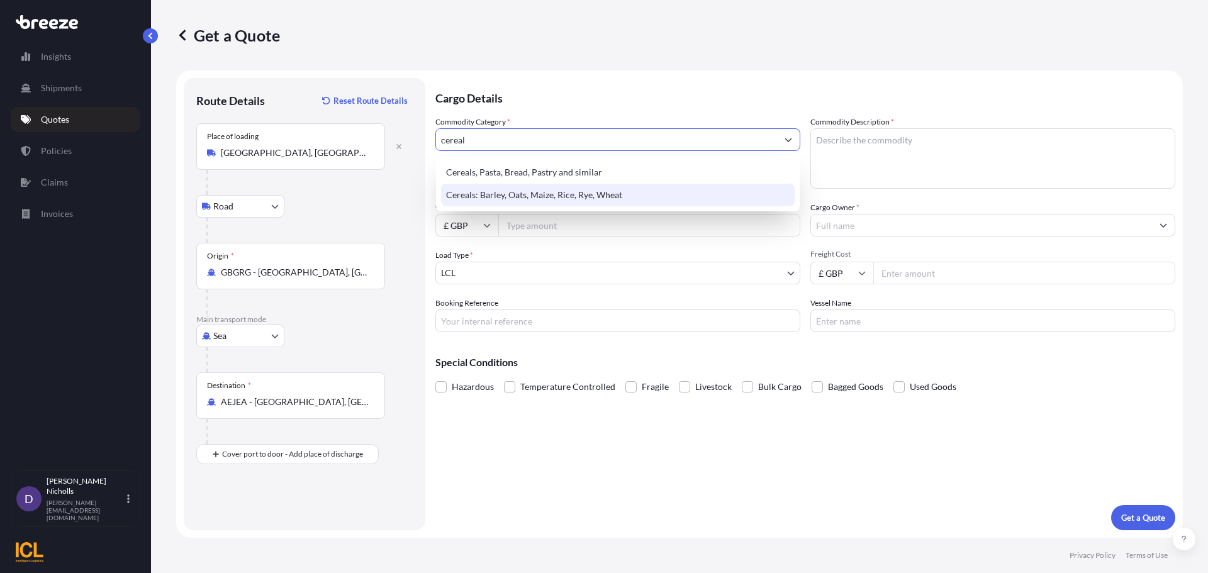
click at [525, 193] on div "Cereals: Barley, Oats, Maize, Rice, Rye, Wheat" at bounding box center [618, 195] width 354 height 23
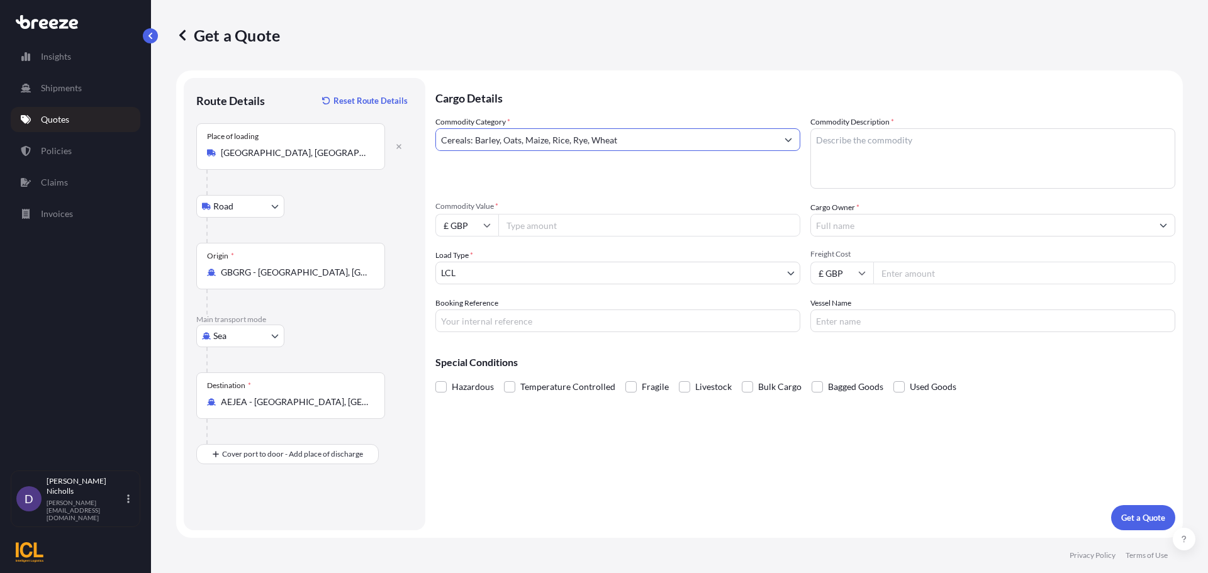
type input "Cereals: Barley, Oats, Maize, Rice, Rye, Wheat"
click at [842, 137] on textarea "Commodity Description *" at bounding box center [992, 158] width 365 height 60
type textarea "QUAKER OATS"
click at [485, 229] on input "£ GBP" at bounding box center [466, 225] width 63 height 23
click at [466, 307] on div "$ USD" at bounding box center [466, 313] width 53 height 24
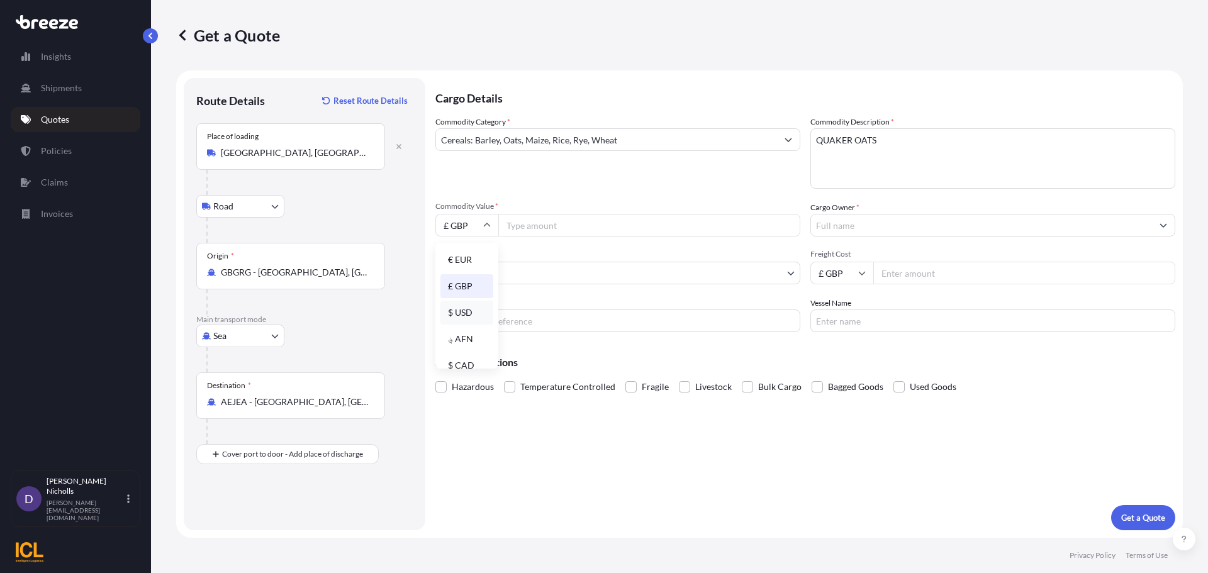
type input "$ USD"
click at [551, 224] on input "Commodity Value *" at bounding box center [649, 225] width 302 height 23
type input "146475"
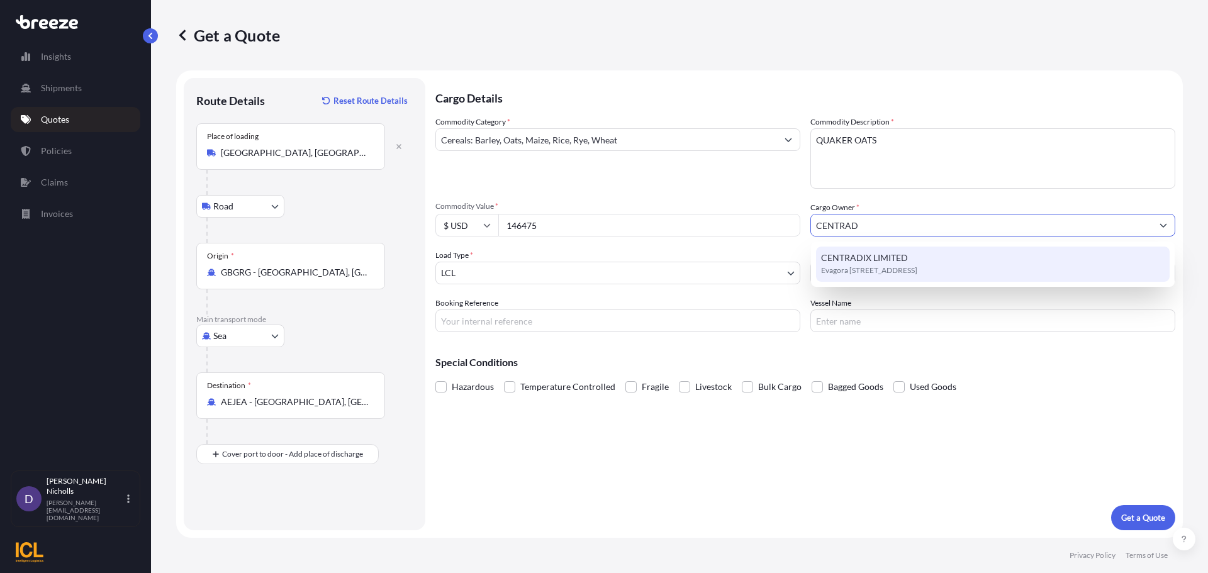
click at [852, 253] on span "CENTRADIX LIMITED" at bounding box center [864, 258] width 87 height 13
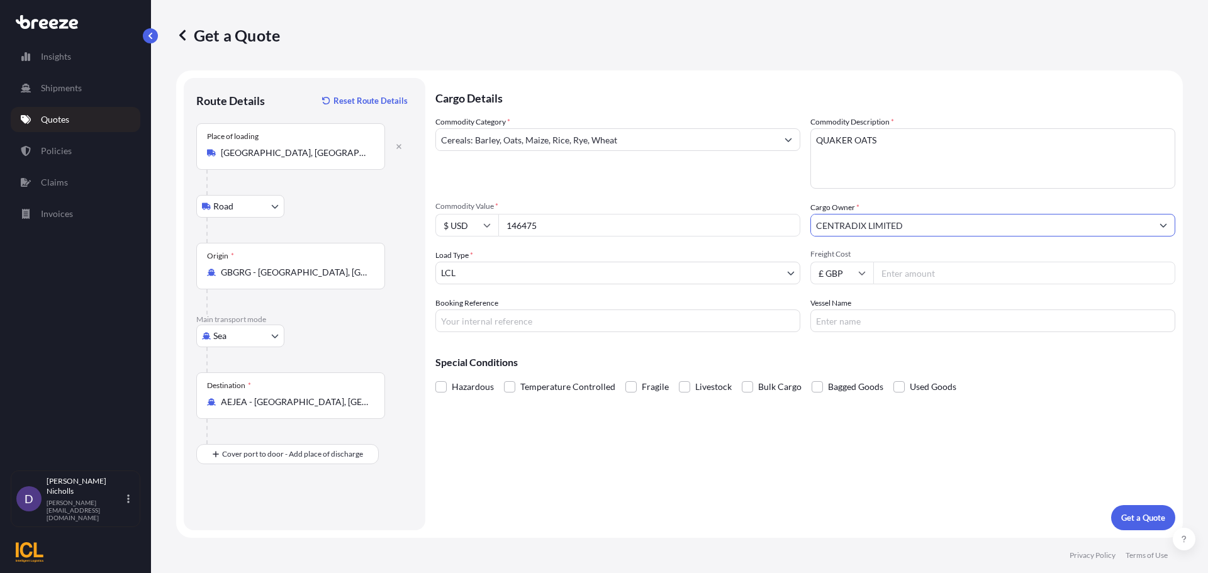
type input "CENTRADIX LIMITED"
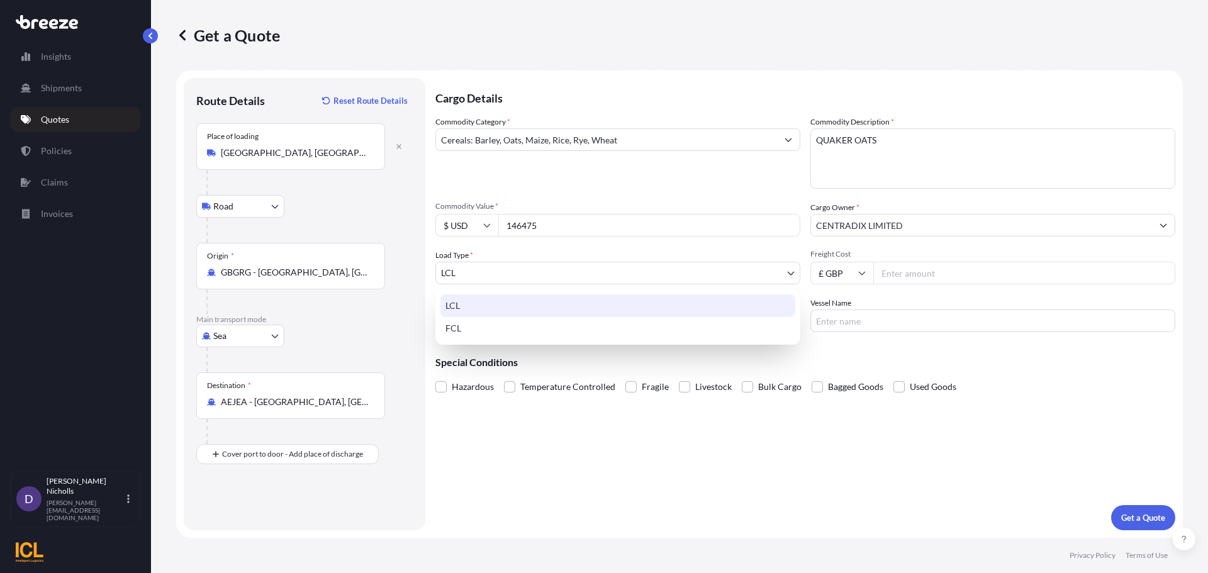
click at [717, 264] on body "2 options available. 1 option available. 0 options available. 1 option availabl…" at bounding box center [604, 286] width 1208 height 573
click at [485, 325] on div "FCL" at bounding box center [617, 328] width 355 height 23
select select "2"
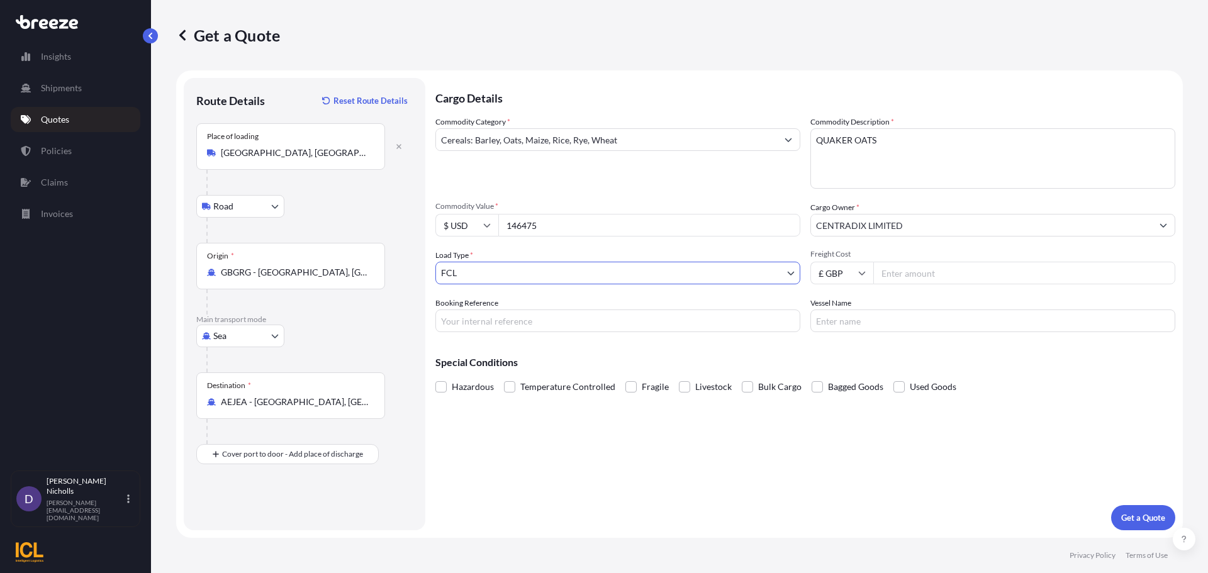
click at [862, 272] on icon at bounding box center [862, 273] width 8 height 8
click at [834, 361] on div "$ USD" at bounding box center [841, 361] width 53 height 24
type input "$ USD"
click at [915, 274] on input "Freight Cost" at bounding box center [1024, 273] width 302 height 23
type input "6300"
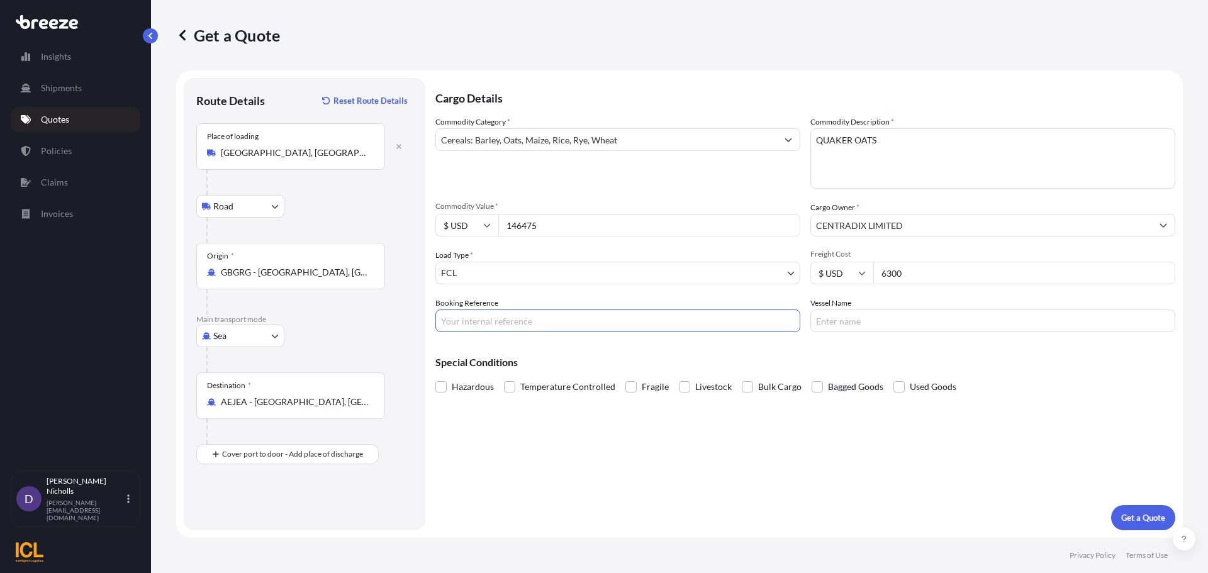
click at [486, 321] on input "Booking Reference" at bounding box center [617, 321] width 365 height 23
paste input "SHOUSE00293261"
type input "SHOUSE00293261"
click at [896, 325] on input "Vessel Name" at bounding box center [992, 321] width 365 height 23
click at [906, 320] on input "CONTSHIP TOP RG539R" at bounding box center [992, 321] width 365 height 23
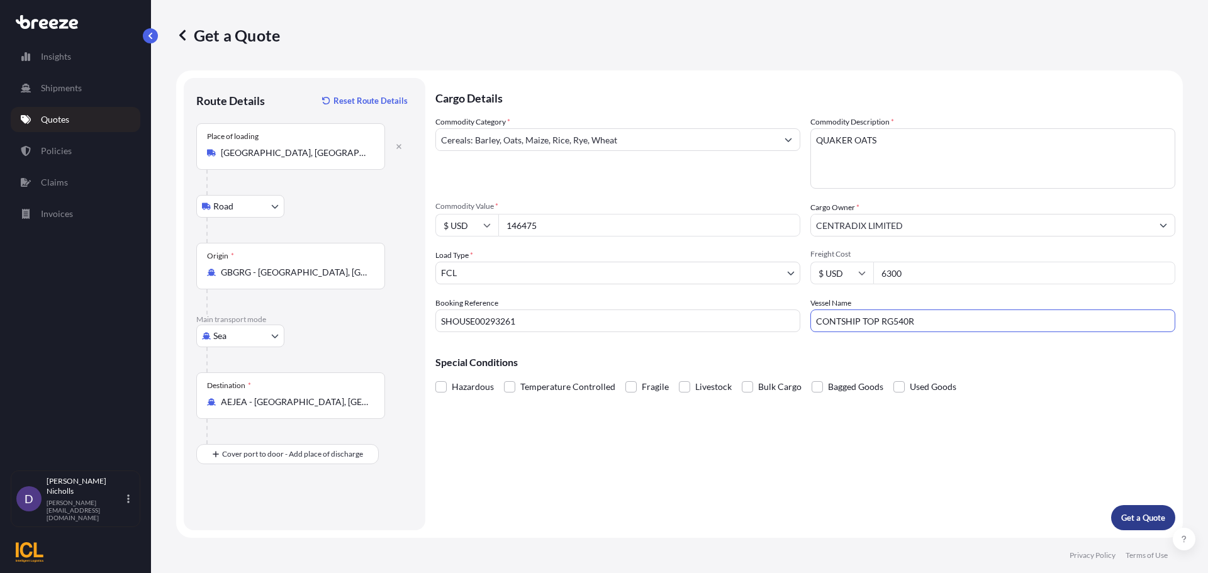
type input "CONTSHIP TOP RG540R"
click at [1134, 513] on p "Get a Quote" at bounding box center [1143, 517] width 44 height 13
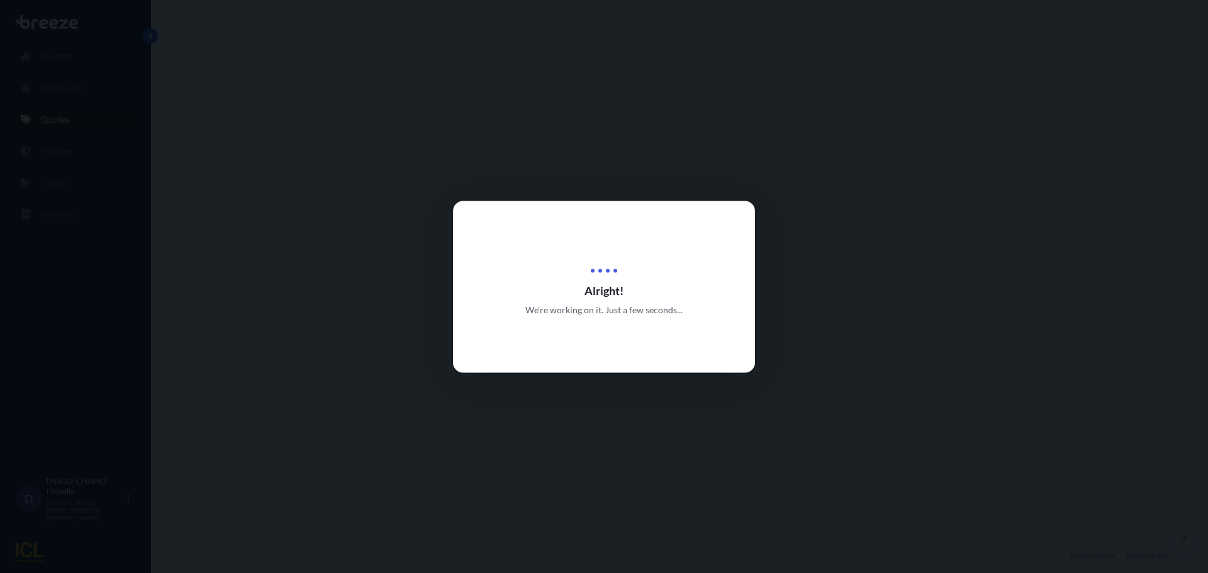
select select "Road"
select select "Sea"
select select "2"
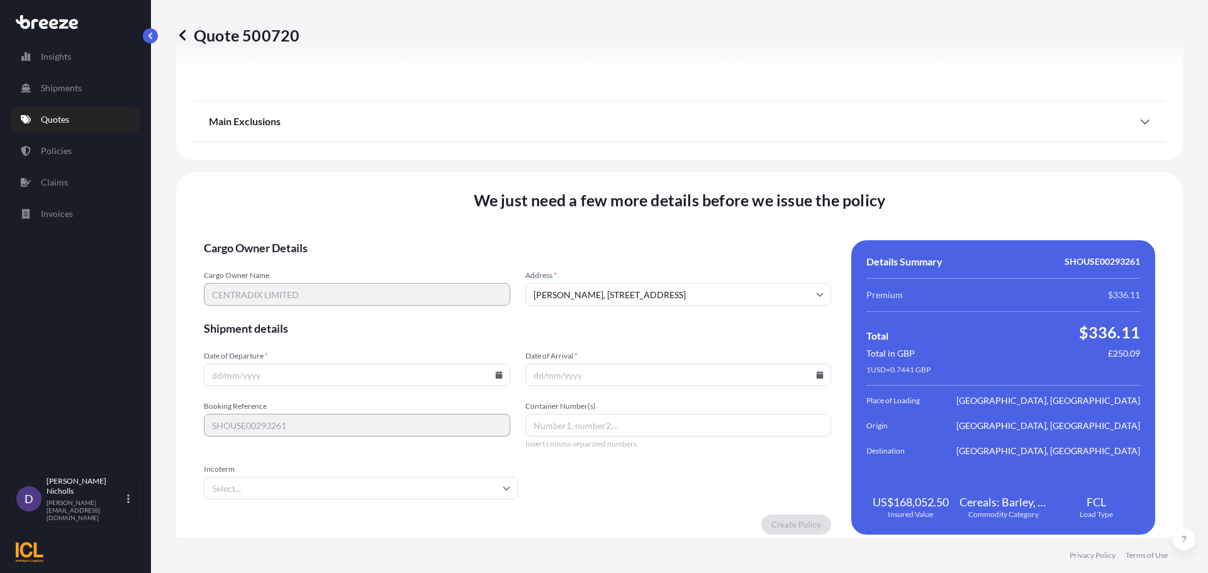
scroll to position [1524, 0]
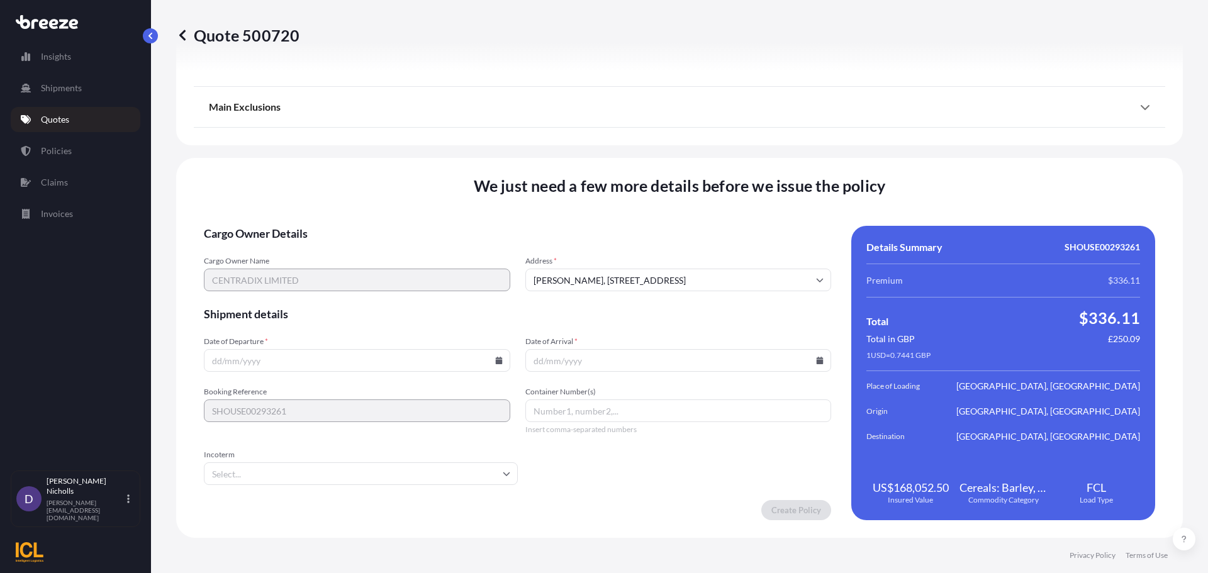
click at [583, 280] on input "[PERSON_NAME], [STREET_ADDRESS]" at bounding box center [678, 280] width 306 height 23
click at [581, 313] on li "[PERSON_NAME], [STREET_ADDRESS]" at bounding box center [673, 313] width 293 height 24
click at [495, 360] on icon at bounding box center [499, 361] width 8 height 8
click at [438, 199] on button "5" at bounding box center [443, 201] width 20 height 20
type input "[DATE]"
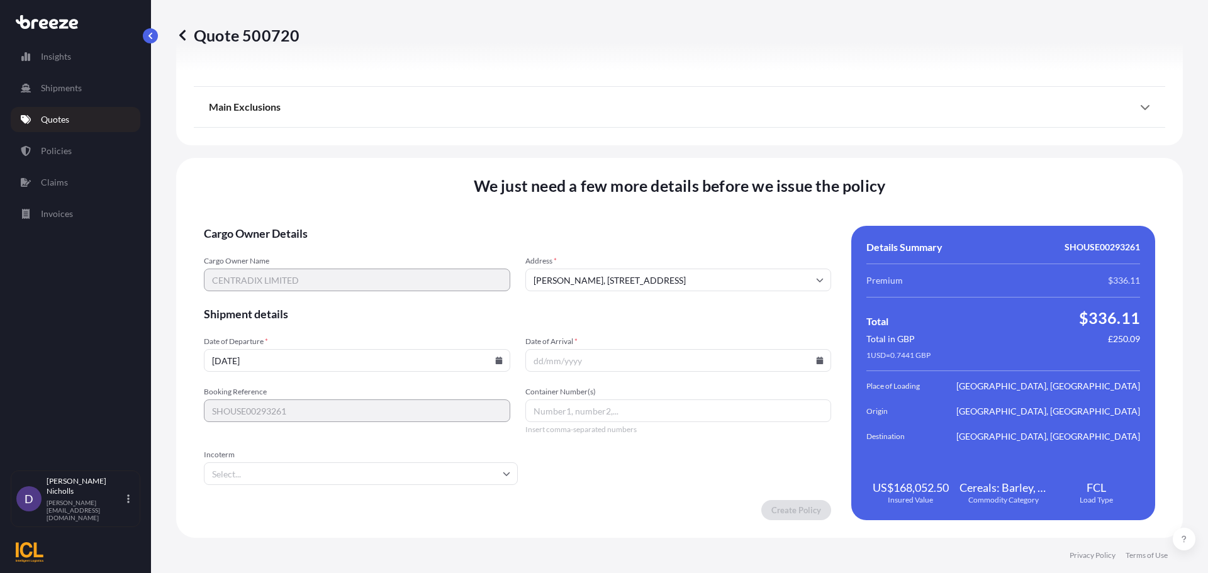
click at [817, 359] on icon at bounding box center [820, 361] width 7 height 8
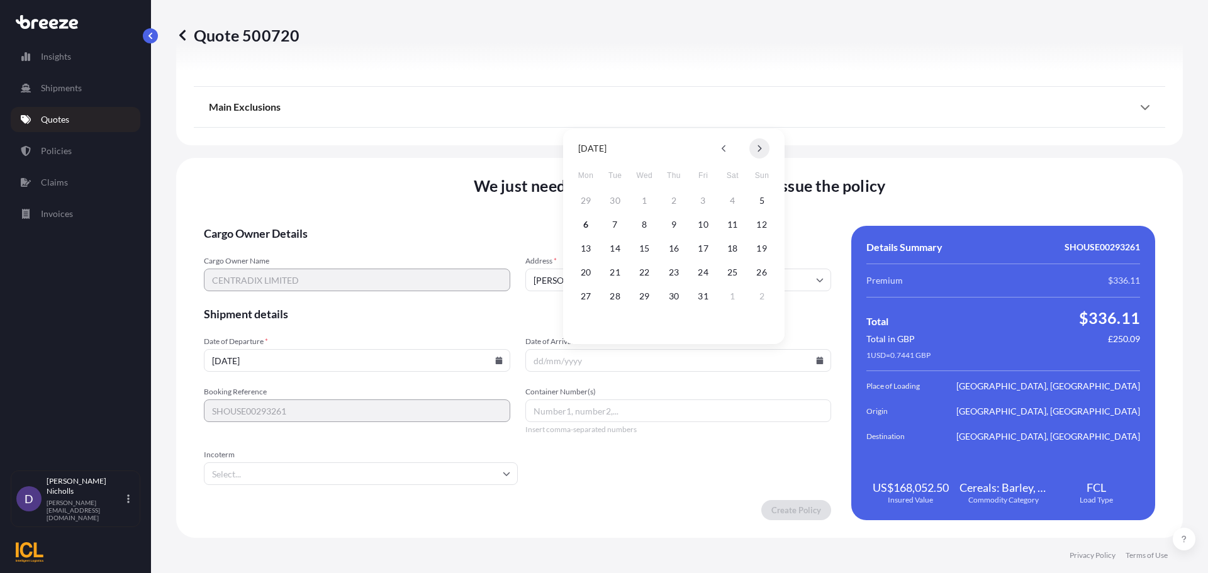
click at [756, 150] on button at bounding box center [759, 148] width 20 height 20
click at [646, 250] on button "12" at bounding box center [644, 248] width 20 height 20
type input "[DATE]"
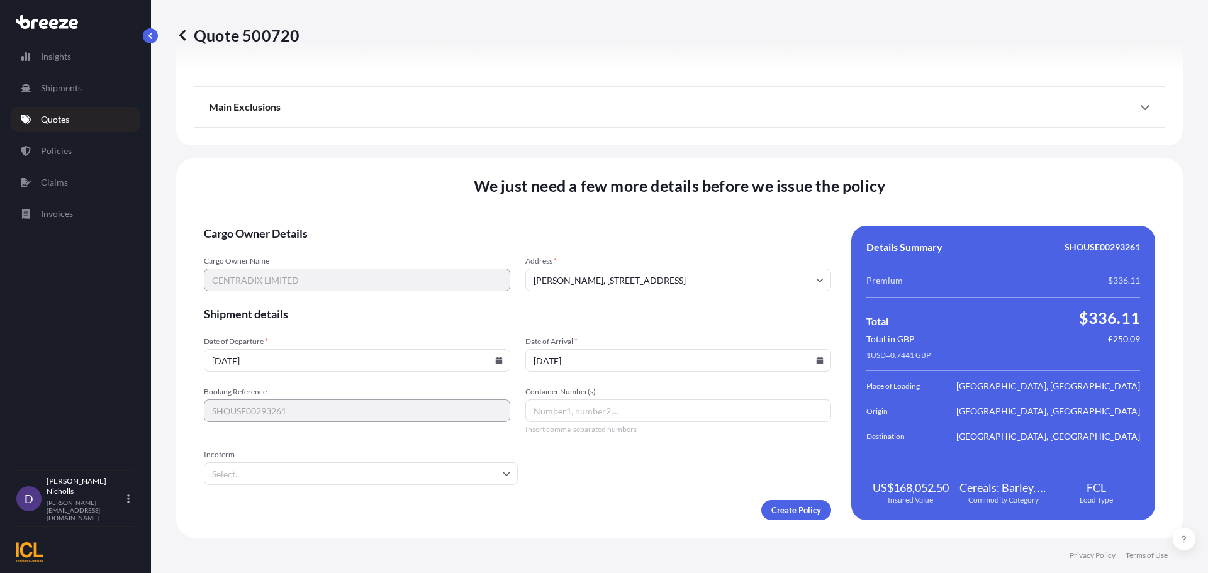
click at [561, 408] on input "Container Number(s)" at bounding box center [678, 410] width 306 height 23
click at [586, 411] on input "Container Number(s)" at bounding box center [678, 410] width 306 height 23
paste input "MSDU7135369"
click at [607, 415] on input "MSDU7135369," at bounding box center [678, 410] width 306 height 23
paste input "MSDU5163377"
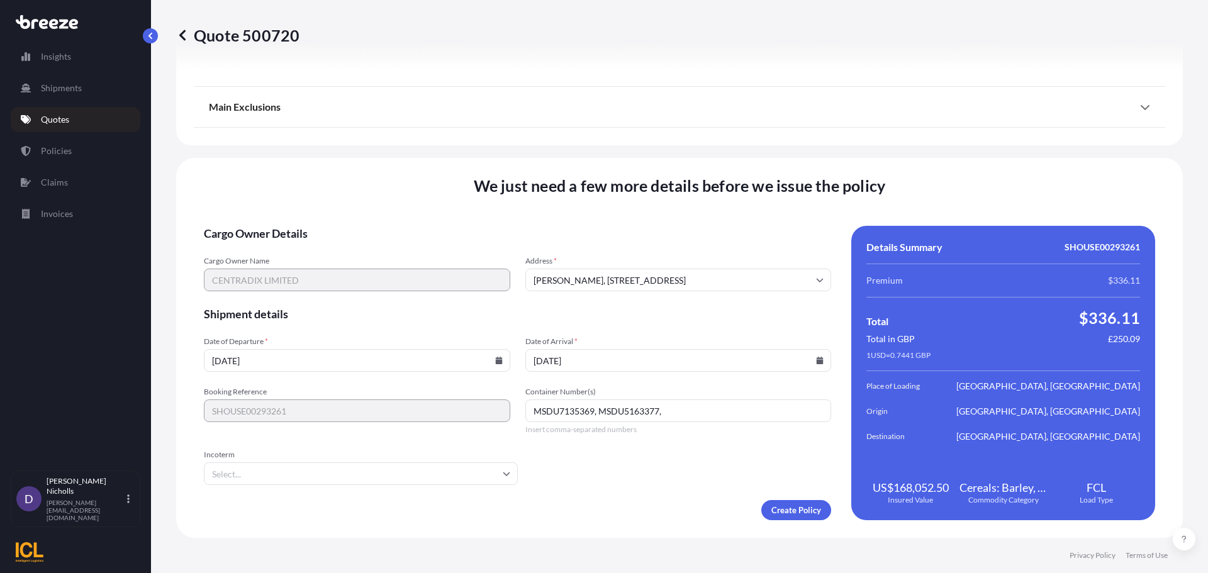
click at [706, 412] on input "MSDU7135369, MSDU5163377," at bounding box center [678, 410] width 306 height 23
paste input "CAAU7853848"
type input "MSDU7135369, MSDU5163377, CAAU7853848"
click at [377, 467] on input "Incoterm" at bounding box center [361, 473] width 314 height 23
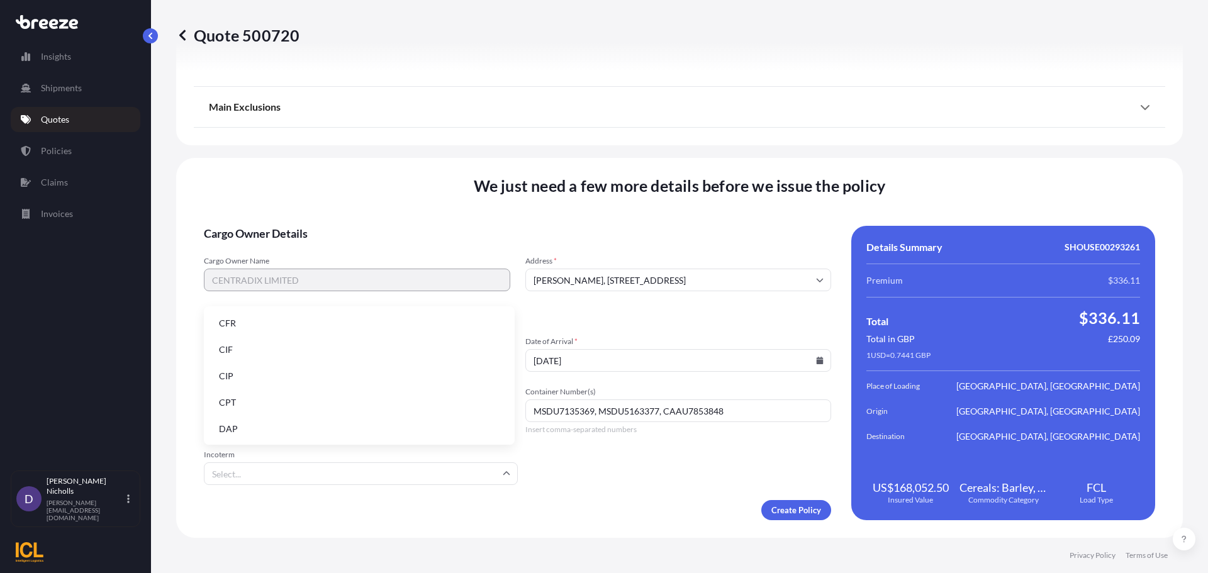
type input "E"
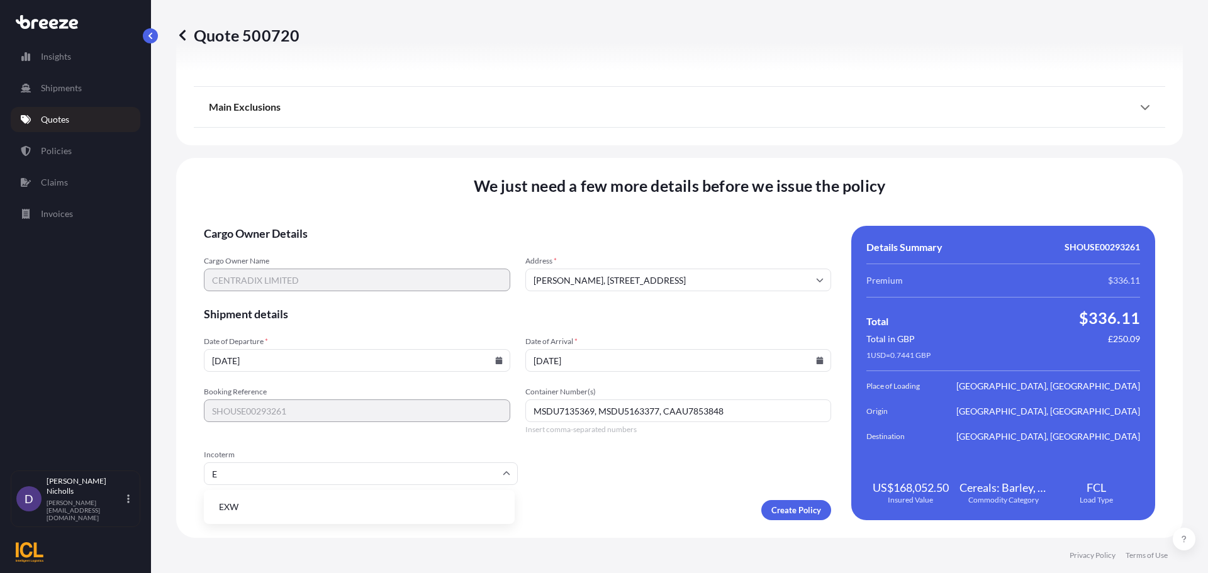
click at [271, 505] on li "EXW" at bounding box center [359, 507] width 301 height 24
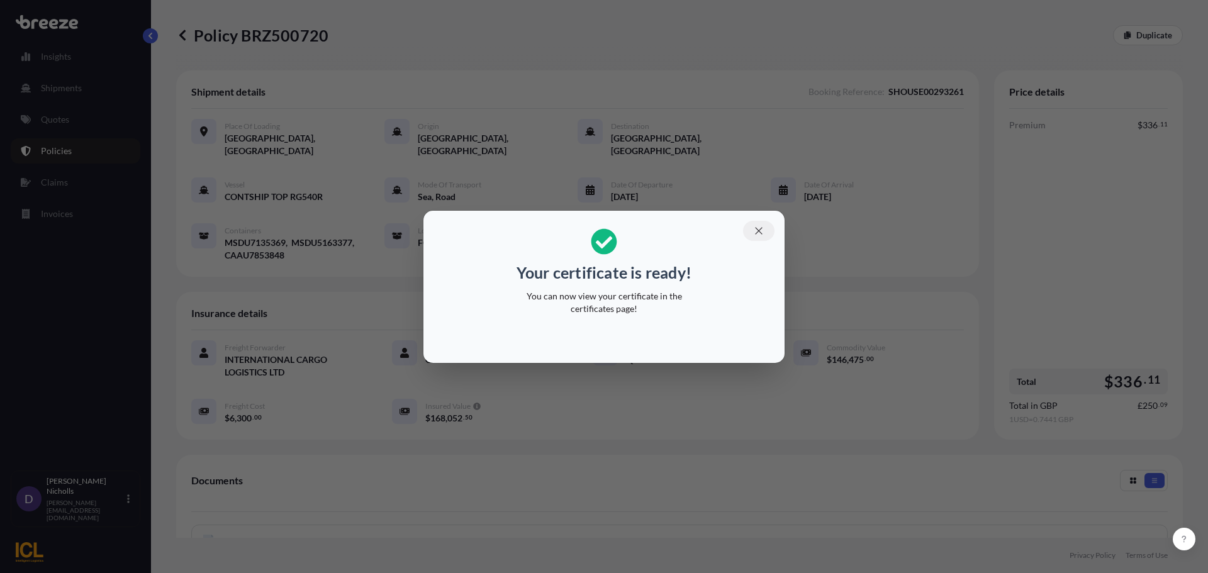
click at [760, 228] on icon "button" at bounding box center [758, 230] width 11 height 11
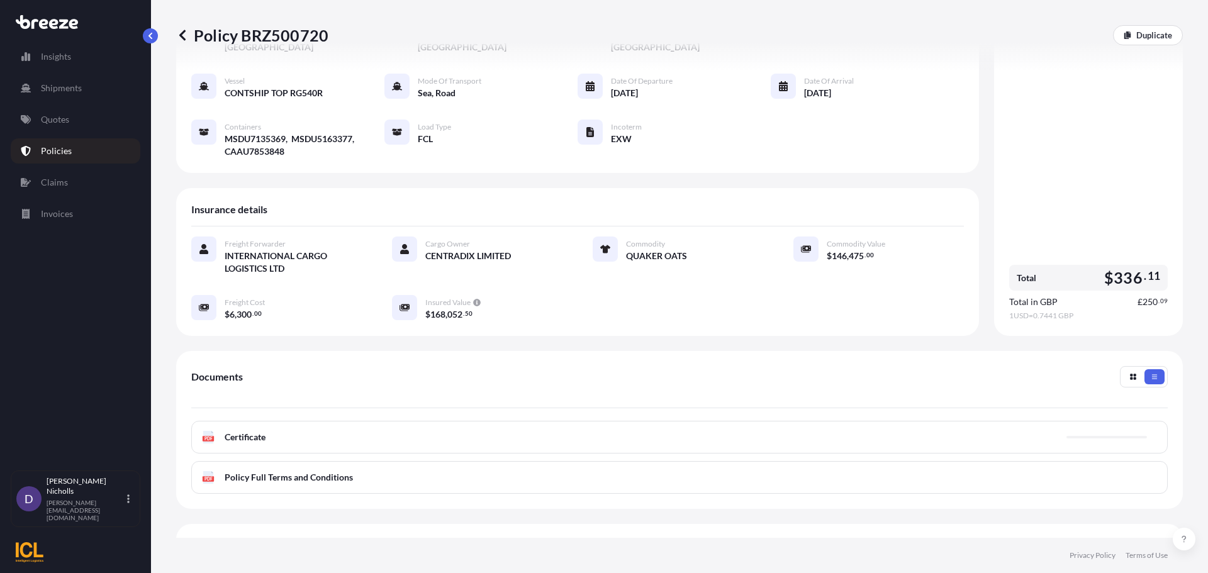
scroll to position [126, 0]
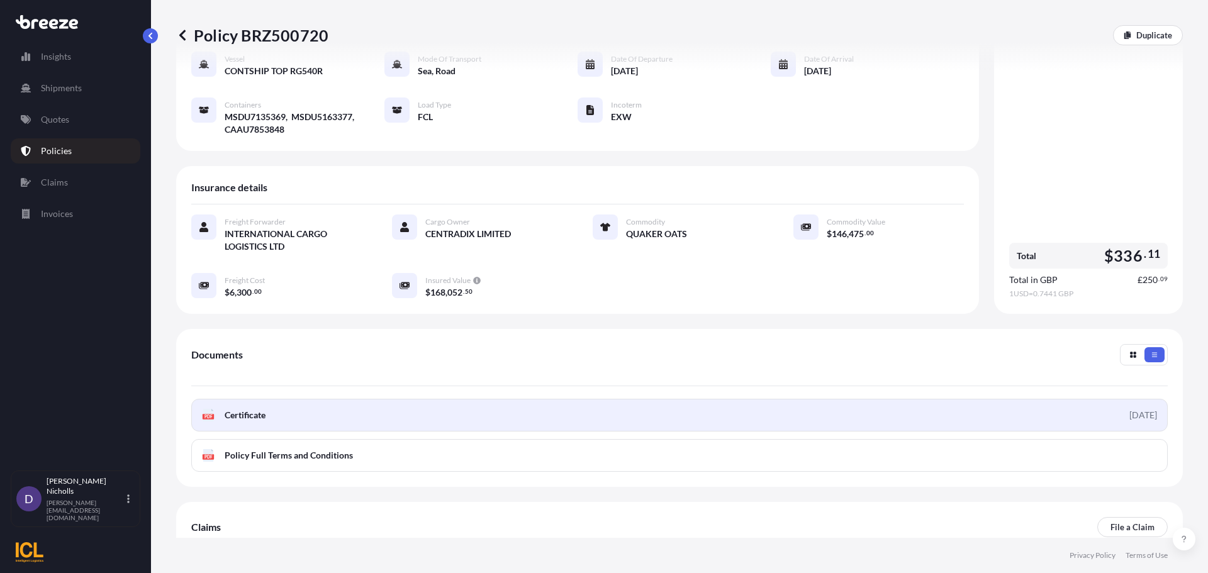
click at [250, 409] on span "Certificate" at bounding box center [245, 415] width 41 height 13
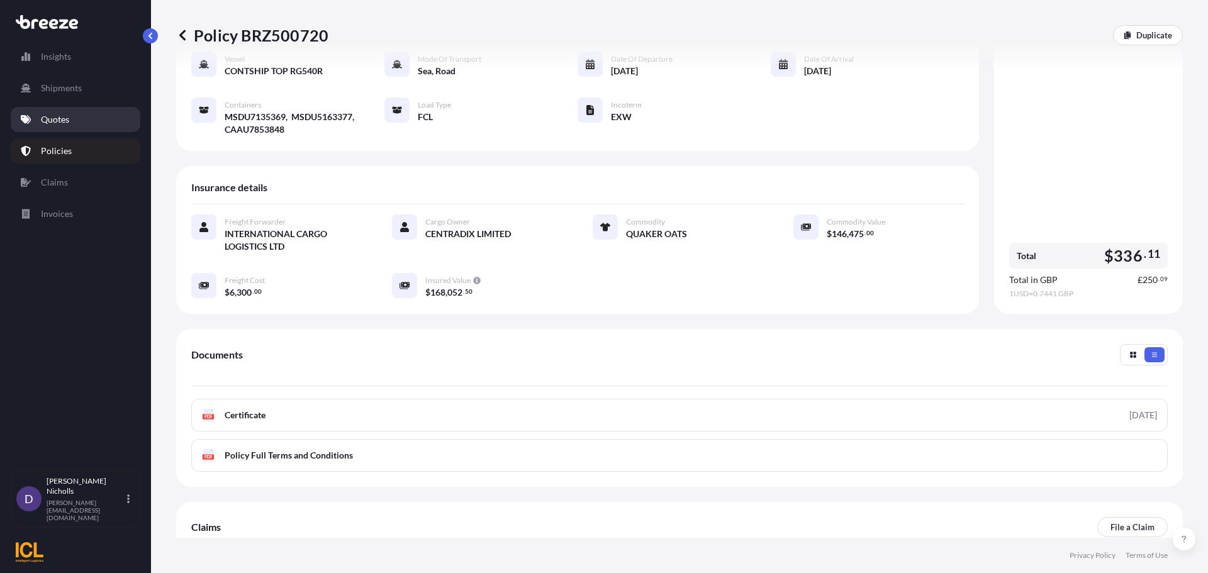
click at [60, 121] on p "Quotes" at bounding box center [55, 119] width 28 height 13
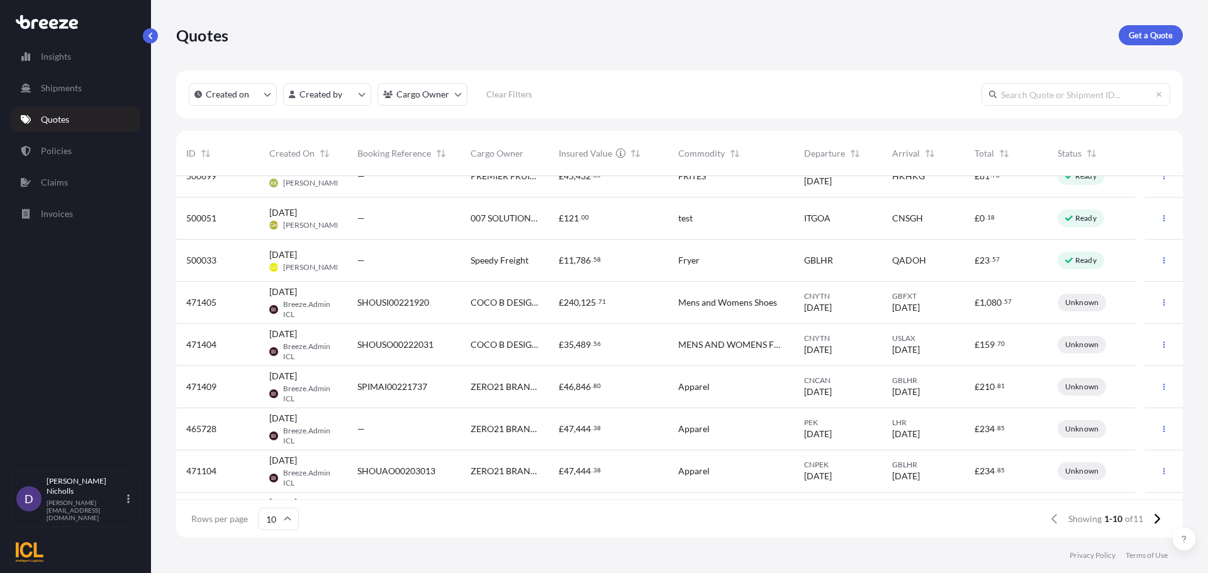
scroll to position [98, 0]
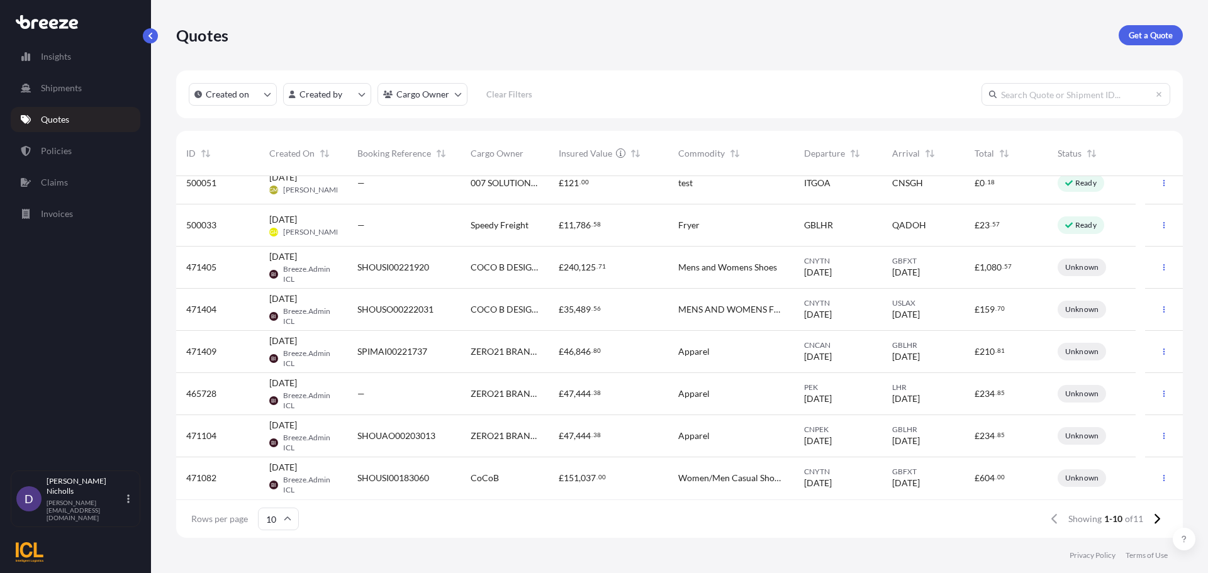
paste input "SHOUSE00293260"
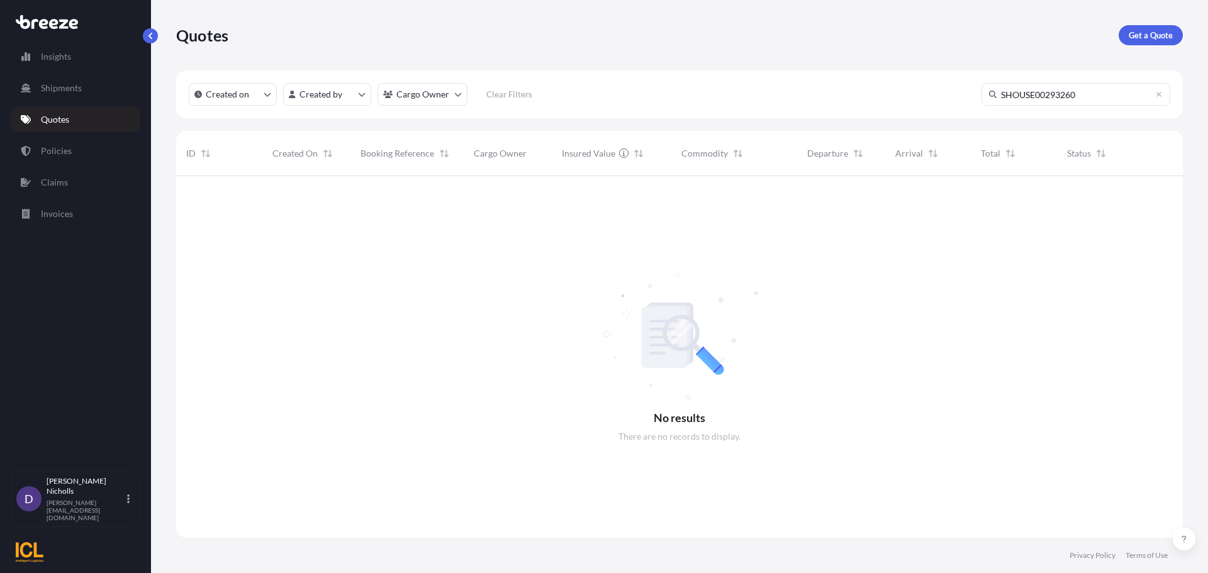
scroll to position [398, 997]
type input "SHOUSE00293260"
click at [261, 97] on button "Created on" at bounding box center [233, 94] width 88 height 23
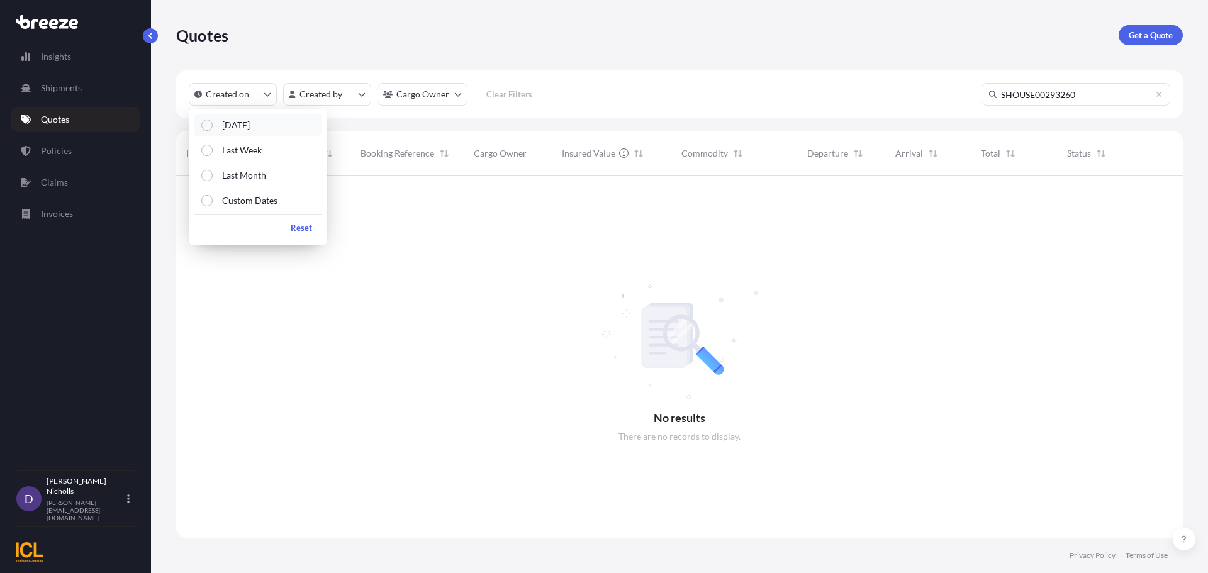
click at [225, 122] on p "[DATE]" at bounding box center [236, 125] width 28 height 13
click at [1158, 94] on icon at bounding box center [1159, 95] width 8 height 8
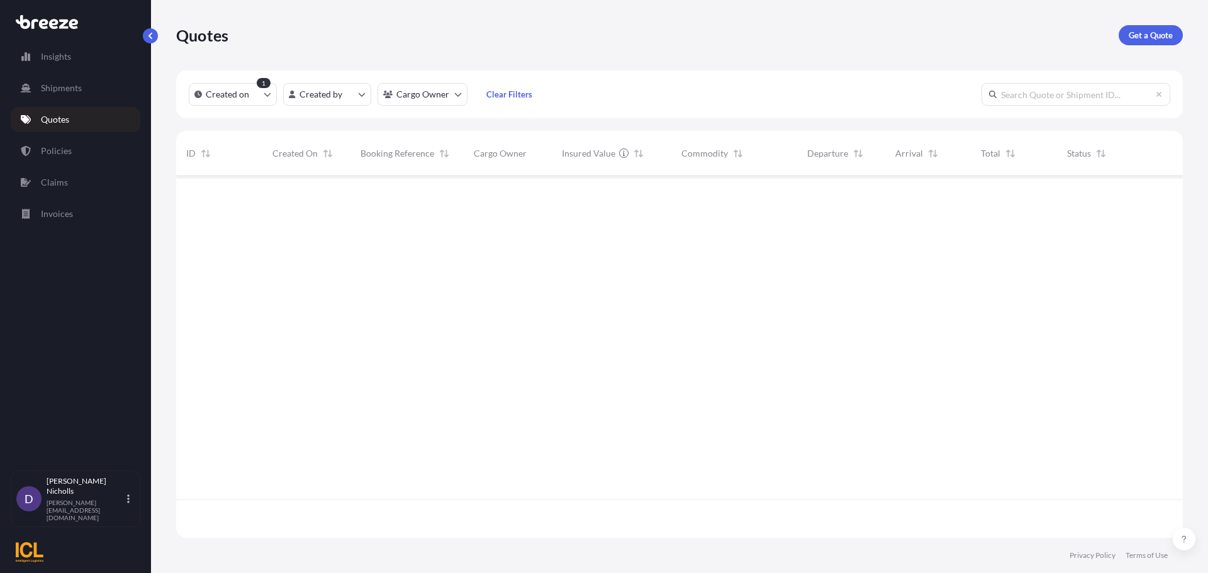
scroll to position [359, 997]
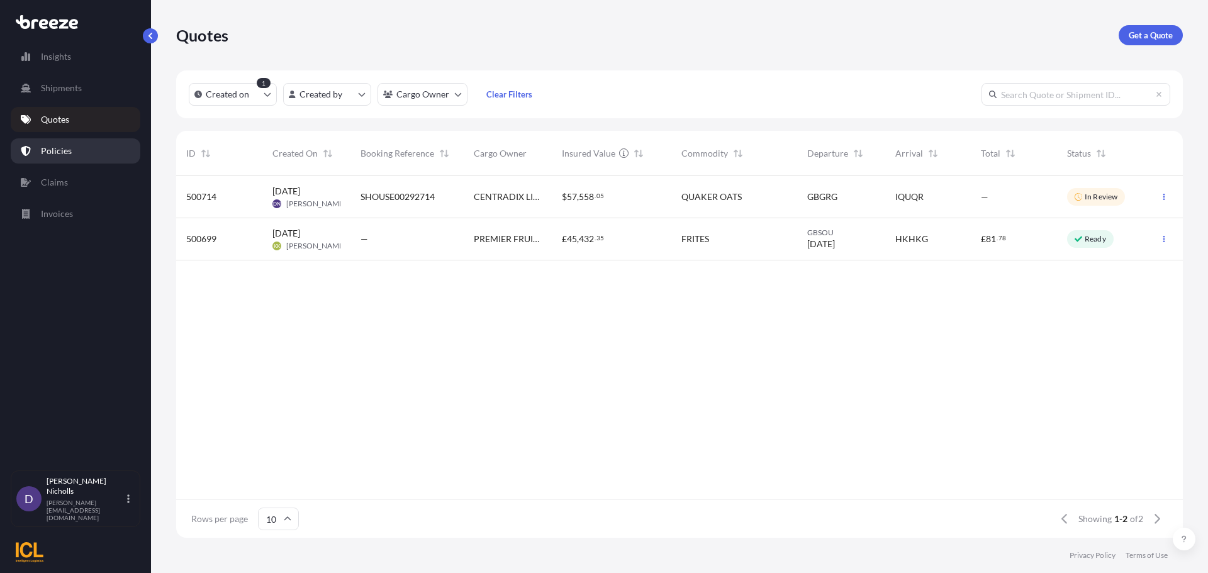
click at [49, 143] on link "Policies" at bounding box center [76, 150] width 130 height 25
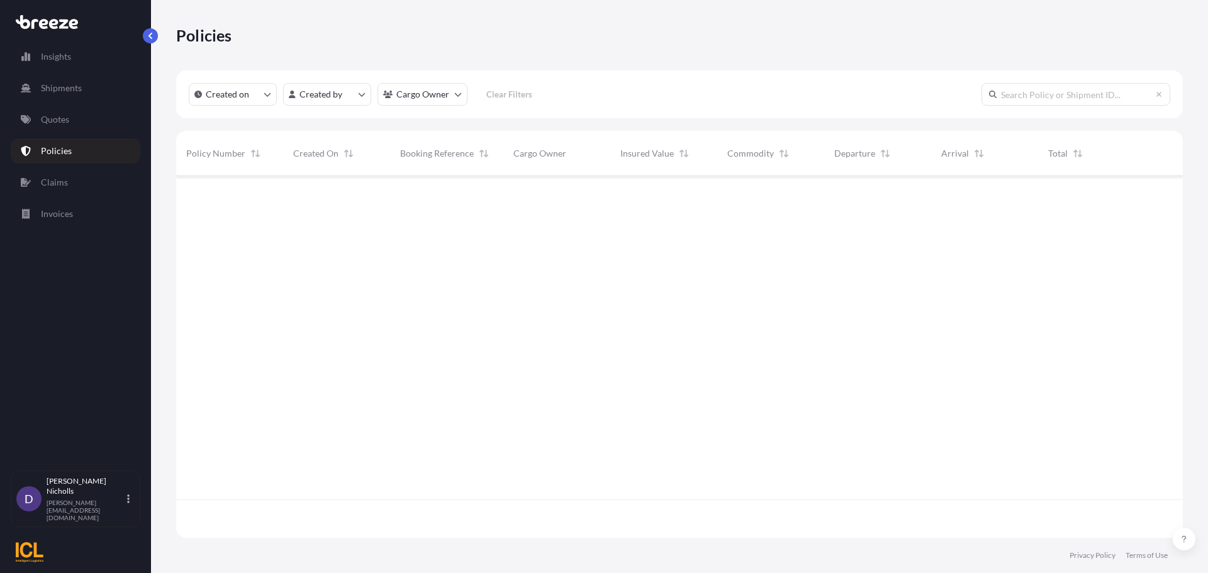
scroll to position [359, 997]
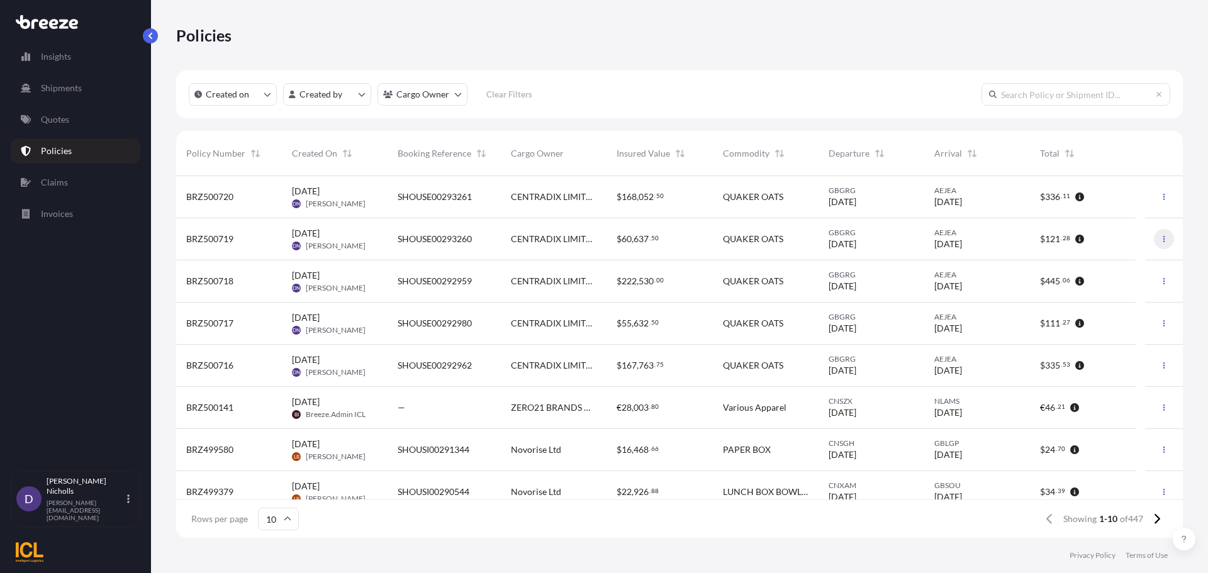
click at [1160, 237] on icon "button" at bounding box center [1164, 239] width 8 height 8
click at [1087, 242] on p "Duplicate quote" at bounding box center [1085, 241] width 63 height 13
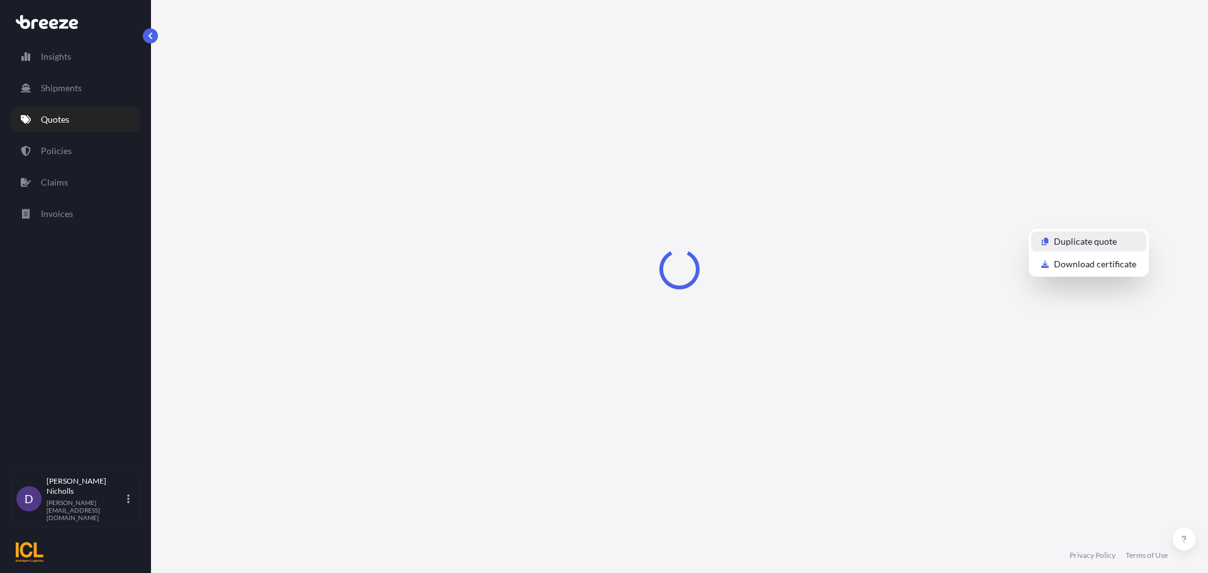
select select "Road"
select select "Sea"
select select "2"
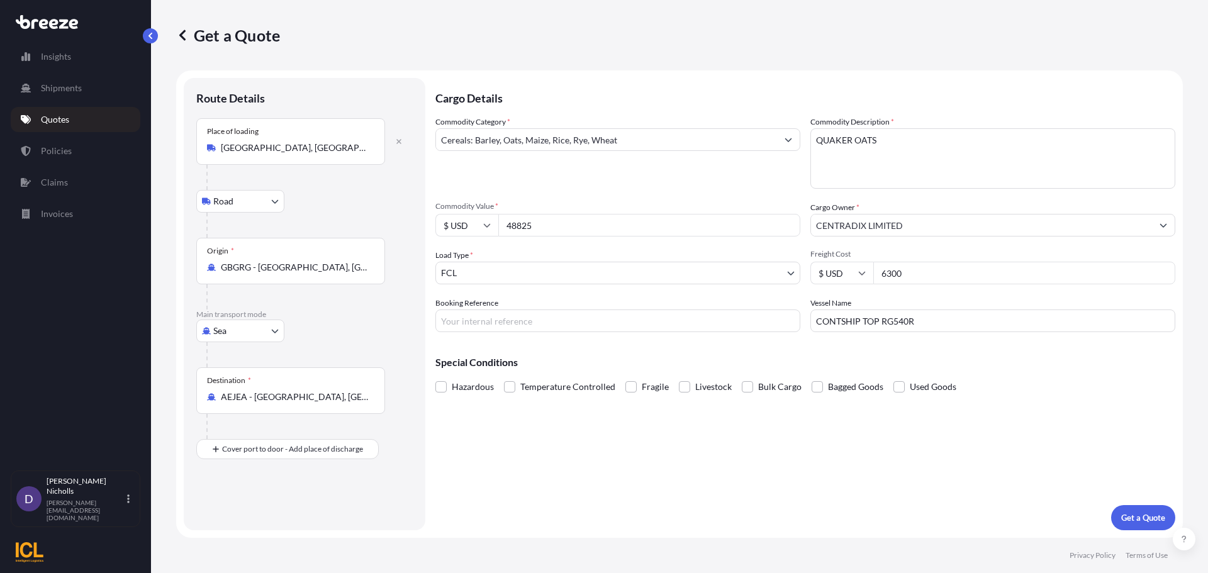
drag, startPoint x: 536, startPoint y: 223, endPoint x: 507, endPoint y: 230, distance: 29.9
click at [507, 230] on input "48825" at bounding box center [649, 225] width 302 height 23
type input "97650"
type input "2100"
click at [509, 318] on input "Booking Reference" at bounding box center [617, 321] width 365 height 23
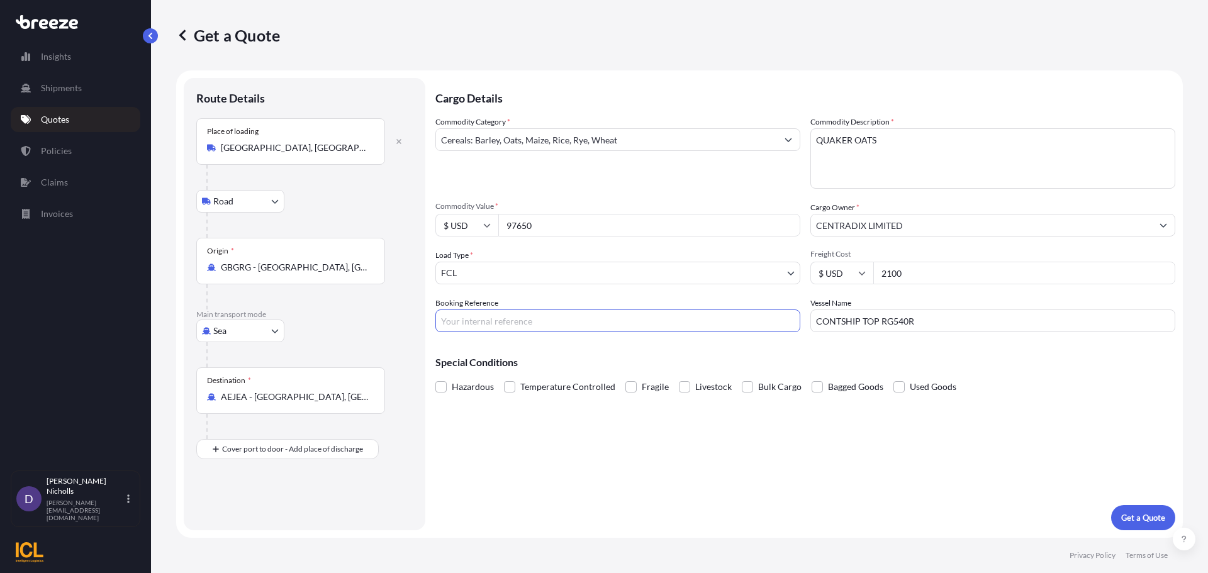
paste input "SHOUSE00293260"
type input "SHOUSE00293260"
click at [1137, 514] on p "Get a Quote" at bounding box center [1143, 517] width 44 height 13
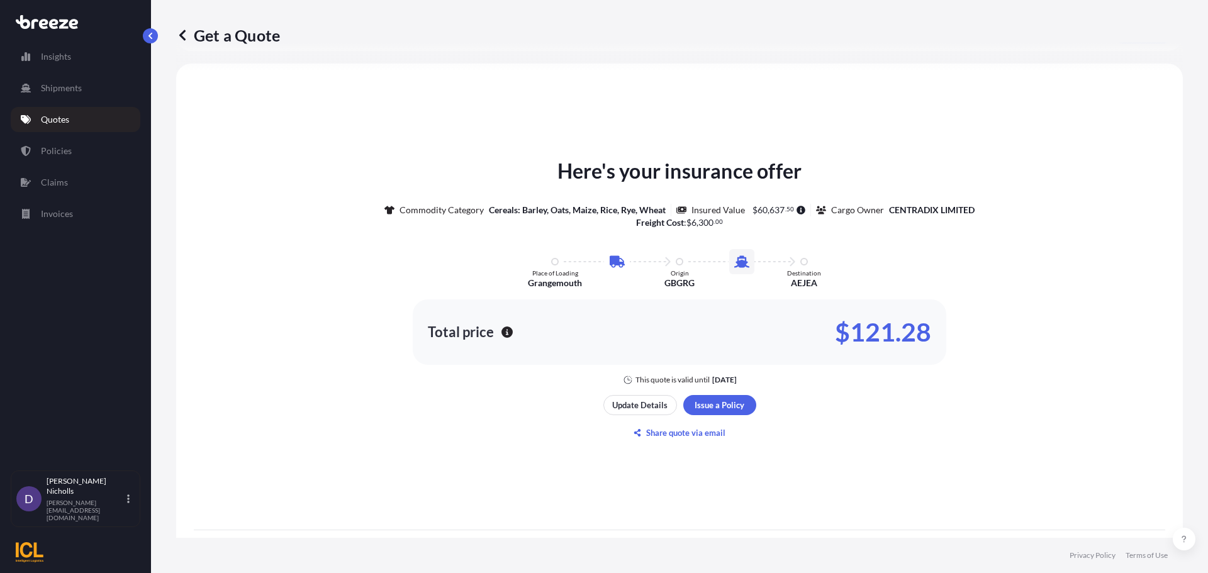
scroll to position [558, 0]
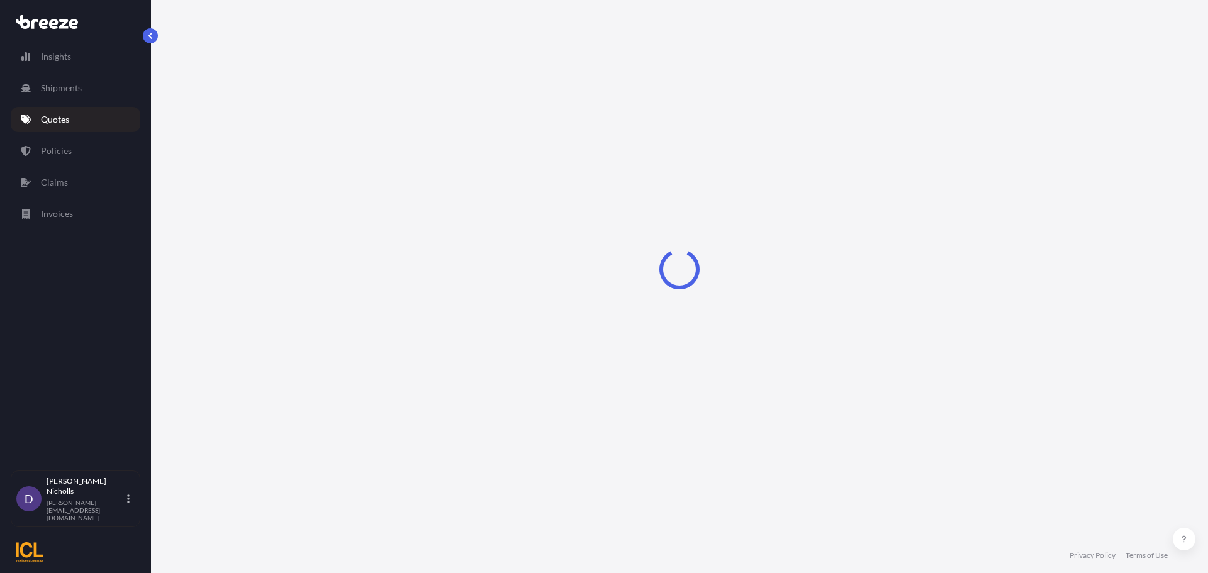
select select "Road"
select select "Sea"
select select "2"
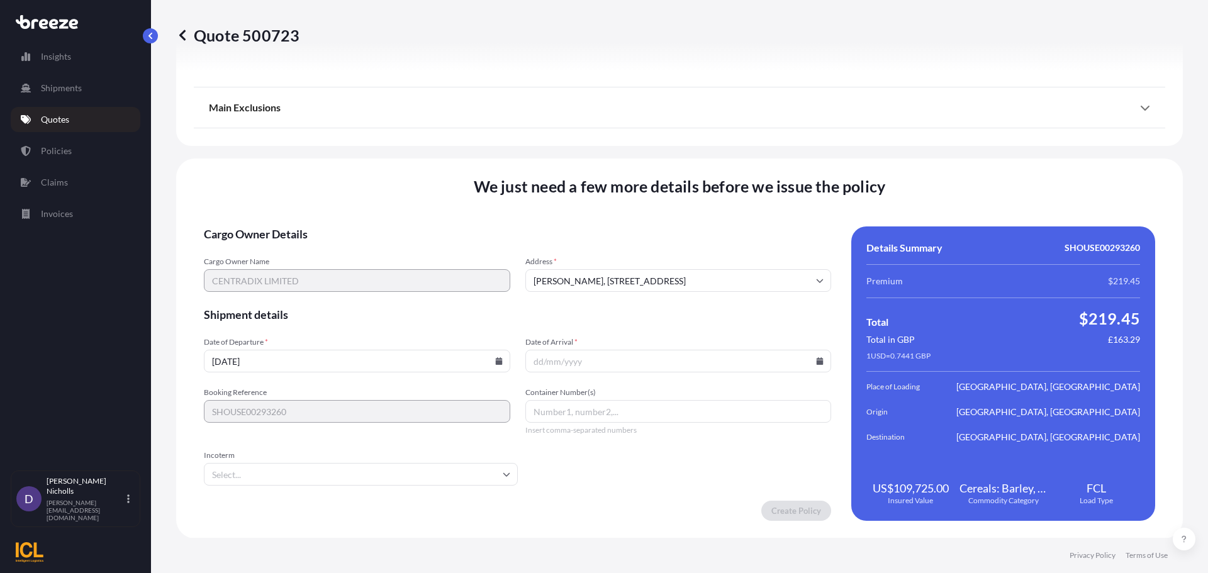
scroll to position [1524, 0]
click at [628, 281] on input "[PERSON_NAME], [STREET_ADDRESS]" at bounding box center [678, 280] width 306 height 23
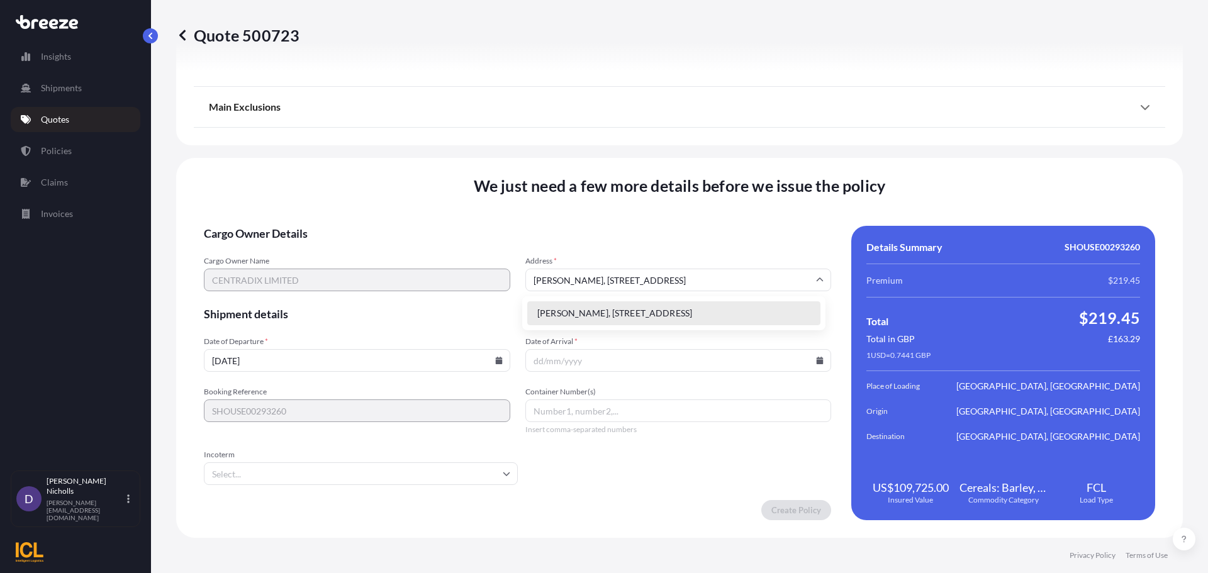
click at [602, 313] on li "[PERSON_NAME], [STREET_ADDRESS]" at bounding box center [673, 313] width 293 height 24
click at [817, 359] on icon at bounding box center [820, 361] width 7 height 8
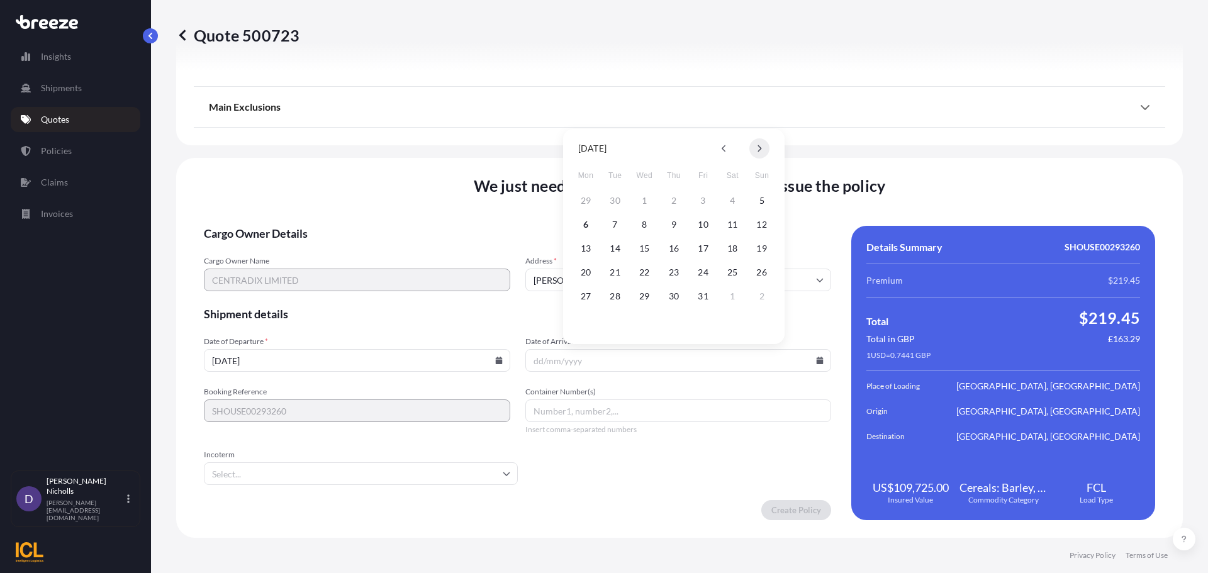
click at [763, 148] on button at bounding box center [759, 148] width 20 height 20
click at [642, 247] on button "12" at bounding box center [644, 248] width 20 height 20
type input "[DATE]"
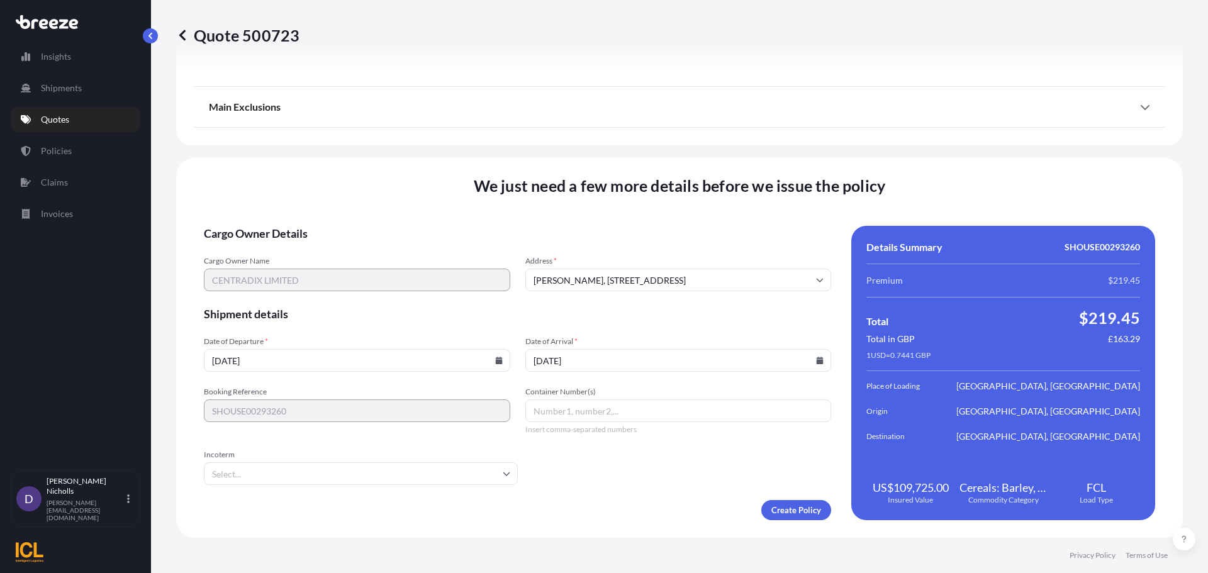
click at [550, 413] on input "Container Number(s)" at bounding box center [678, 410] width 306 height 23
click at [556, 411] on input "Container Number(s)" at bounding box center [678, 410] width 306 height 23
paste input "TGBU5460405"
click at [610, 410] on input "TGBU5460405," at bounding box center [678, 410] width 306 height 23
paste input "TCNU1923902"
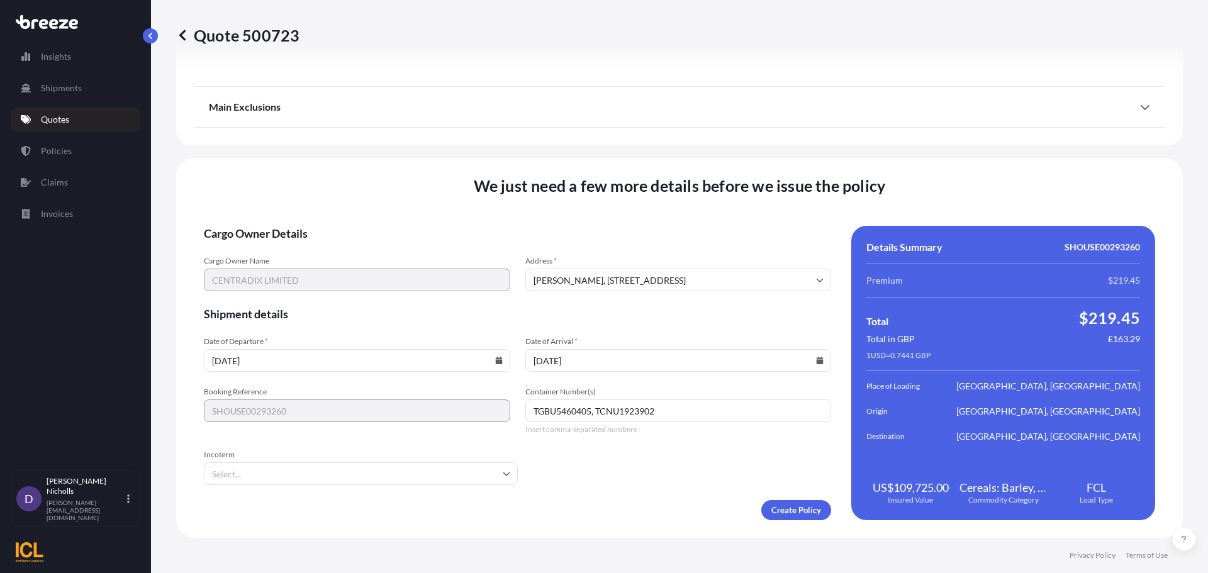
type input "TGBU5460405, TCNU1923902"
type input "E"
click at [318, 498] on li "EXW" at bounding box center [359, 507] width 301 height 24
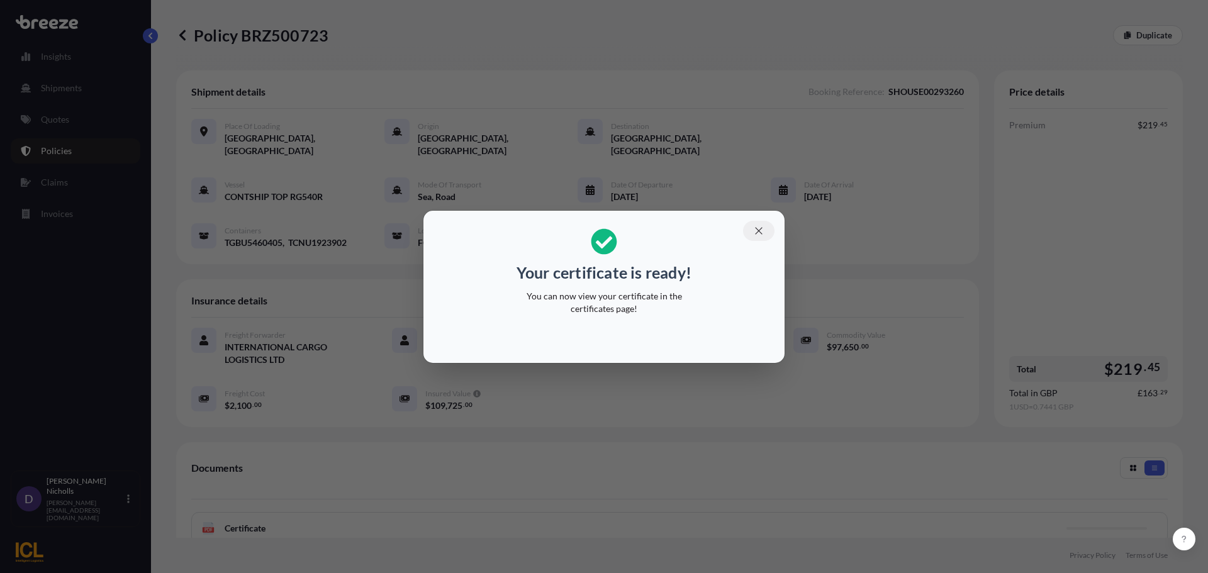
click at [756, 230] on icon "button" at bounding box center [758, 230] width 11 height 11
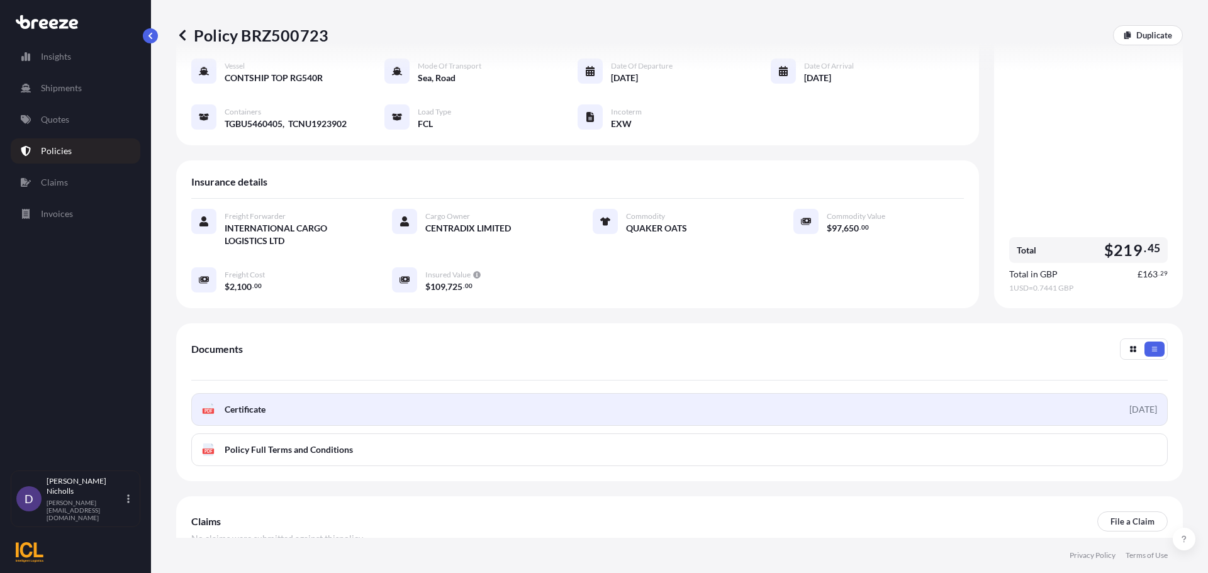
scroll to position [126, 0]
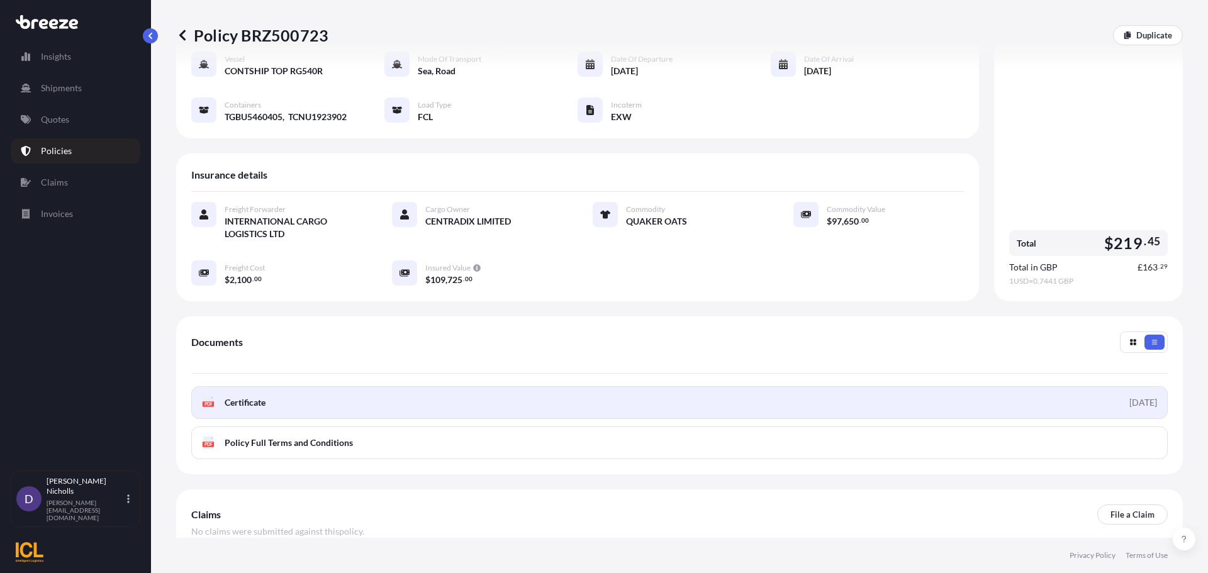
click at [516, 389] on link "PDF Certificate [DATE]" at bounding box center [679, 402] width 976 height 33
